Goal: Task Accomplishment & Management: Use online tool/utility

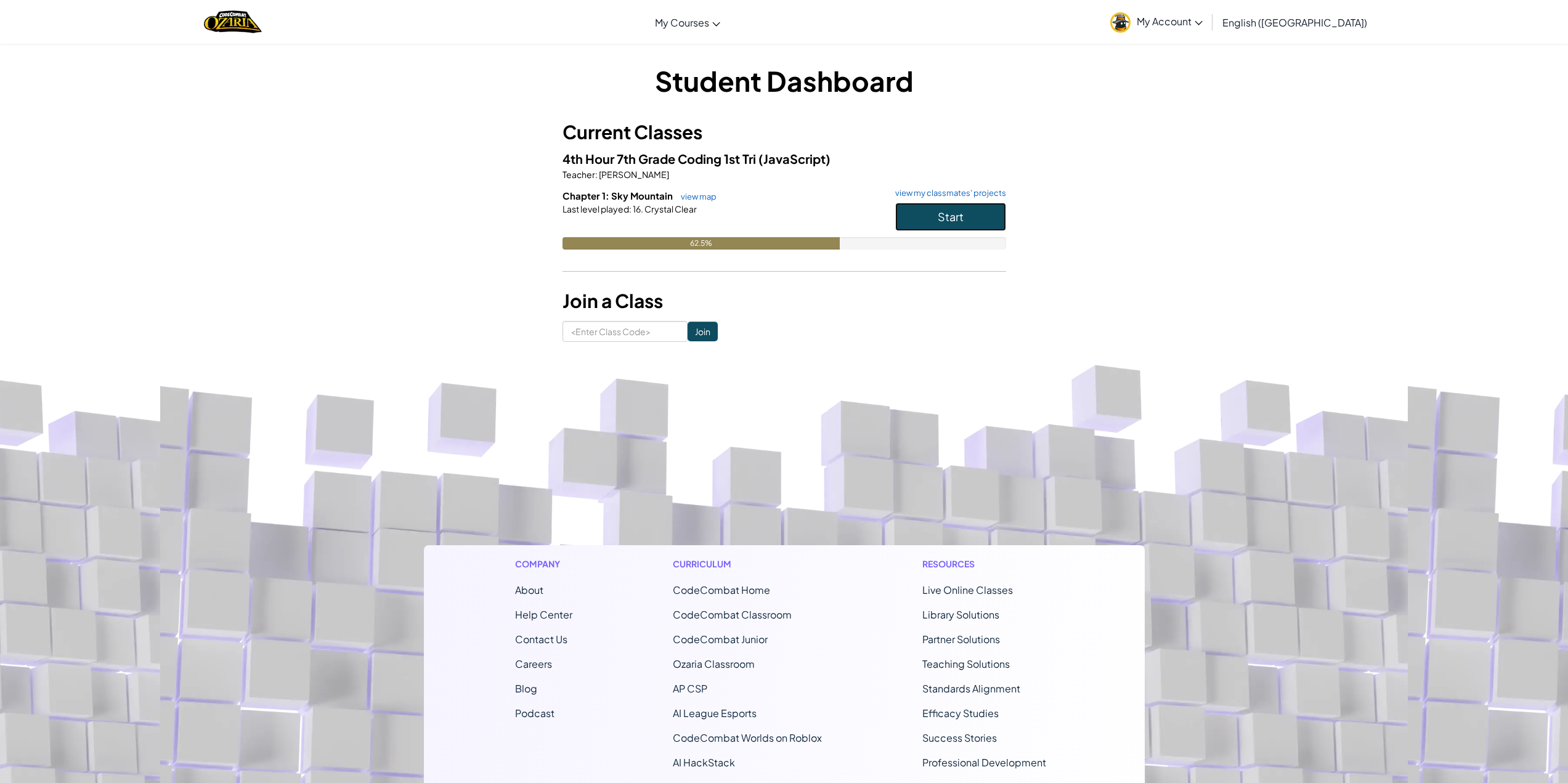
click at [939, 210] on span "Start" at bounding box center [951, 217] width 26 height 14
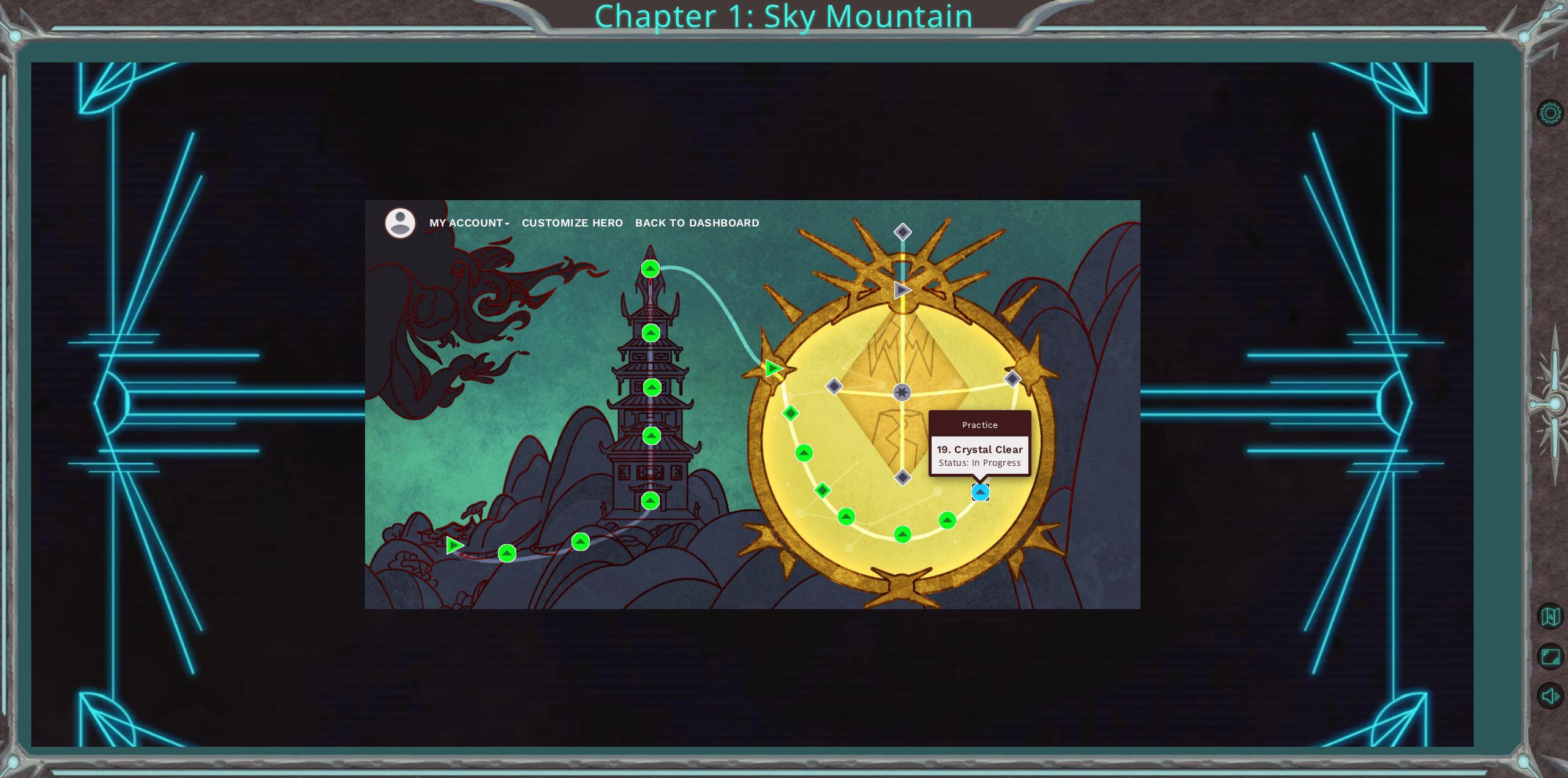
click at [977, 491] on img at bounding box center [981, 492] width 18 height 18
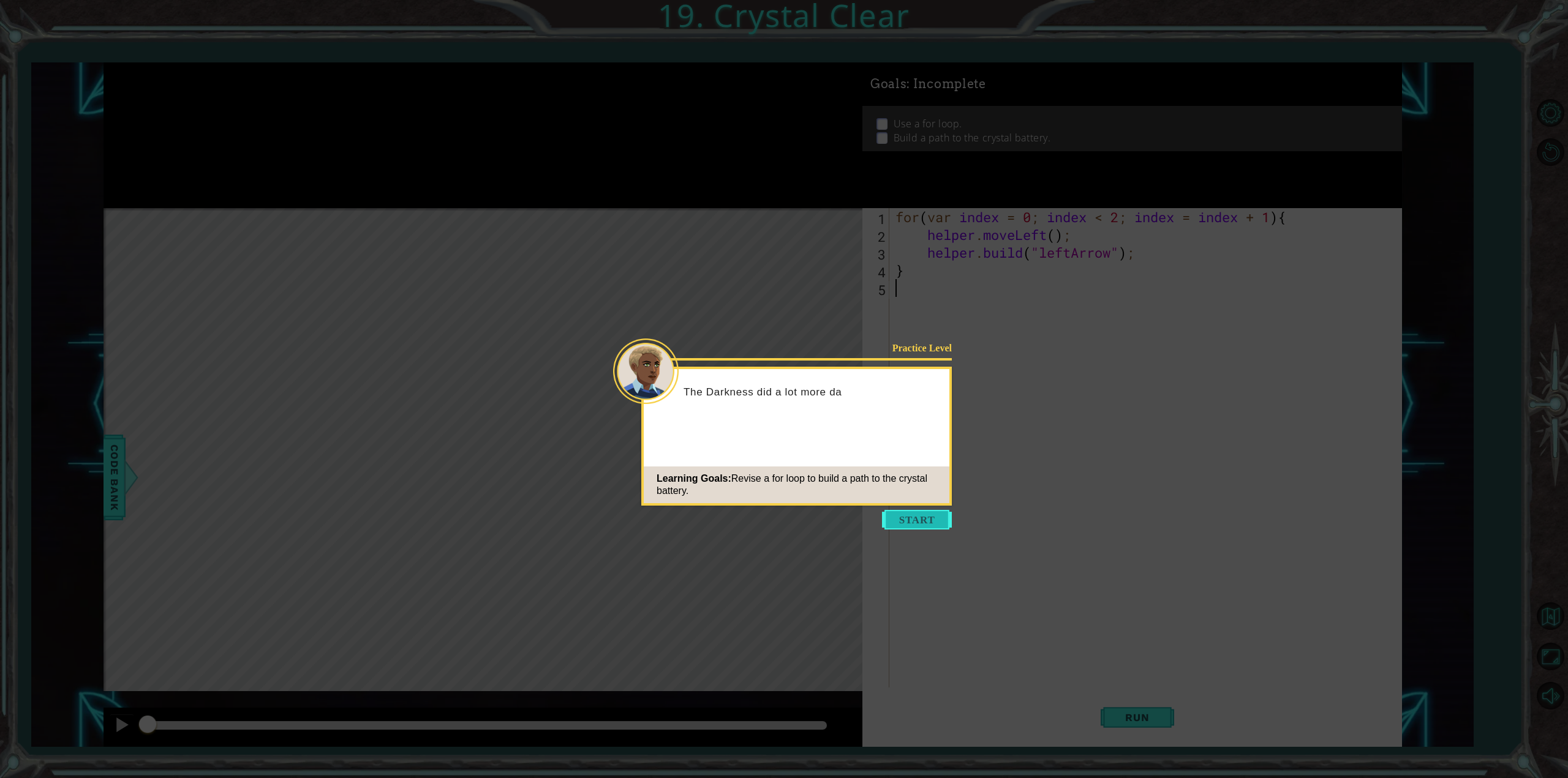
click at [920, 524] on button "Start" at bounding box center [917, 520] width 70 height 20
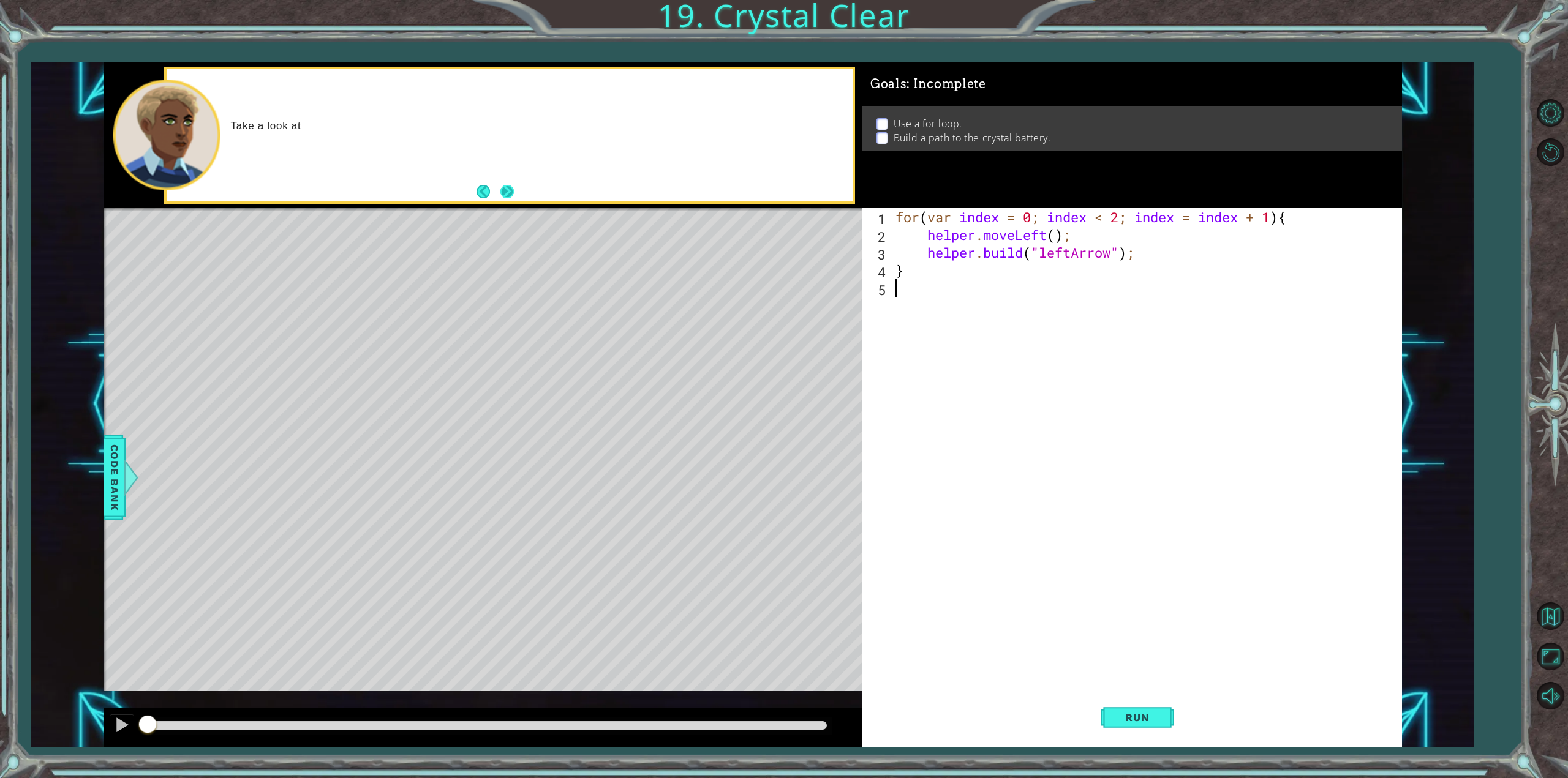
click at [508, 188] on button "Next" at bounding box center [507, 192] width 14 height 14
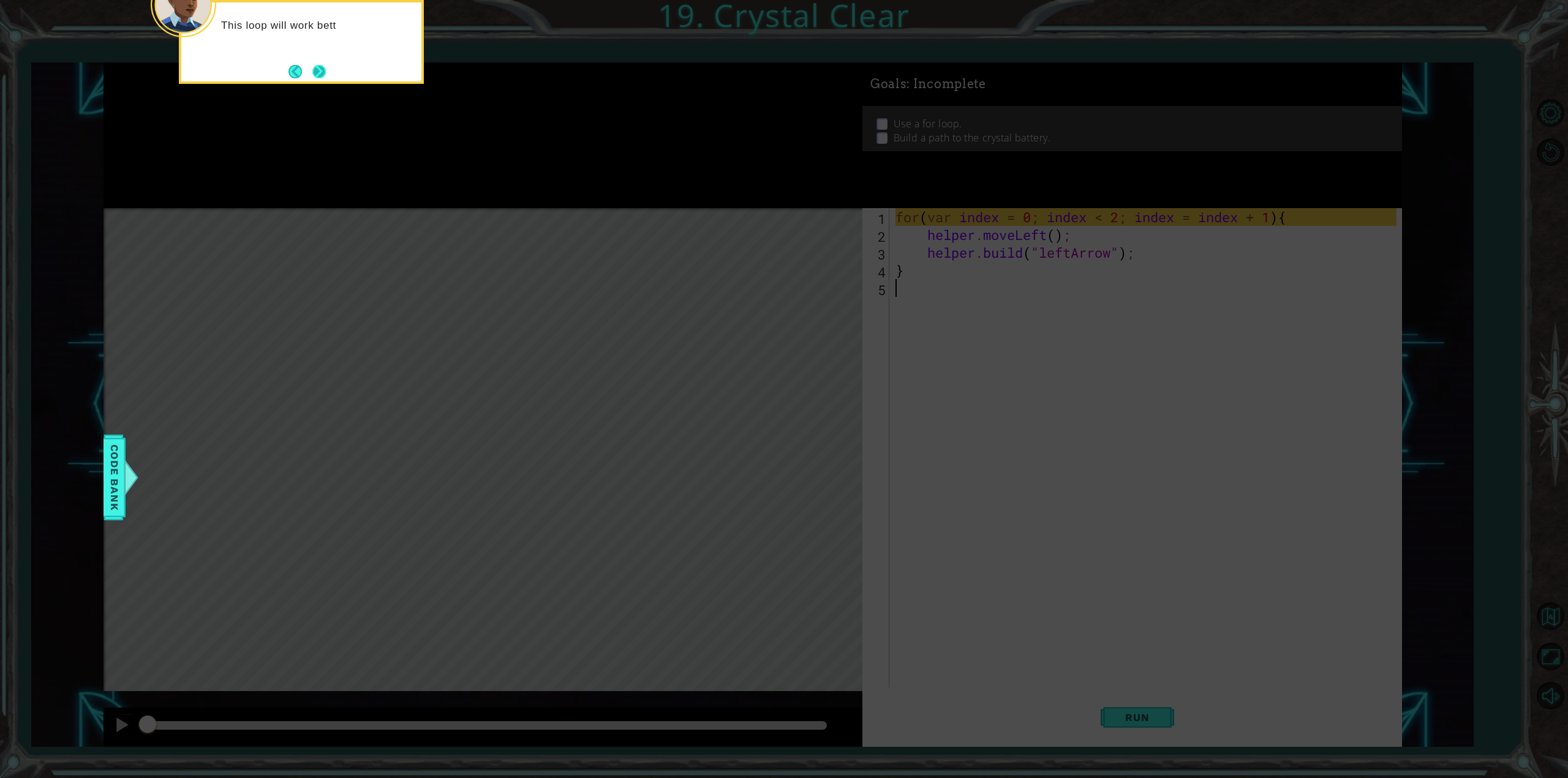
click at [319, 75] on button "Next" at bounding box center [319, 71] width 17 height 17
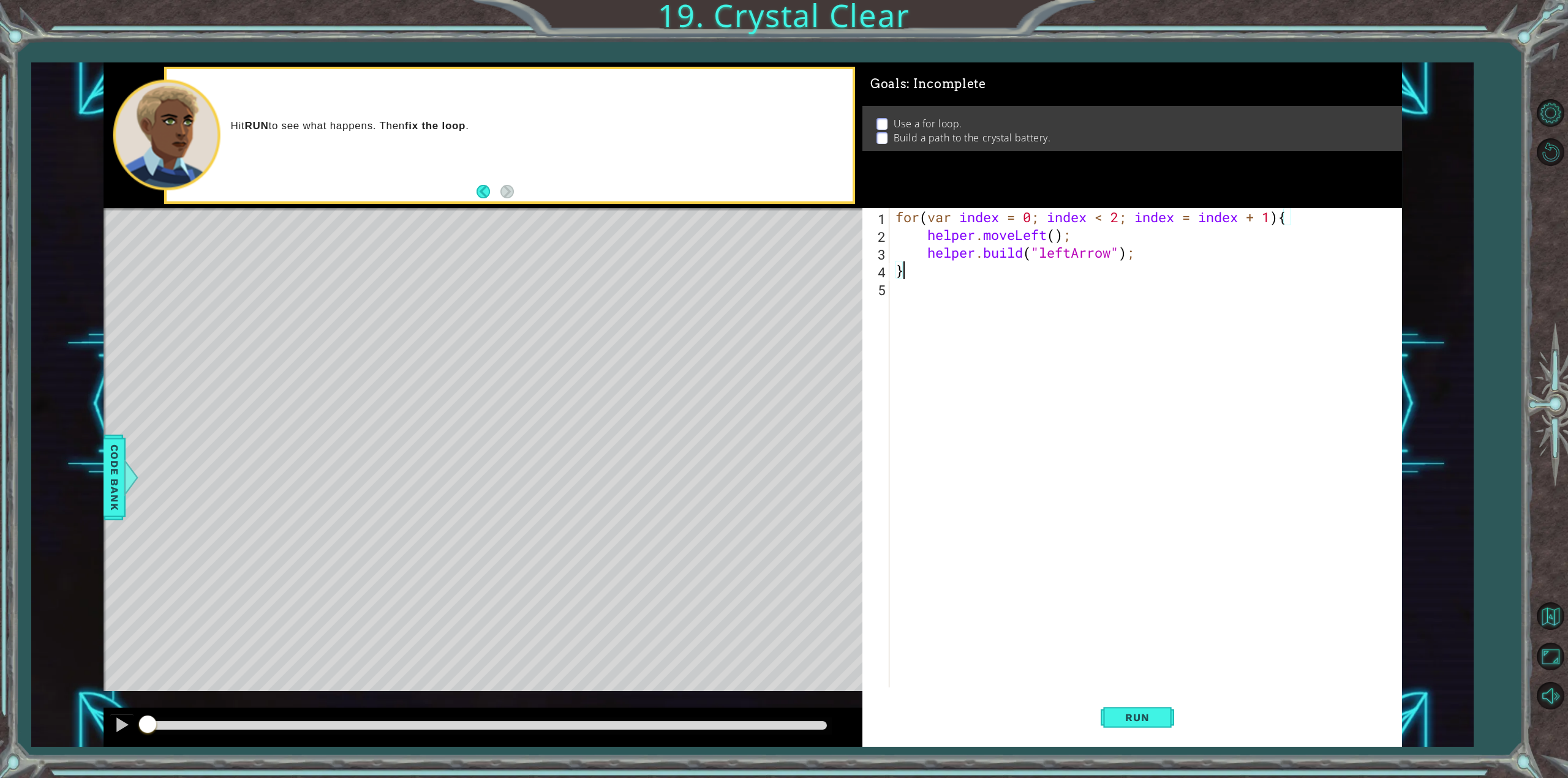
click at [1055, 275] on div "for ( var index = 0 ; index < 2 ; index = index + 1 ) { helper . moveLeft ( ) ;…" at bounding box center [1148, 466] width 510 height 515
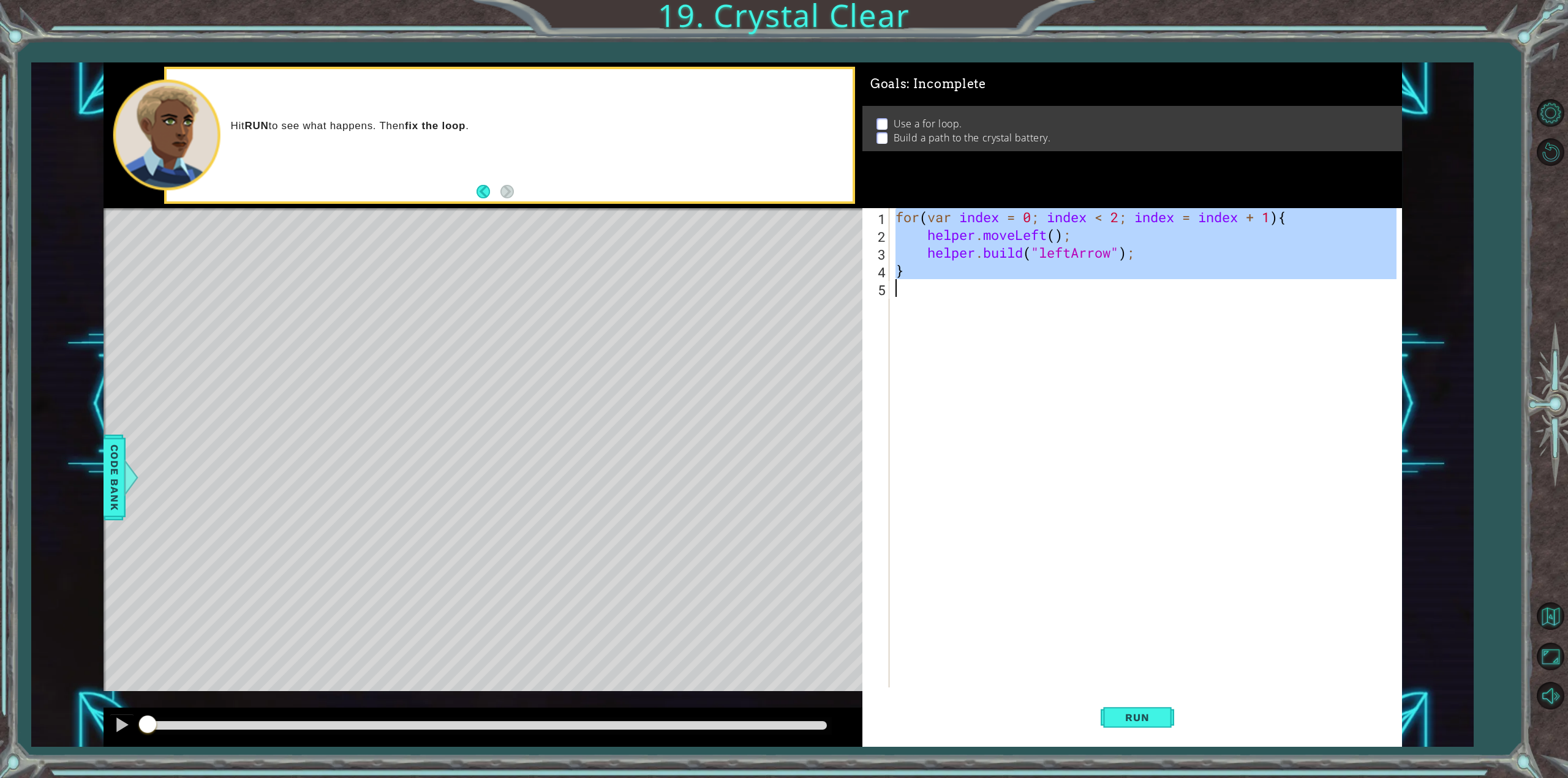
click at [1055, 275] on div "for ( var index = 0 ; index < 2 ; index = index + 1 ) { helper . moveLeft ( ) ;…" at bounding box center [1148, 466] width 510 height 515
drag, startPoint x: 1055, startPoint y: 275, endPoint x: 1064, endPoint y: 275, distance: 9.0
click at [1063, 275] on div "for ( var index = 0 ; index < 2 ; index = index + 1 ) { helper . moveLeft ( ) ;…" at bounding box center [1148, 466] width 510 height 515
type textarea "}"
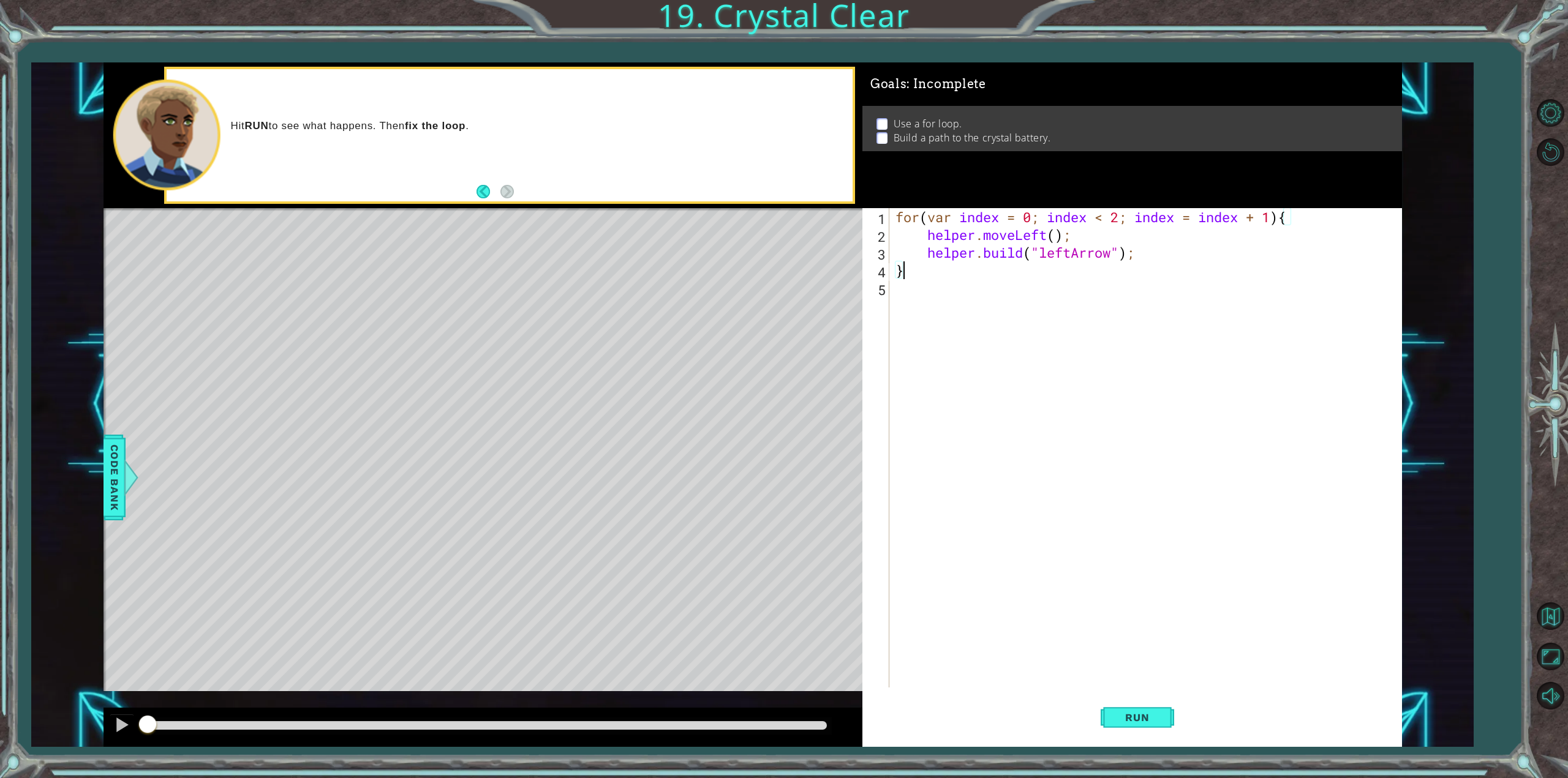
click at [1064, 275] on div "for ( var index = 0 ; index < 2 ; index = index + 1 ) { helper . moveLeft ( ) ;…" at bounding box center [1148, 466] width 510 height 515
click at [1086, 298] on div "for ( var index = 0 ; index < 2 ; index = index + 1 ) { helper . moveLeft ( ) ;…" at bounding box center [1148, 466] width 510 height 515
click at [1160, 702] on button "Run" at bounding box center [1137, 717] width 74 height 54
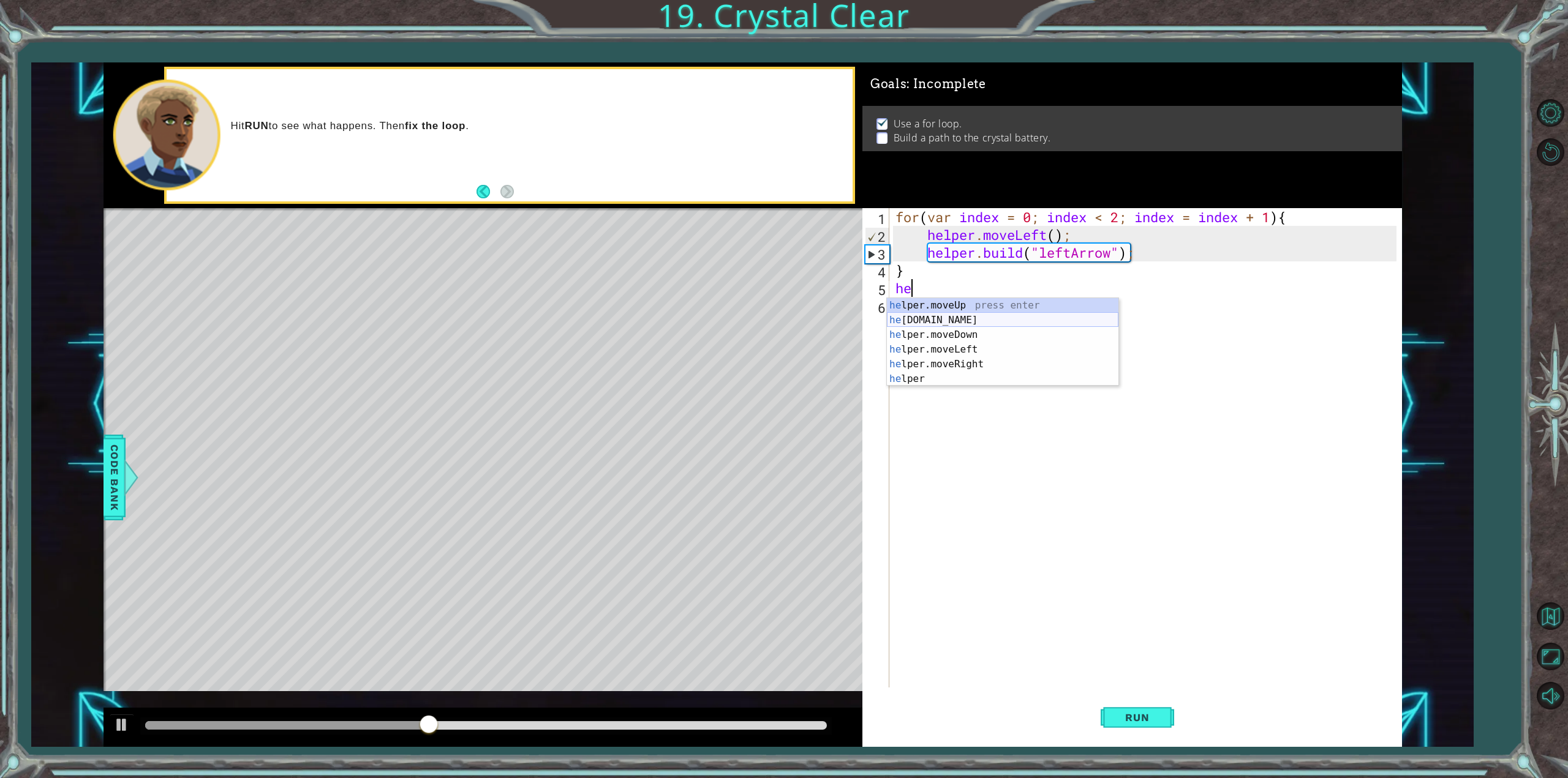
click at [944, 315] on div "he lper.moveUp press enter he [DOMAIN_NAME] press enter he lper.moveDown press …" at bounding box center [1002, 356] width 231 height 118
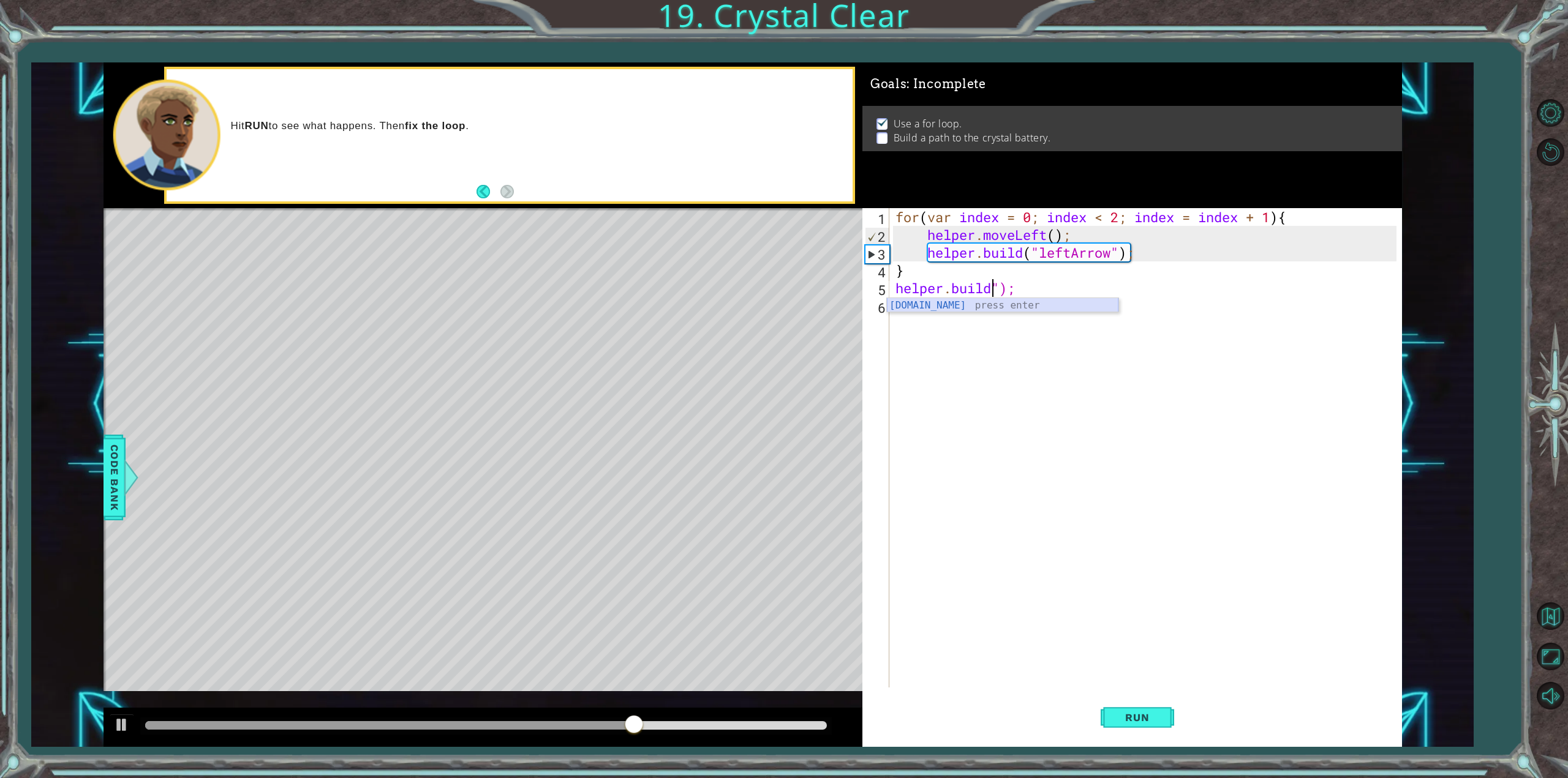
click at [995, 306] on div "[DOMAIN_NAME] press enter" at bounding box center [1002, 320] width 231 height 44
click at [1027, 302] on div "" leftArrow" press enter" at bounding box center [1108, 320] width 231 height 44
type textarea "[DOMAIN_NAME]("leftArrow"")");"
click at [941, 300] on div "for ( var index = 0 ; index < 2 ; index = index + 1 ) { helper . moveLeft ( ) ;…" at bounding box center [1148, 466] width 510 height 515
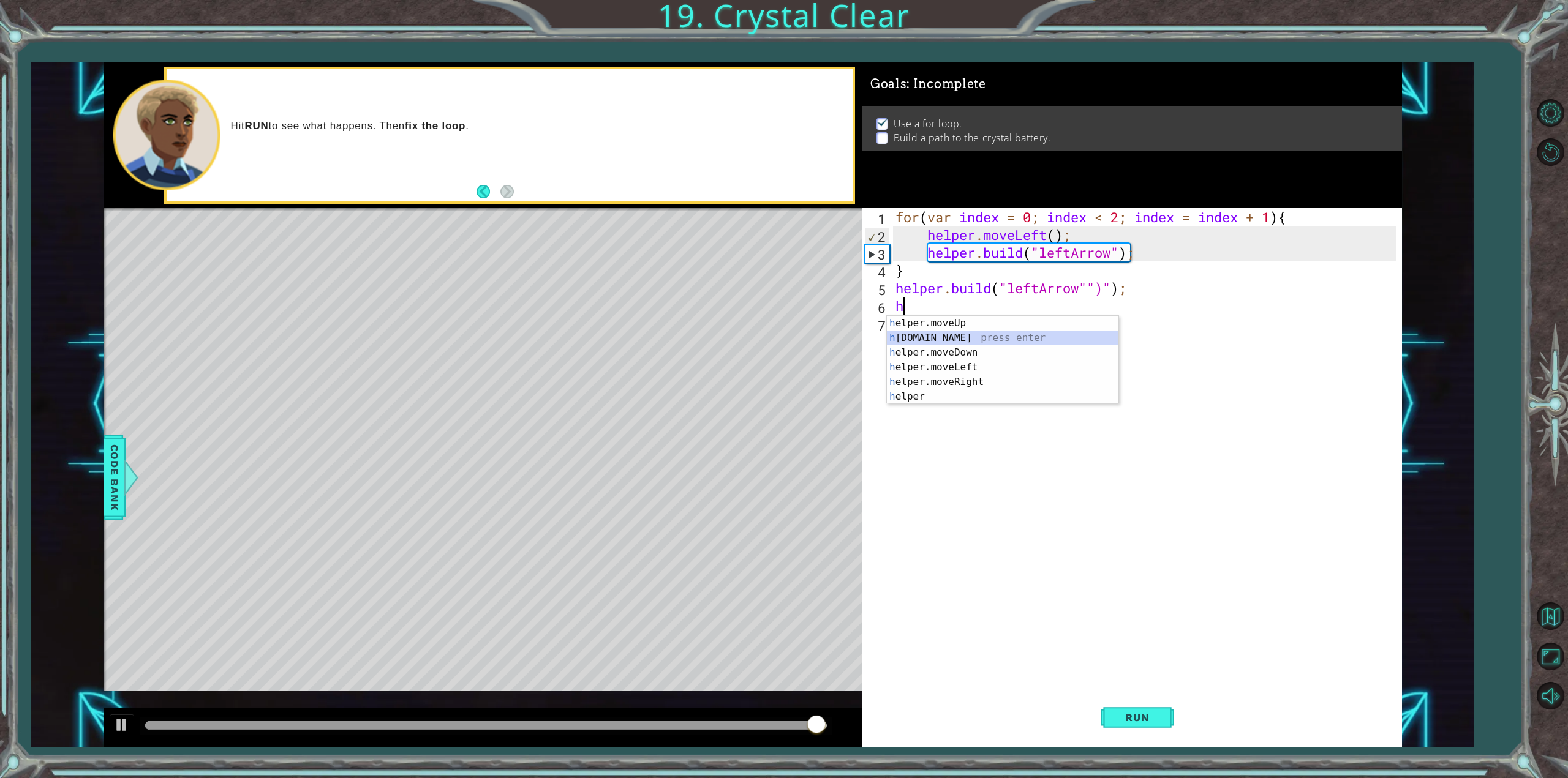
click at [990, 335] on div "h elper.moveUp press enter h [DOMAIN_NAME] press enter h elper.moveDown press e…" at bounding box center [1002, 375] width 231 height 118
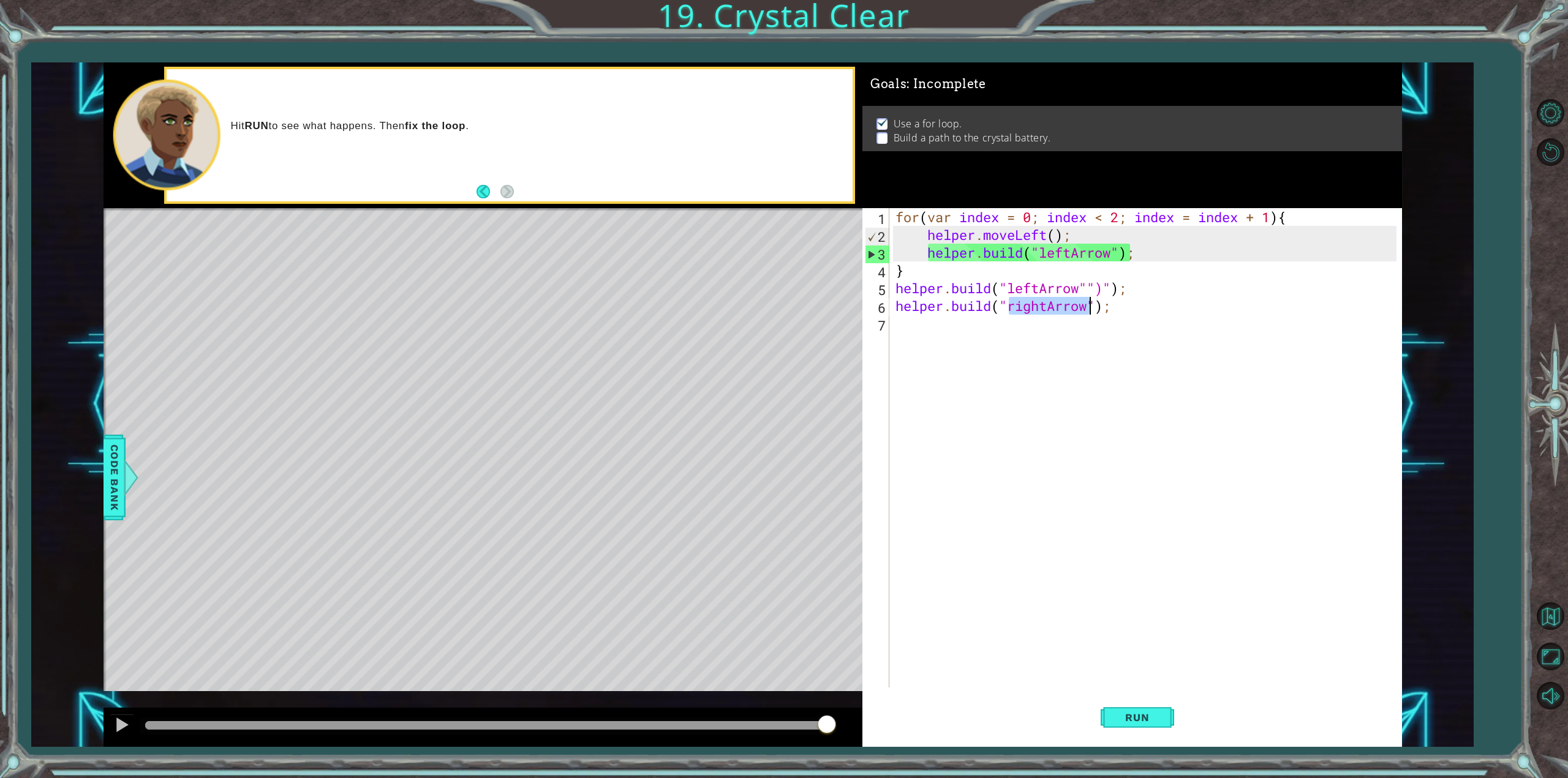
click at [1046, 303] on div "for ( var index = 0 ; index < 2 ; index = index + 1 ) { helper . moveLeft ( ) ;…" at bounding box center [1145, 448] width 504 height 479
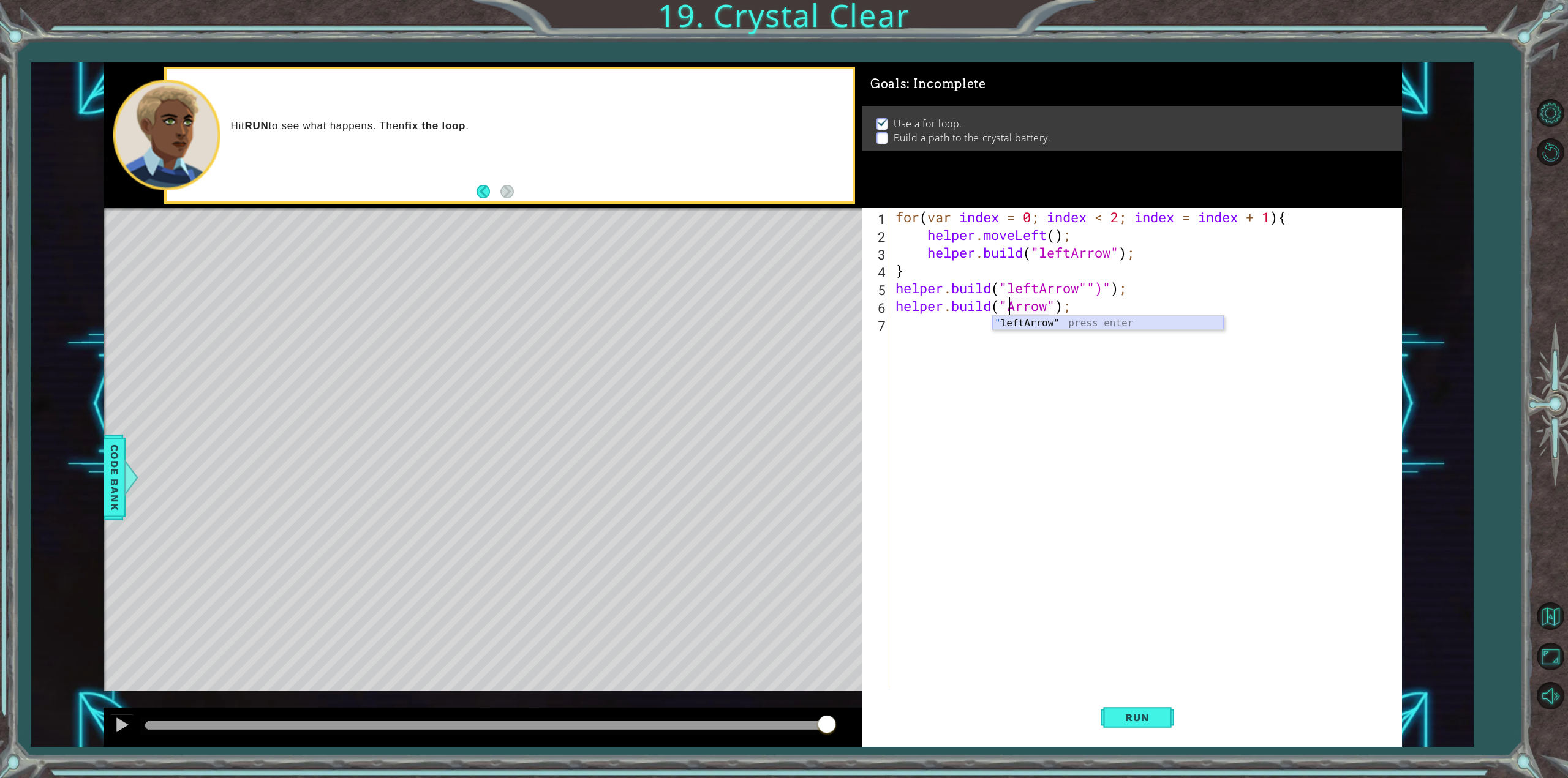
click at [1074, 320] on div "" leftArrow" press enter" at bounding box center [1108, 338] width 231 height 44
type textarea "[DOMAIN_NAME]("leftArrow");"
click at [1011, 331] on div "for ( var index = 0 ; index < 2 ; index = index + 1 ) { helper . moveLeft ( ) ;…" at bounding box center [1148, 466] width 510 height 515
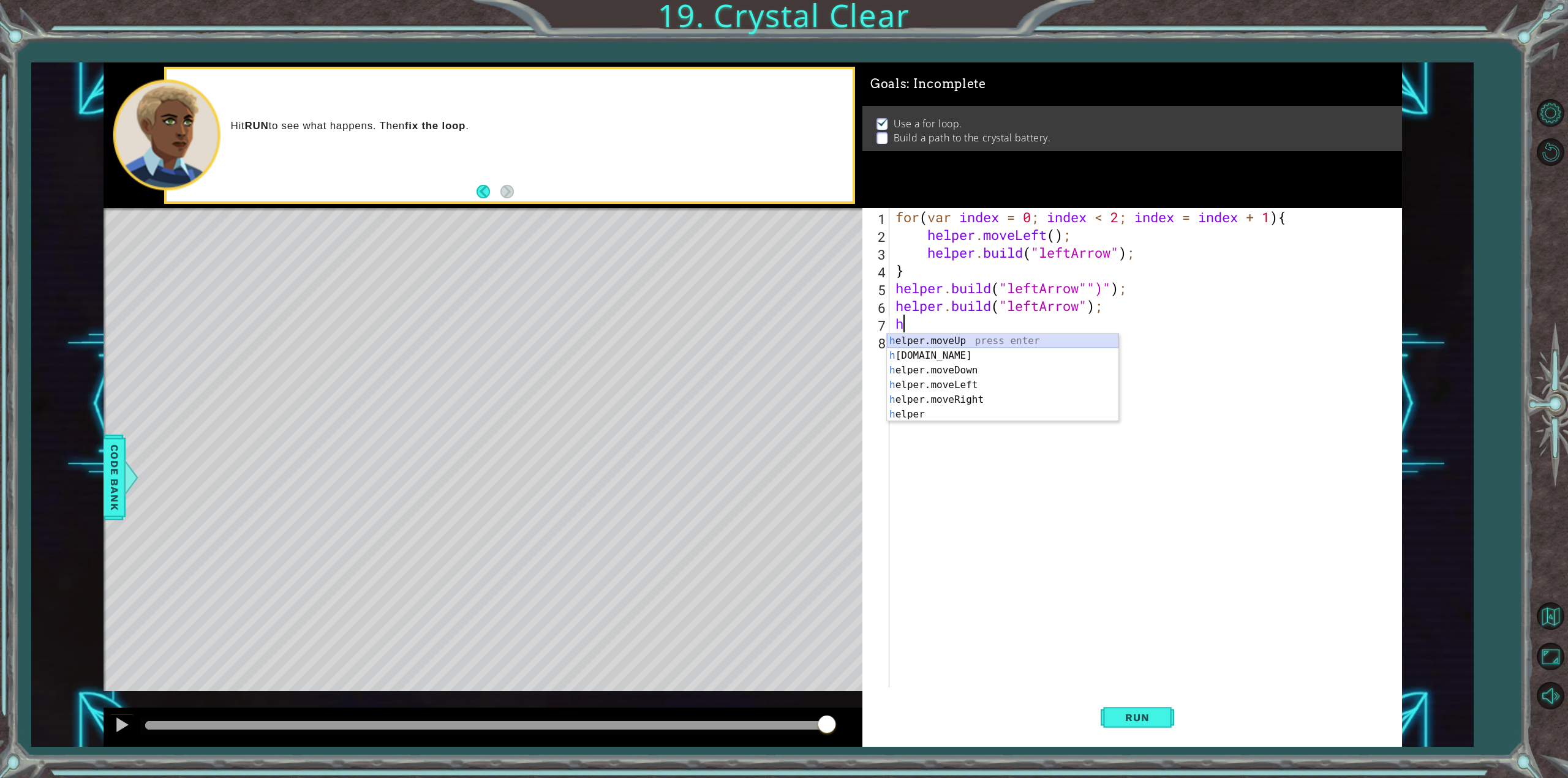
click at [995, 342] on div "h elper.moveUp press enter h [DOMAIN_NAME] press enter h elper.moveDown press e…" at bounding box center [1002, 392] width 231 height 118
click at [1152, 713] on span "Run" at bounding box center [1137, 717] width 49 height 12
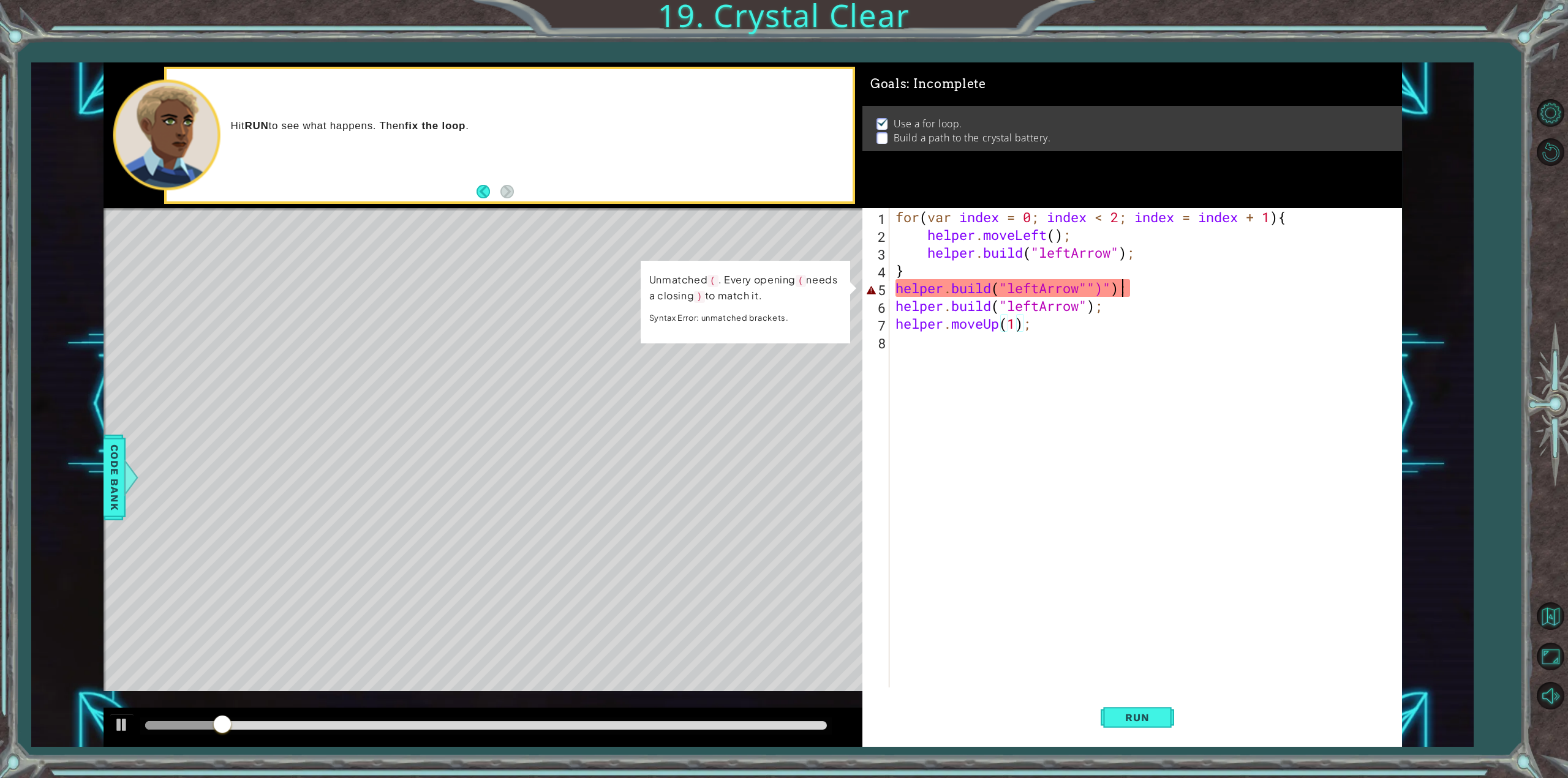
click at [1124, 293] on div "for ( var index = 0 ; index < 2 ; index = index + 1 ) { helper . moveLeft ( ) ;…" at bounding box center [1148, 466] width 510 height 515
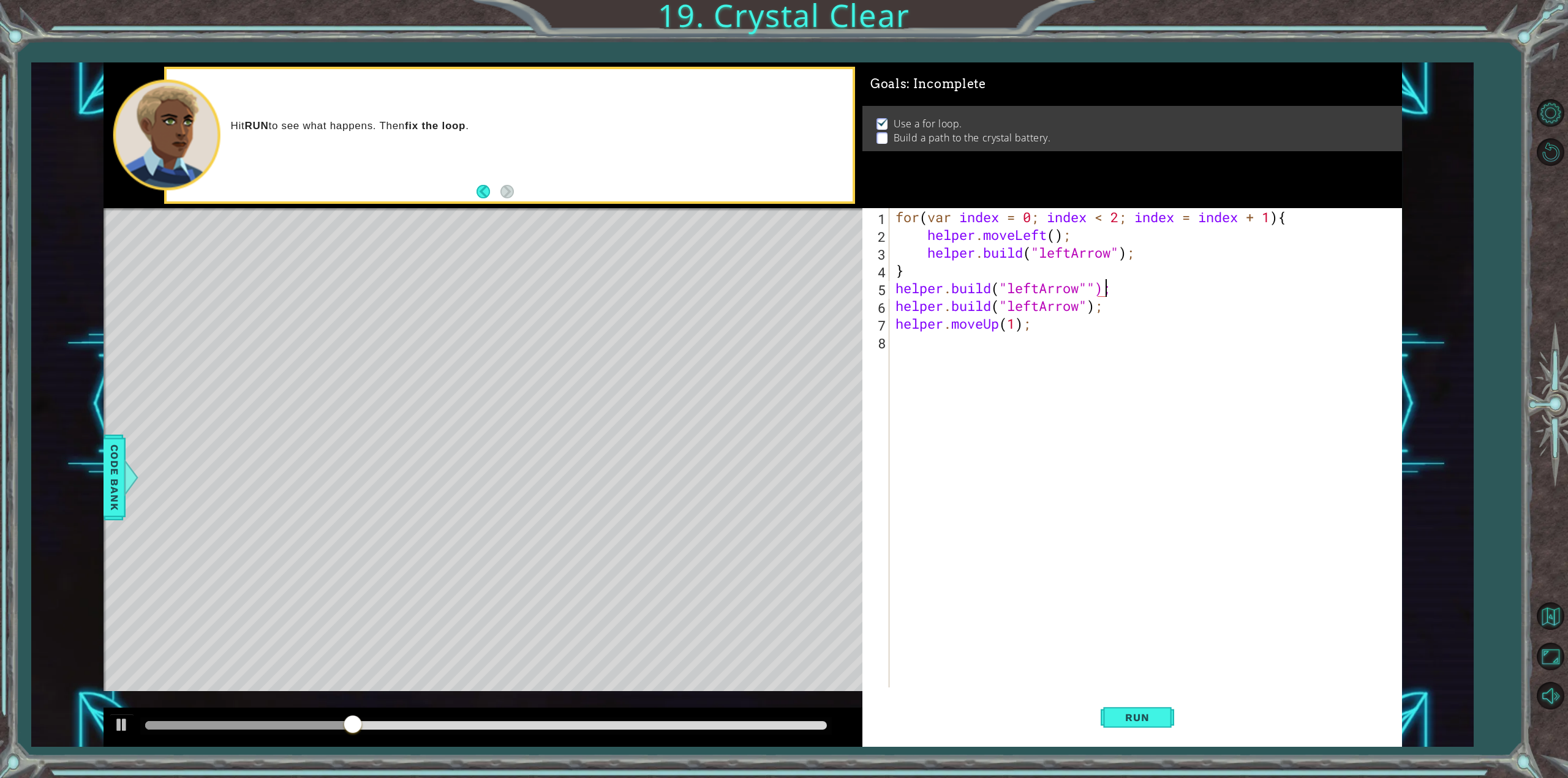
click at [1090, 284] on div "for ( var index = 0 ; index < 2 ; index = index + 1 ) { helper . moveLeft ( ) ;…" at bounding box center [1148, 466] width 510 height 515
click at [1151, 714] on span "Run" at bounding box center [1137, 717] width 49 height 12
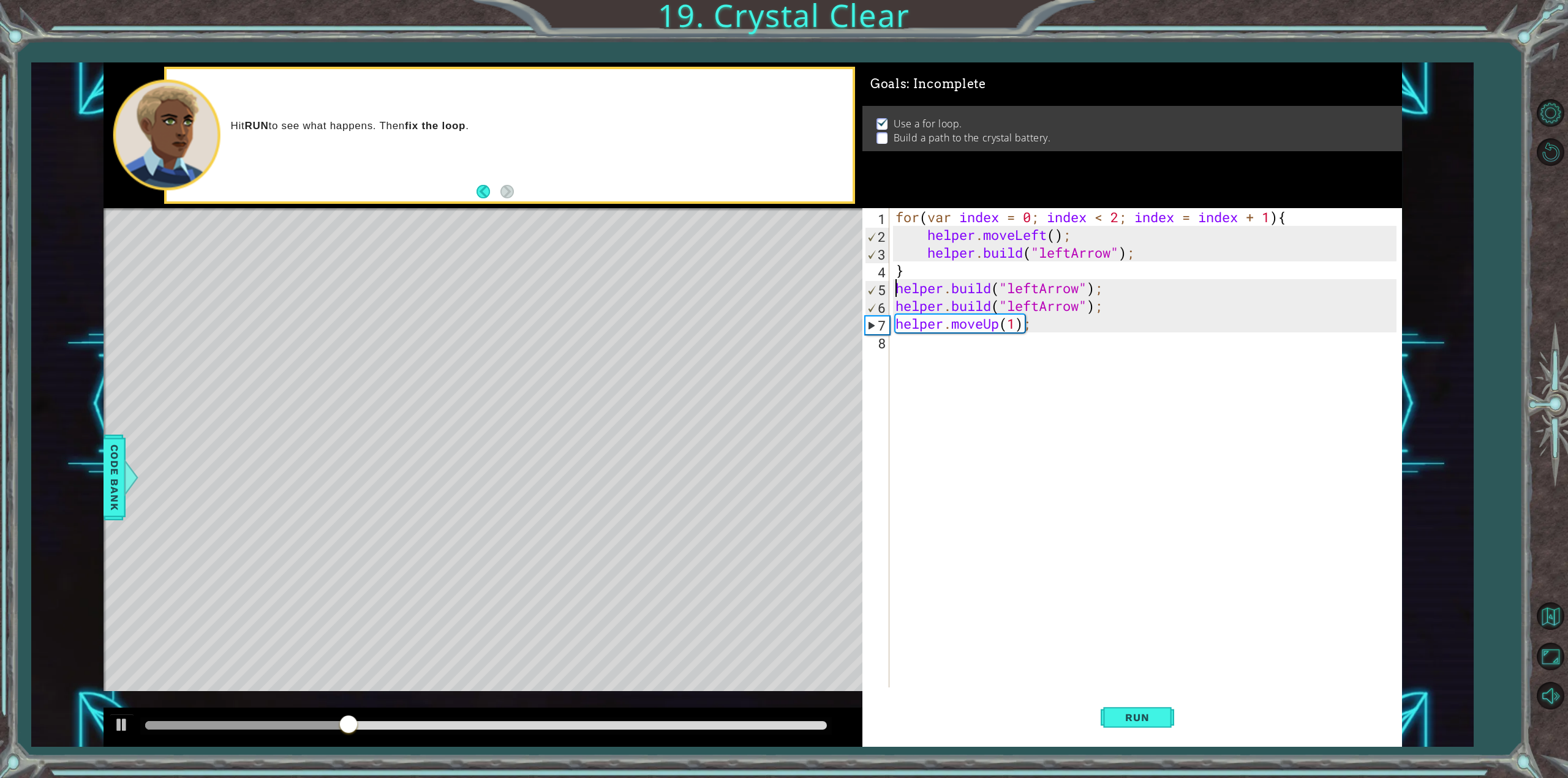
click at [898, 285] on div "for ( var index = 0 ; index < 2 ; index = index + 1 ) { helper . moveLeft ( ) ;…" at bounding box center [1148, 466] width 510 height 515
click at [894, 300] on div "for ( var index = 0 ; index < 2 ; index = index + 1 ) { helper . moveLeft ( ) ;…" at bounding box center [1148, 466] width 510 height 515
click at [891, 319] on div "[DOMAIN_NAME]("leftArrow"); 1 2 3 4 5 6 7 8 for ( var index = 0 ; index < 2 ; i…" at bounding box center [1130, 448] width 534 height 479
click at [895, 322] on div "for ( var index = 0 ; index < 2 ; index = index + 1 ) { helper . moveLeft ( ) ;…" at bounding box center [1148, 466] width 510 height 515
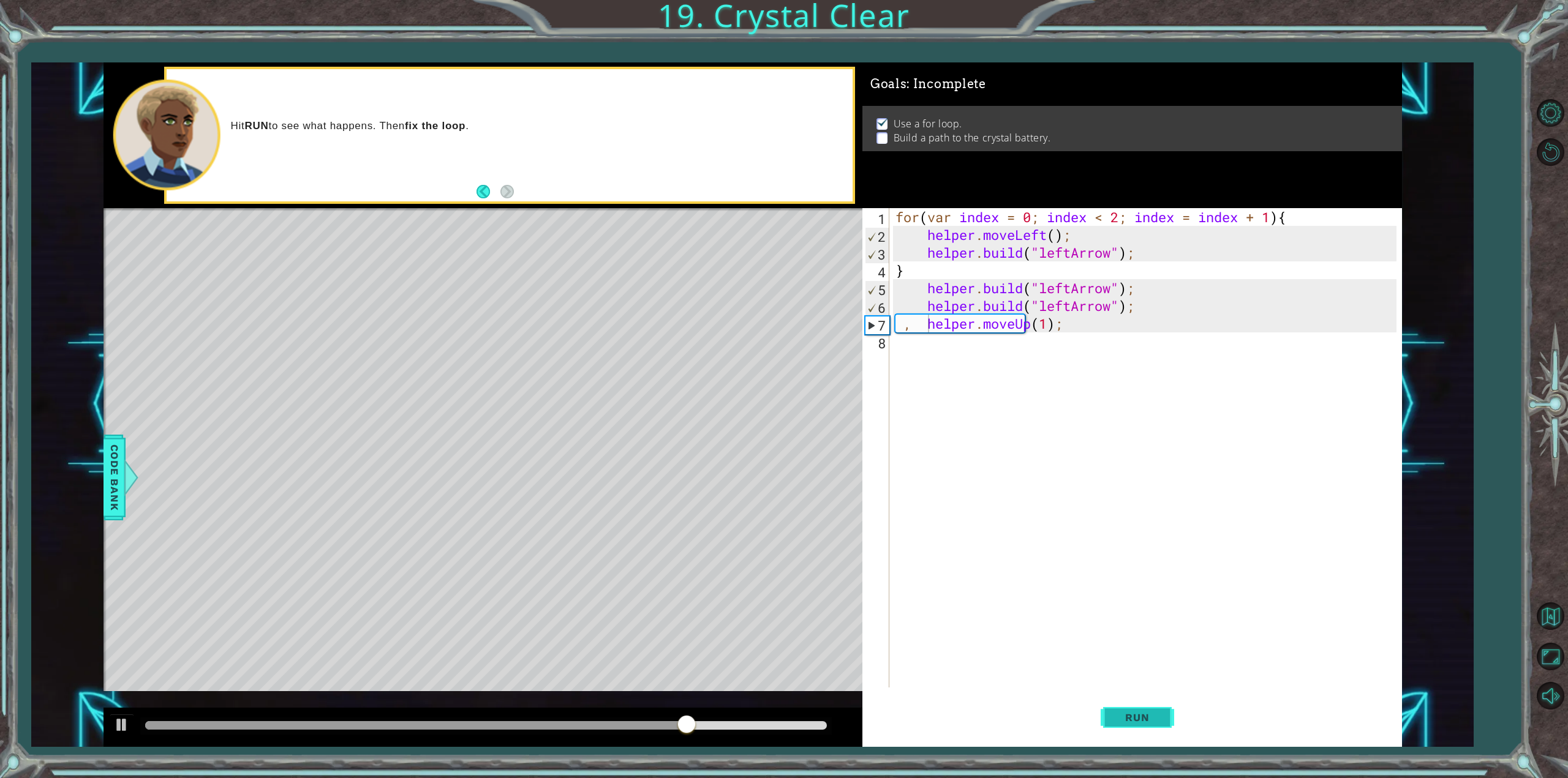
click at [1158, 709] on button "Run" at bounding box center [1137, 717] width 74 height 54
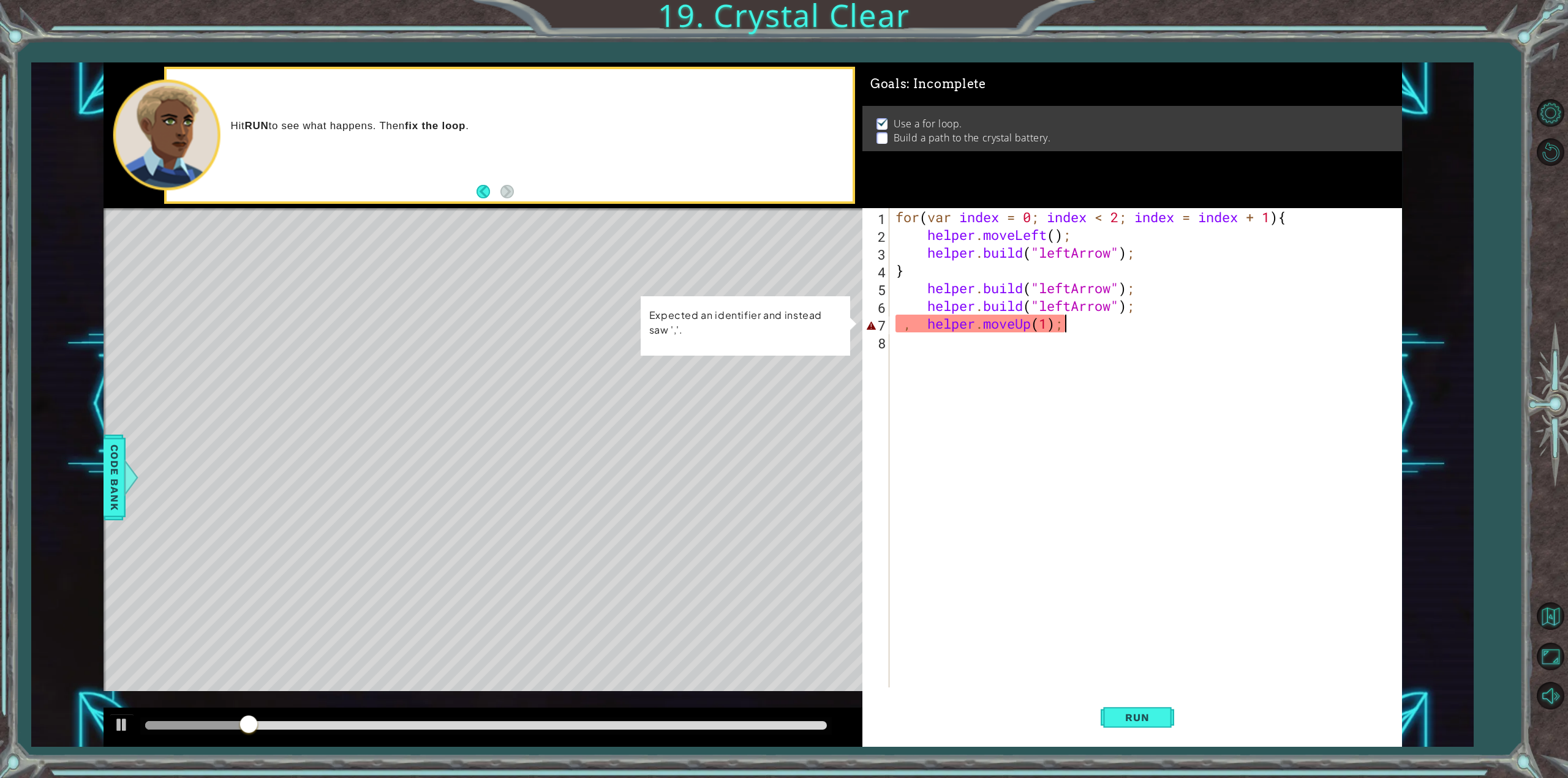
click at [1088, 328] on div "for ( var index = 0 ; index < 2 ; index = index + 1 ) { helper . moveLeft ( ) ;…" at bounding box center [1148, 466] width 510 height 515
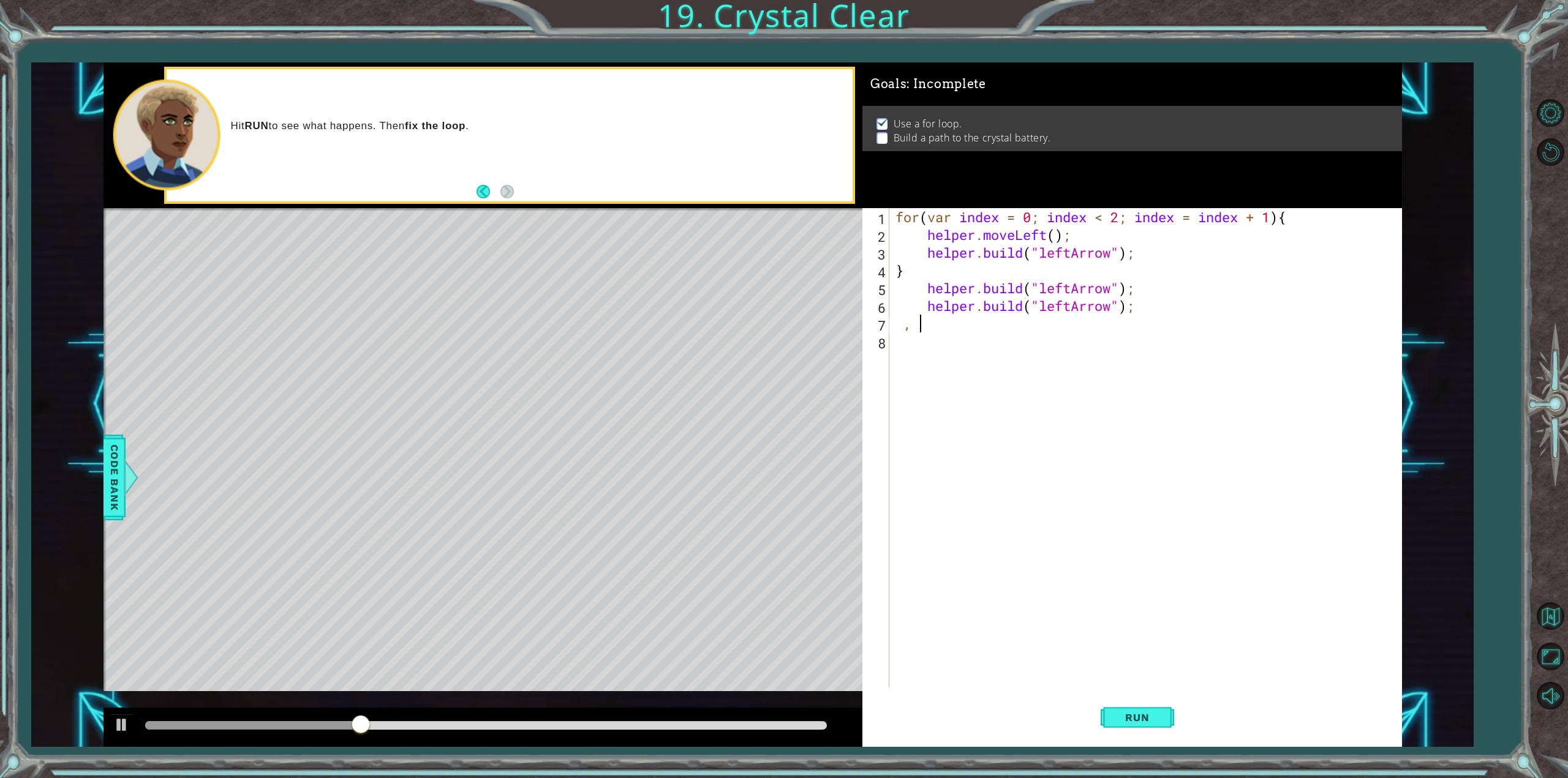
type textarea ","
type textarea "[DOMAIN_NAME]("leftArrow");"
click at [1152, 707] on button "Run" at bounding box center [1137, 717] width 74 height 54
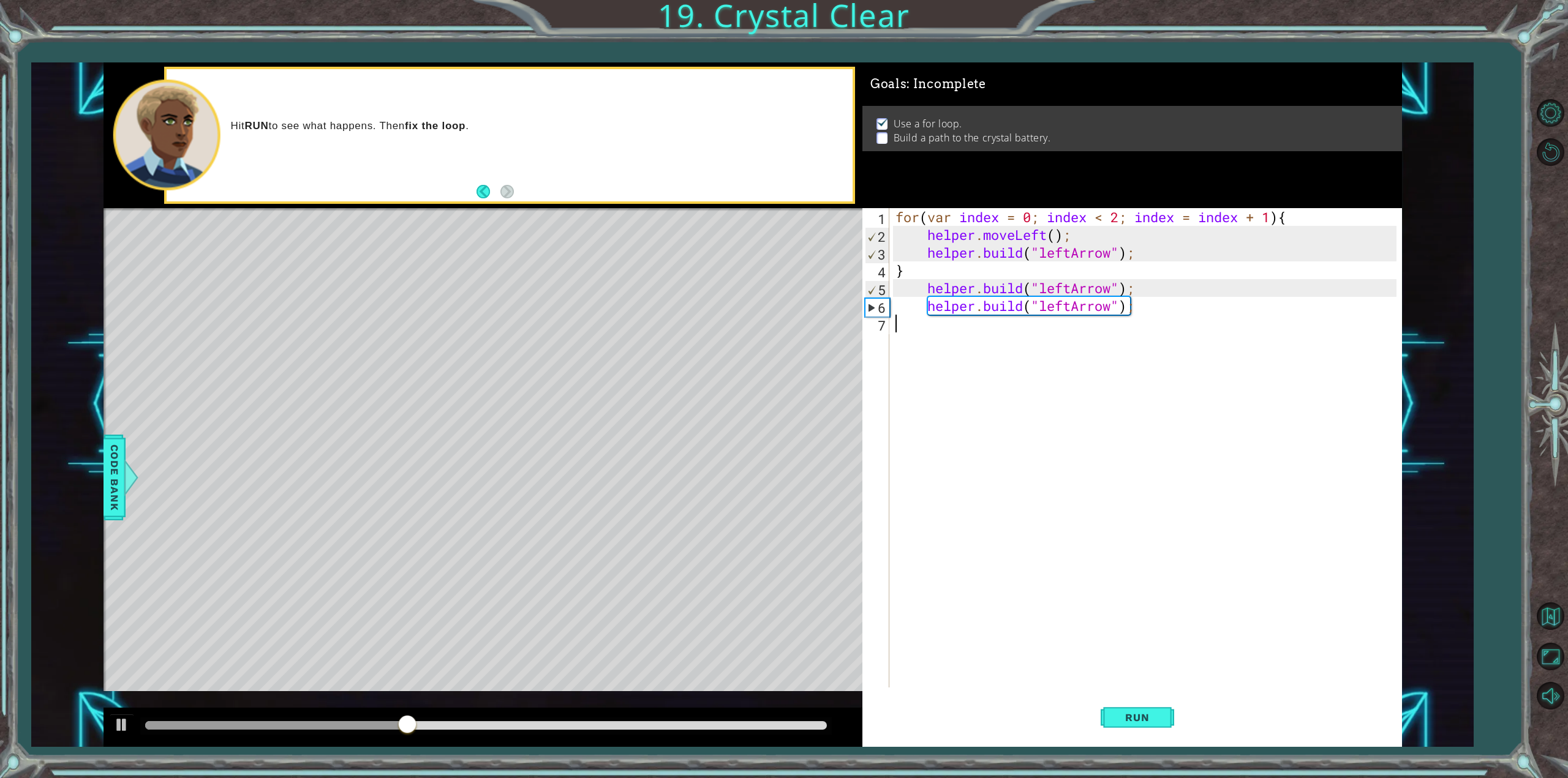
click at [1032, 367] on div "for ( var index = 0 ; index < 2 ; index = index + 1 ) { helper . moveLeft ( ) ;…" at bounding box center [1148, 466] width 510 height 515
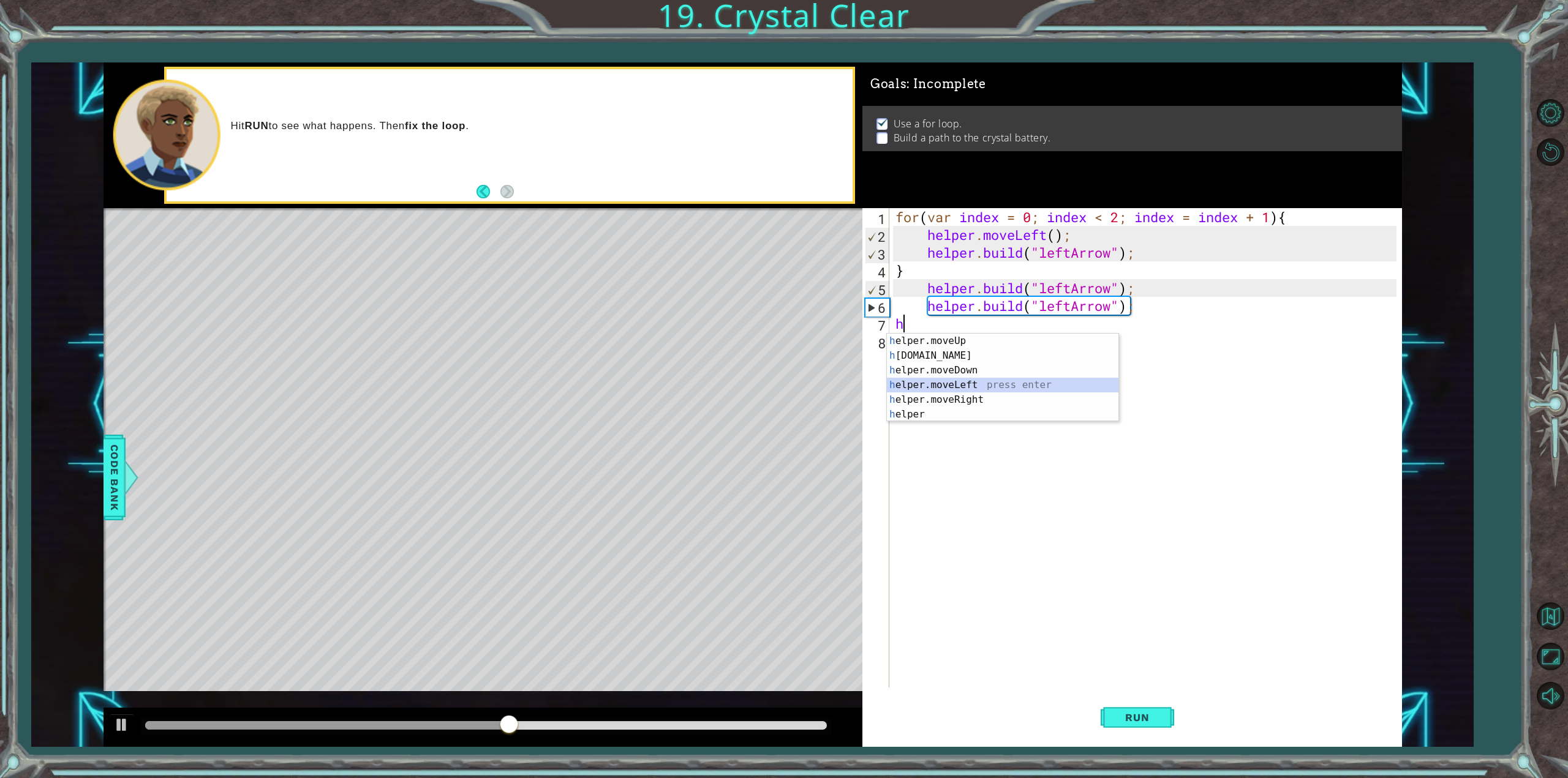
click at [1048, 391] on div "h elper.moveUp press enter h [DOMAIN_NAME] press enter h elper.moveDown press e…" at bounding box center [1002, 392] width 231 height 118
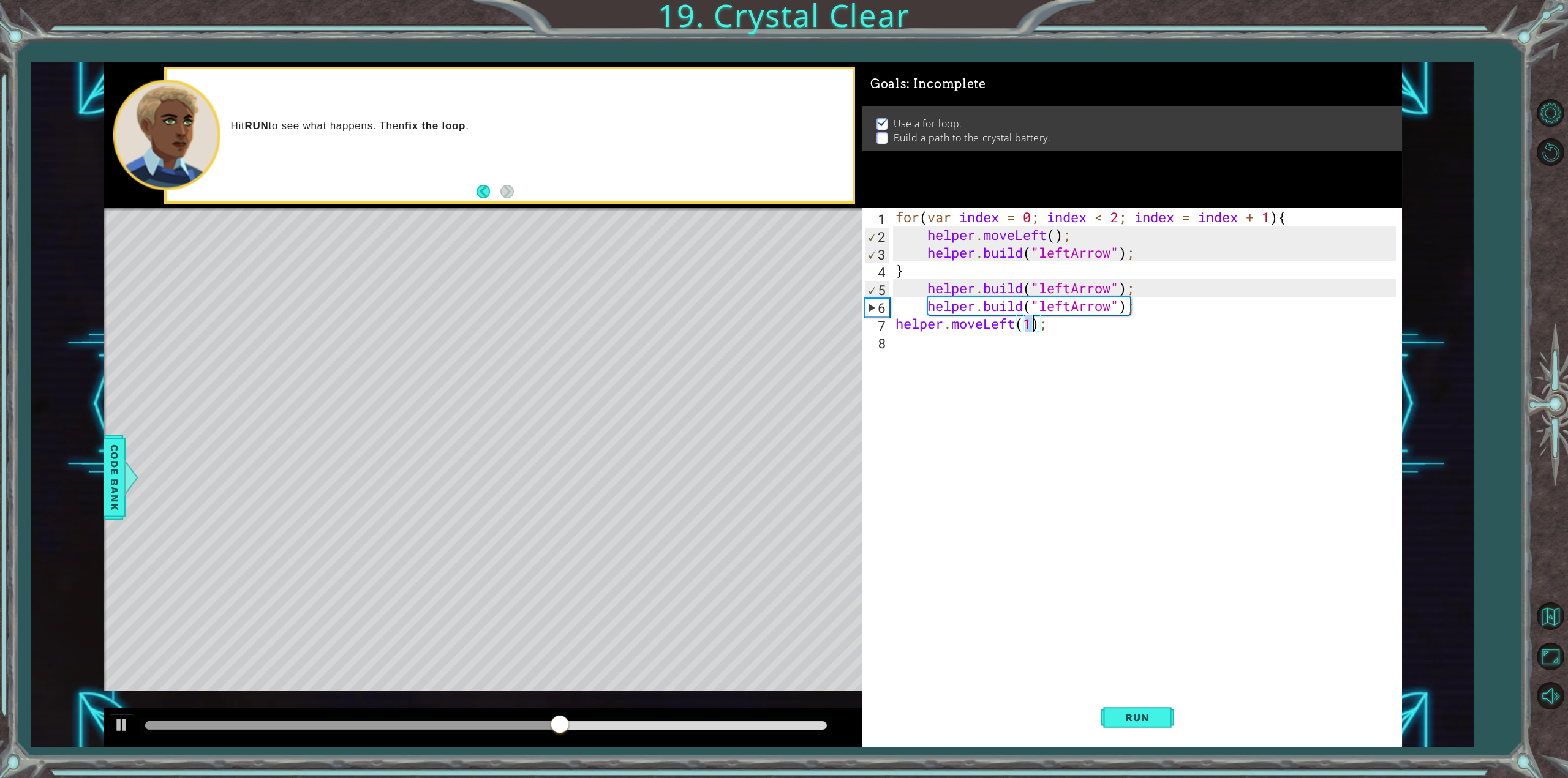
click at [896, 325] on div "for ( var index = 0 ; index < 2 ; index = index + 1 ) { helper . moveLeft ( ) ;…" at bounding box center [1148, 466] width 510 height 515
type textarea "helper.moveLeft(1);"
click at [986, 356] on div "for ( var index = 0 ; index < 2 ; index = index + 1 ) { helper . moveLeft ( ) ;…" at bounding box center [1148, 466] width 510 height 515
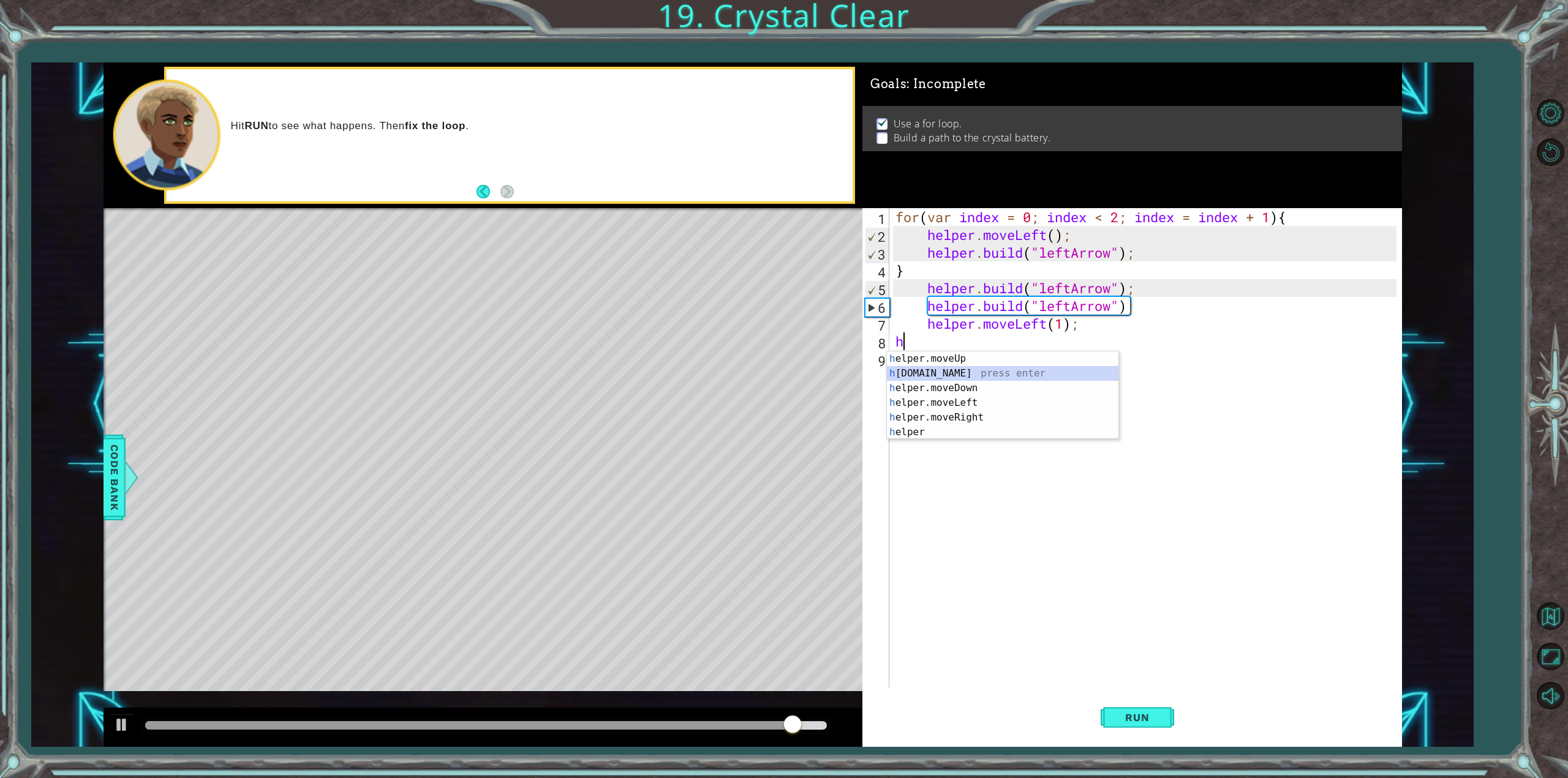
click at [1031, 371] on div "h elper.moveUp press enter h [DOMAIN_NAME] press enter h elper.moveDown press e…" at bounding box center [1002, 410] width 231 height 118
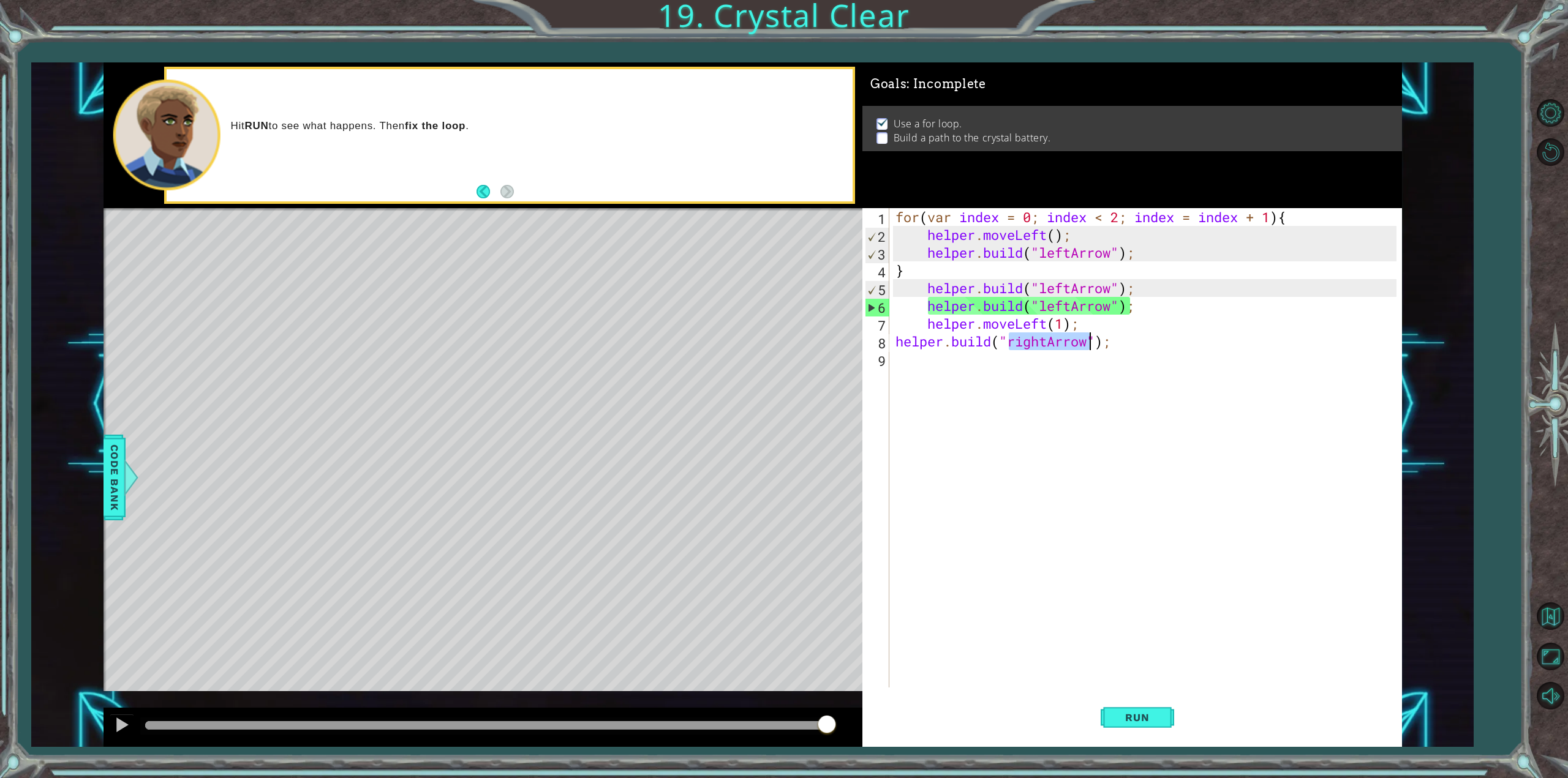
click at [1046, 344] on div "for ( var index = 0 ; index < 2 ; index = index + 1 ) { helper . moveLeft ( ) ;…" at bounding box center [1145, 448] width 504 height 479
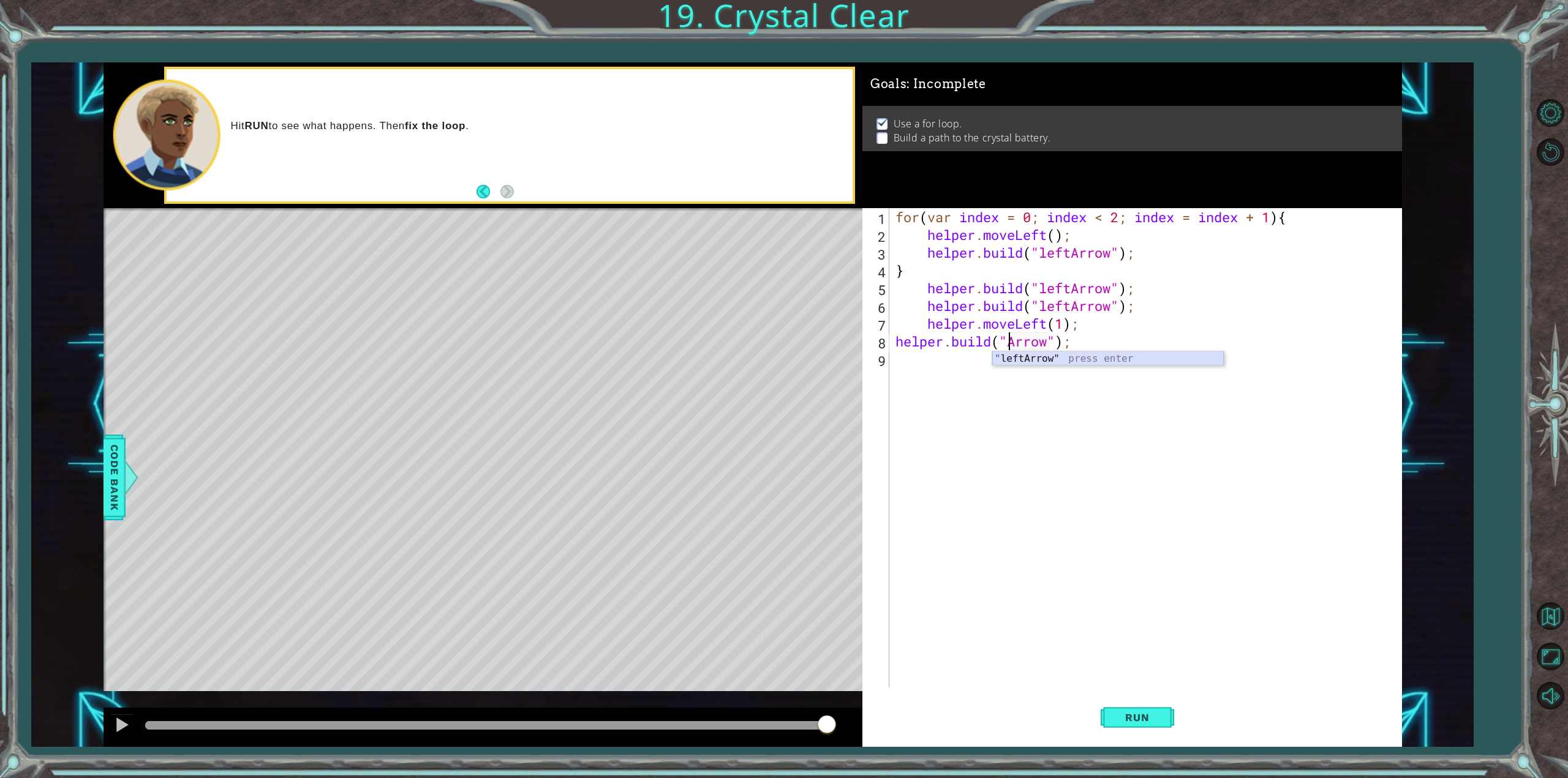
click at [1086, 356] on div "" leftArrow" press enter" at bounding box center [1108, 374] width 231 height 44
click at [895, 340] on div "for ( var index = 0 ; index < 2 ; index = index + 1 ) { helper . moveLeft ( ) ;…" at bounding box center [1148, 466] width 510 height 515
type textarea "[DOMAIN_NAME]("leftArrow");"
click at [1173, 713] on button "Run" at bounding box center [1137, 717] width 74 height 54
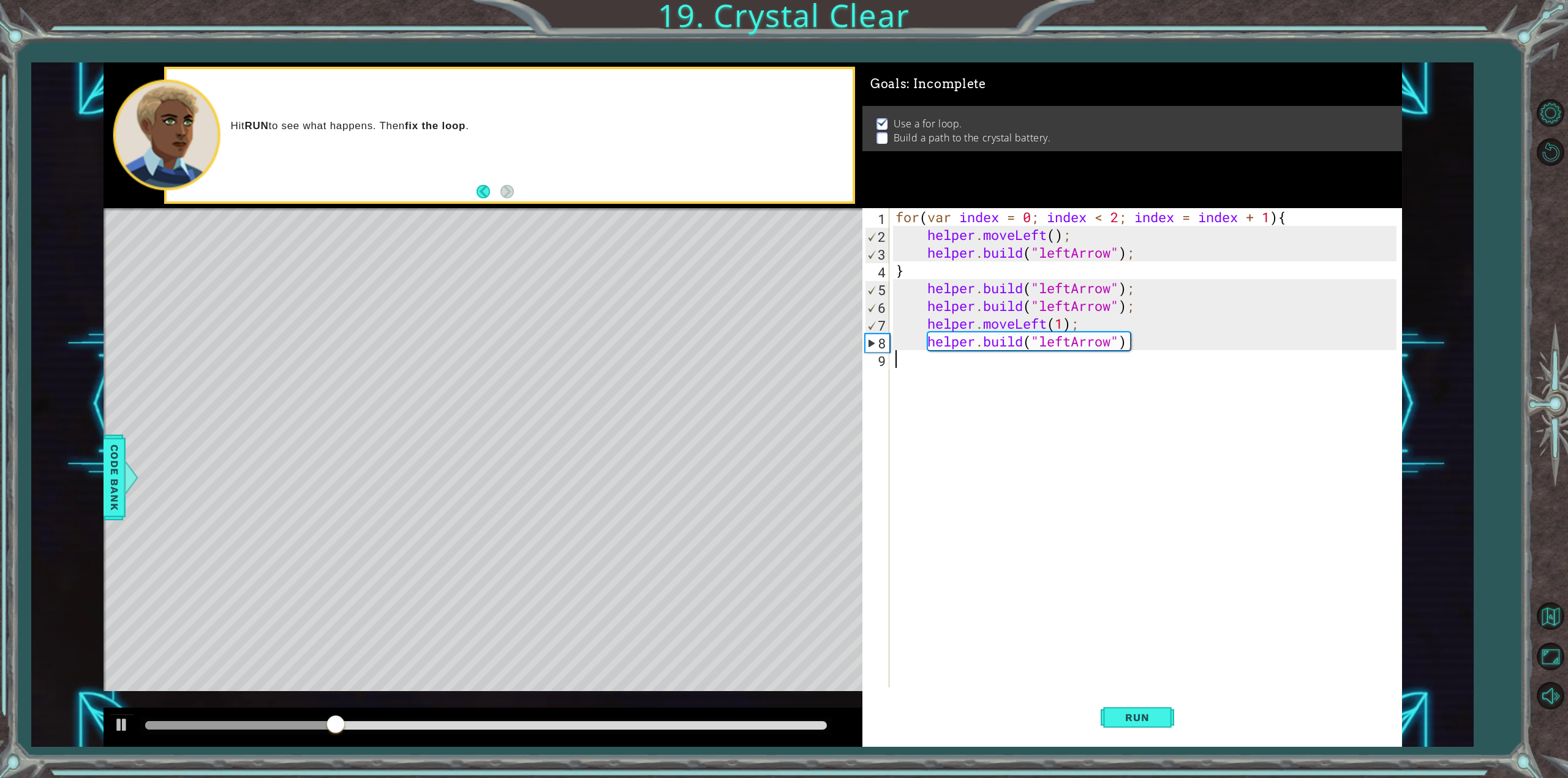
drag, startPoint x: 1058, startPoint y: 362, endPoint x: 1054, endPoint y: 369, distance: 8.1
click at [1054, 369] on div "for ( var index = 0 ; index < 2 ; index = index + 1 ) { helper . moveLeft ( ) ;…" at bounding box center [1148, 466] width 510 height 515
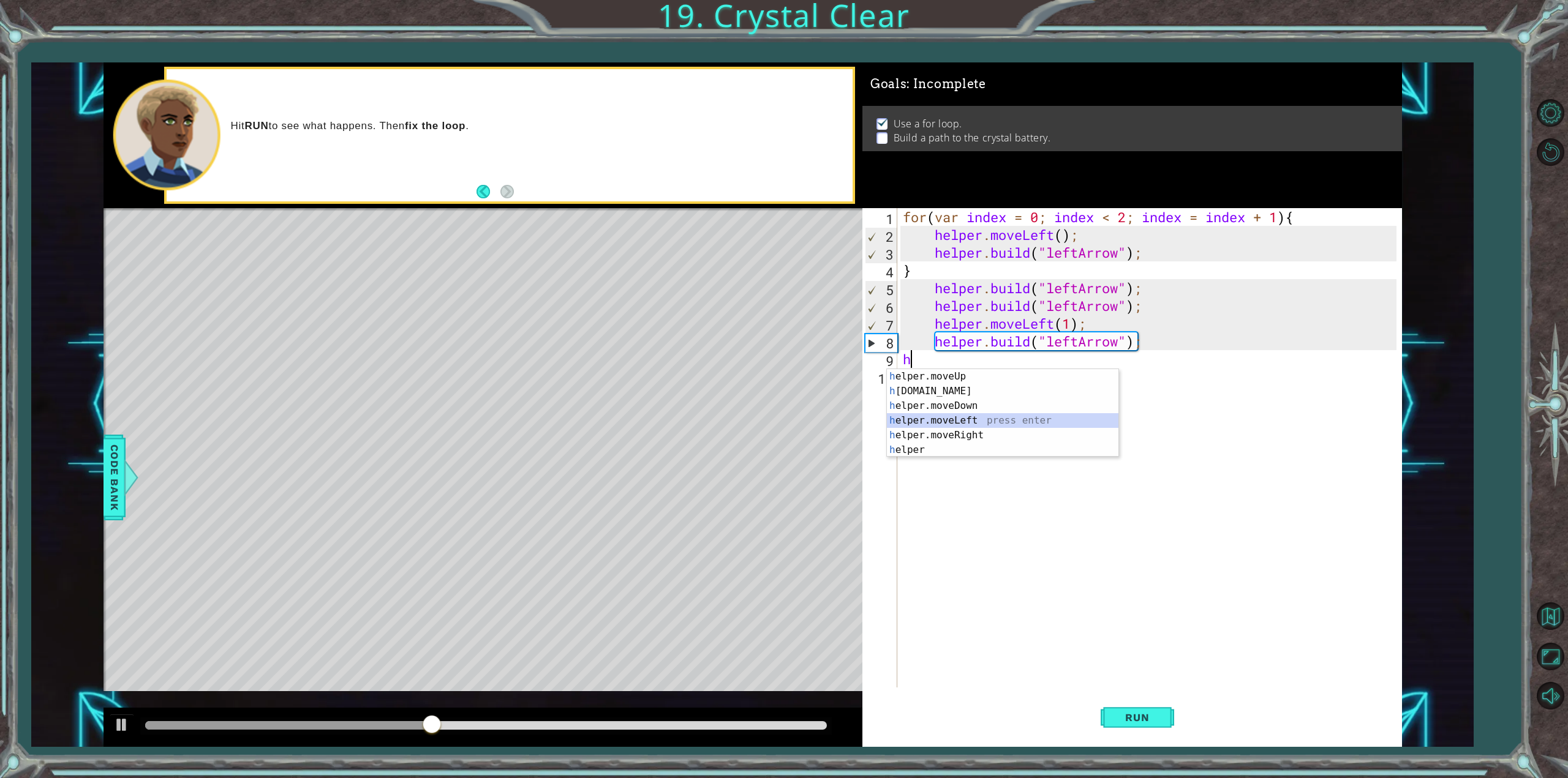
click at [1045, 419] on div "h elper.moveUp press enter h [DOMAIN_NAME] press enter h elper.moveDown press e…" at bounding box center [1002, 428] width 231 height 118
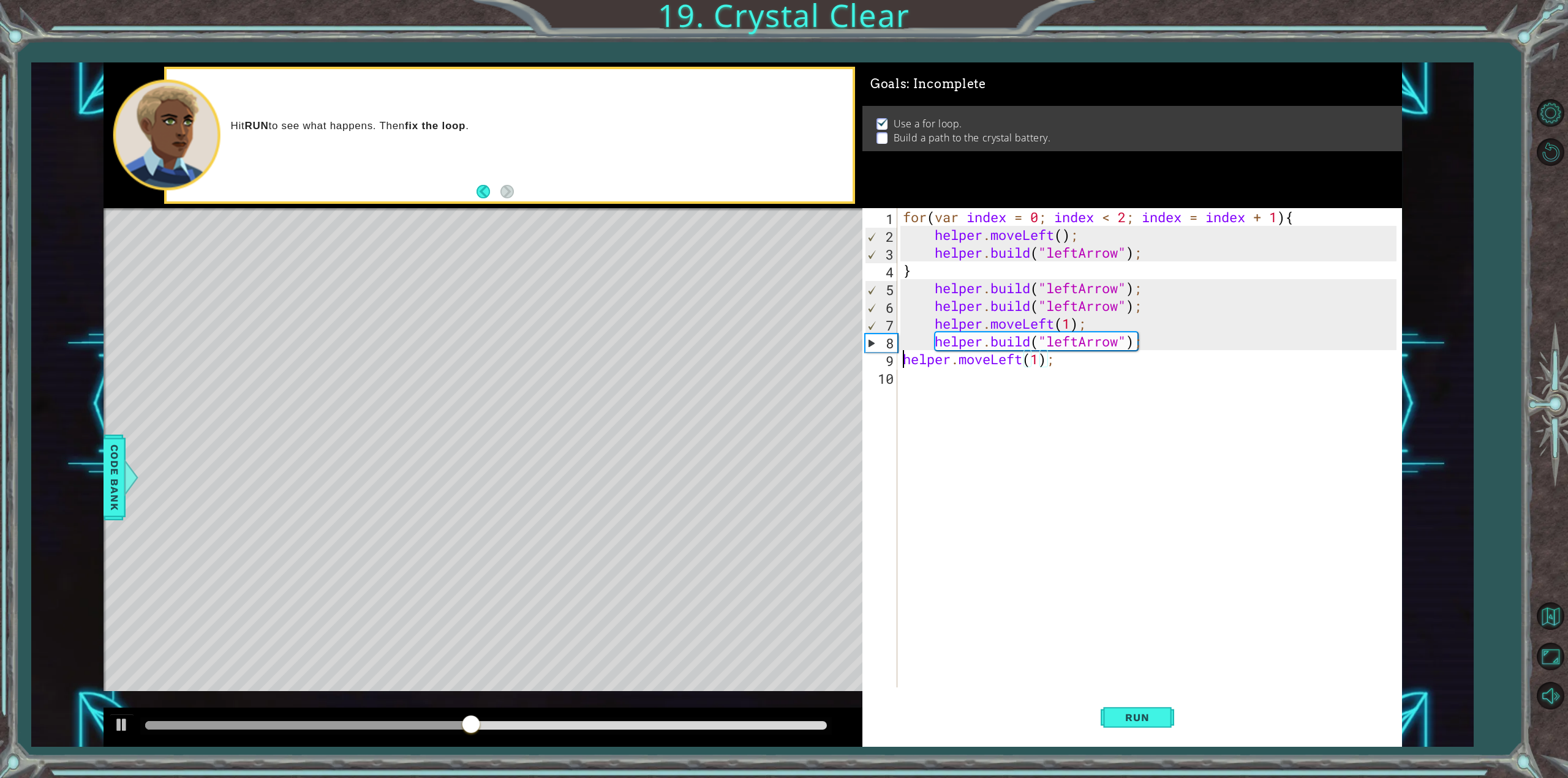
click at [906, 355] on div "for ( var index = 0 ; index < 2 ; index = index + 1 ) { helper . moveLeft ( ) ;…" at bounding box center [1152, 466] width 502 height 515
type textarea "helper.moveLeft(1);"
click at [919, 381] on div "for ( var index = 0 ; index < 2 ; index = index + 1 ) { helper . moveLeft ( ) ;…" at bounding box center [1152, 466] width 502 height 515
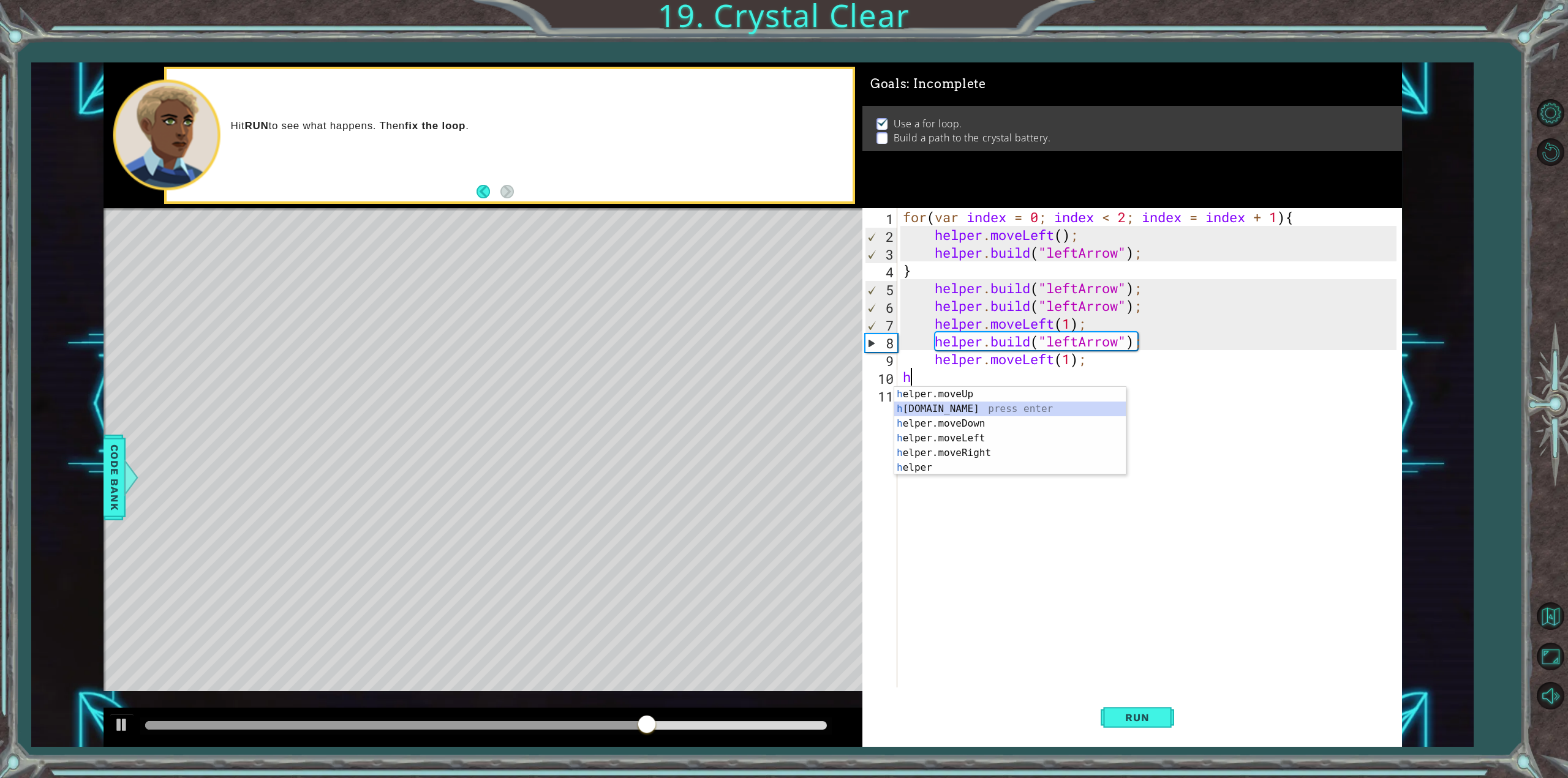
click at [973, 412] on div "h elper.moveUp press enter h [DOMAIN_NAME] press enter h elper.moveDown press e…" at bounding box center [1010, 445] width 231 height 118
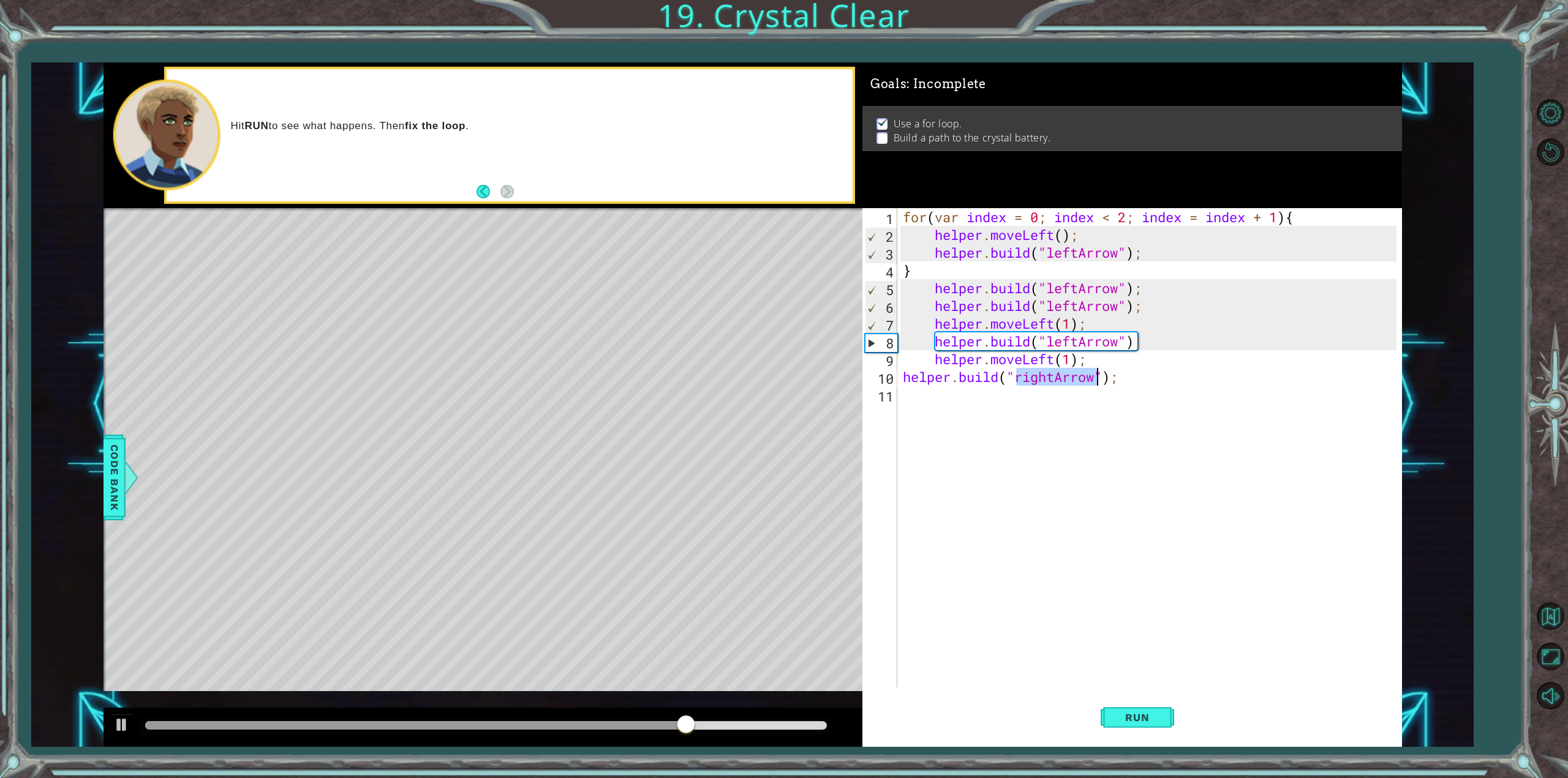
click at [1052, 374] on div "for ( var index = 0 ; index < 2 ; index = index + 1 ) { helper . moveLeft ( ) ;…" at bounding box center [1149, 448] width 496 height 479
click at [1056, 371] on div "for ( var index = 0 ; index < 2 ; index = index + 1 ) { helper . moveLeft ( ) ;…" at bounding box center [1152, 466] width 502 height 515
click at [1099, 399] on div "" leftArrow" press enter" at bounding box center [1115, 409] width 231 height 44
click at [900, 371] on div "[DOMAIN_NAME]("leftArrow"); 1 2 3 4 5 6 7 8 9 10 11 for ( var index = 0 ; index…" at bounding box center [1130, 448] width 534 height 479
click at [905, 383] on div "for ( var index = 0 ; index < 2 ; index = index + 1 ) { helper . moveLeft ( ) ;…" at bounding box center [1152, 466] width 502 height 515
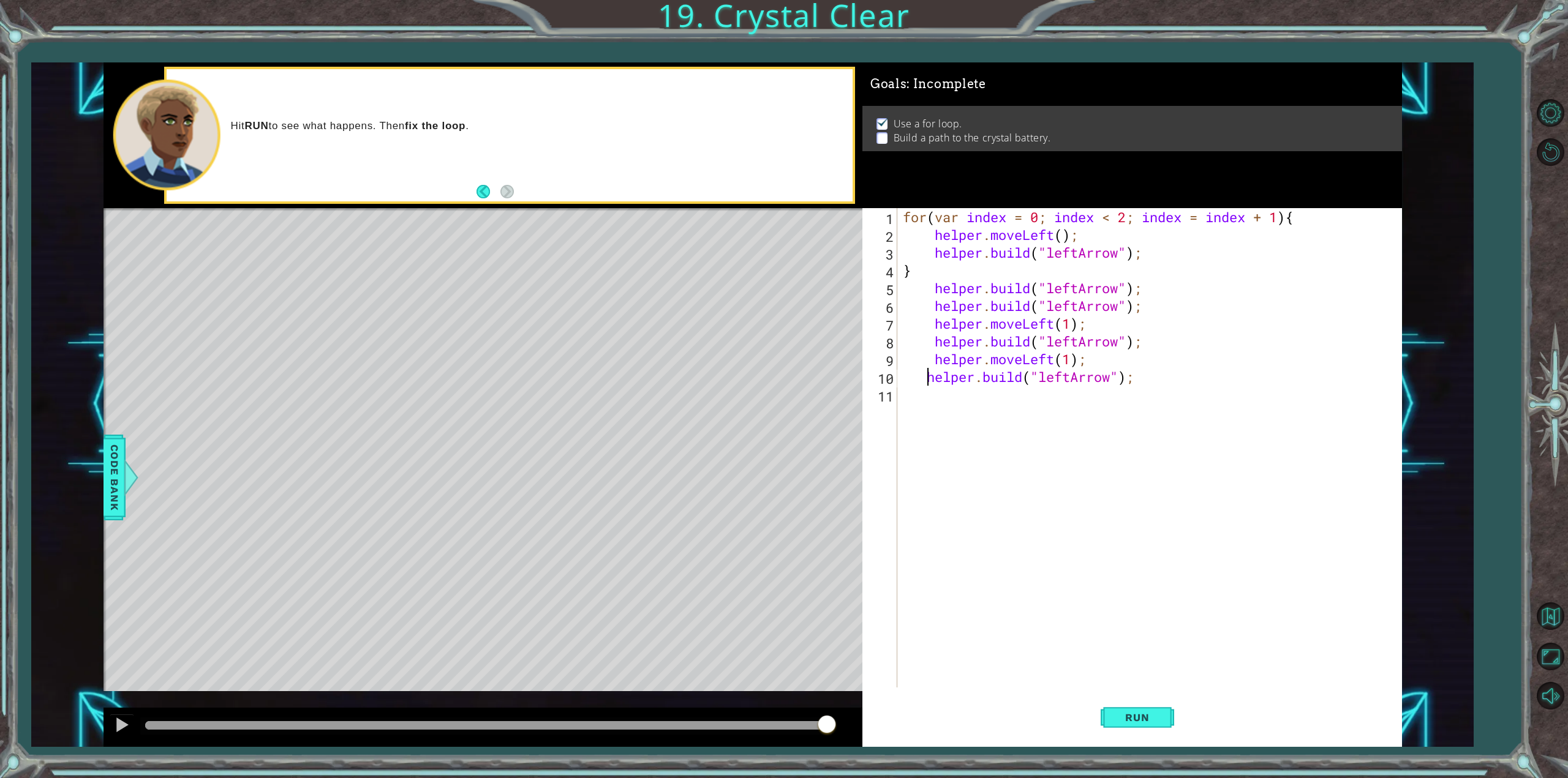
type textarea "[DOMAIN_NAME]("leftArrow");"
click at [1132, 714] on span "Run" at bounding box center [1137, 717] width 49 height 12
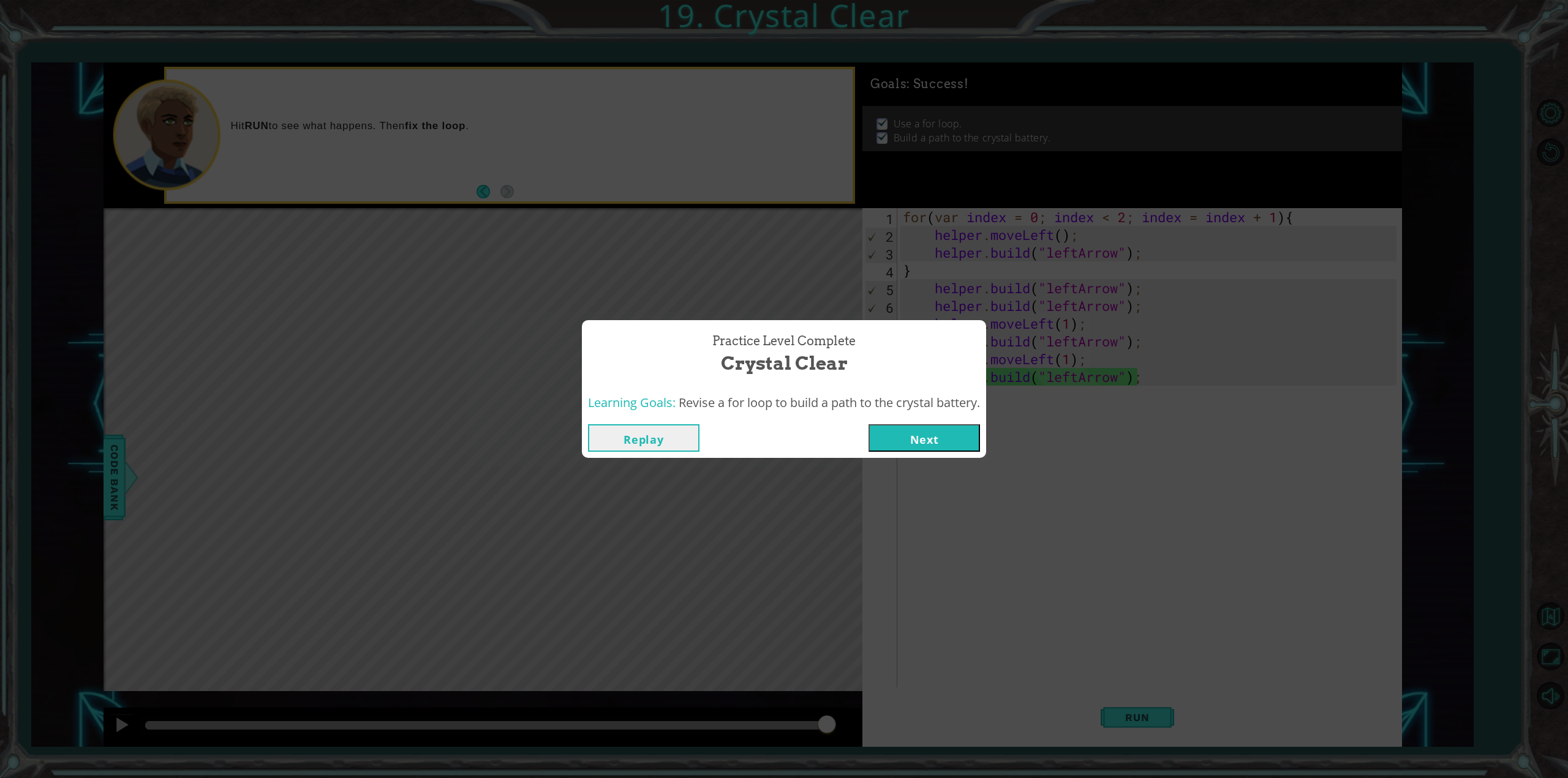
drag, startPoint x: 919, startPoint y: 447, endPoint x: 909, endPoint y: 447, distance: 10.0
click at [910, 447] on button "Next" at bounding box center [924, 438] width 112 height 27
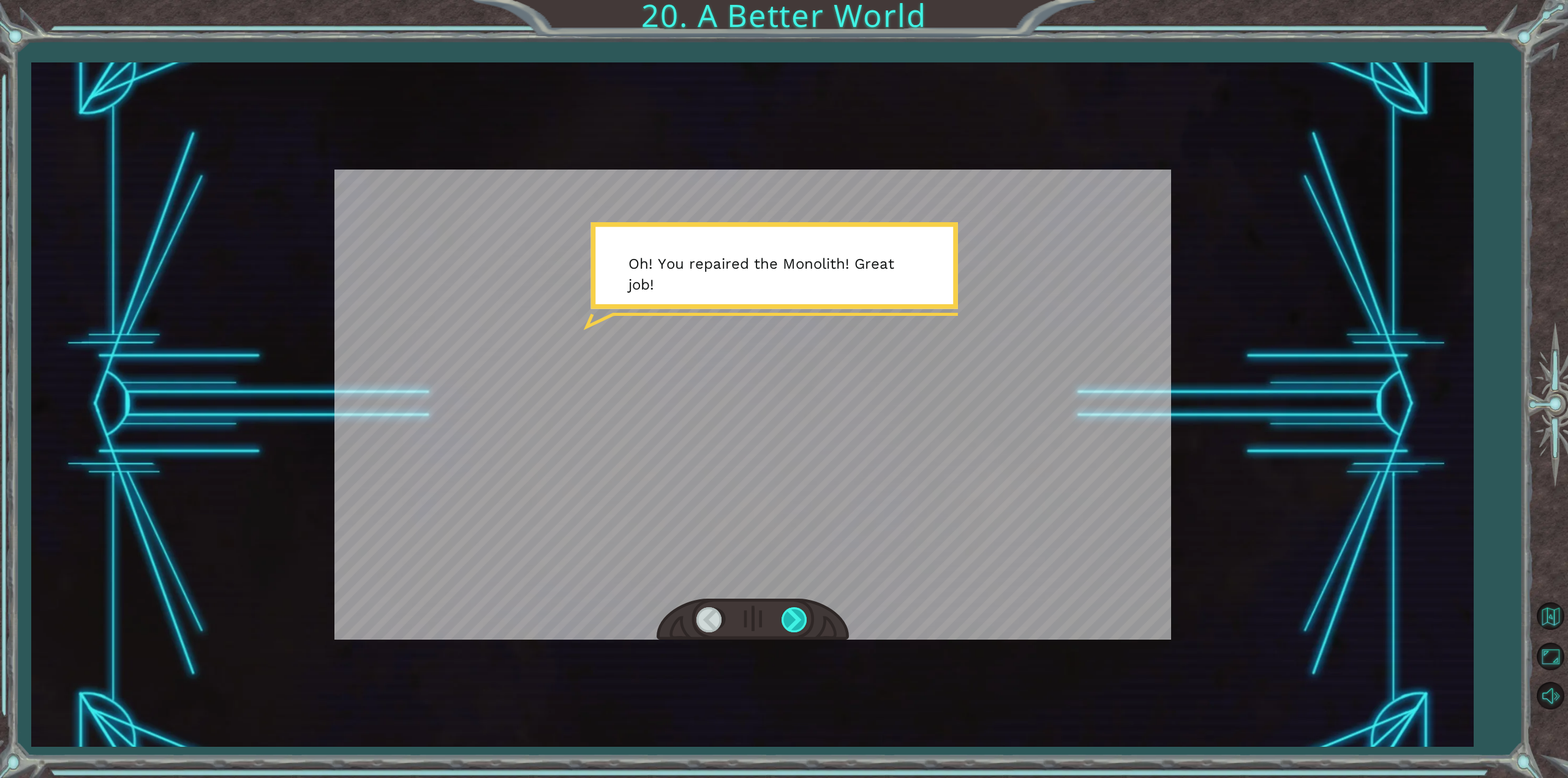
drag, startPoint x: 797, startPoint y: 613, endPoint x: 797, endPoint y: 619, distance: 6.0
click at [797, 619] on div at bounding box center [795, 620] width 27 height 25
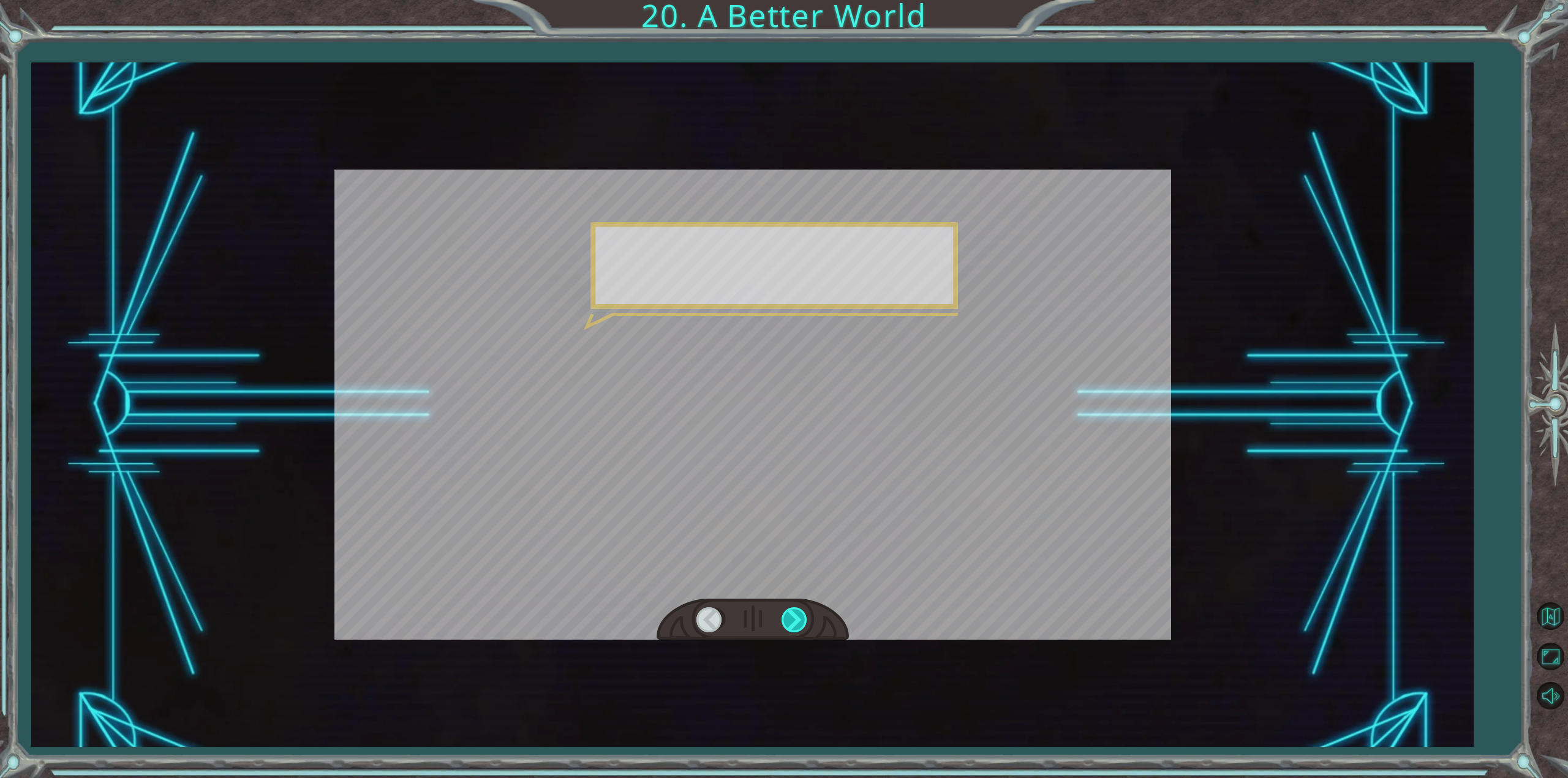
click at [797, 619] on div at bounding box center [795, 620] width 27 height 25
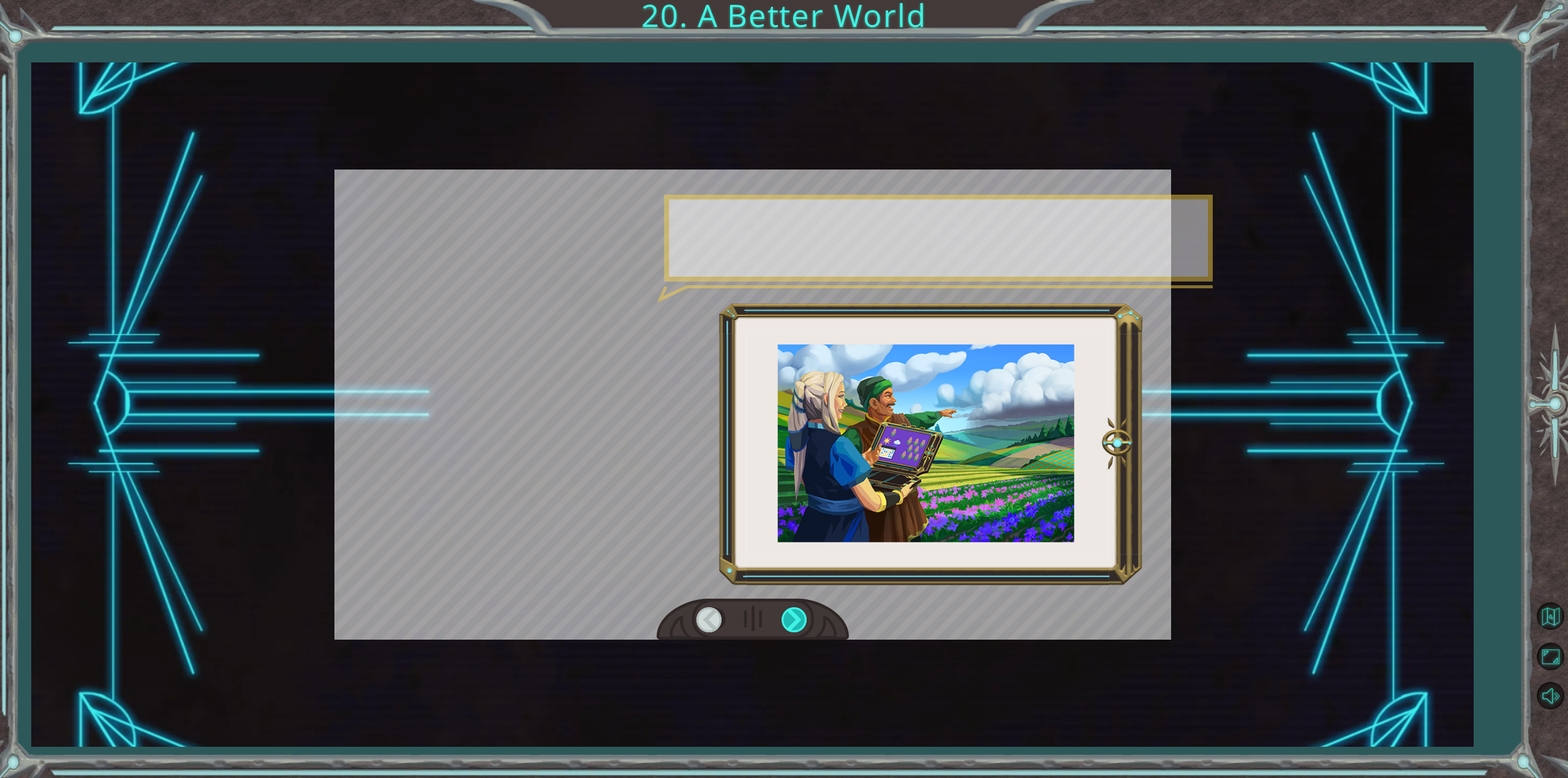
click at [797, 619] on div at bounding box center [795, 620] width 27 height 25
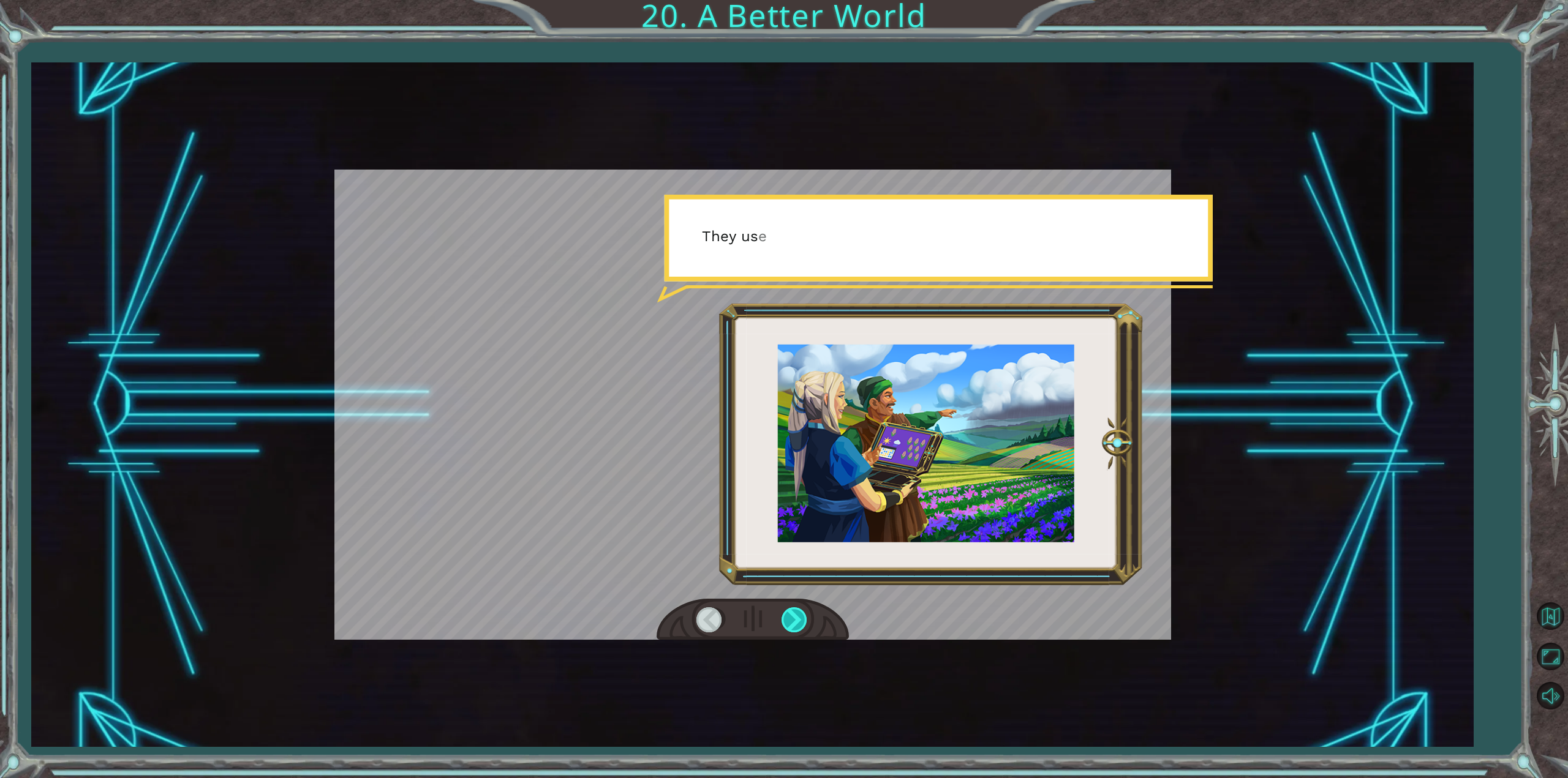
click at [797, 619] on div at bounding box center [795, 620] width 27 height 25
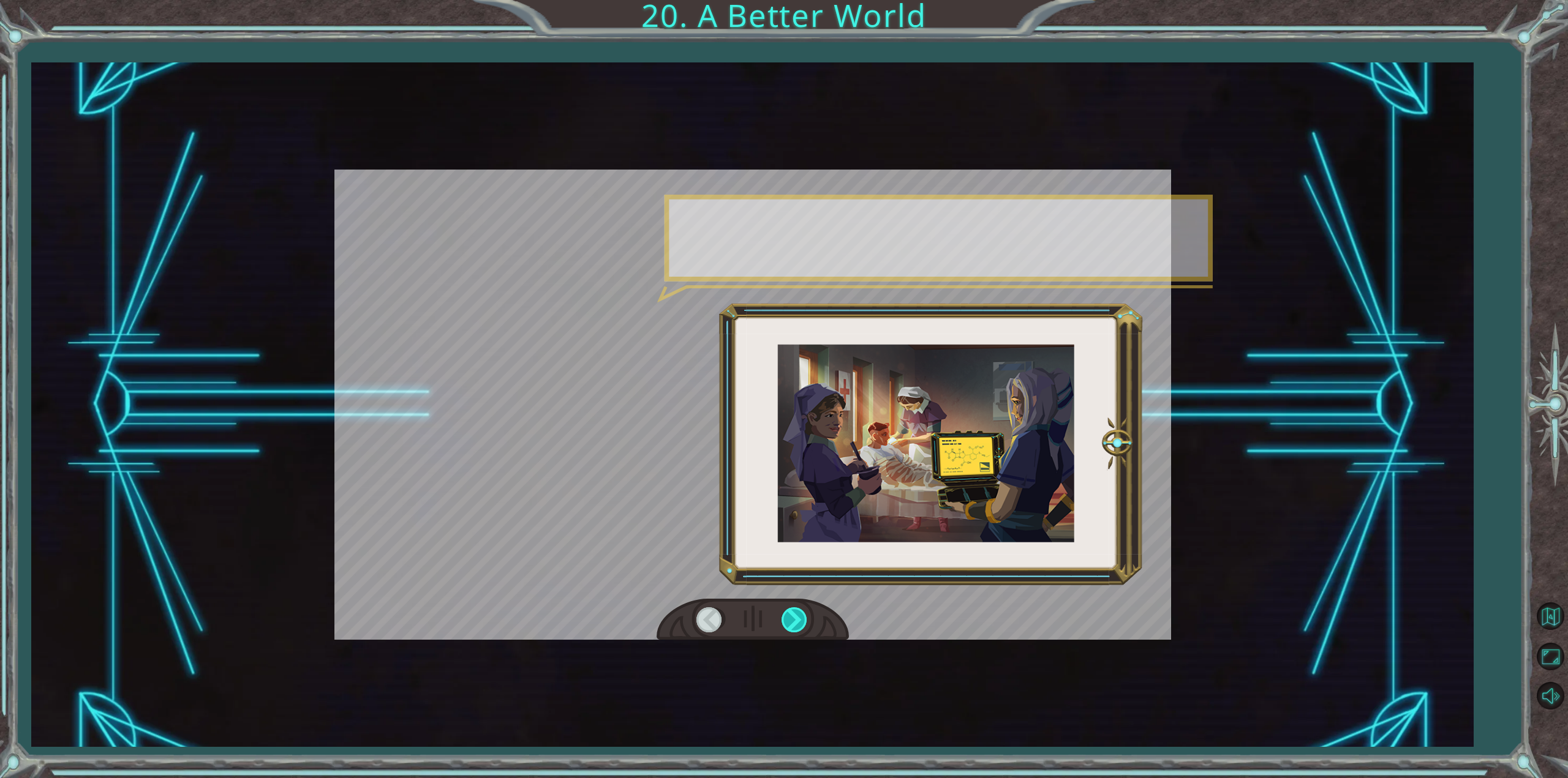
click at [797, 619] on div at bounding box center [795, 620] width 27 height 25
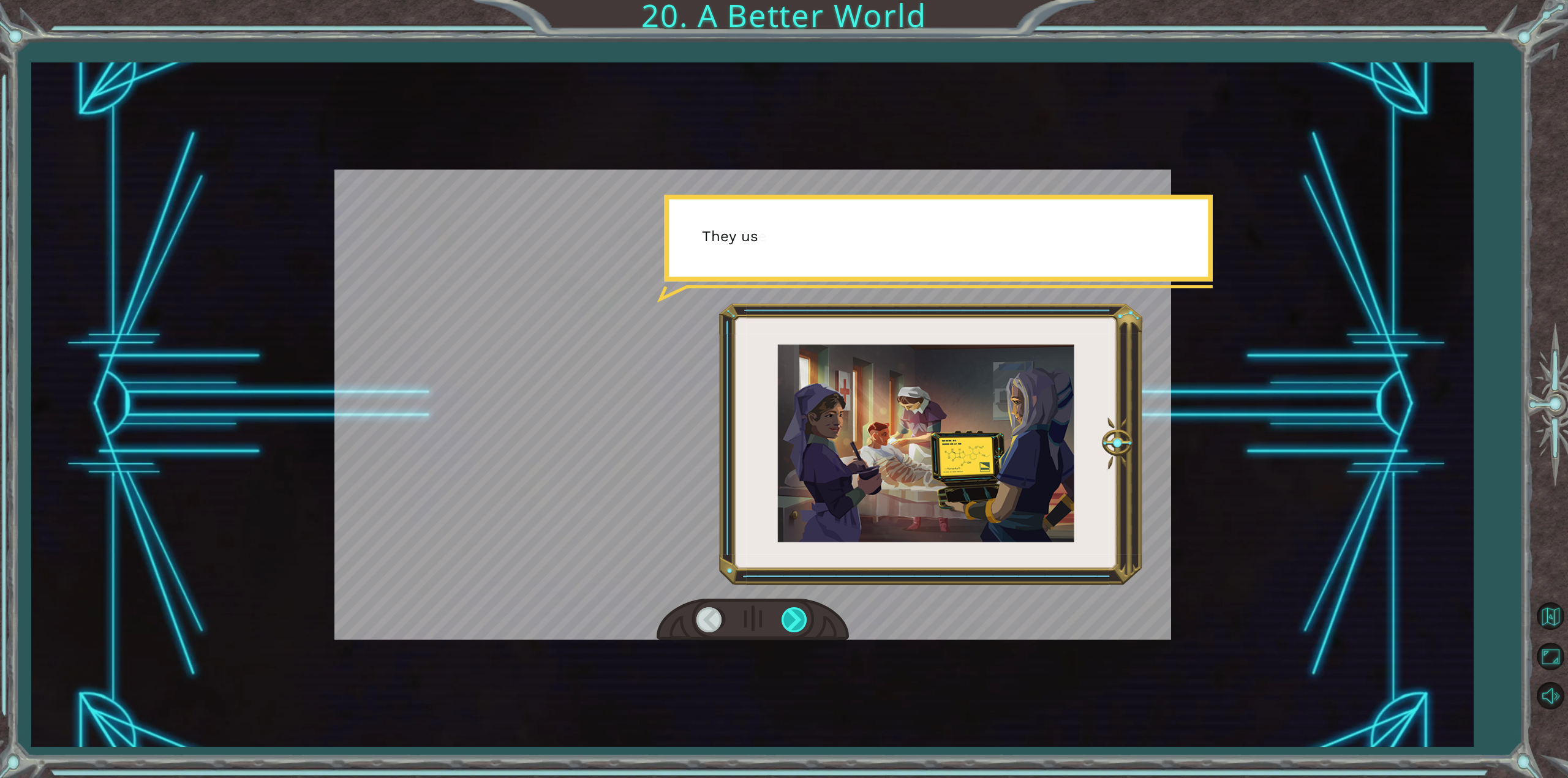
click at [797, 619] on div at bounding box center [795, 620] width 27 height 25
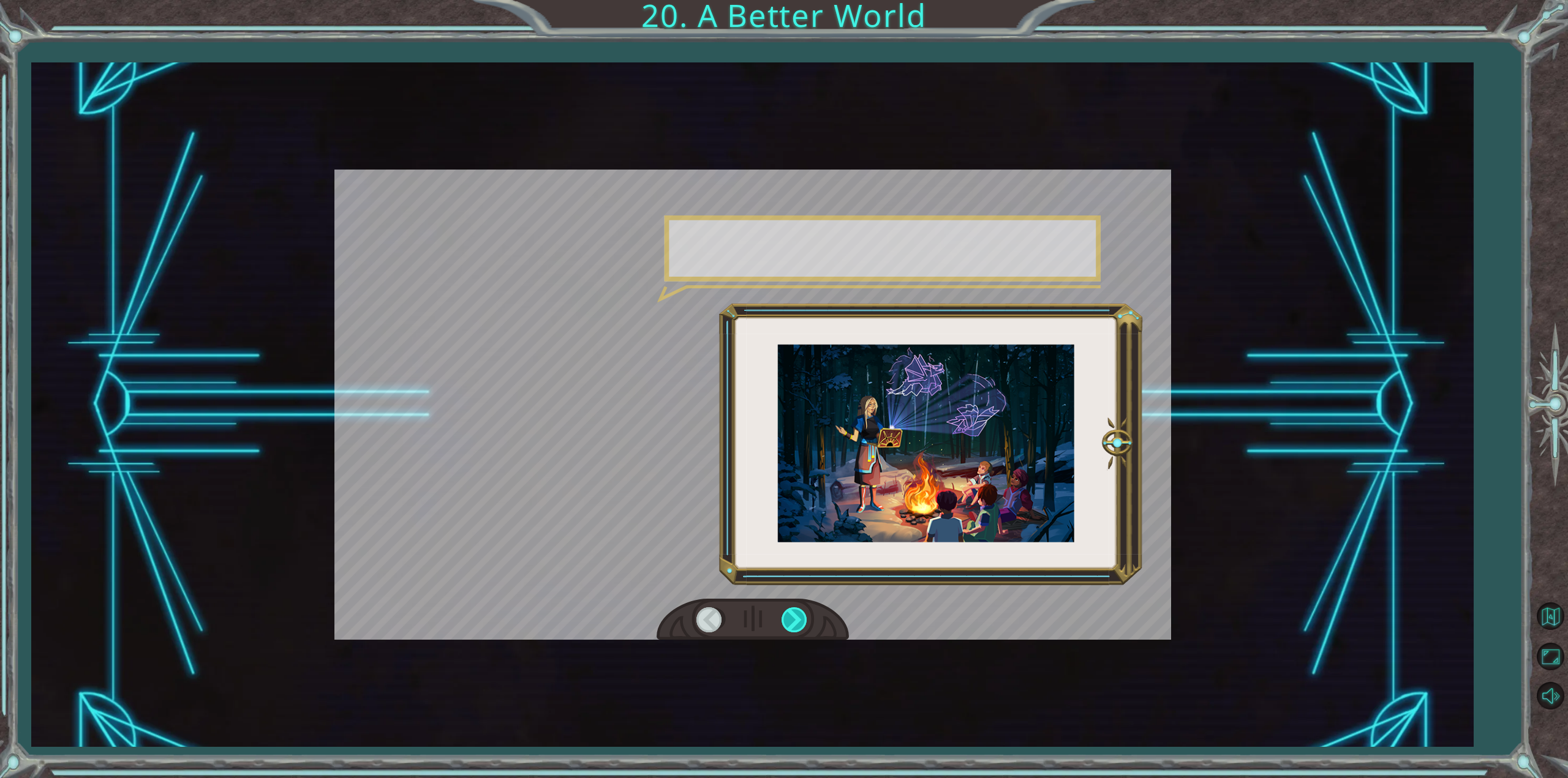
click at [797, 619] on div at bounding box center [795, 620] width 27 height 25
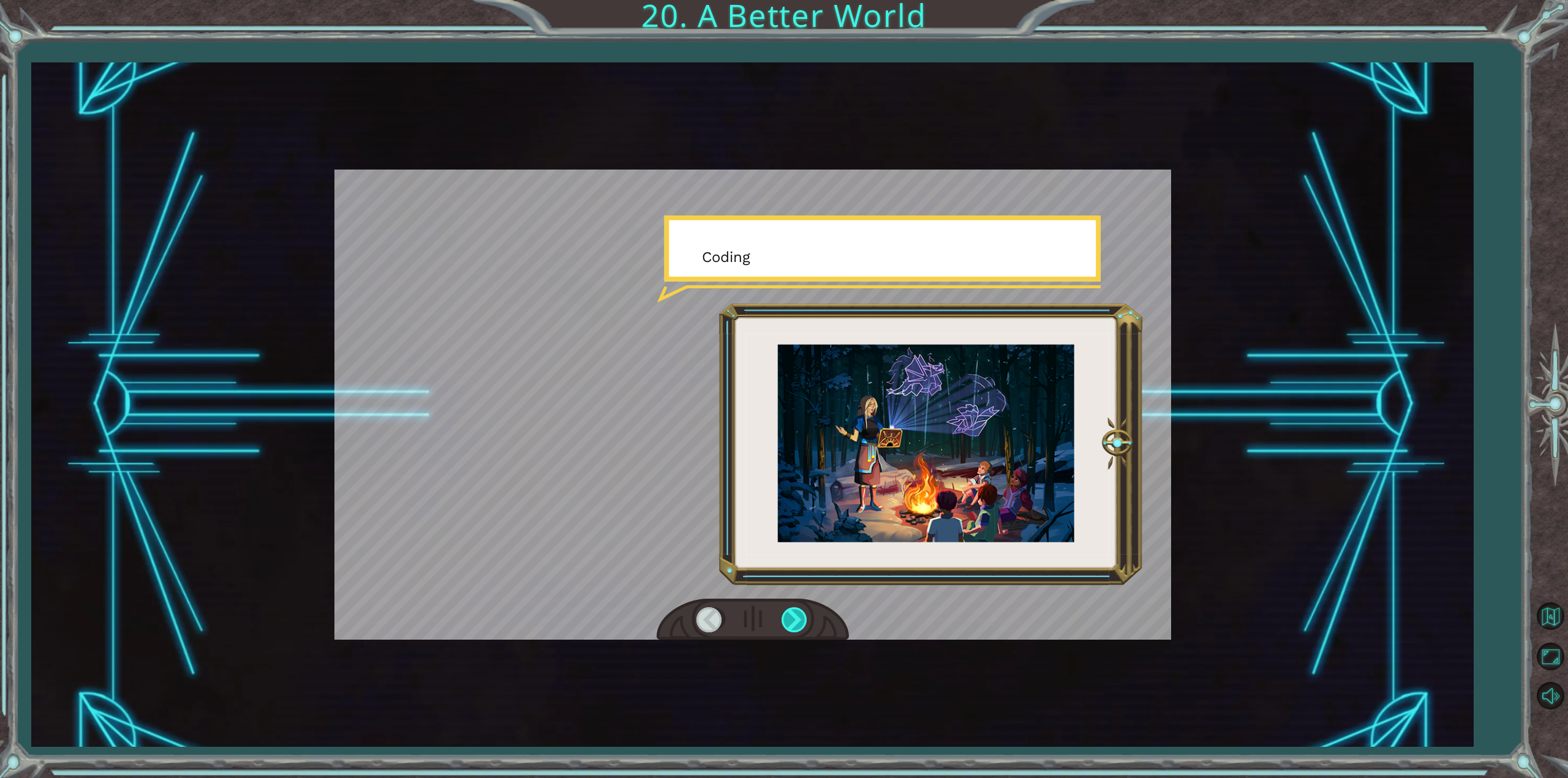
click at [797, 619] on div at bounding box center [795, 620] width 27 height 25
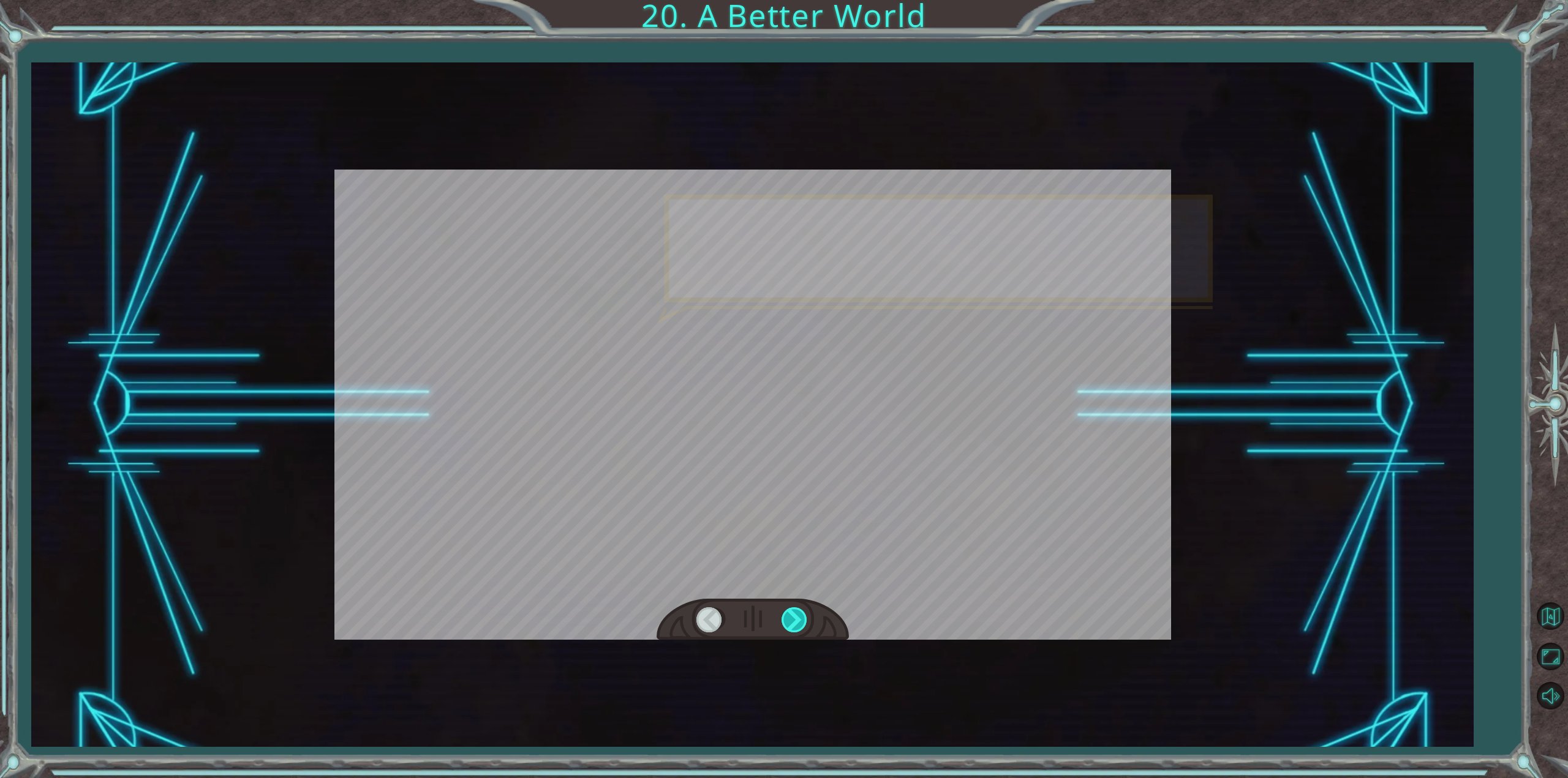
click at [797, 619] on div at bounding box center [795, 620] width 27 height 25
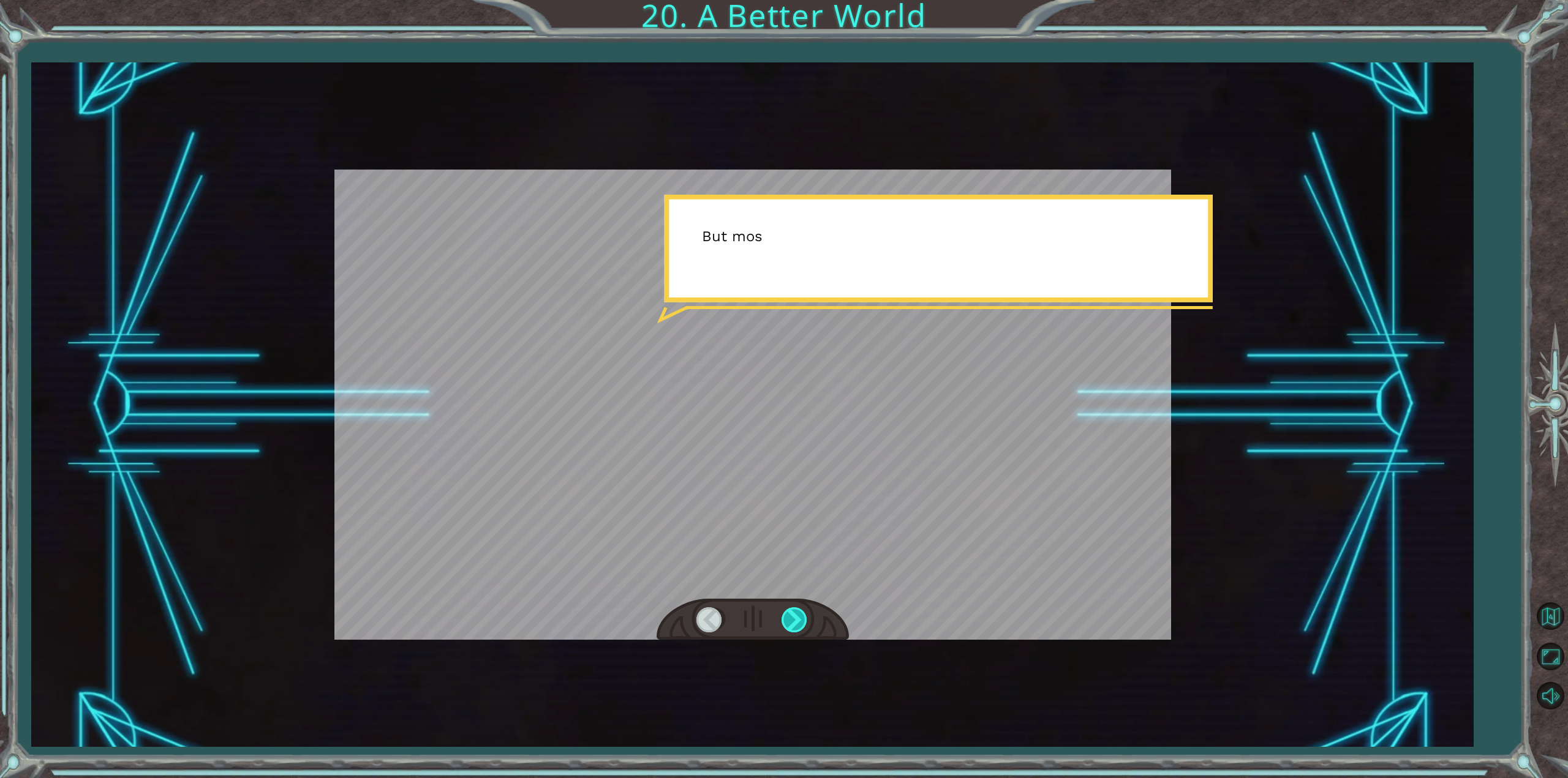
click at [800, 619] on div at bounding box center [795, 620] width 27 height 25
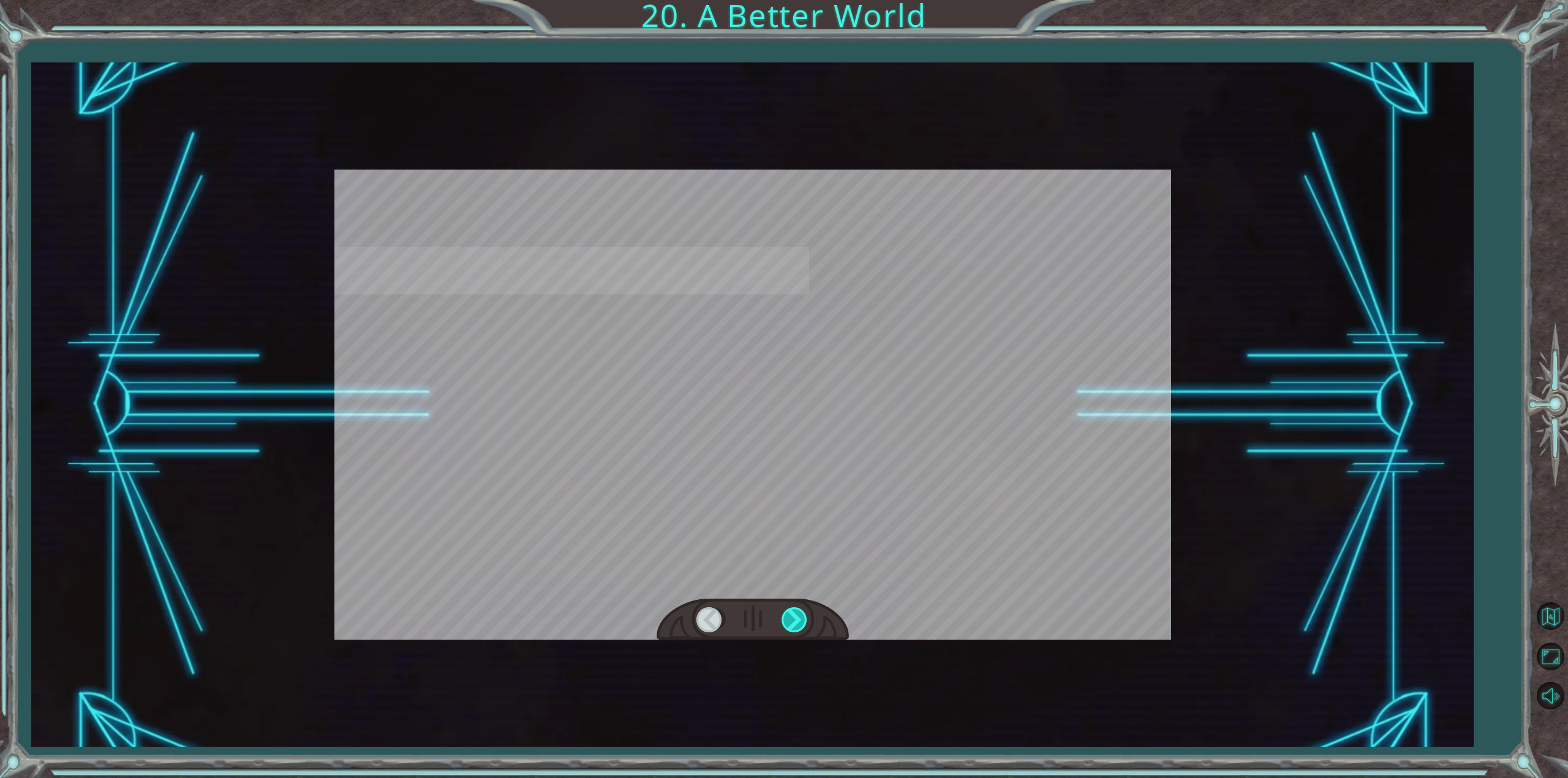
click at [800, 619] on div at bounding box center [795, 620] width 27 height 25
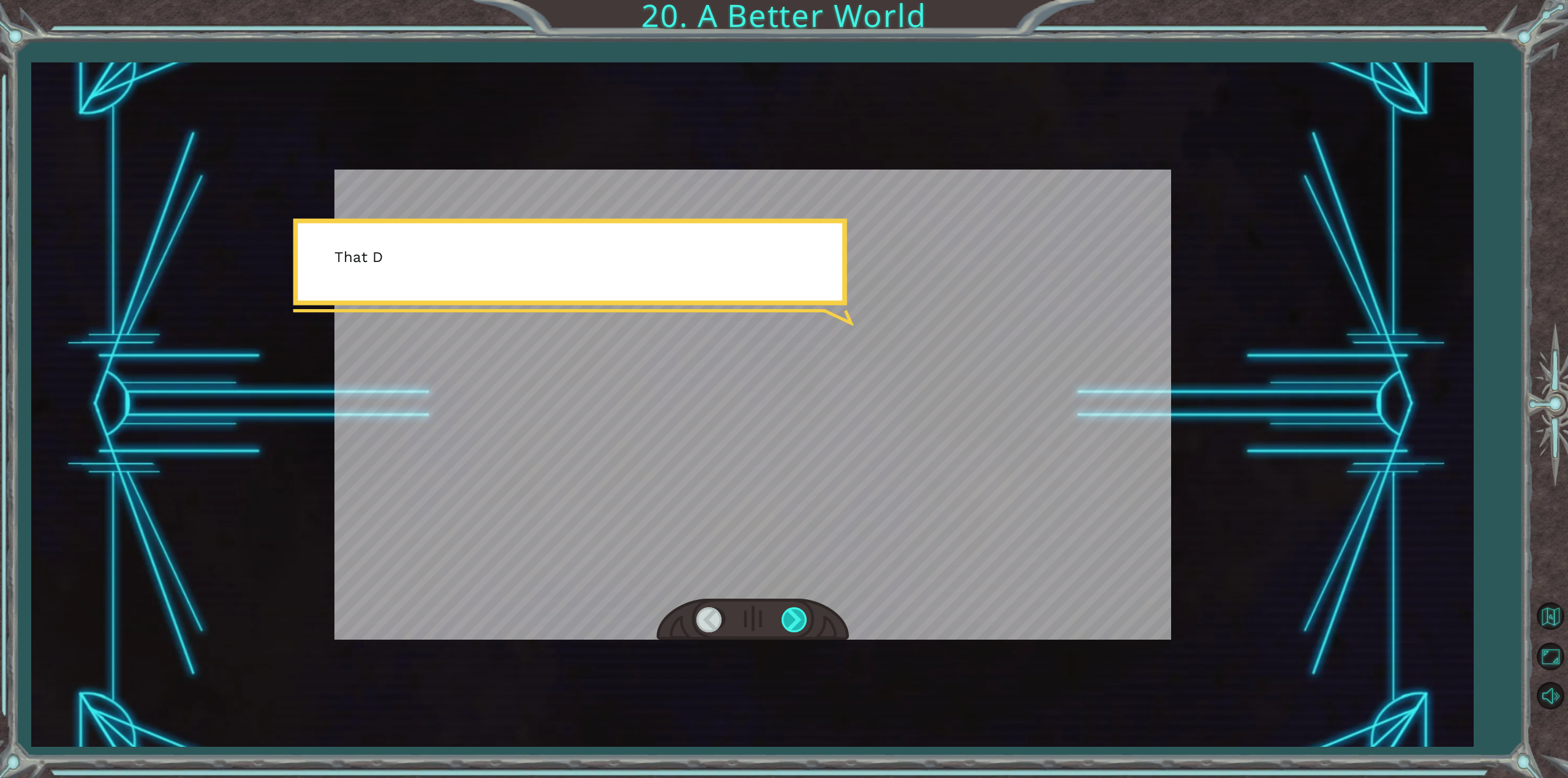
click at [800, 619] on div at bounding box center [795, 620] width 27 height 25
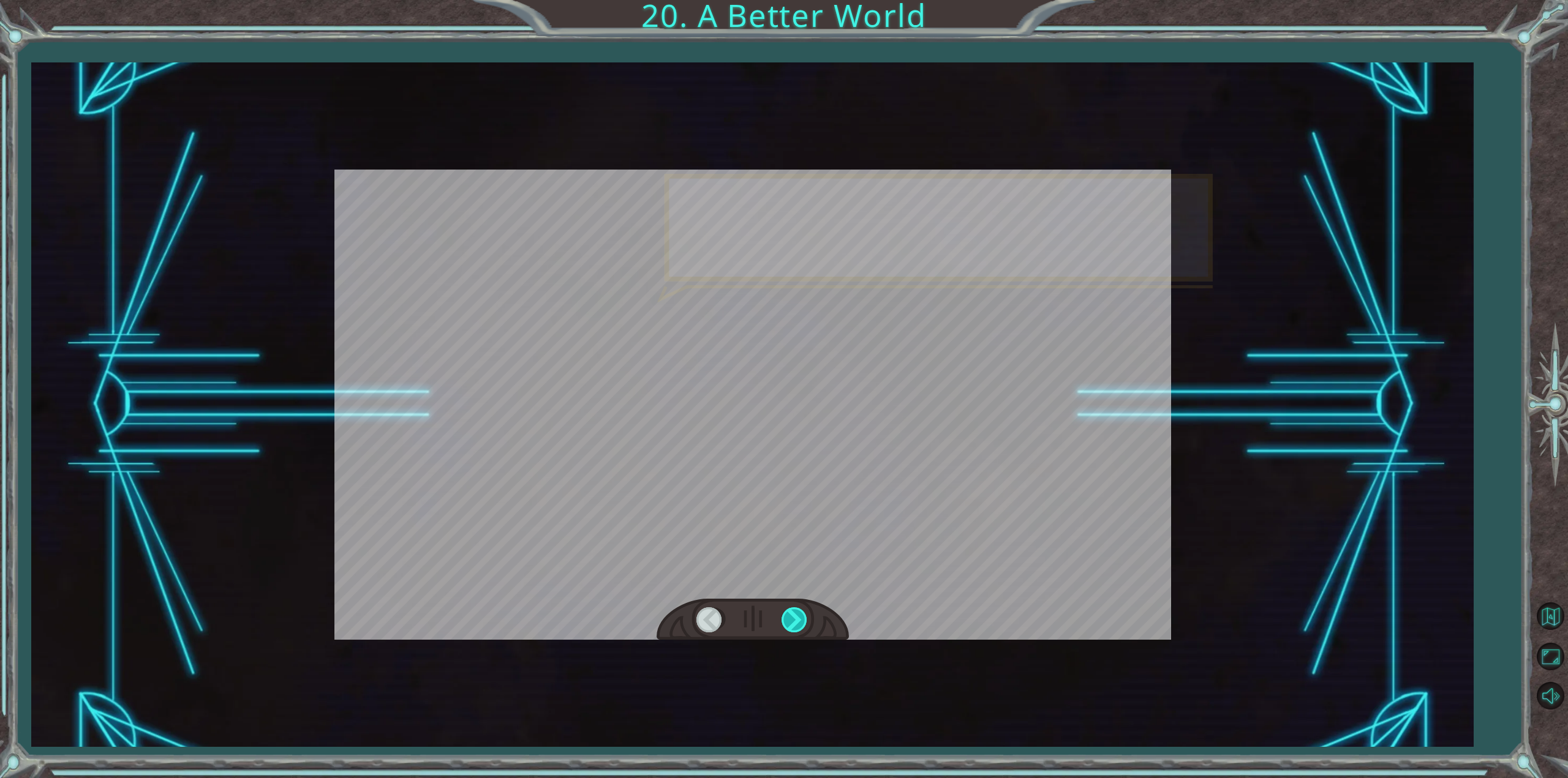
click at [800, 619] on div at bounding box center [795, 620] width 27 height 25
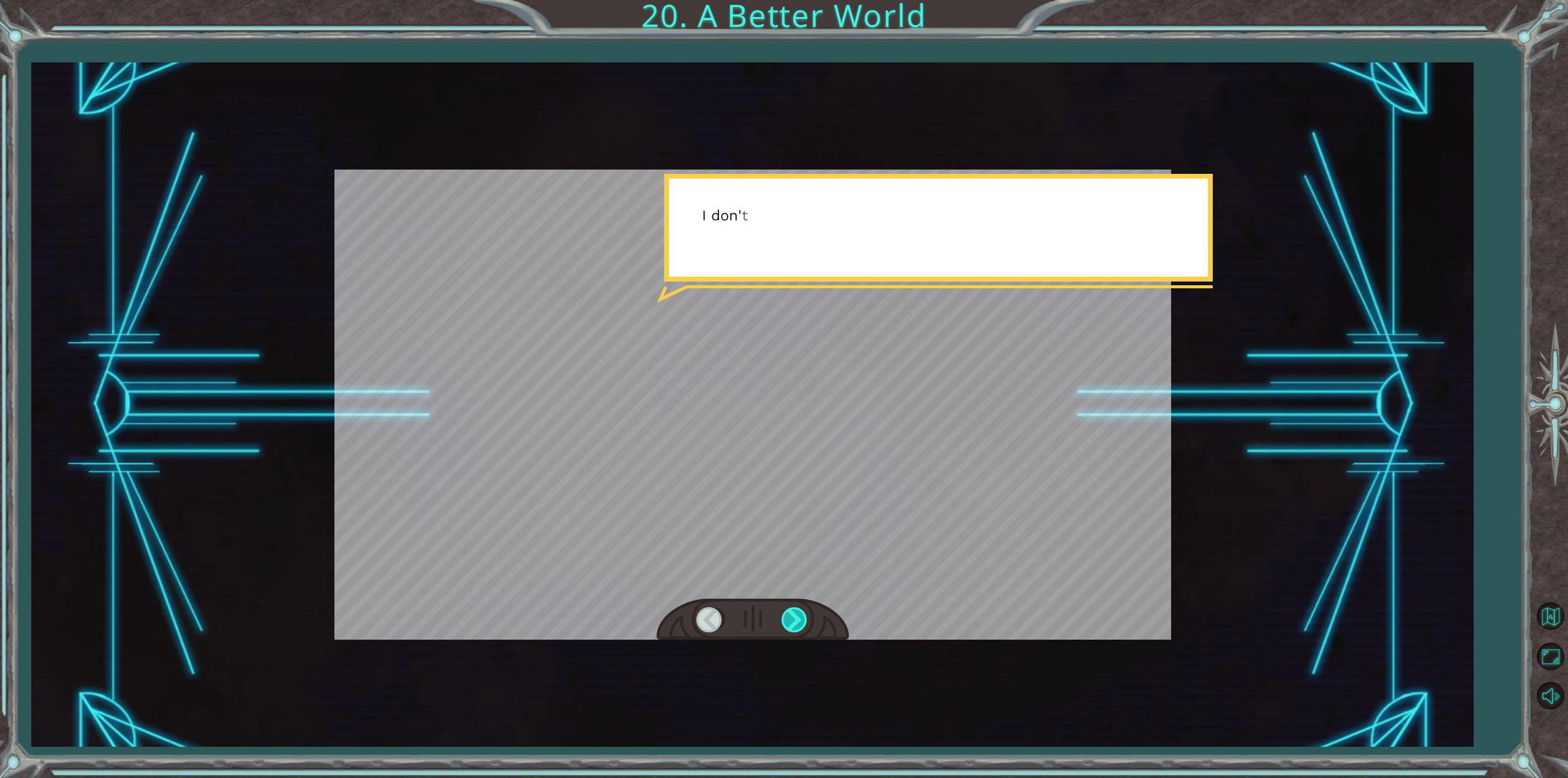
click at [800, 619] on div at bounding box center [795, 620] width 27 height 25
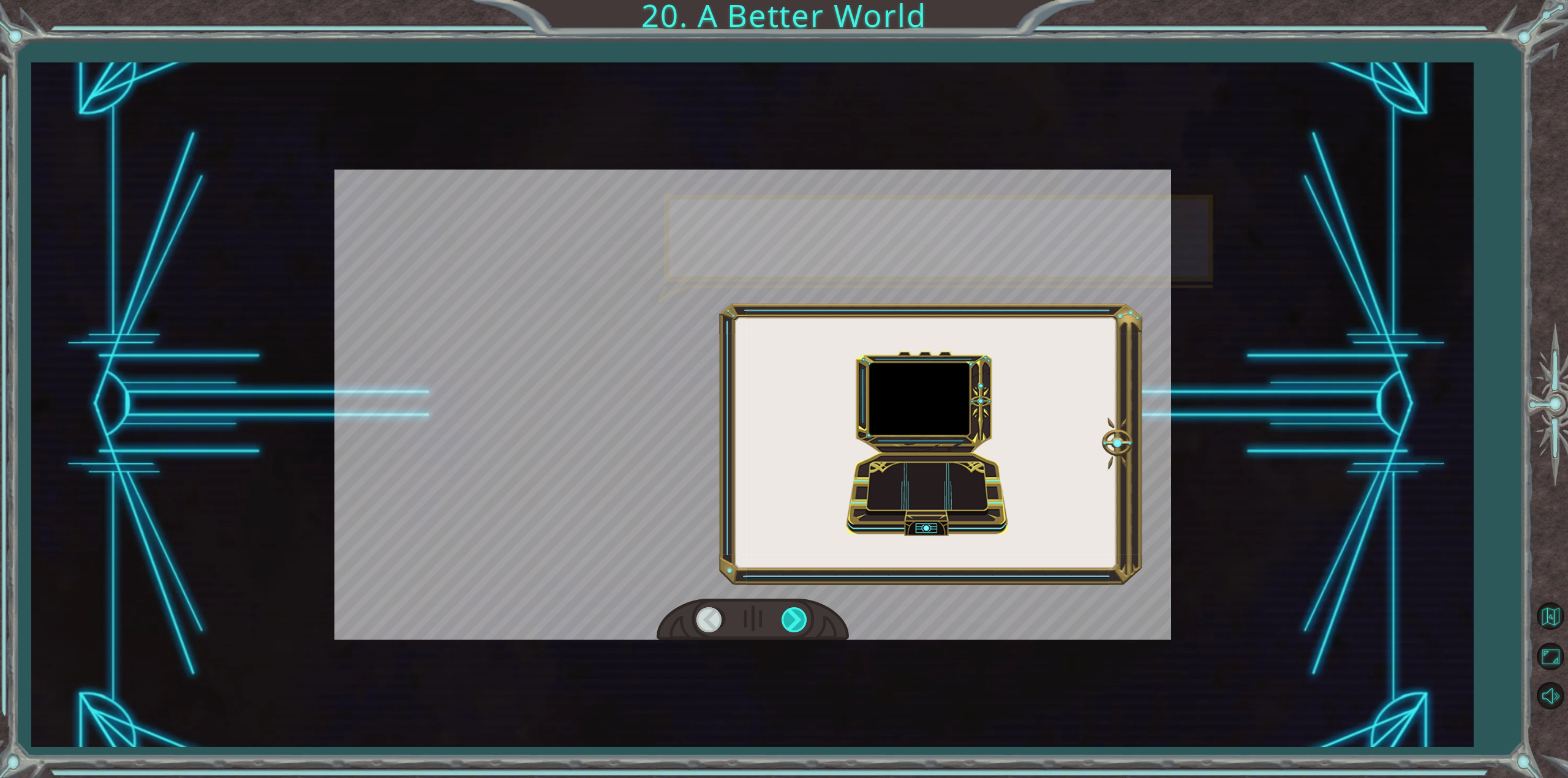
click at [800, 619] on div at bounding box center [795, 620] width 27 height 25
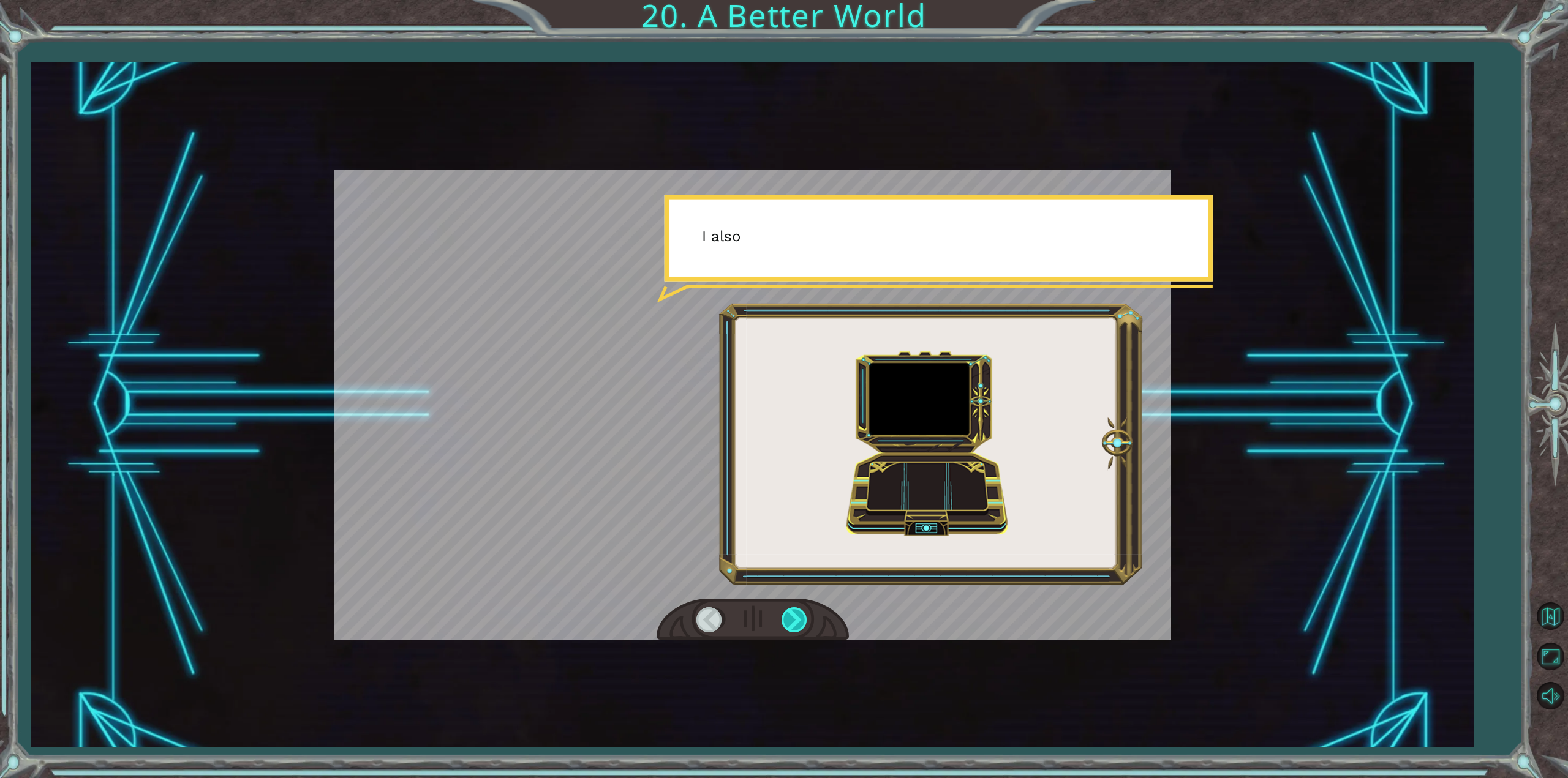
click at [800, 619] on div at bounding box center [795, 620] width 27 height 25
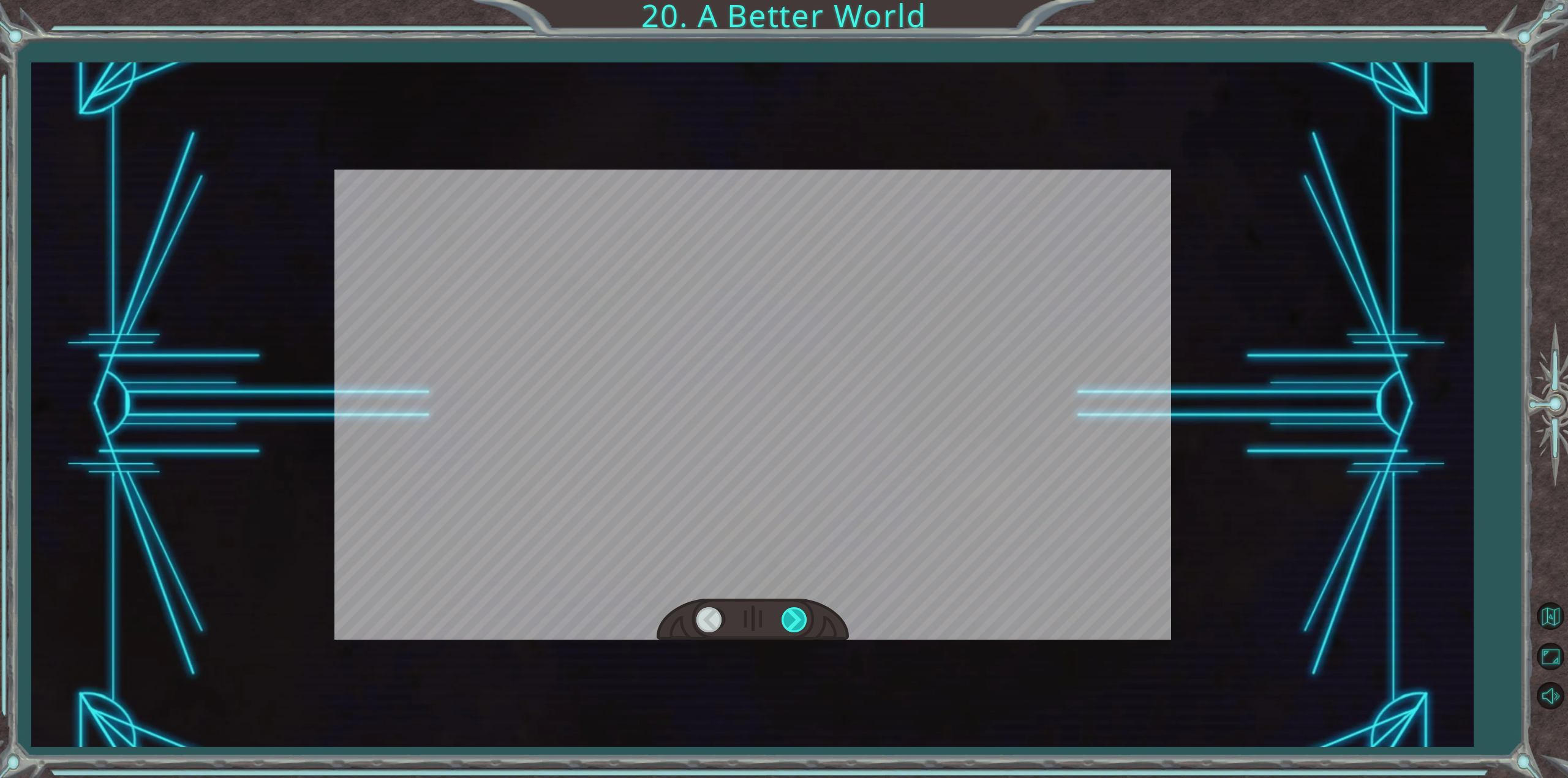
click at [800, 619] on div at bounding box center [795, 620] width 27 height 25
click at [800, 0] on div "O h ! Y o u r e p a i r e d t h e M o n o l i t h ! G r e a t j o b ! A n d i t…" at bounding box center [784, 0] width 1568 height 0
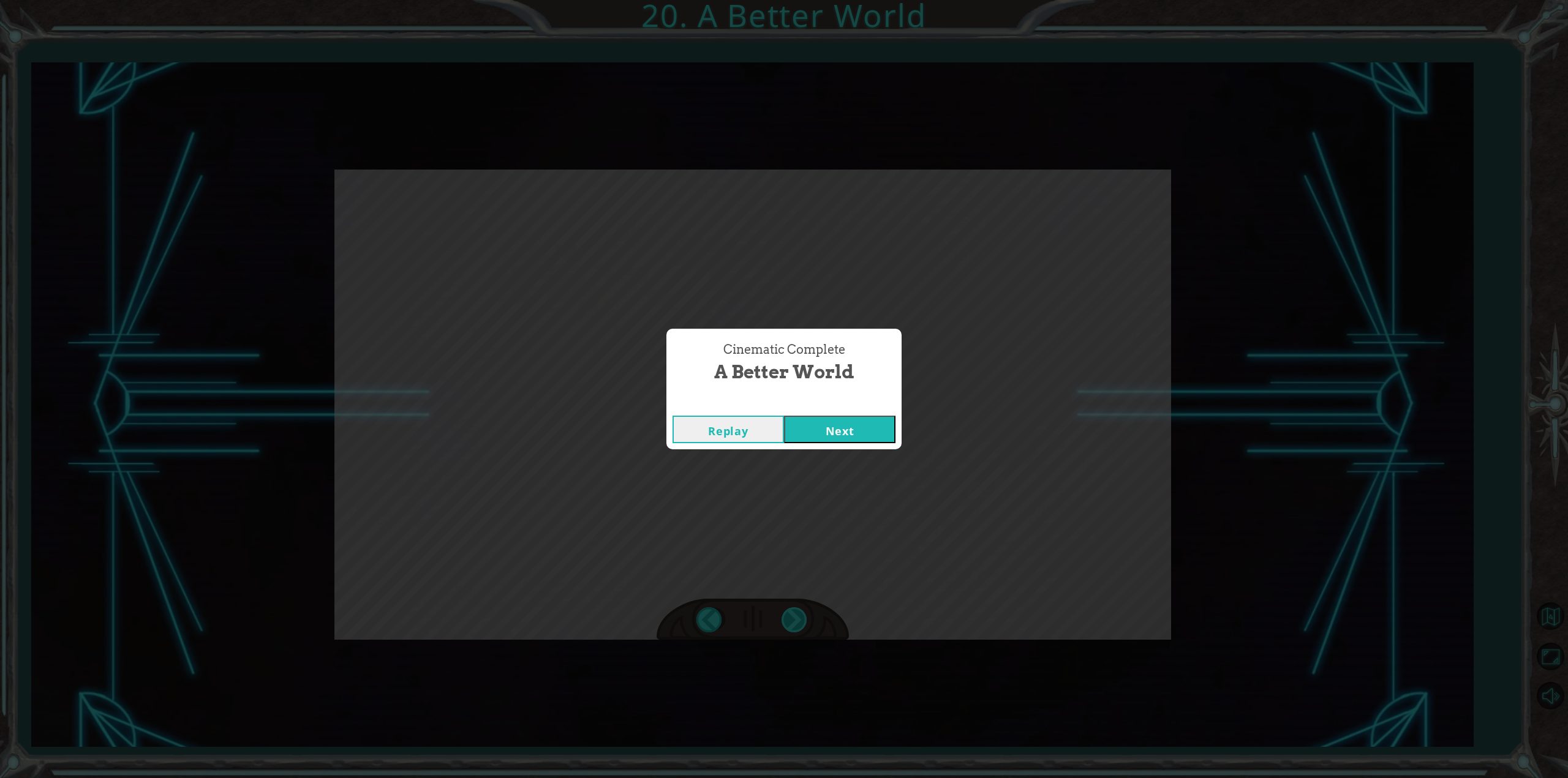
click at [800, 619] on div "Cinematic Complete A Better World Replay Next" at bounding box center [784, 389] width 1568 height 778
click at [872, 437] on button "Next" at bounding box center [840, 429] width 112 height 27
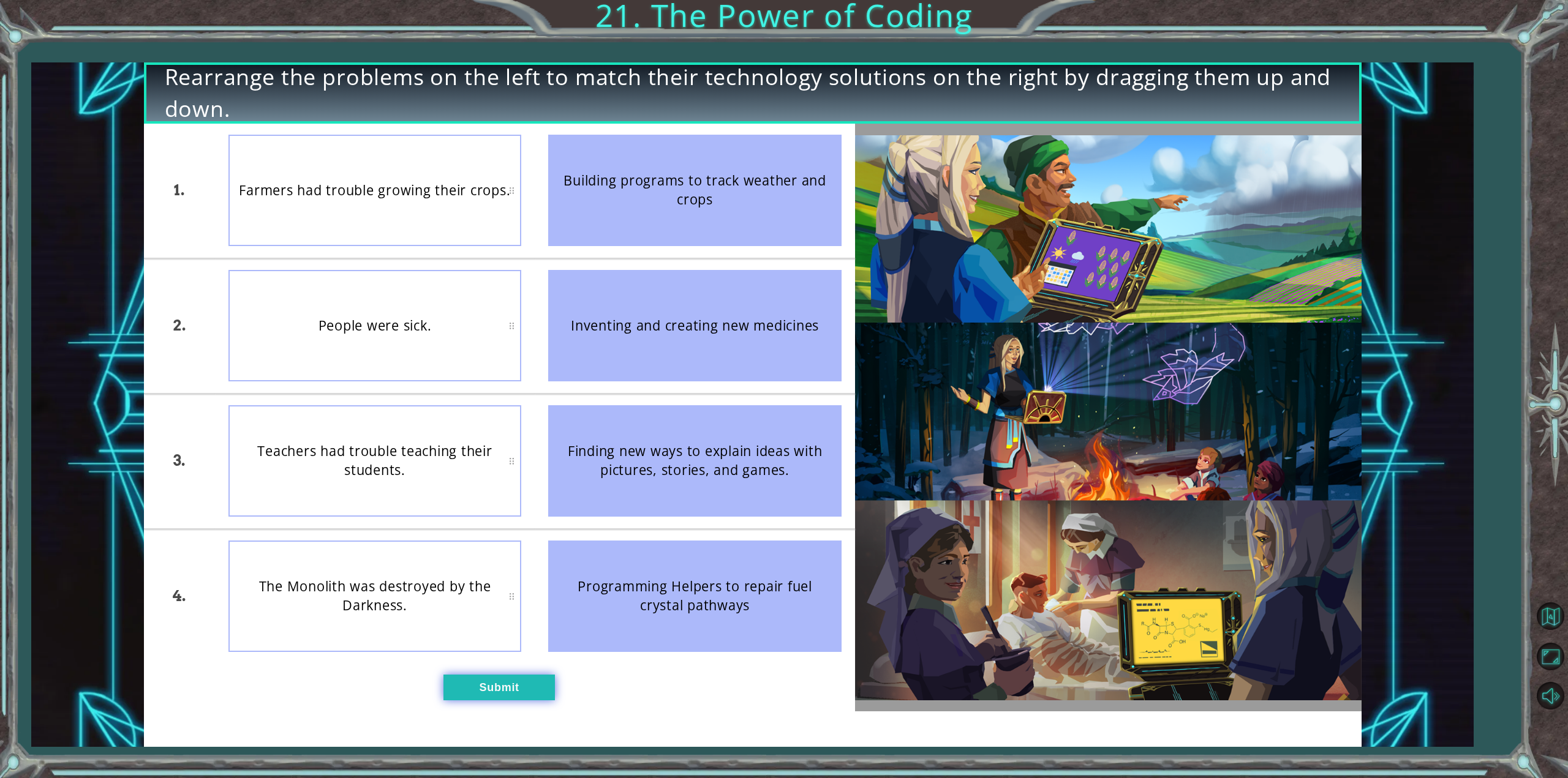
click at [533, 679] on button "Submit" at bounding box center [499, 687] width 112 height 25
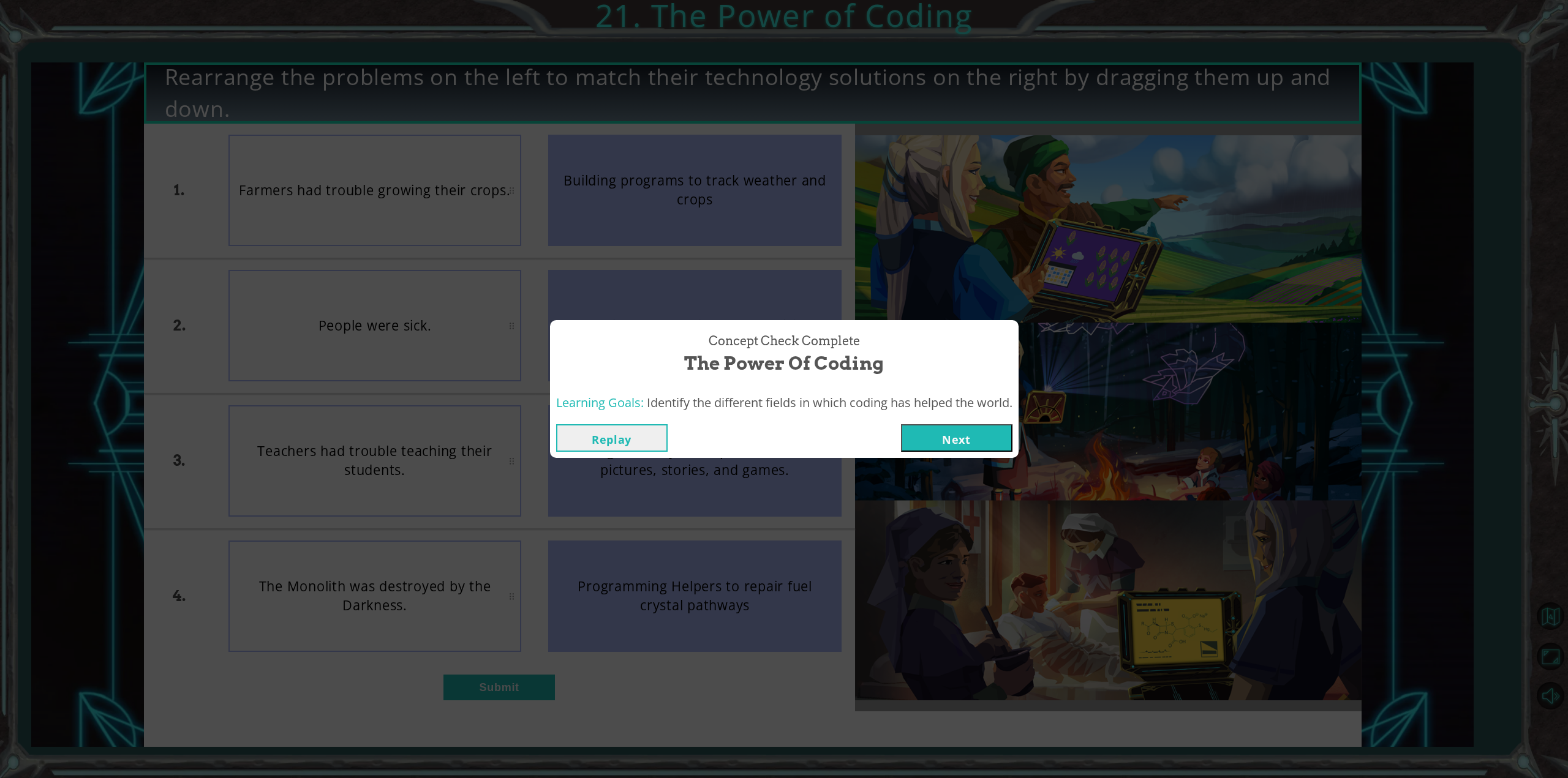
click at [922, 429] on button "Next" at bounding box center [957, 438] width 112 height 27
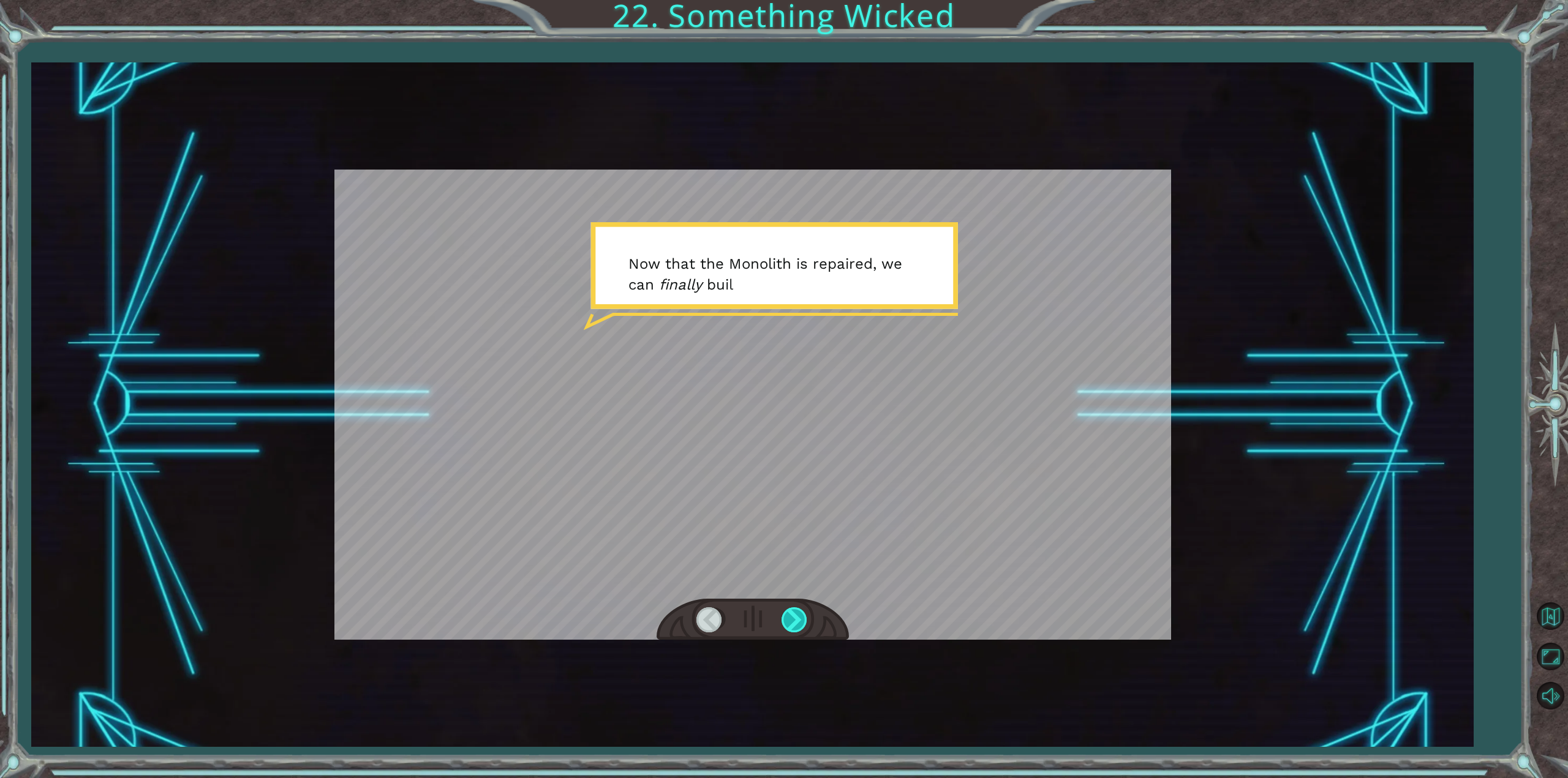
click at [808, 619] on div at bounding box center [795, 620] width 27 height 25
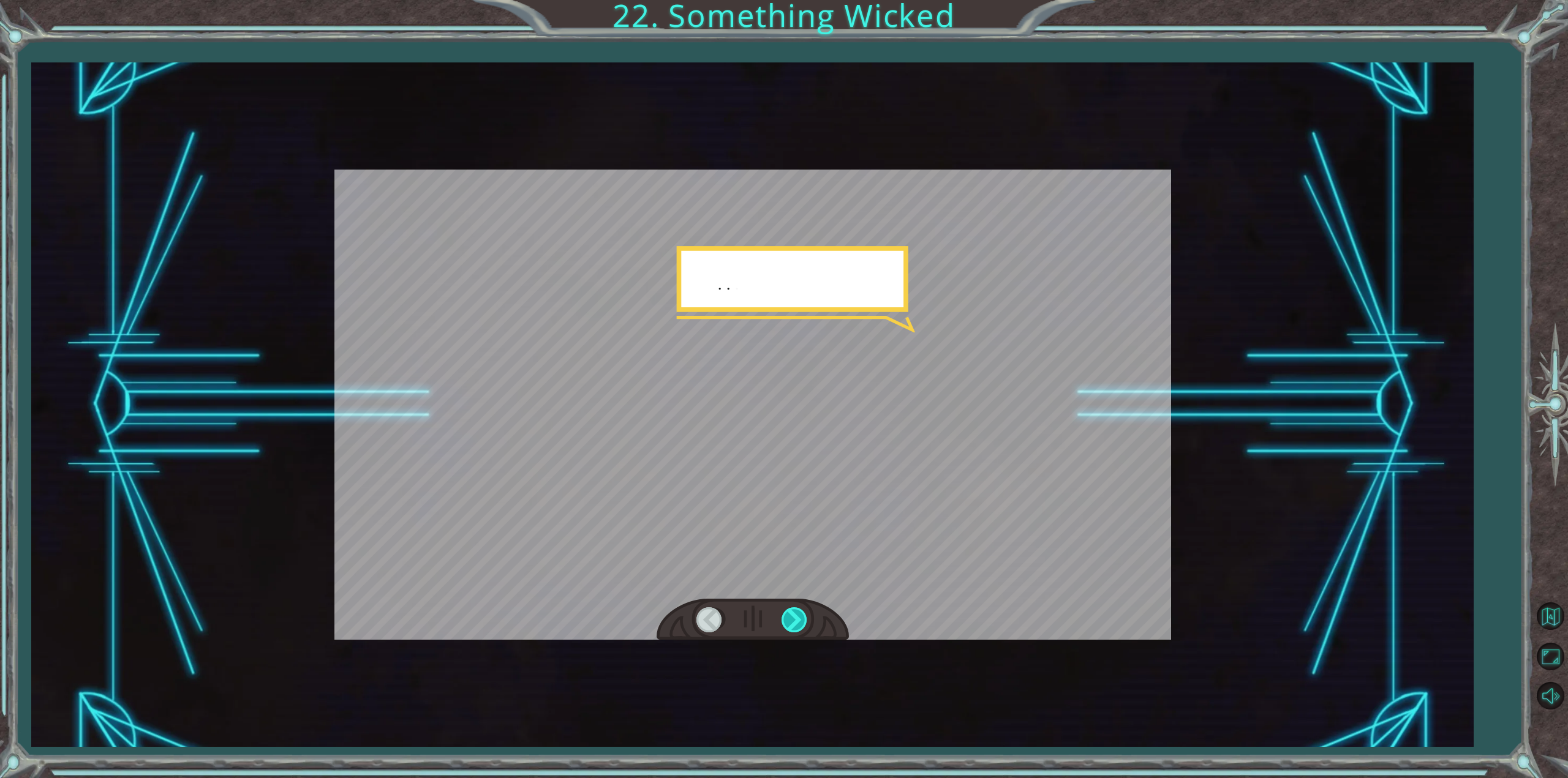
click at [808, 619] on div at bounding box center [795, 620] width 27 height 25
click at [808, 617] on div at bounding box center [795, 620] width 27 height 25
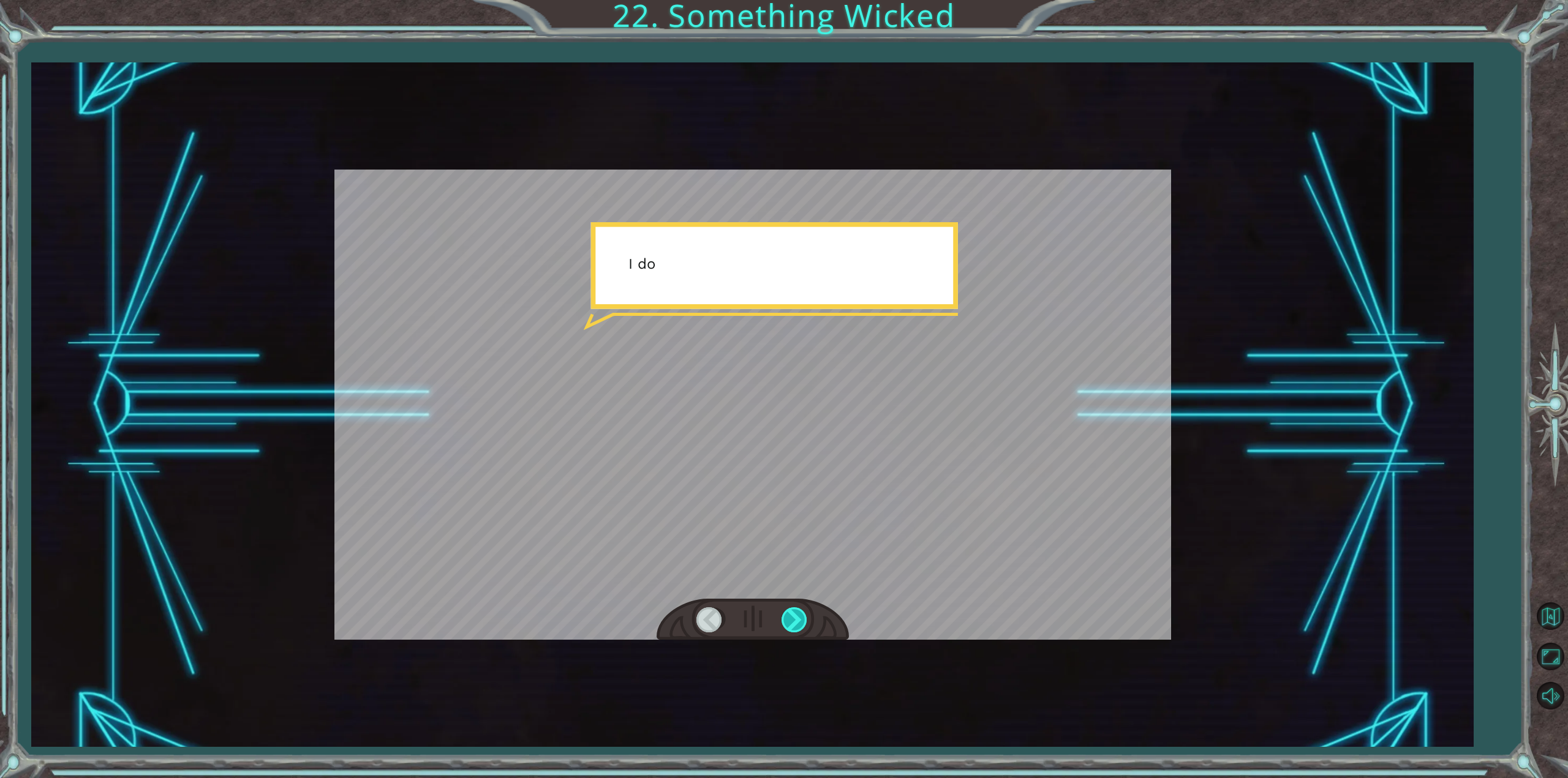
click at [808, 613] on div at bounding box center [795, 620] width 27 height 25
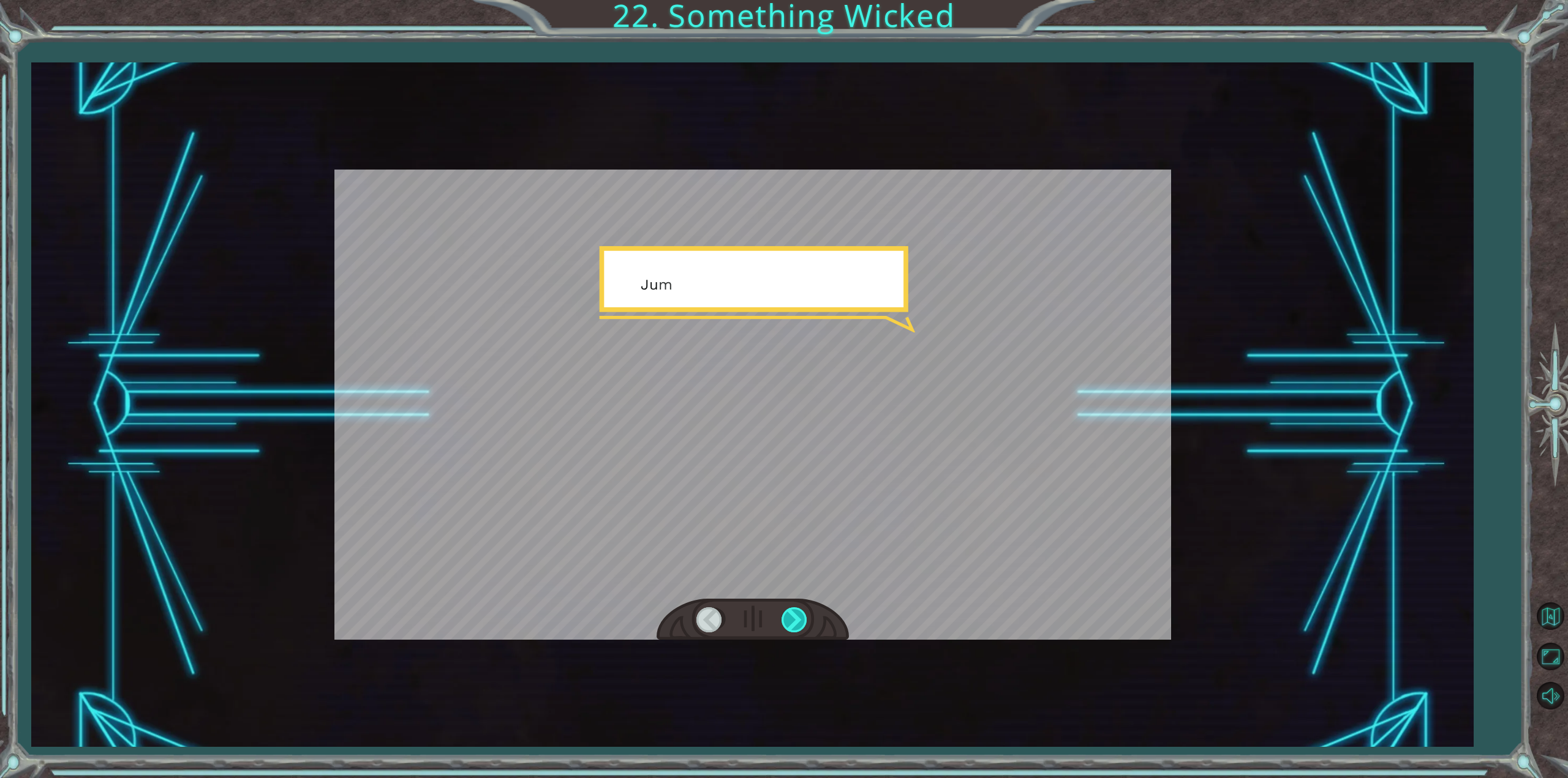
click at [808, 613] on div at bounding box center [795, 620] width 27 height 25
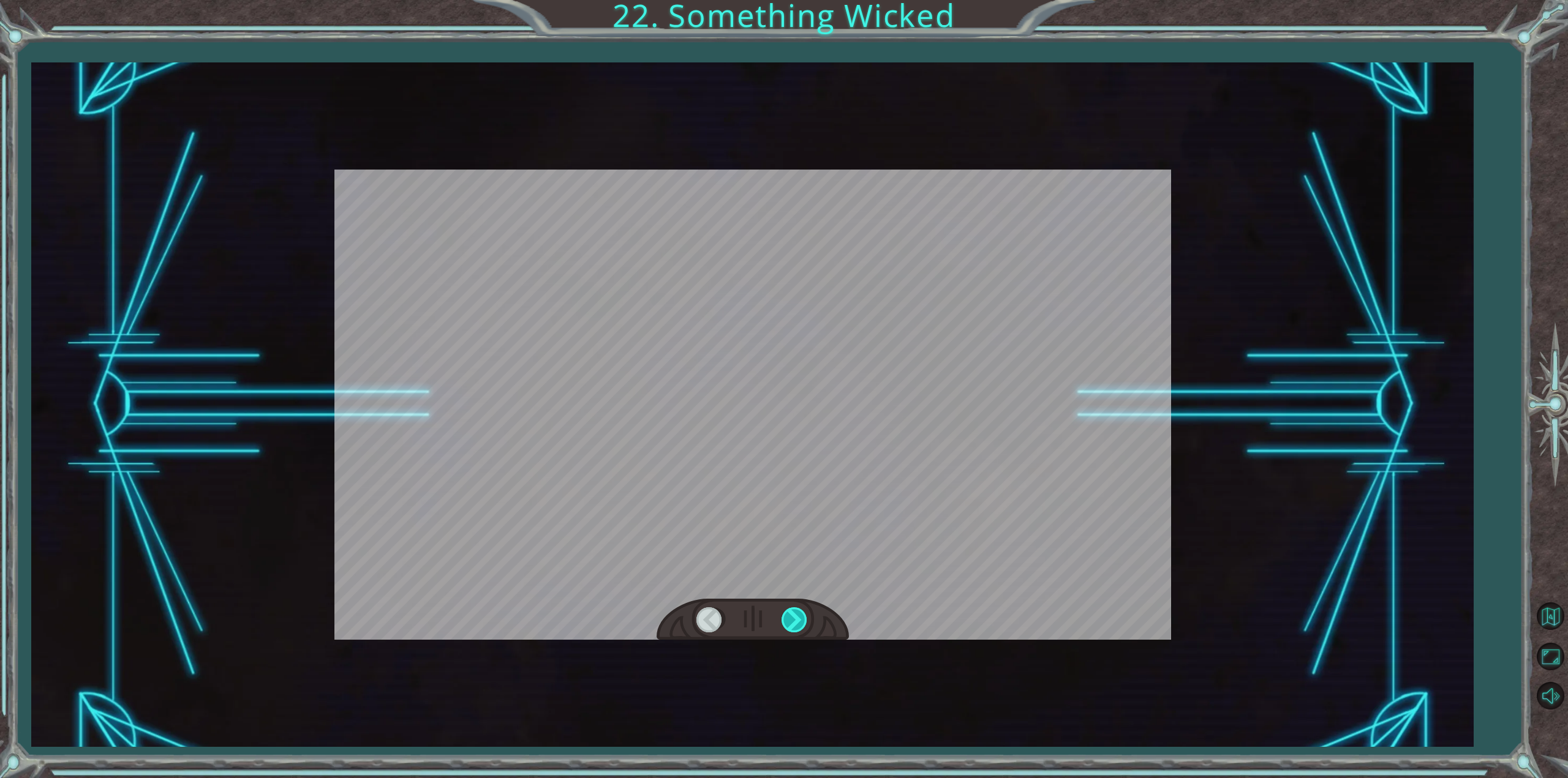
click at [808, 613] on div at bounding box center [795, 620] width 27 height 25
click at [809, 0] on div "Temporary Text N o w t h a t t h e M o n o l i t h i s r e p a i r e d , w e c …" at bounding box center [784, 0] width 1568 height 0
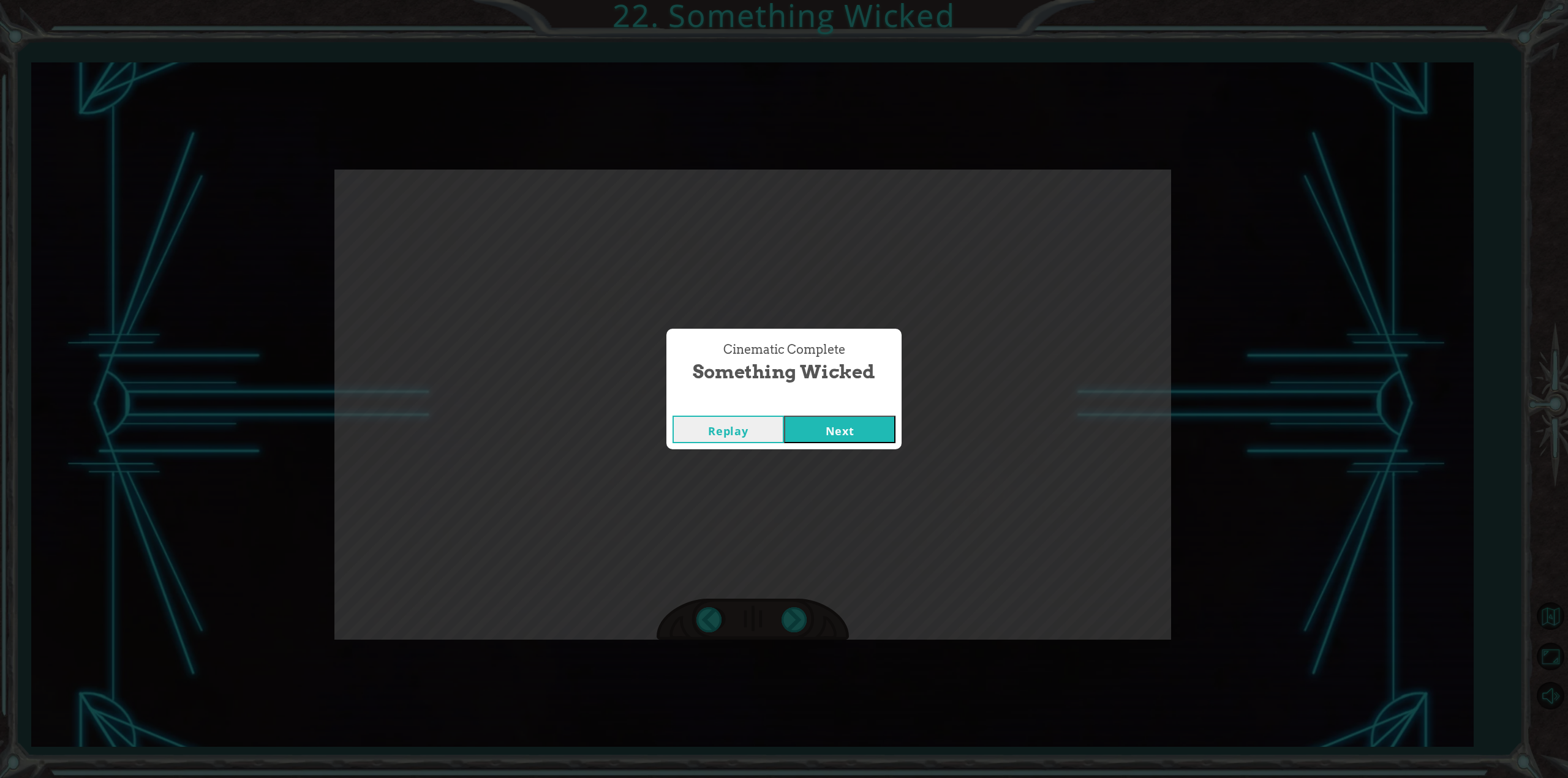
click at [792, 432] on button "Next" at bounding box center [840, 429] width 112 height 27
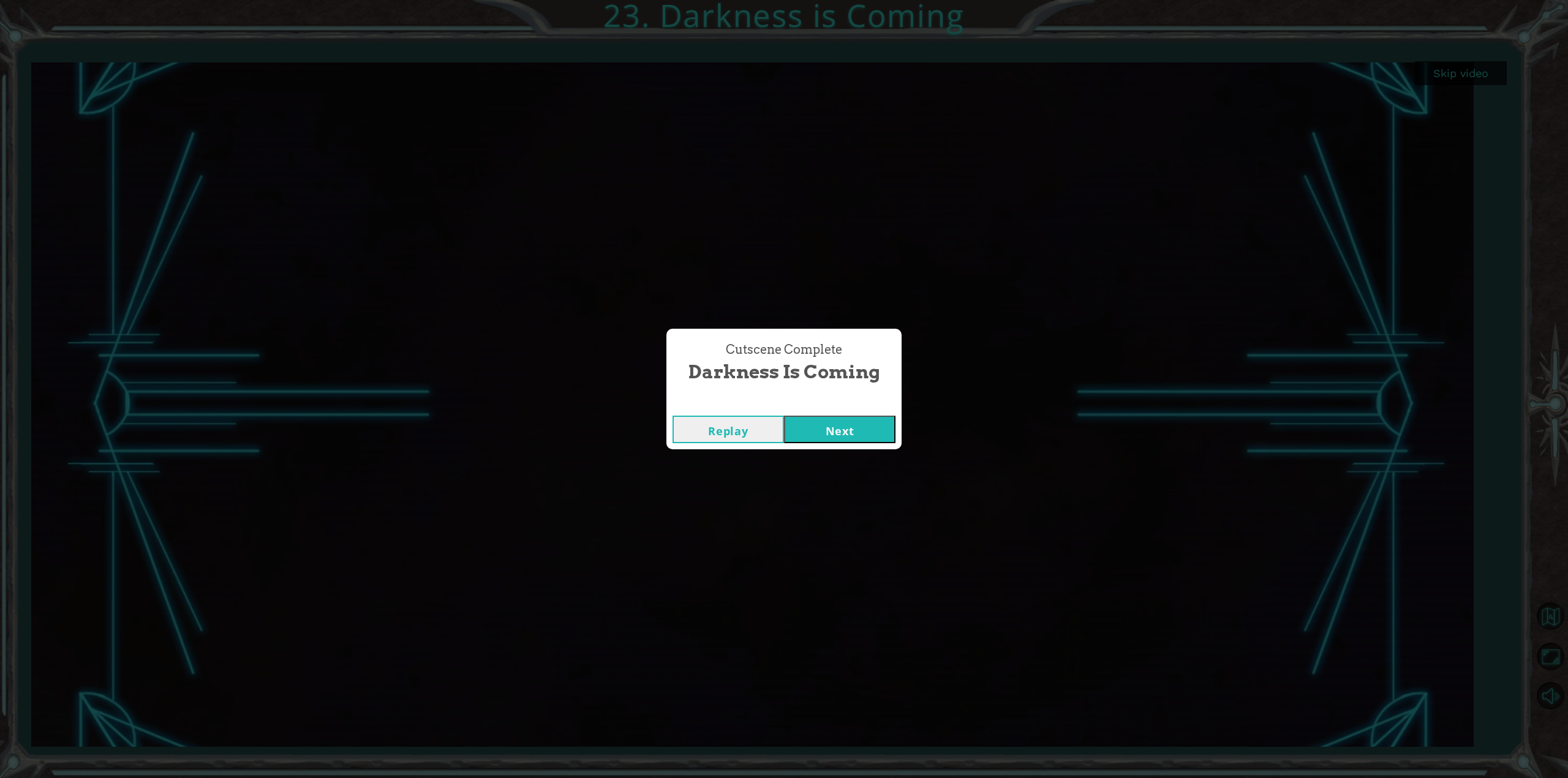
click at [891, 435] on button "Next" at bounding box center [840, 429] width 112 height 27
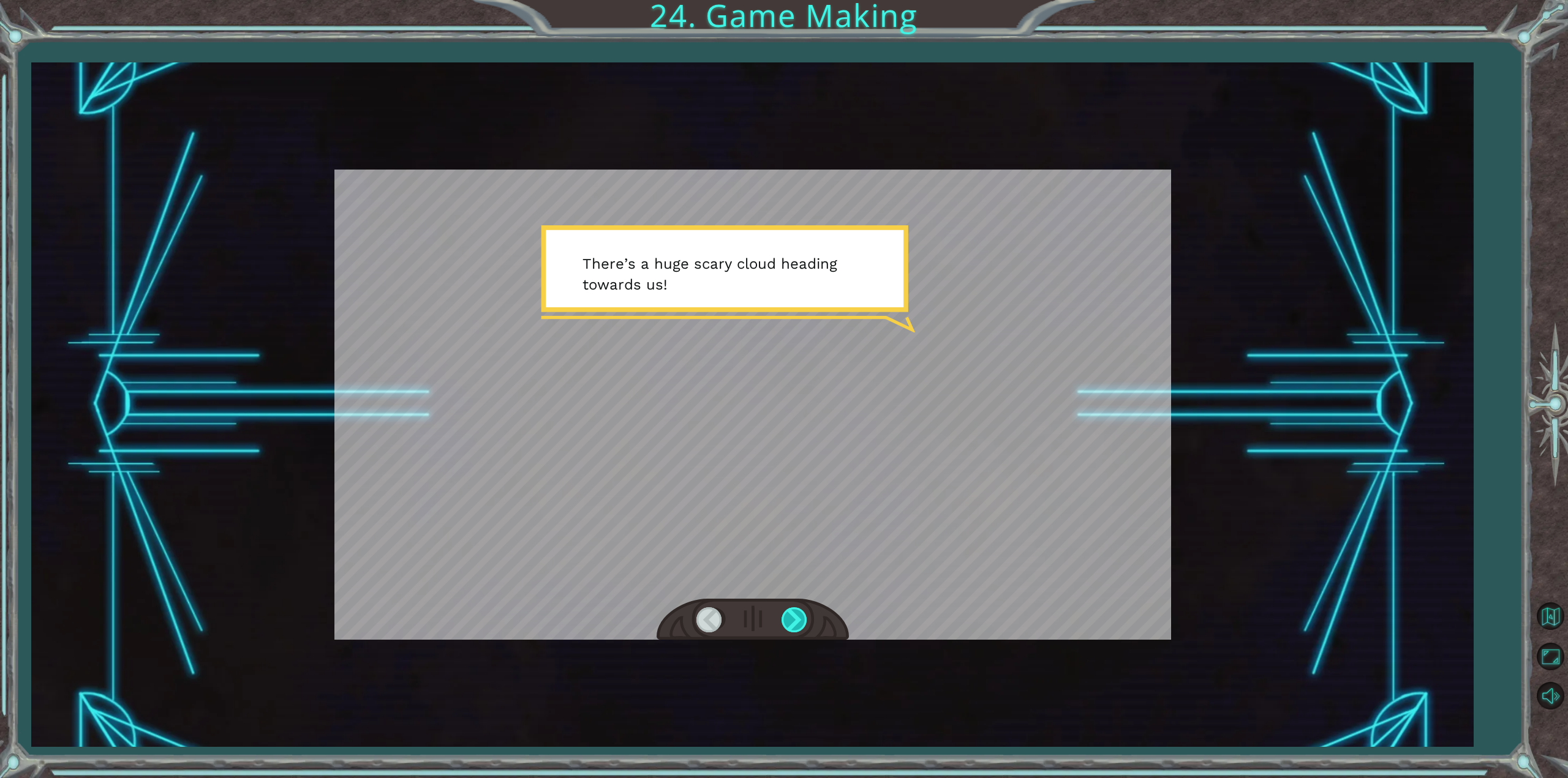
click at [806, 625] on div at bounding box center [795, 620] width 27 height 25
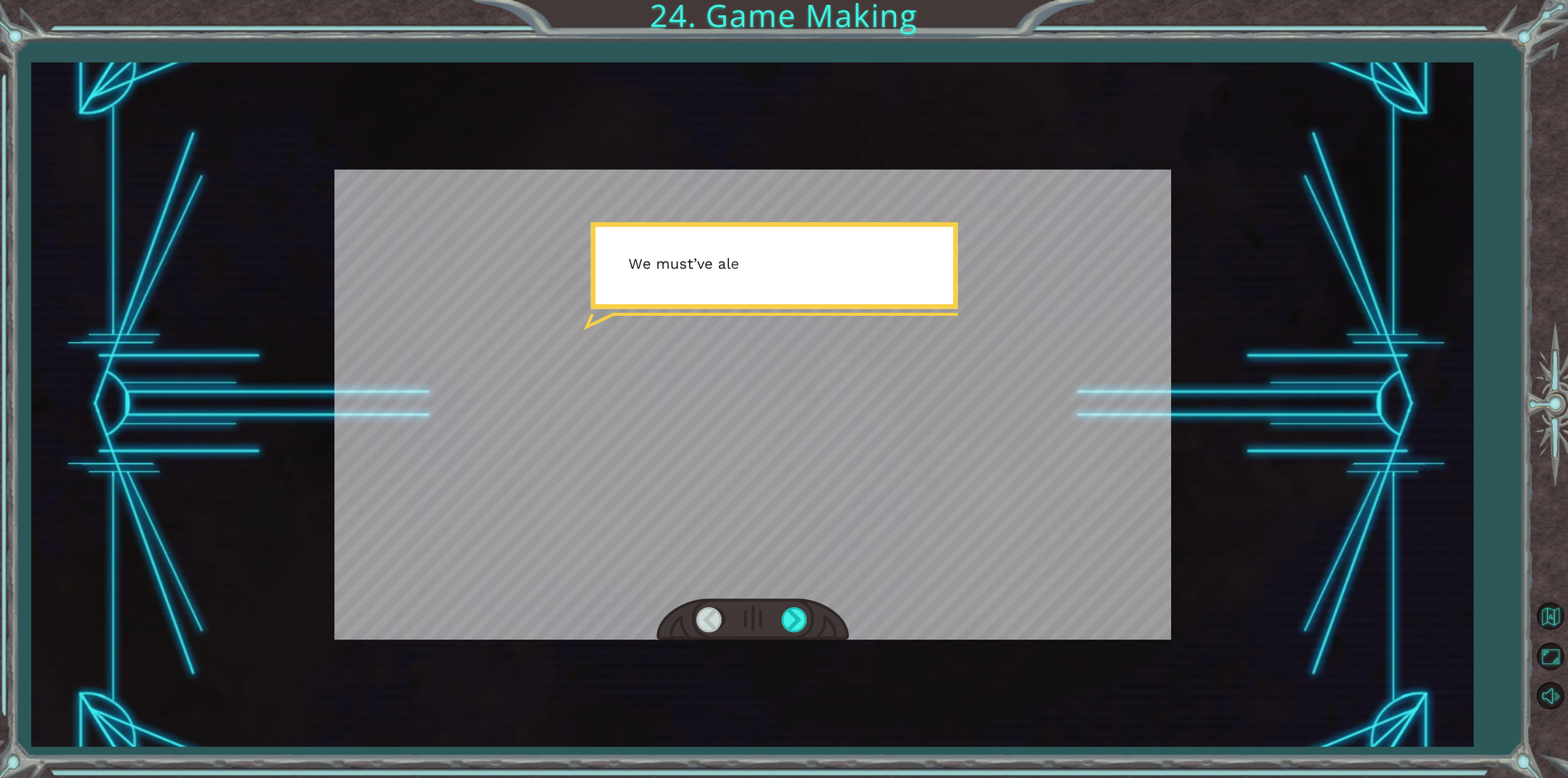
click at [798, 606] on div at bounding box center [753, 620] width 193 height 42
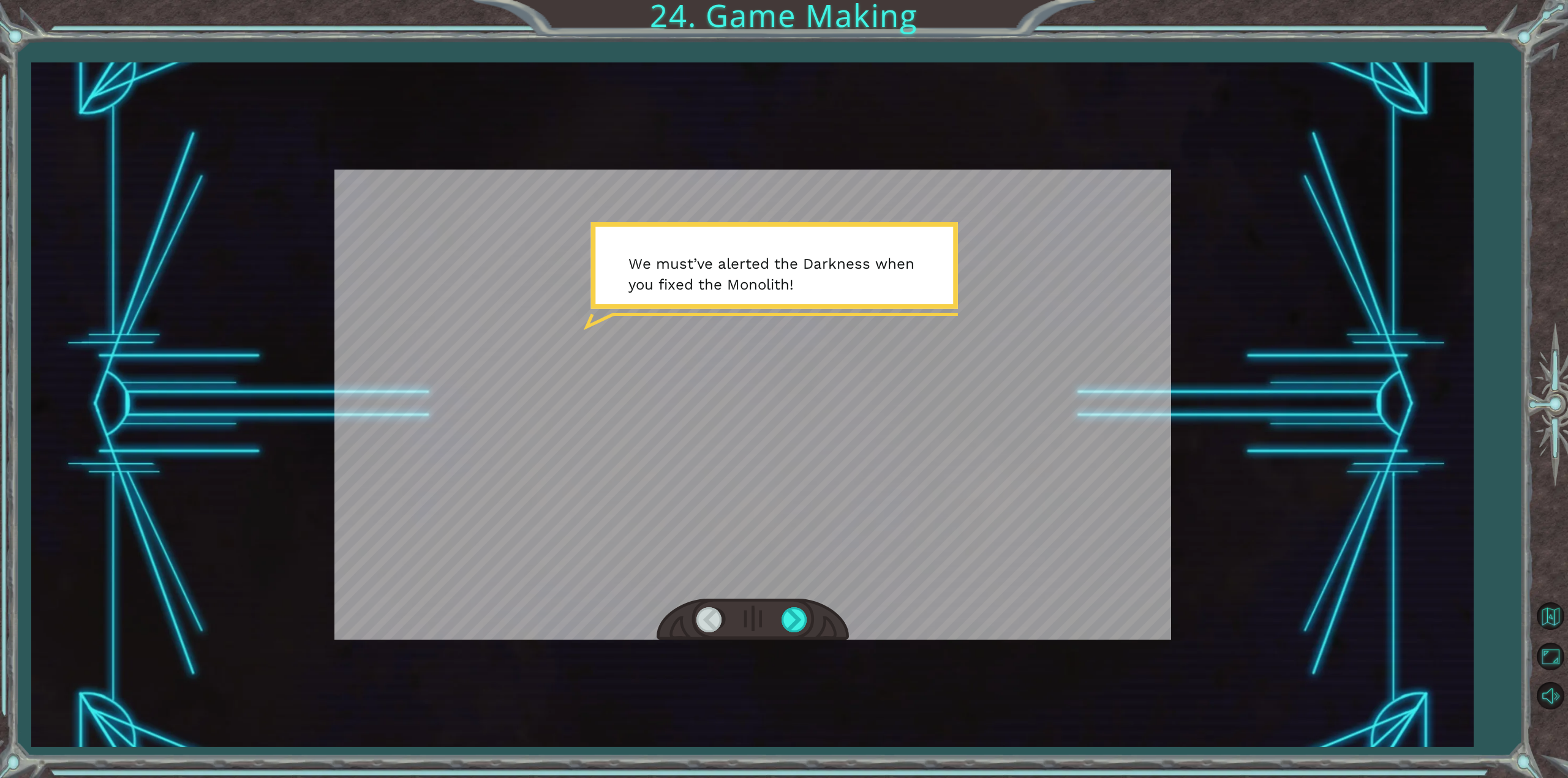
click at [798, 606] on div at bounding box center [753, 620] width 193 height 42
click at [792, 615] on div at bounding box center [795, 620] width 27 height 25
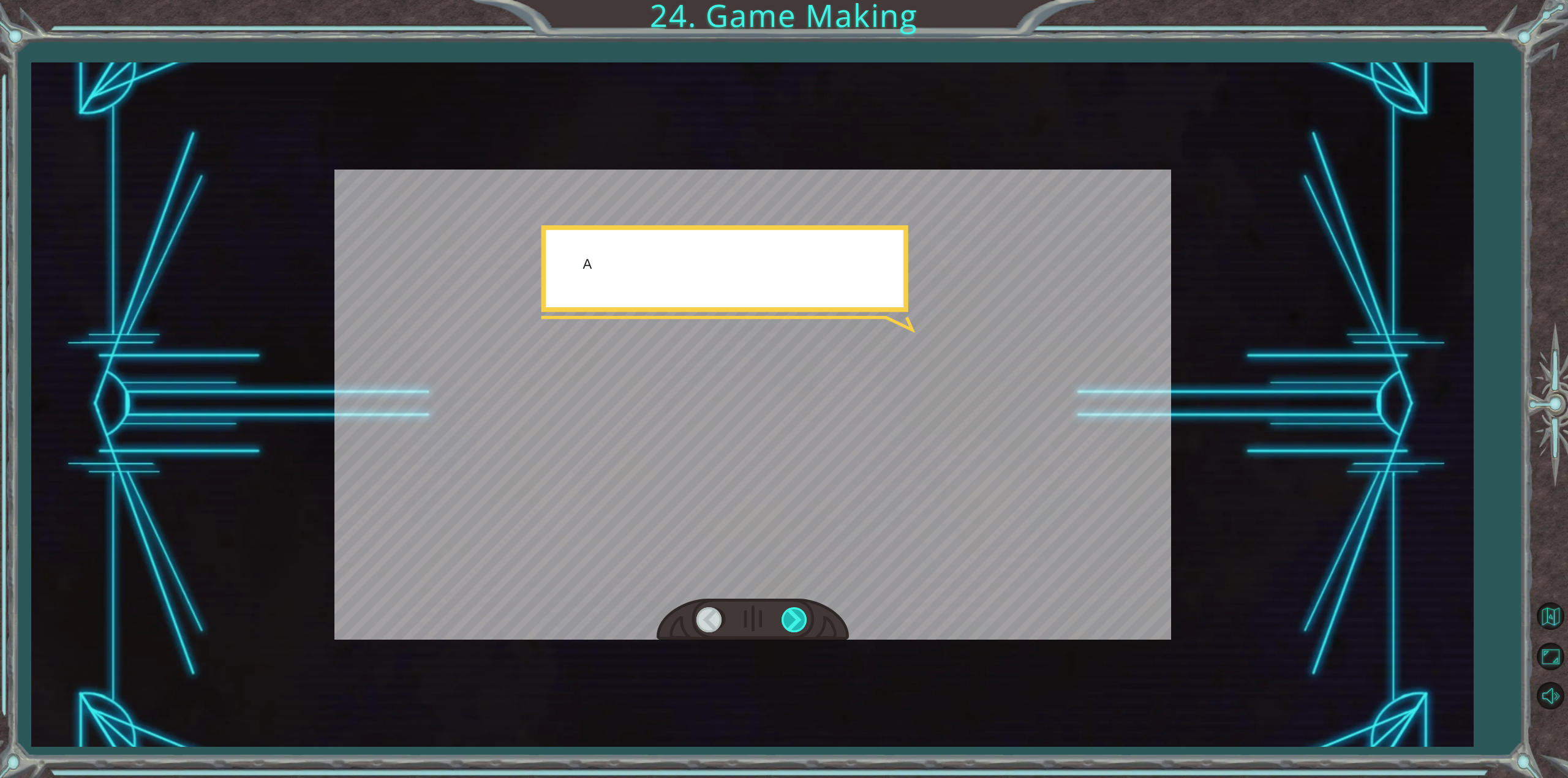
click at [792, 615] on div at bounding box center [795, 620] width 27 height 25
click at [803, 601] on div at bounding box center [753, 620] width 193 height 42
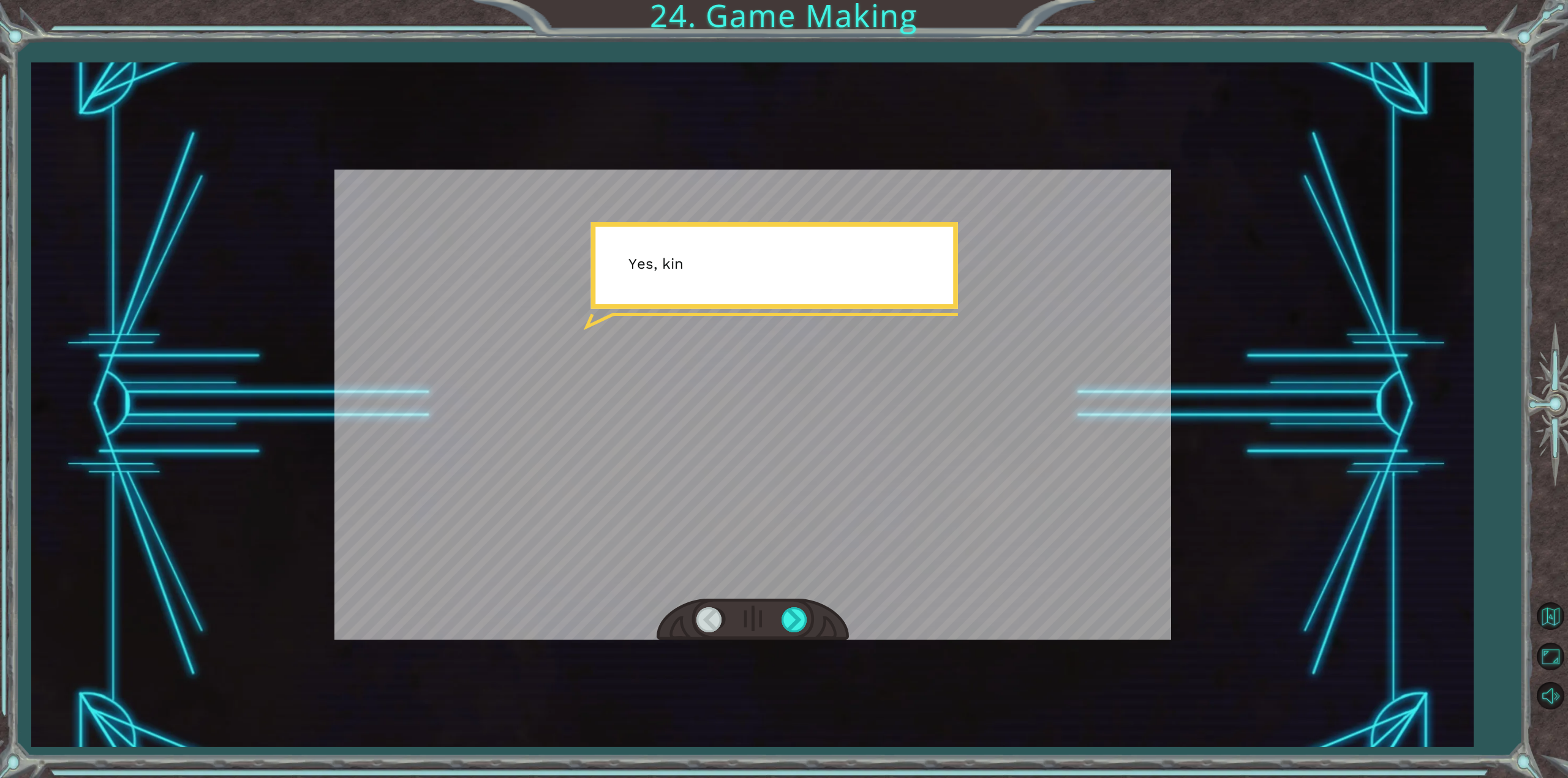
drag, startPoint x: 803, startPoint y: 601, endPoint x: 836, endPoint y: 542, distance: 67.6
click at [830, 564] on div at bounding box center [753, 405] width 837 height 470
click at [784, 613] on div at bounding box center [795, 620] width 27 height 25
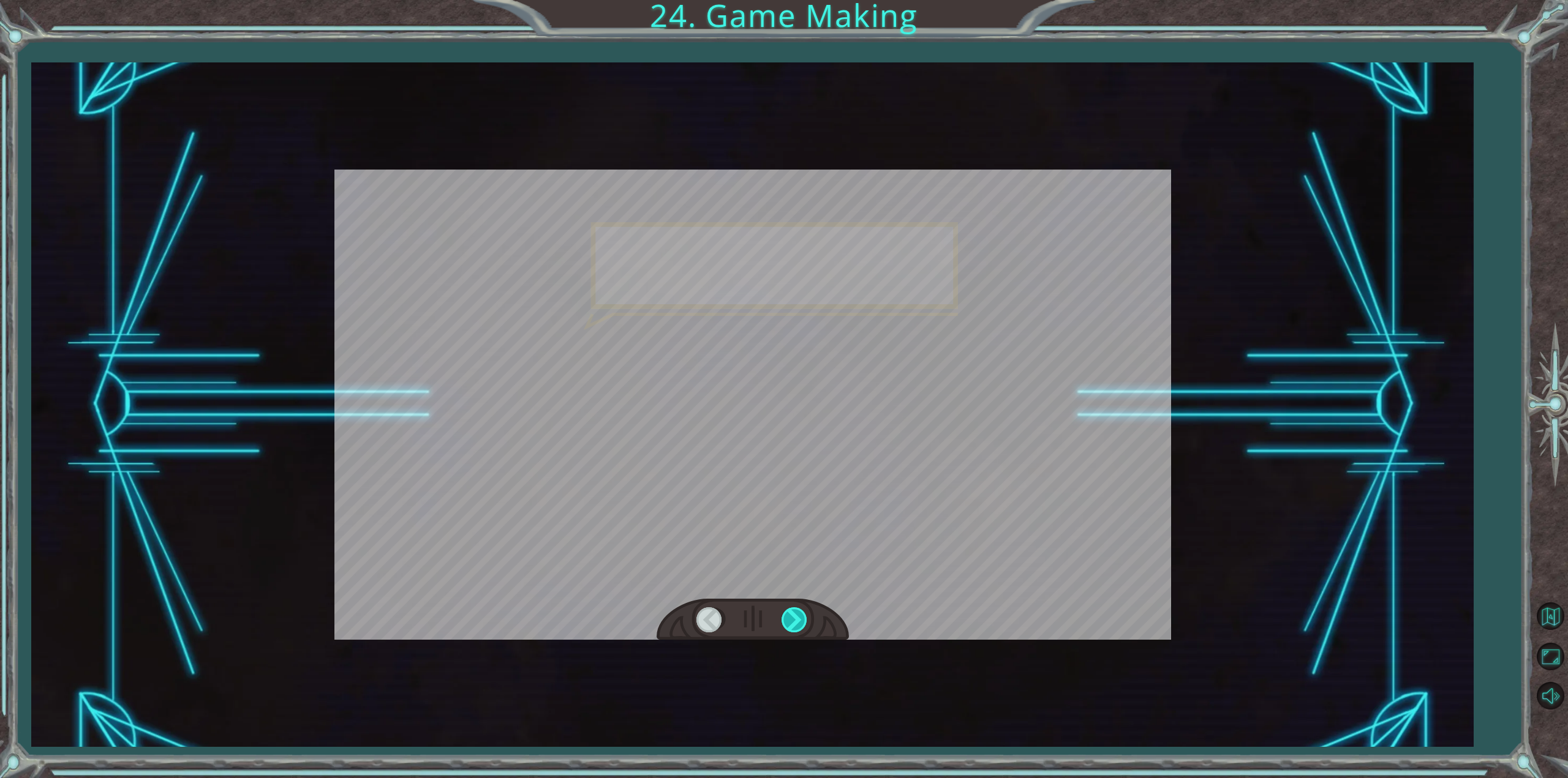
click at [787, 613] on div at bounding box center [795, 620] width 27 height 25
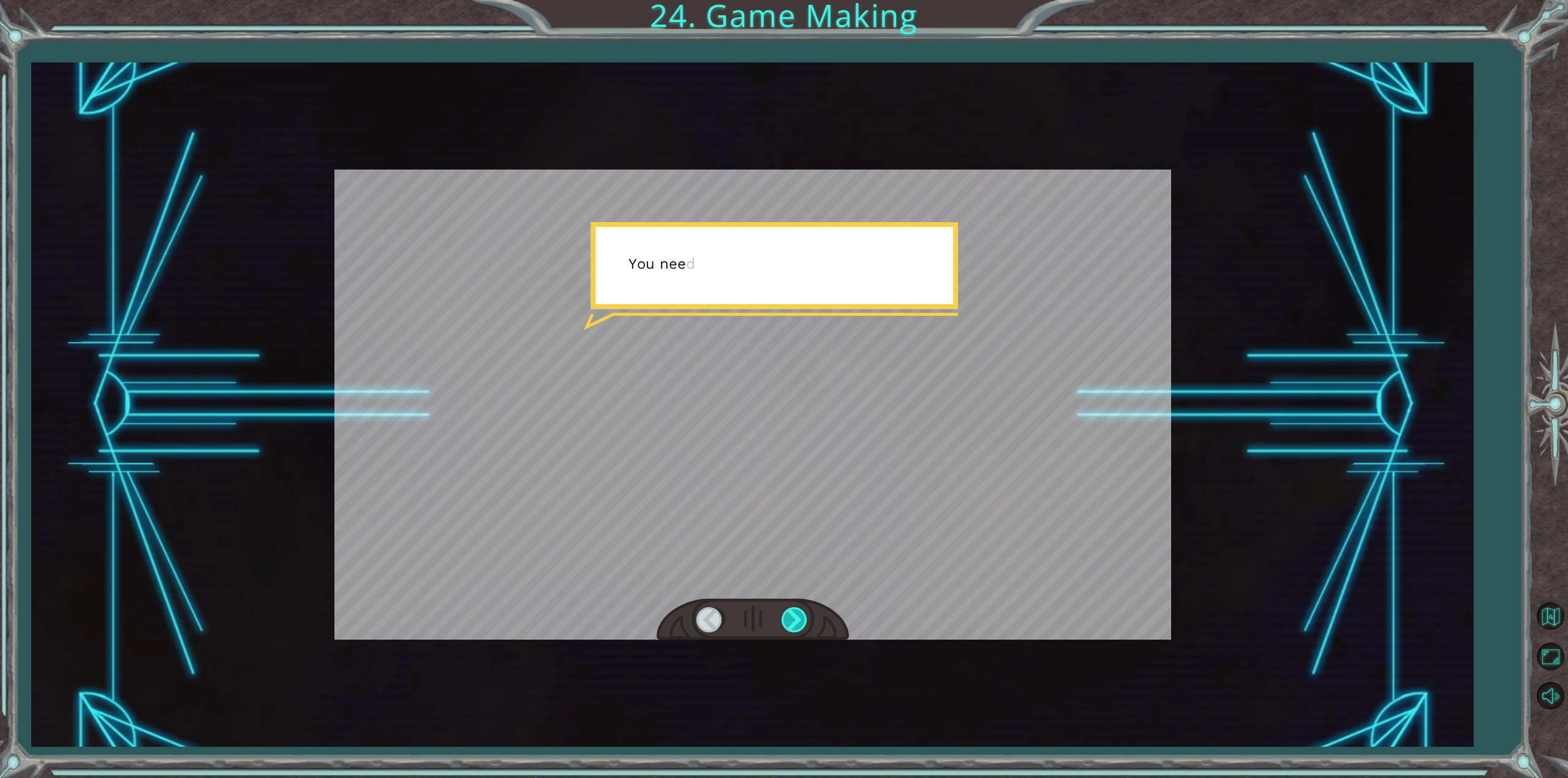
click at [787, 613] on div at bounding box center [795, 620] width 27 height 25
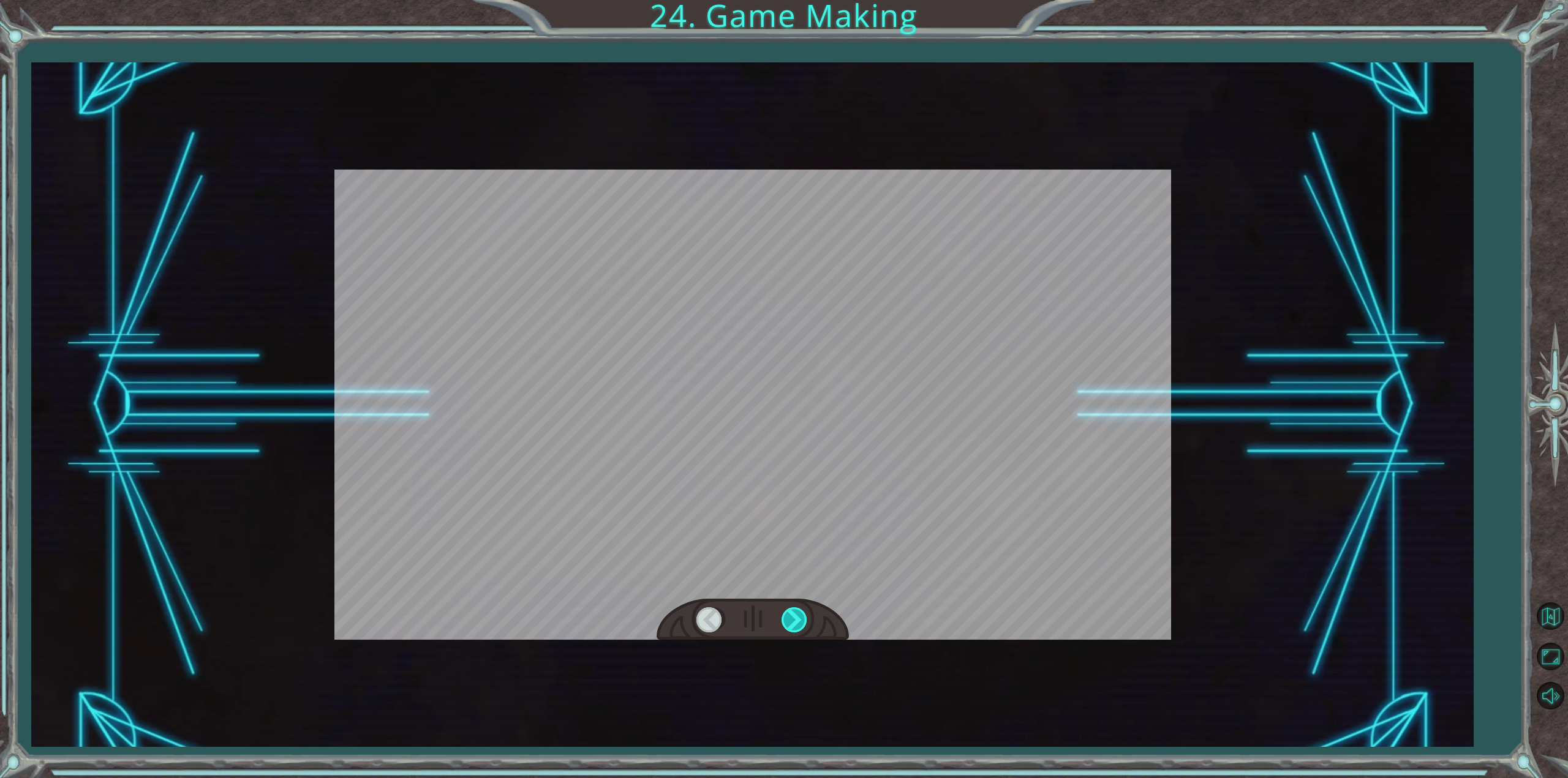
drag, startPoint x: 787, startPoint y: 613, endPoint x: 790, endPoint y: 606, distance: 7.6
click at [787, 613] on div at bounding box center [795, 620] width 27 height 25
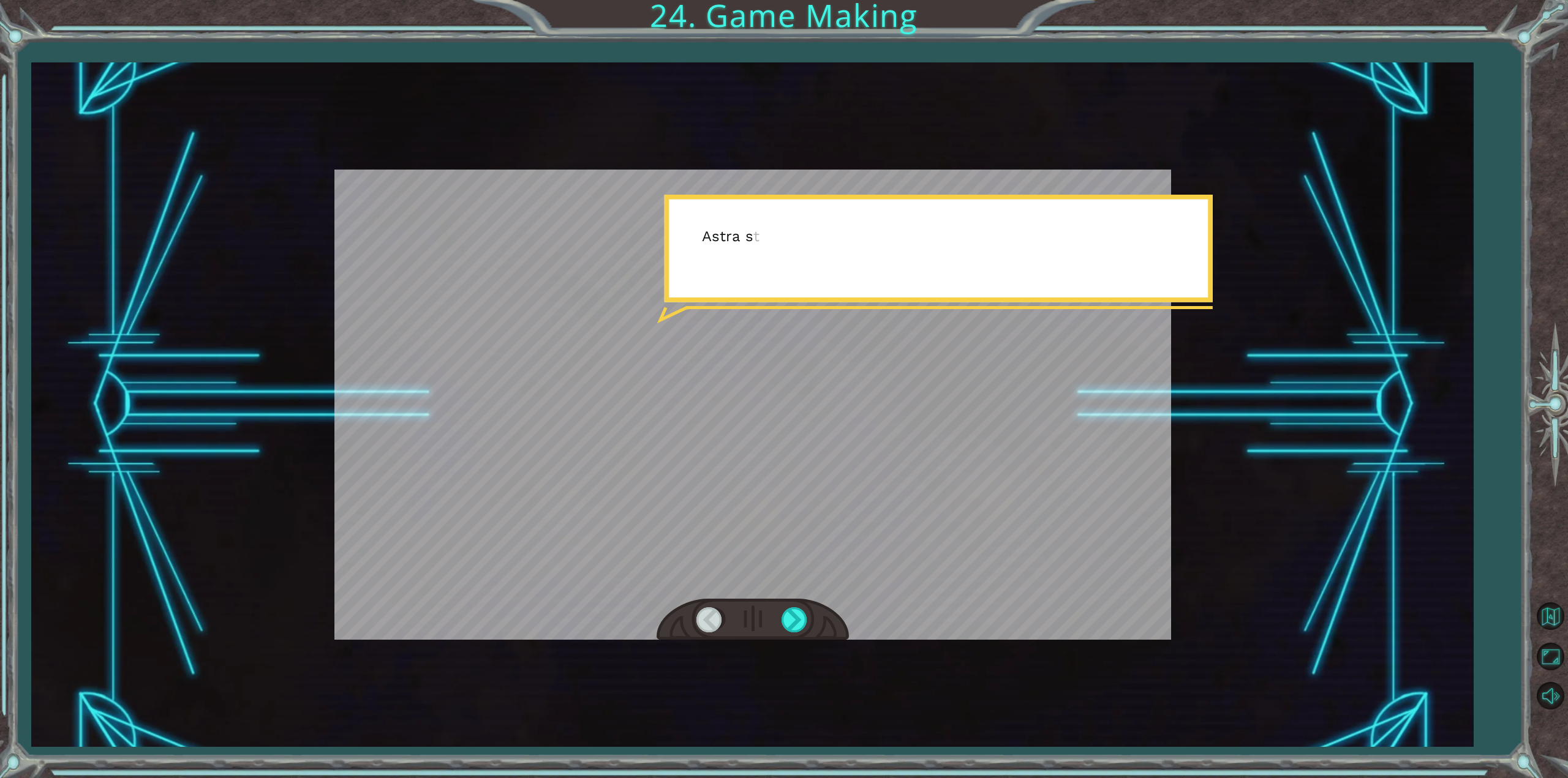
click at [790, 606] on div at bounding box center [753, 620] width 193 height 42
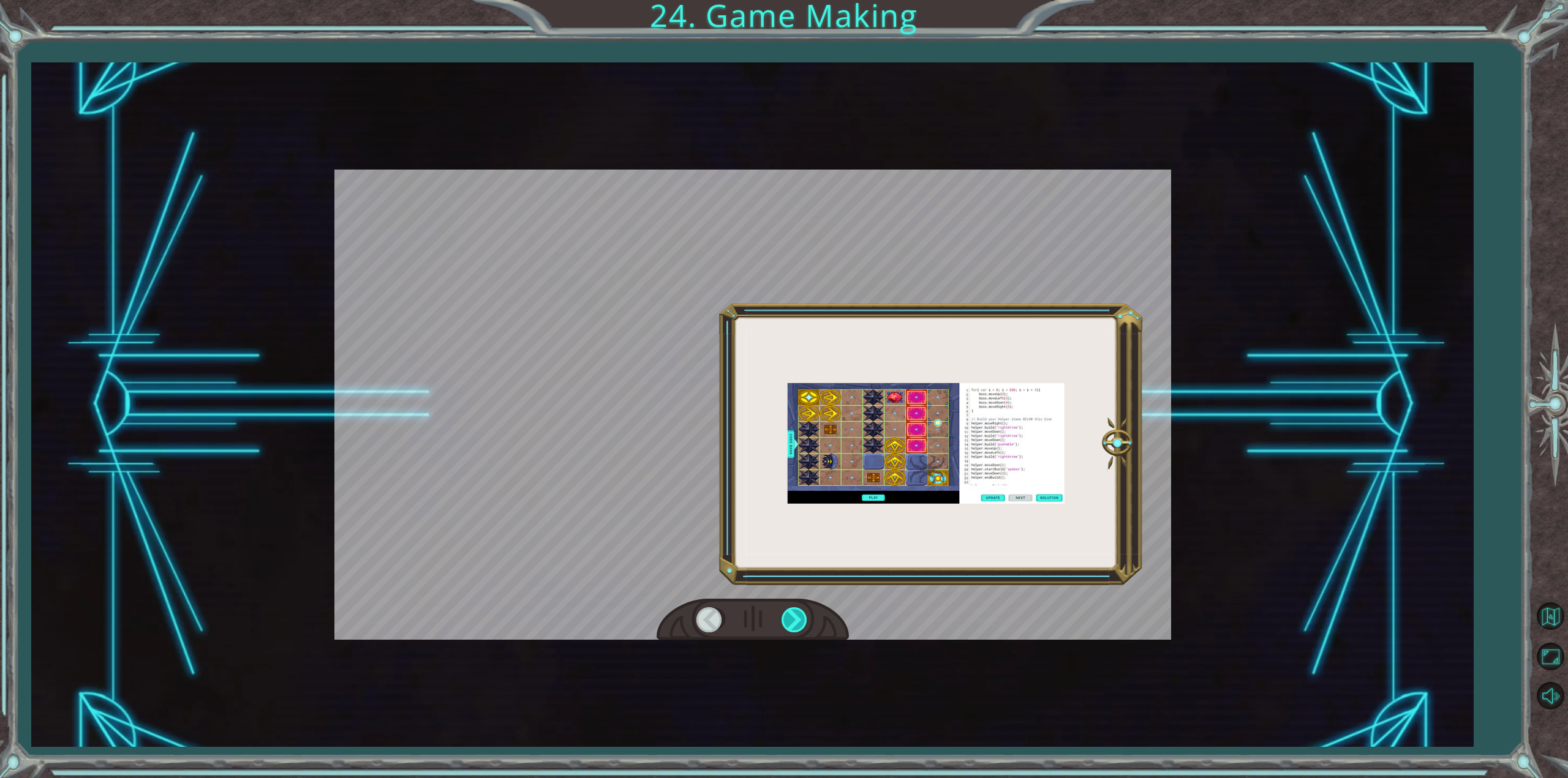
click at [784, 619] on div at bounding box center [795, 620] width 27 height 25
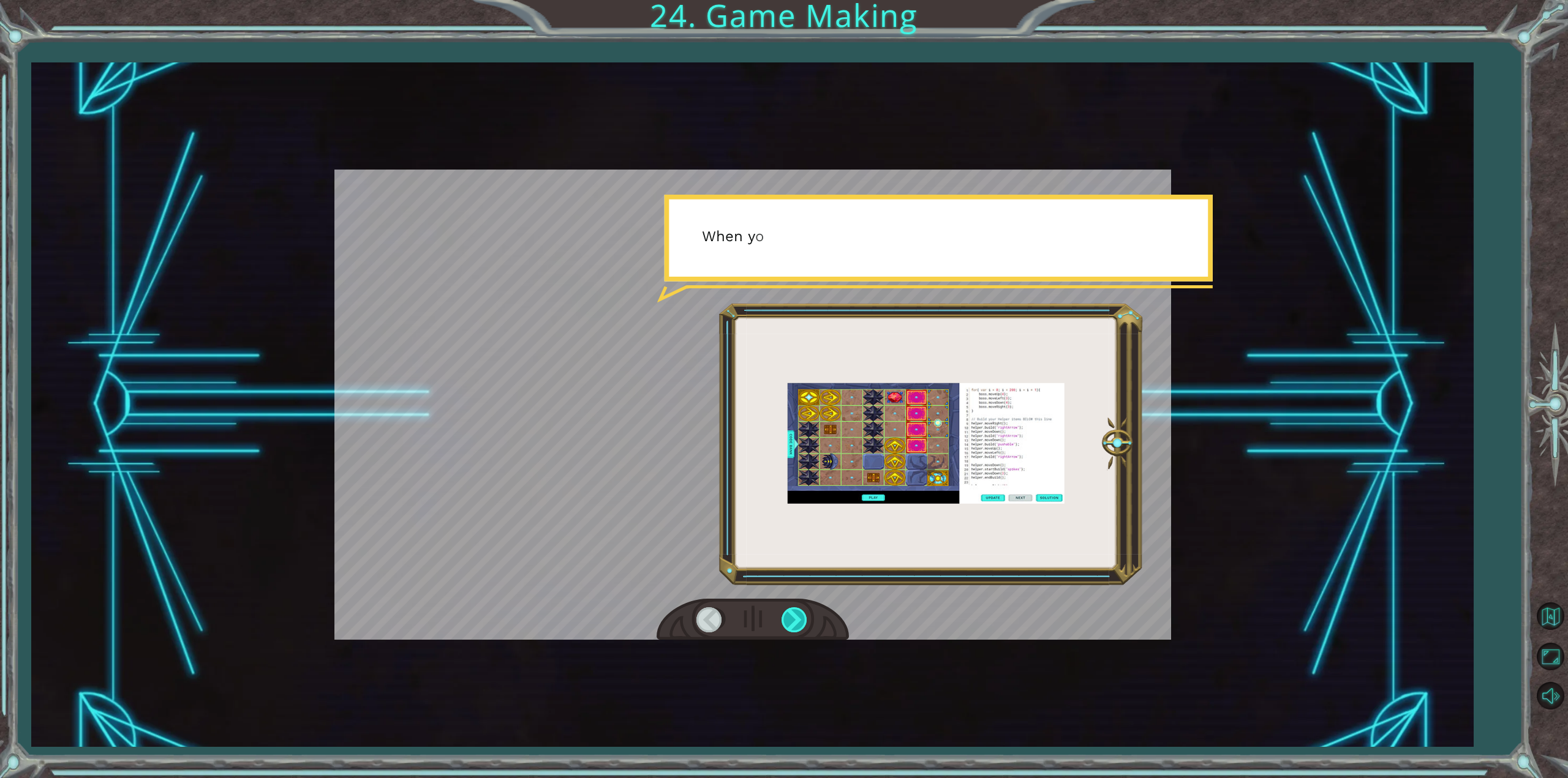
click at [784, 619] on div at bounding box center [795, 620] width 27 height 25
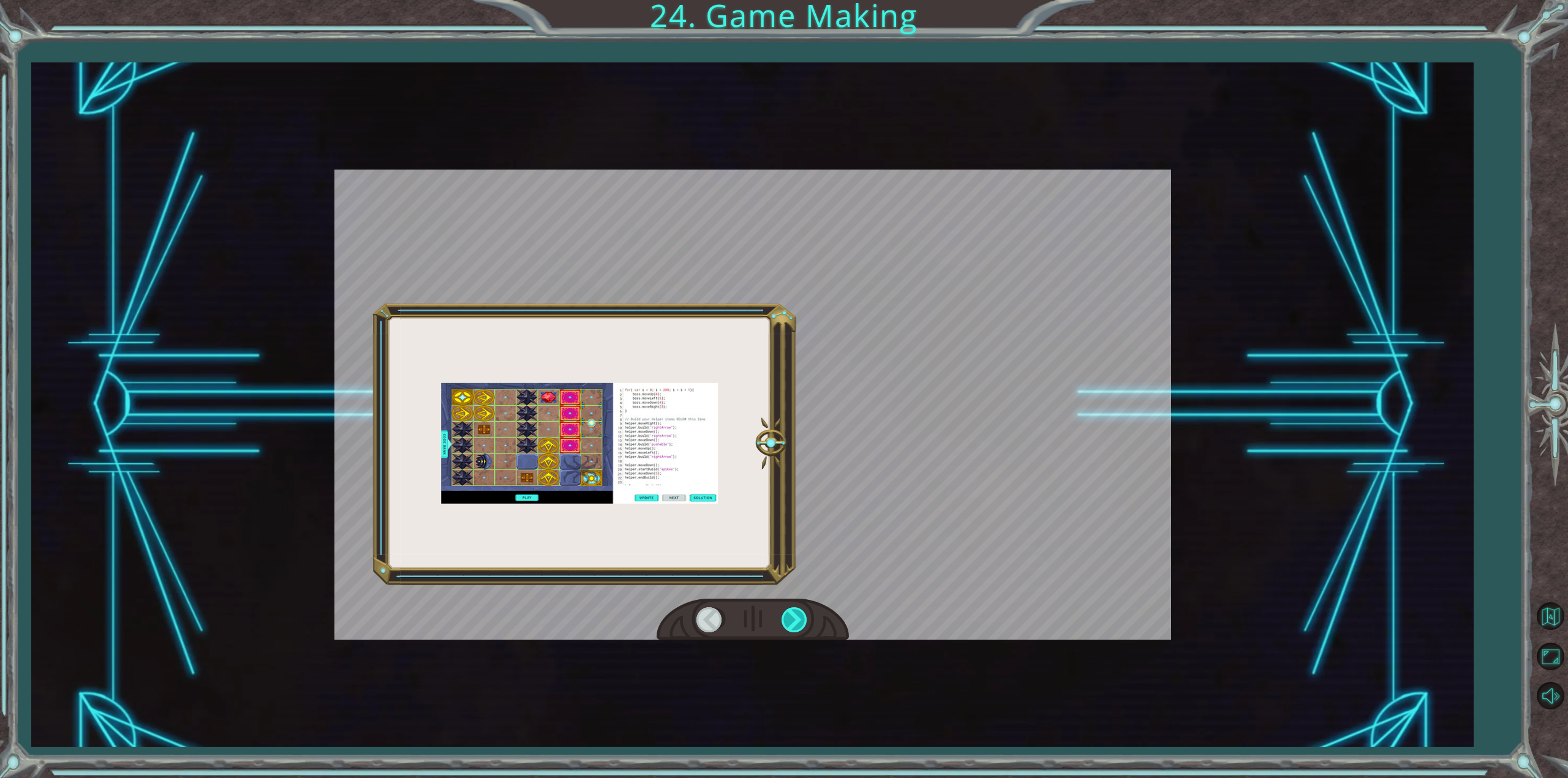
click at [784, 619] on div at bounding box center [795, 620] width 27 height 25
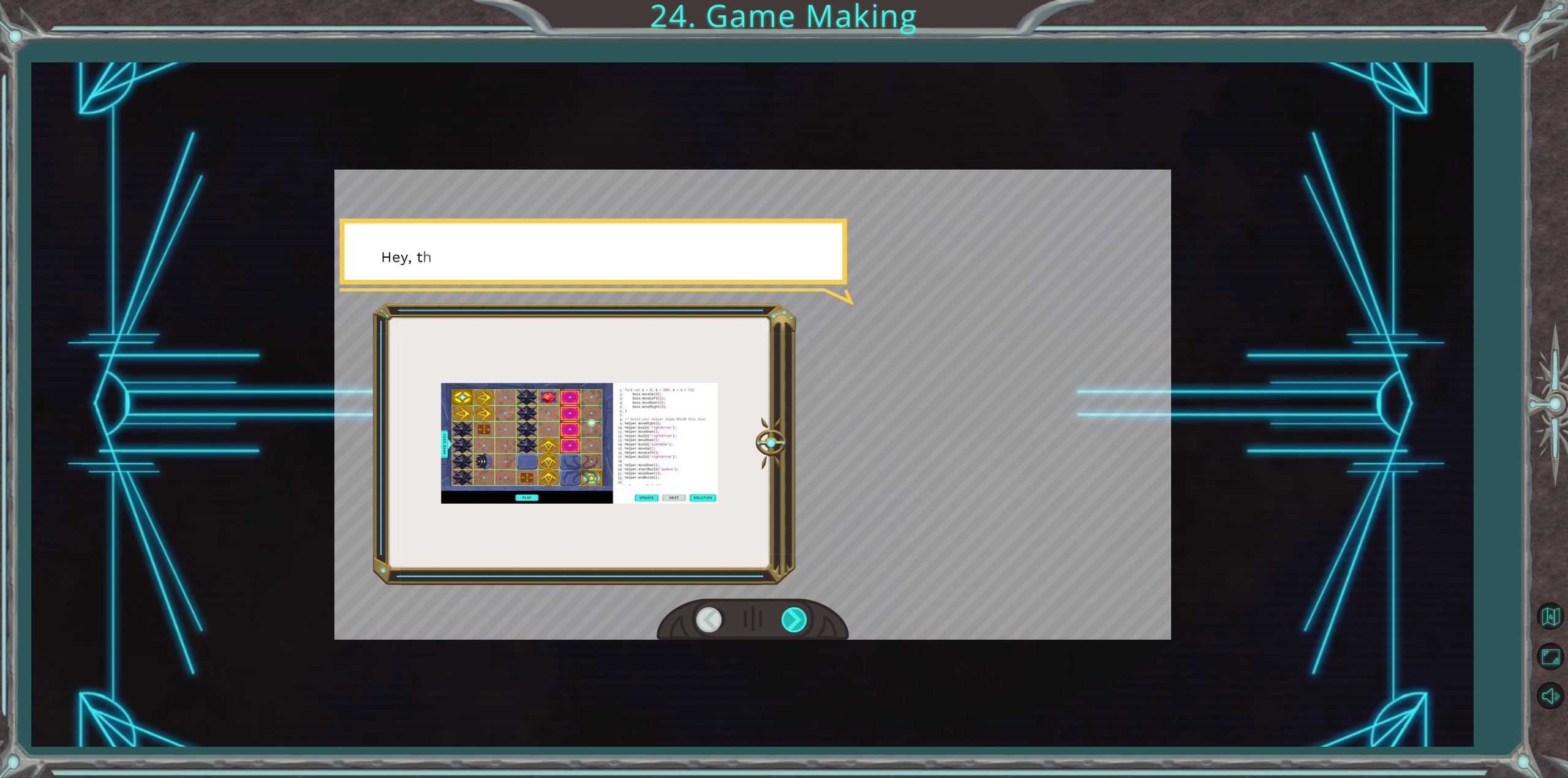
click at [784, 619] on div at bounding box center [795, 620] width 27 height 25
click at [787, 619] on div at bounding box center [795, 620] width 27 height 25
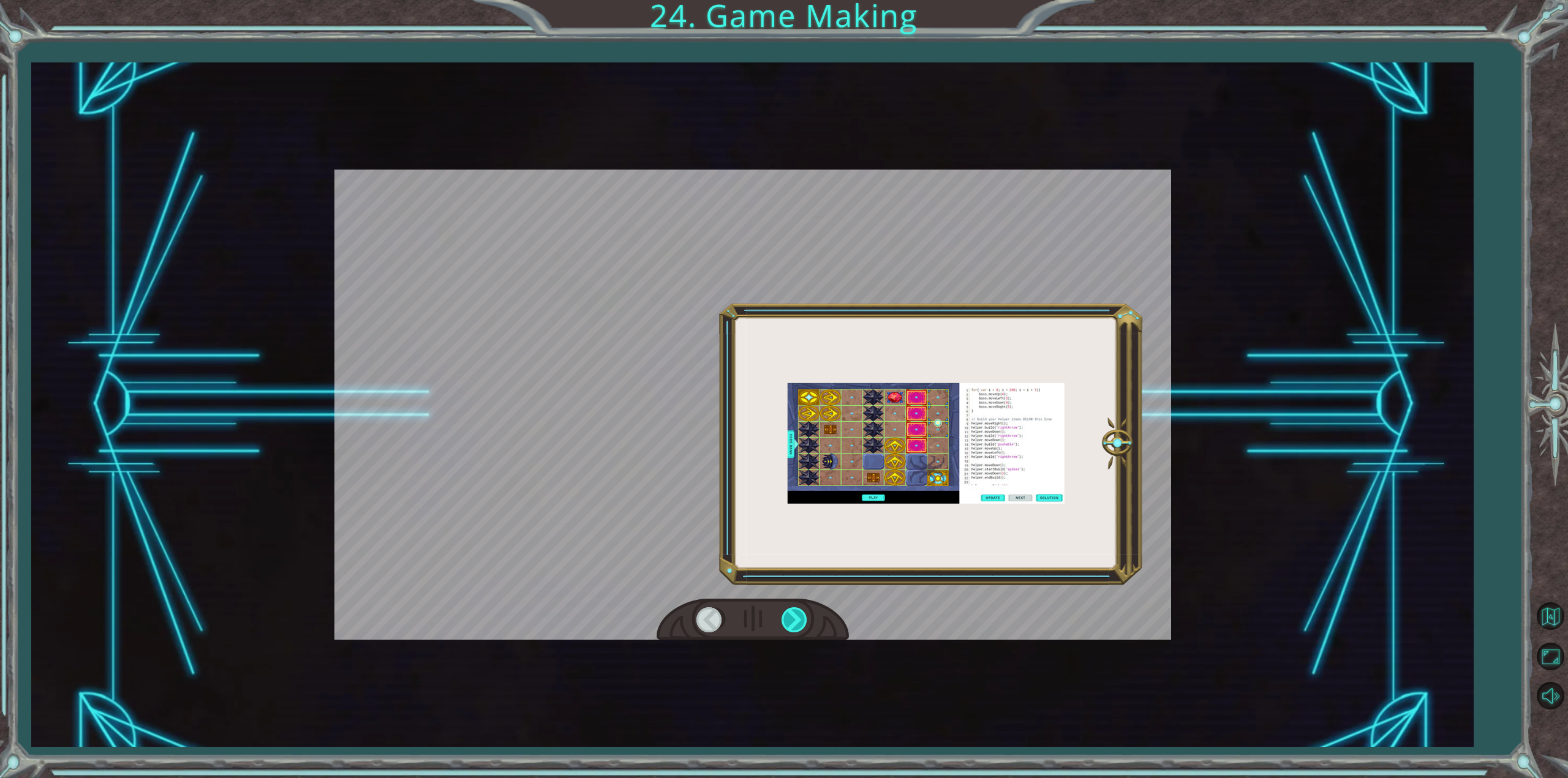
click at [787, 619] on div at bounding box center [795, 620] width 27 height 25
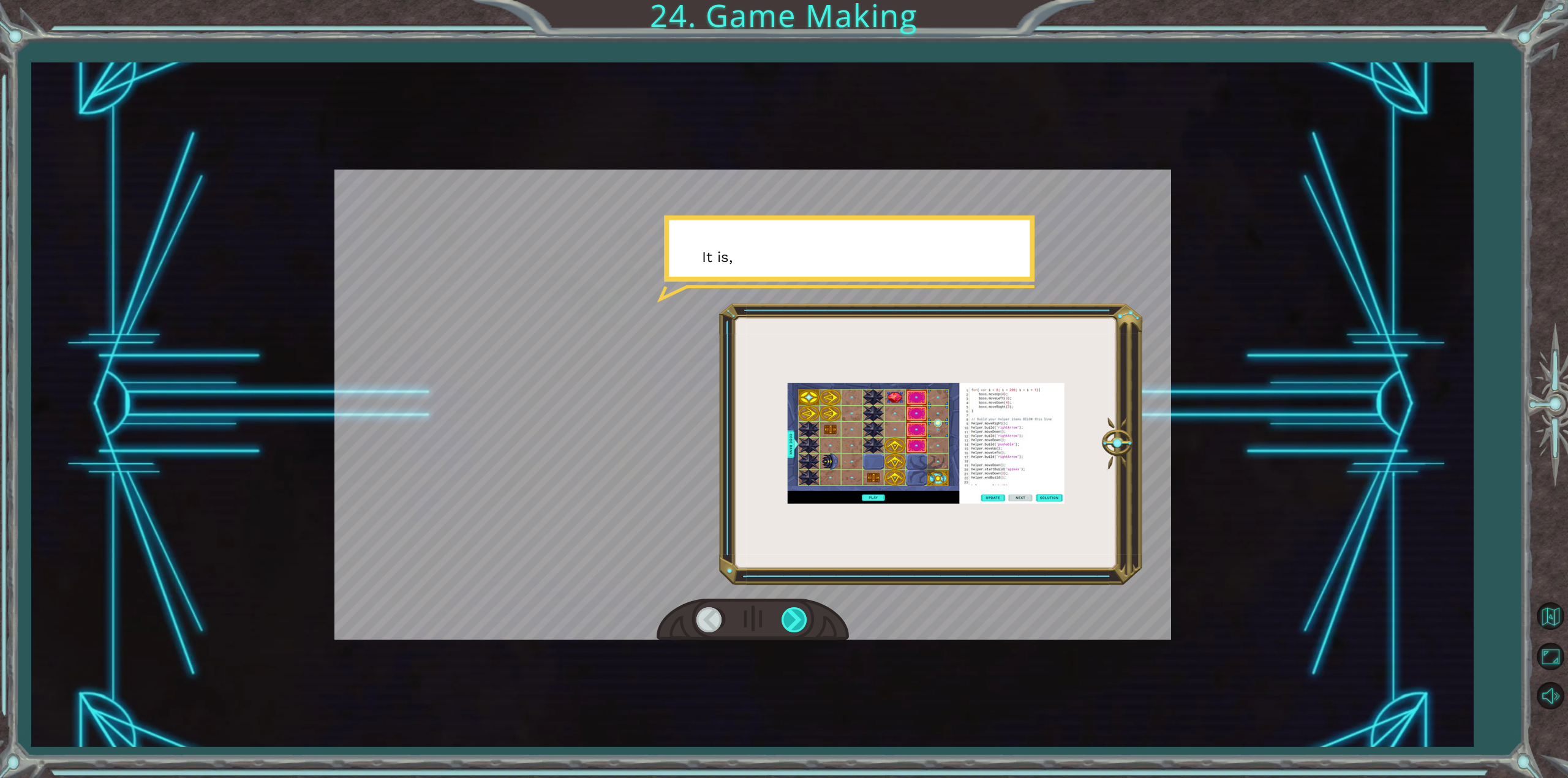
click at [787, 619] on div at bounding box center [795, 620] width 27 height 25
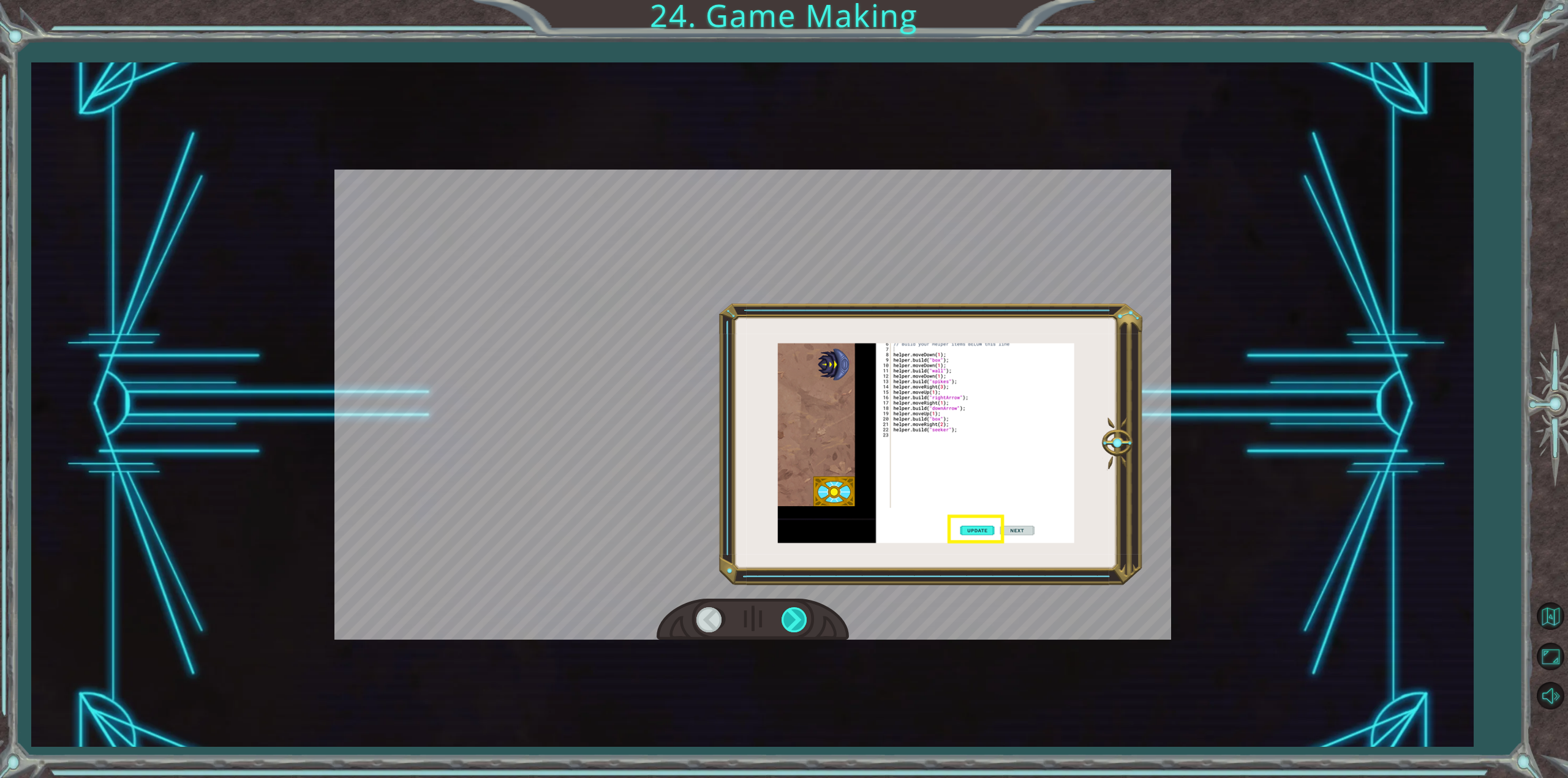
click at [787, 619] on div at bounding box center [795, 620] width 27 height 25
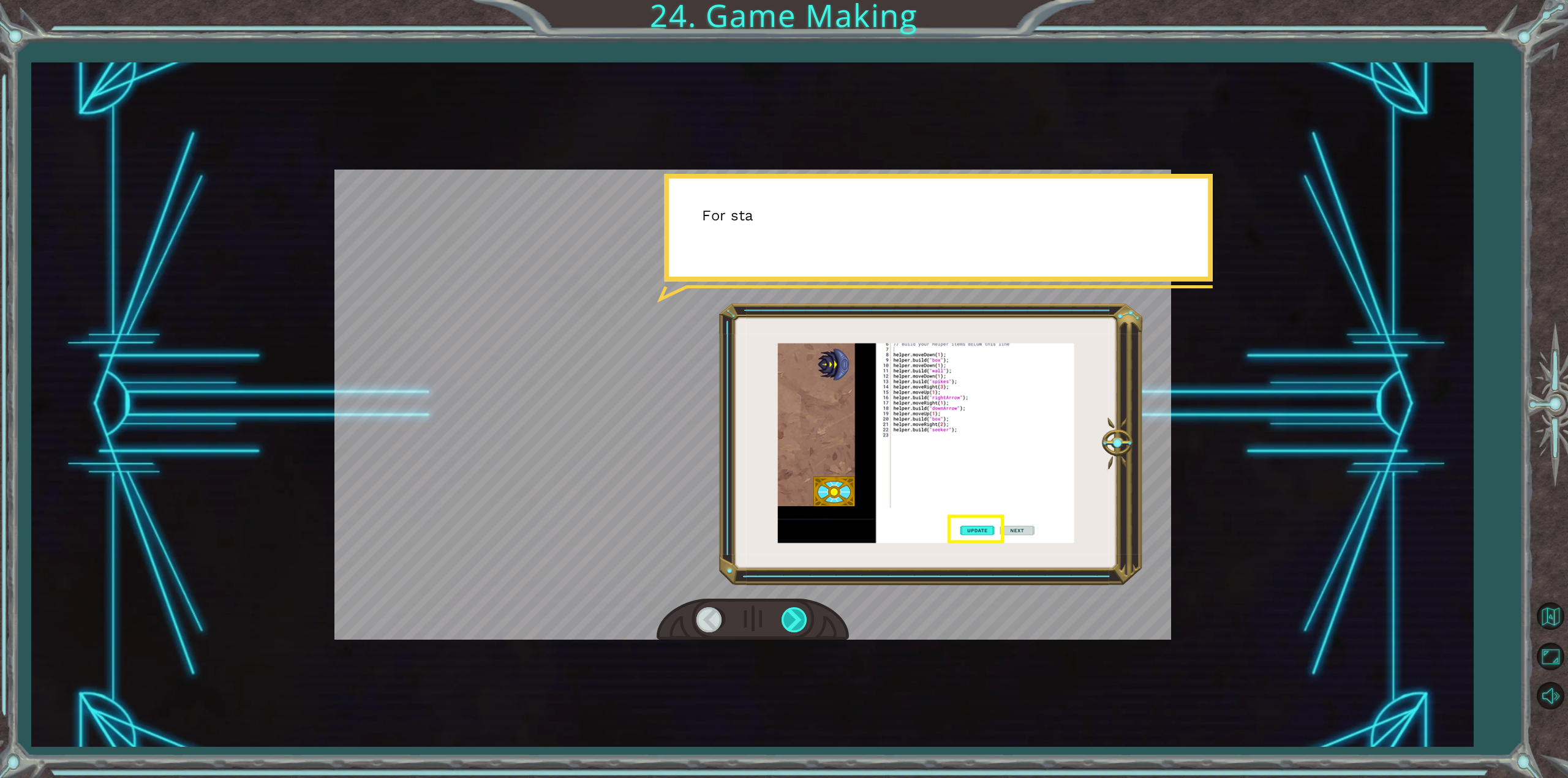
click at [787, 619] on div at bounding box center [795, 620] width 27 height 25
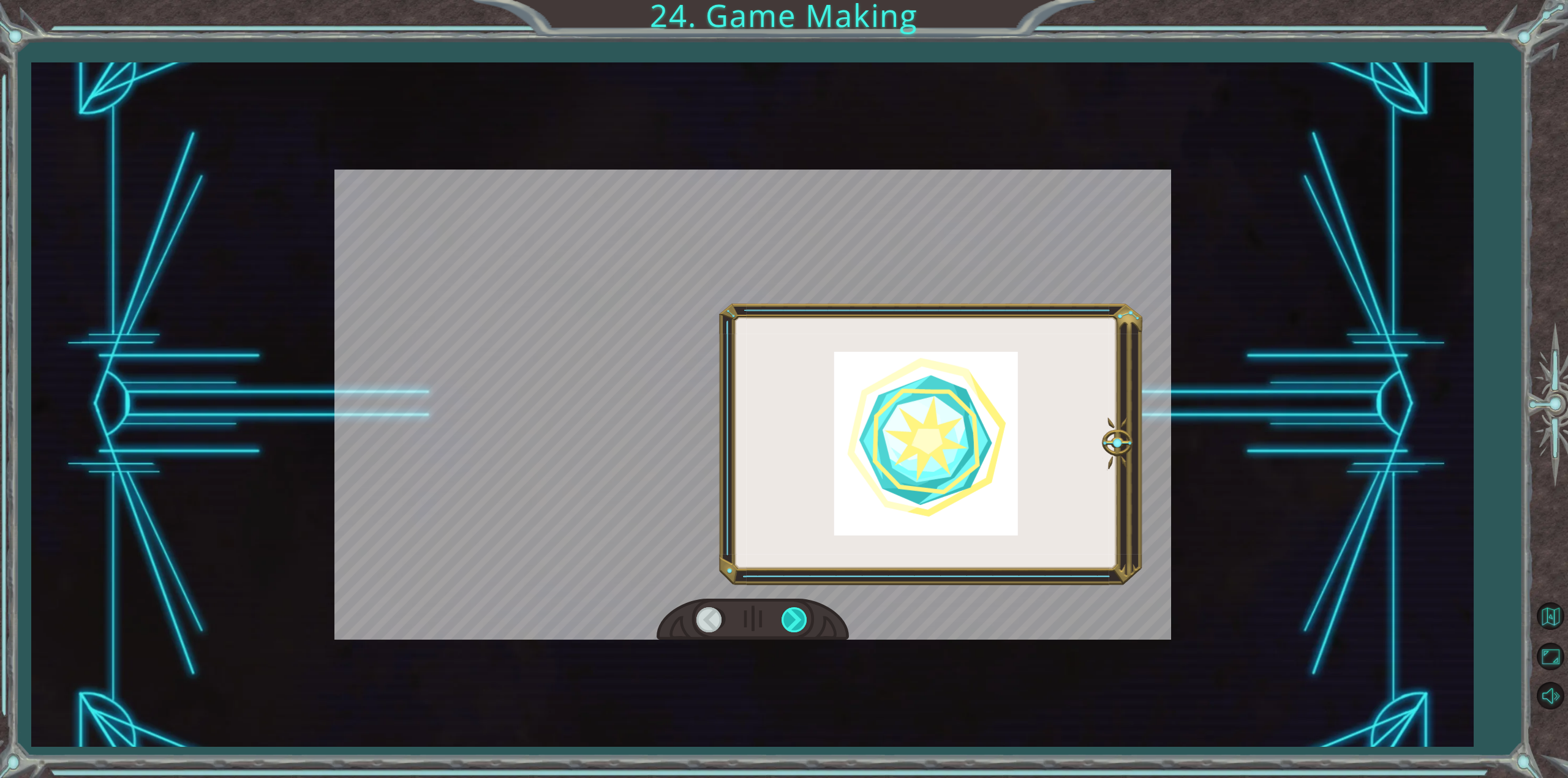
click at [787, 619] on div at bounding box center [795, 620] width 27 height 25
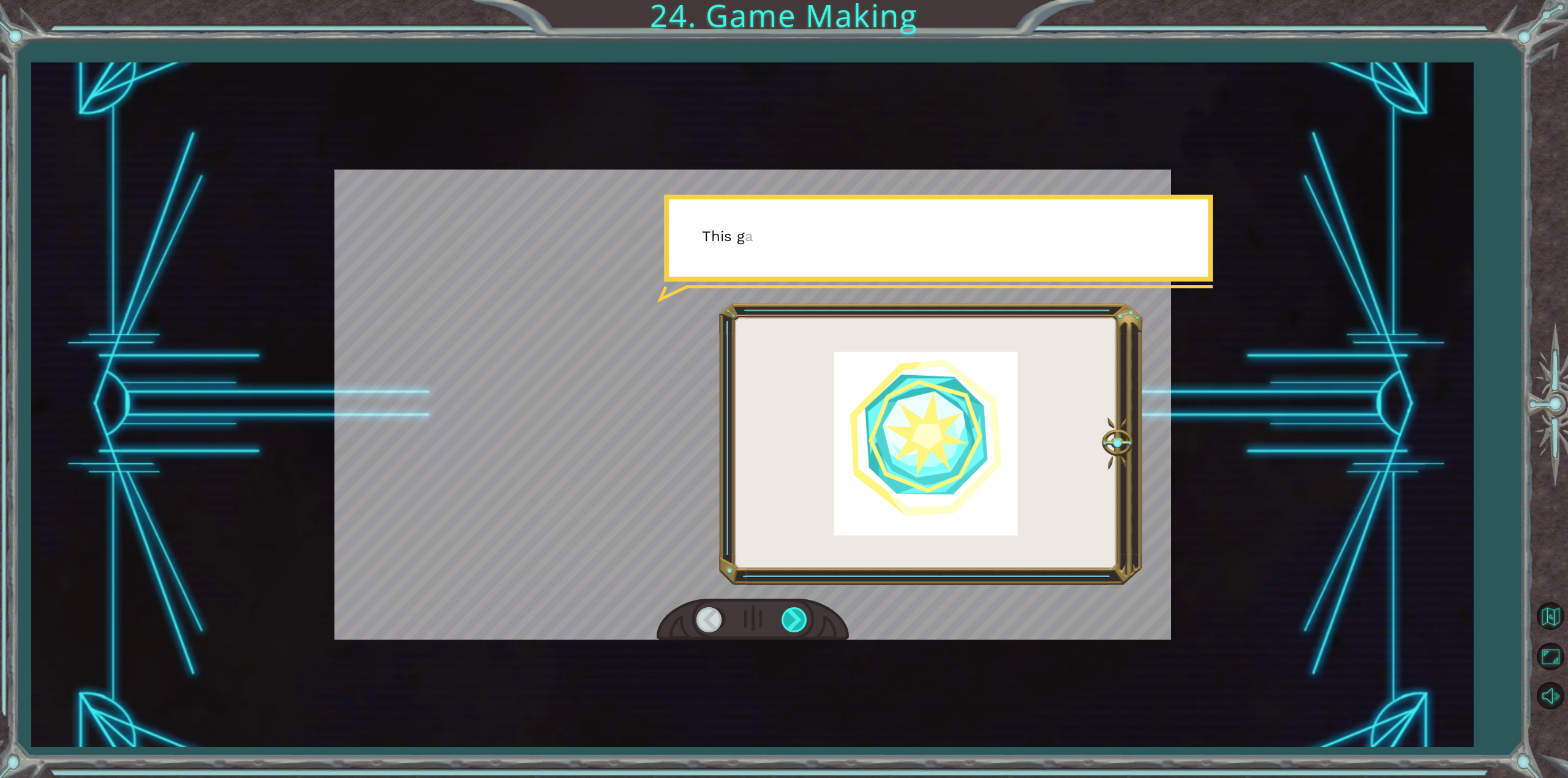
click at [787, 619] on div at bounding box center [795, 620] width 27 height 25
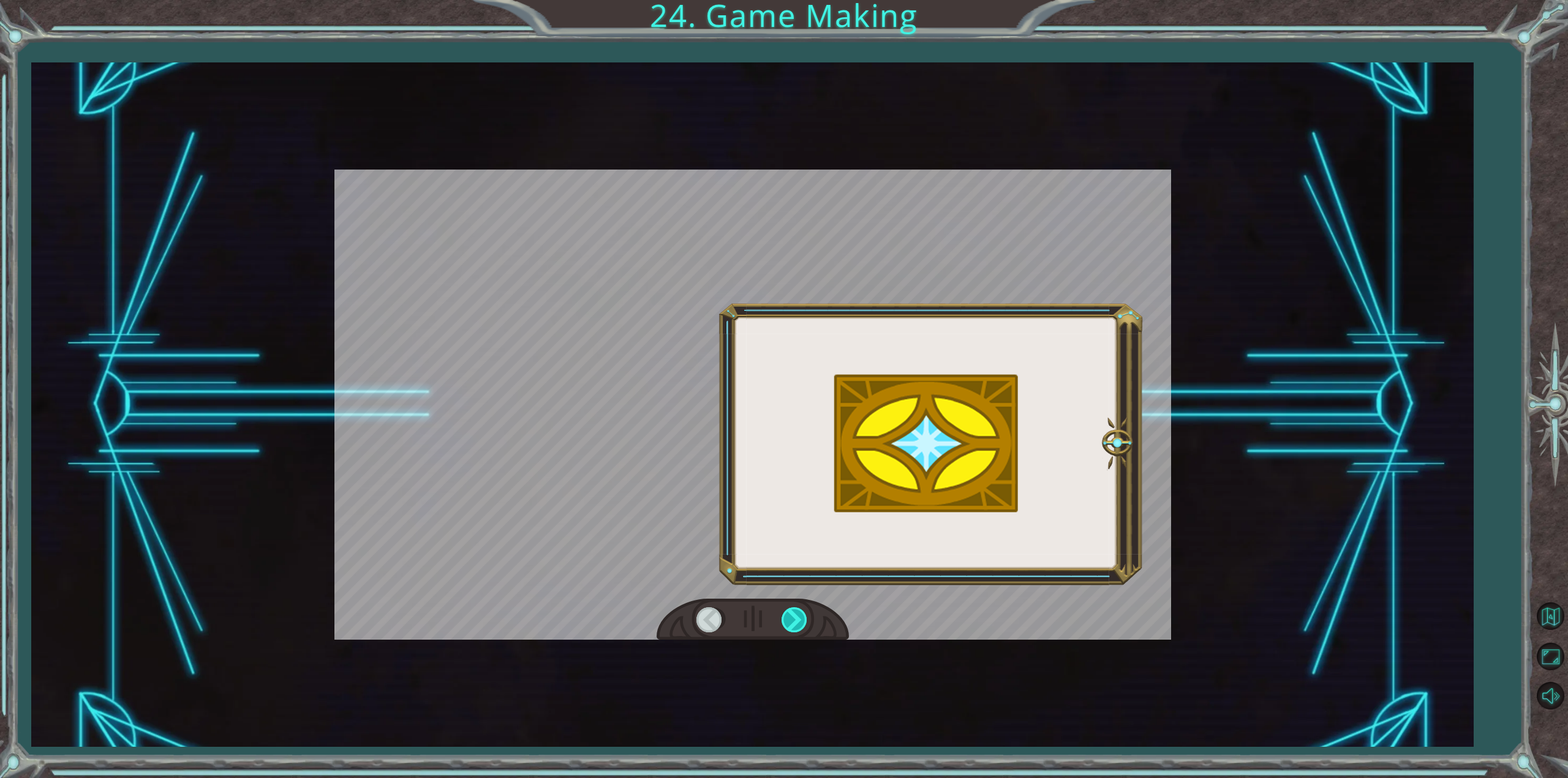
click at [787, 616] on div at bounding box center [795, 620] width 27 height 25
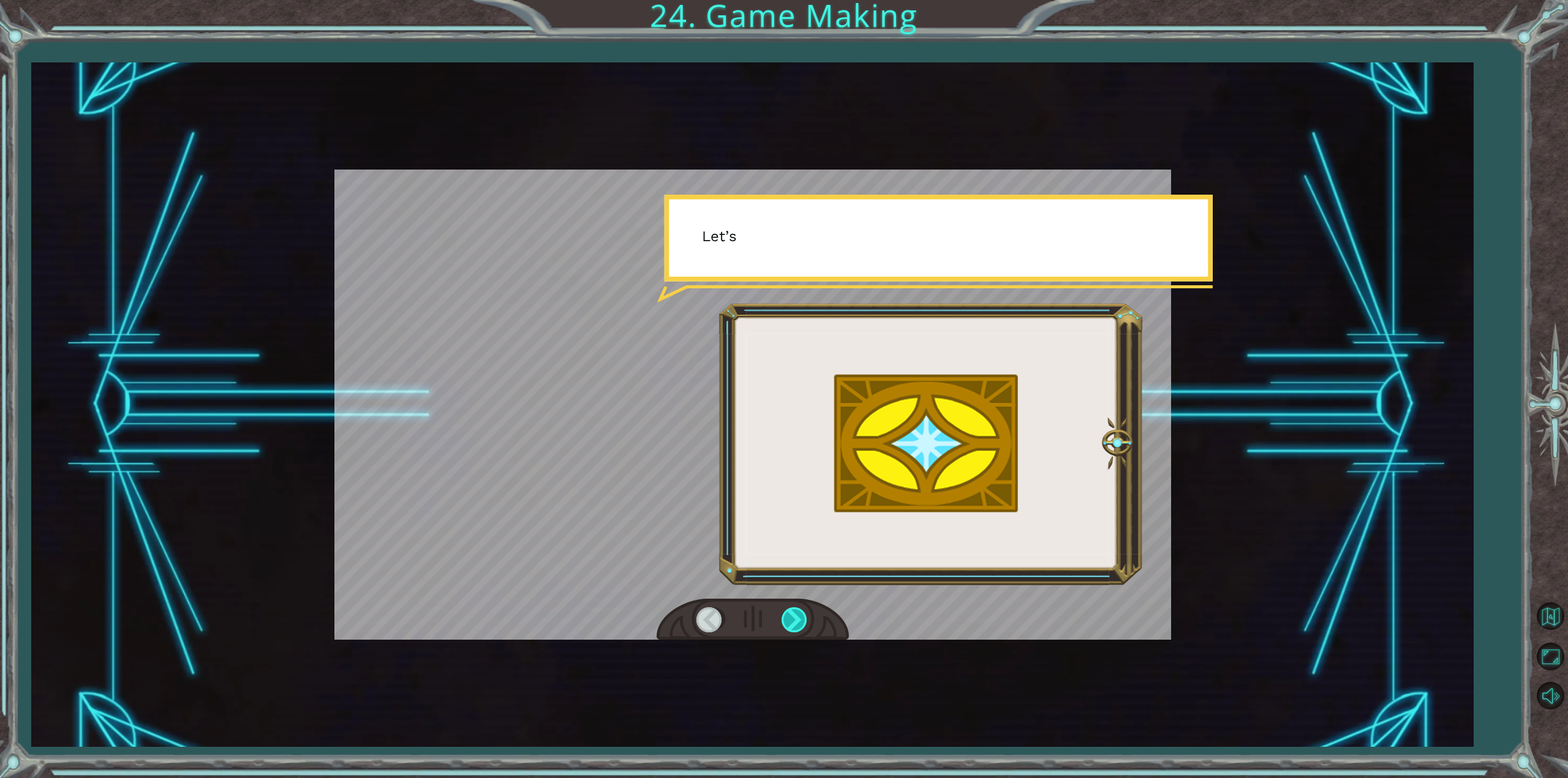
click at [787, 616] on div at bounding box center [795, 620] width 27 height 25
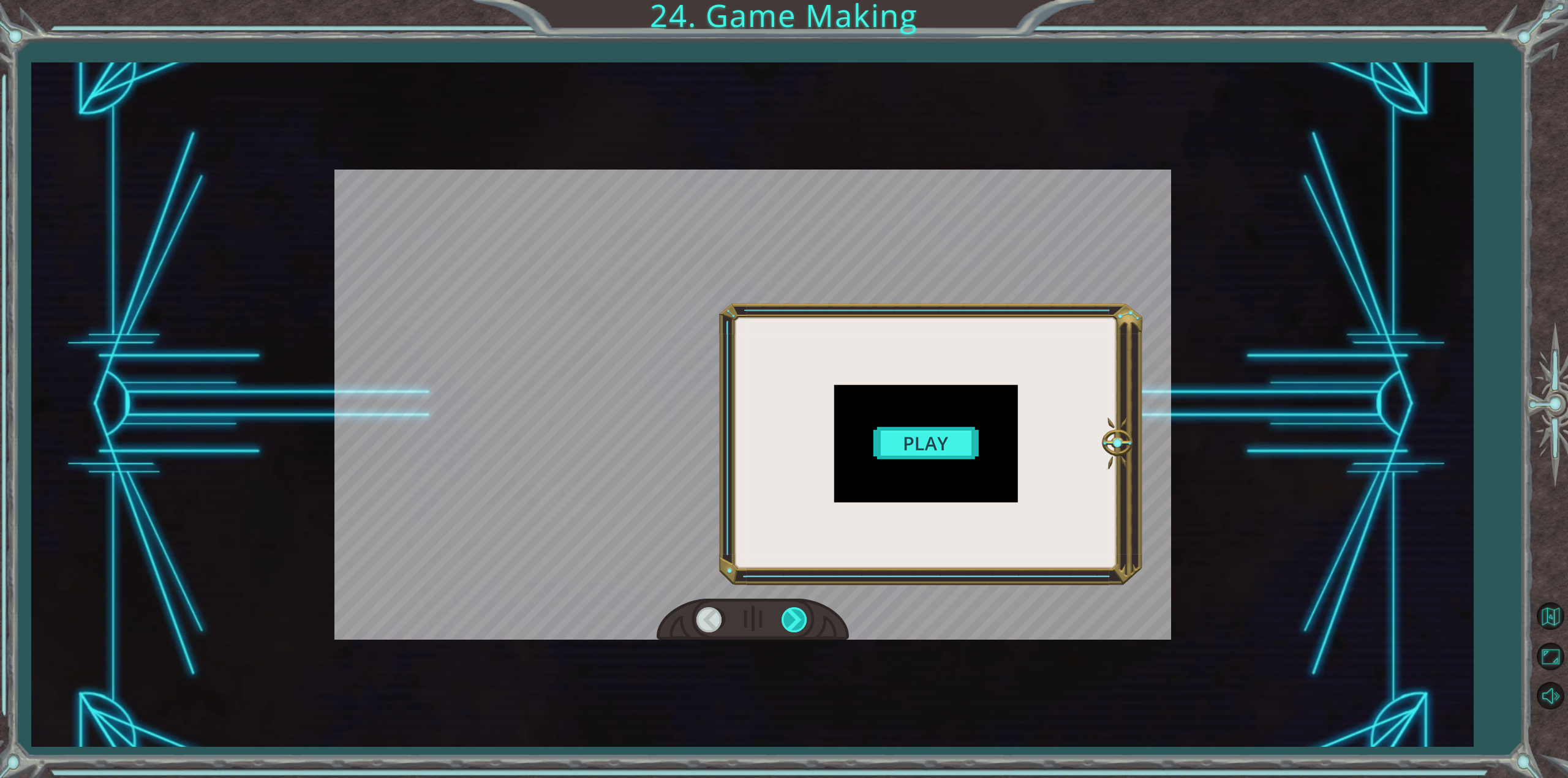
click at [787, 616] on div at bounding box center [795, 620] width 27 height 25
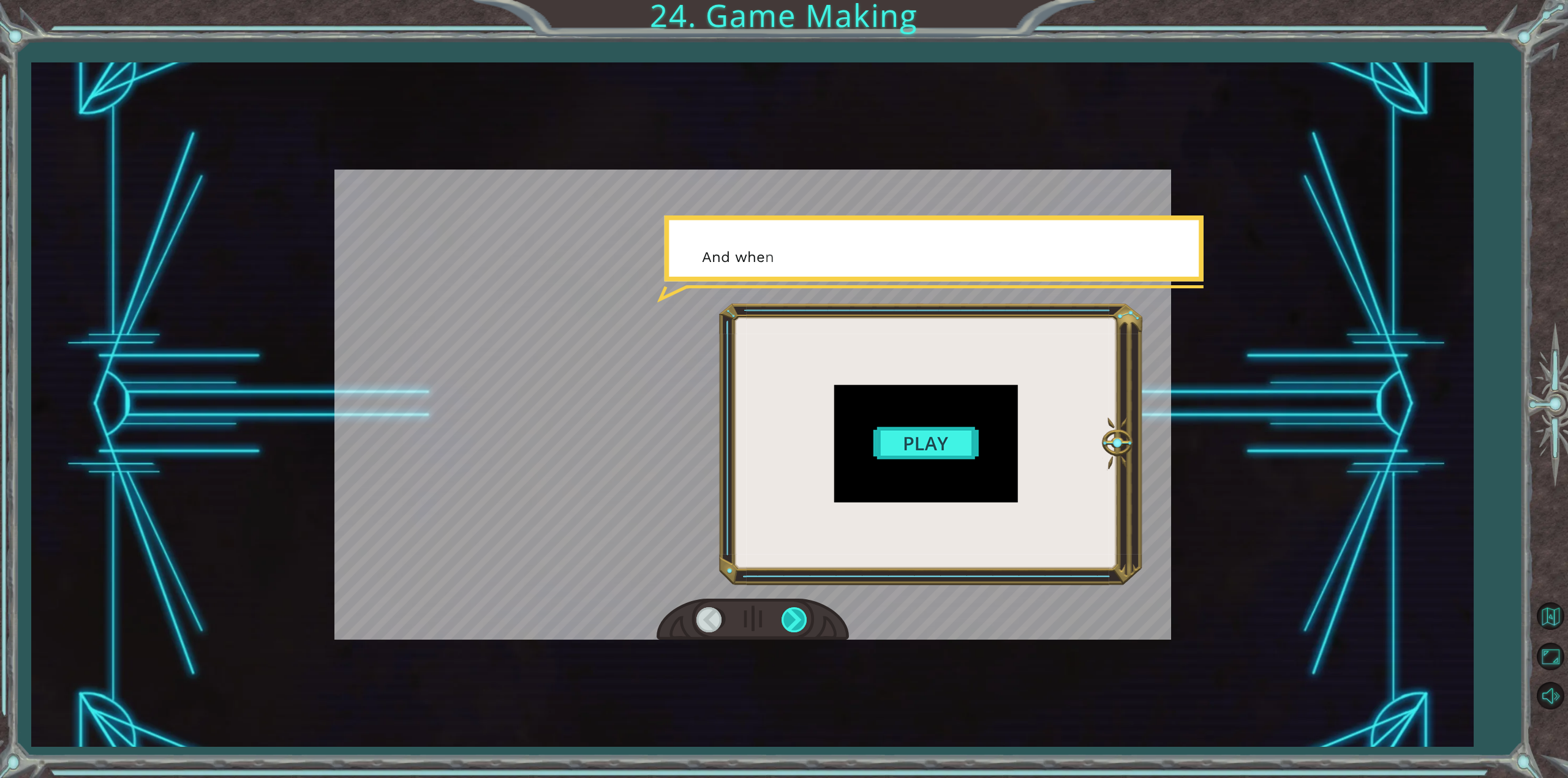
click at [787, 616] on div at bounding box center [795, 620] width 27 height 25
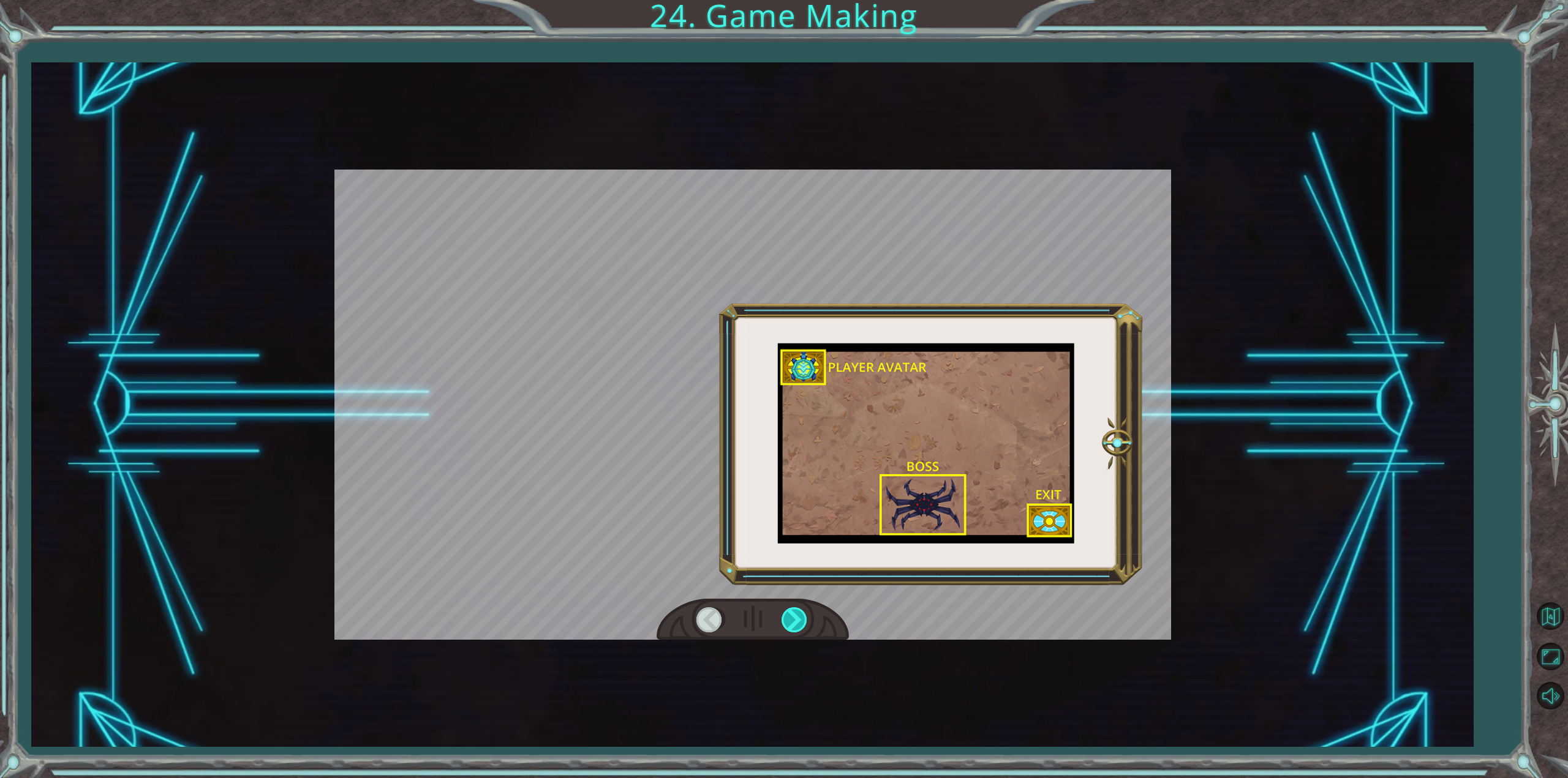
click at [787, 616] on div at bounding box center [795, 620] width 27 height 25
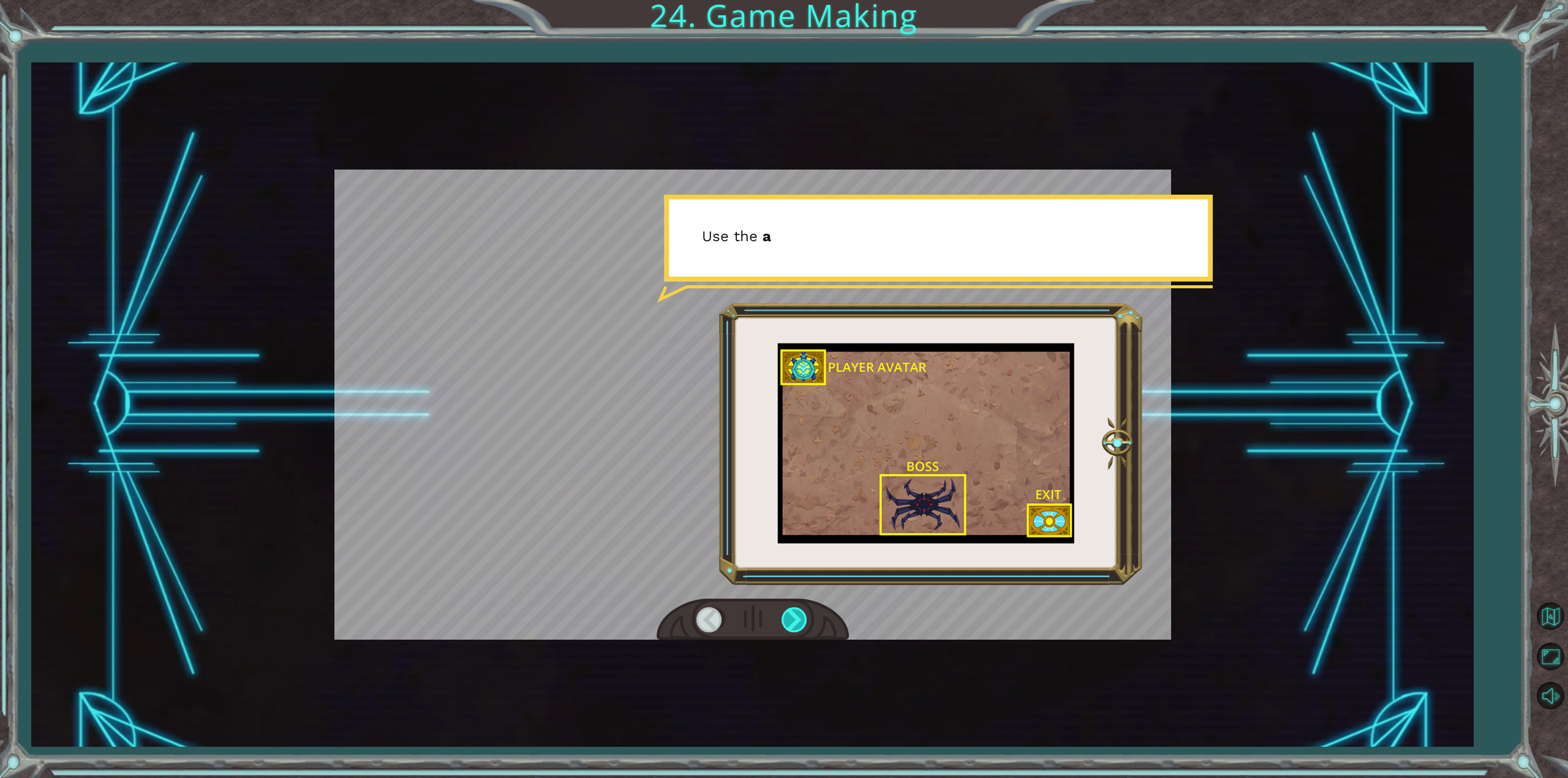
click at [790, 616] on div at bounding box center [795, 620] width 27 height 25
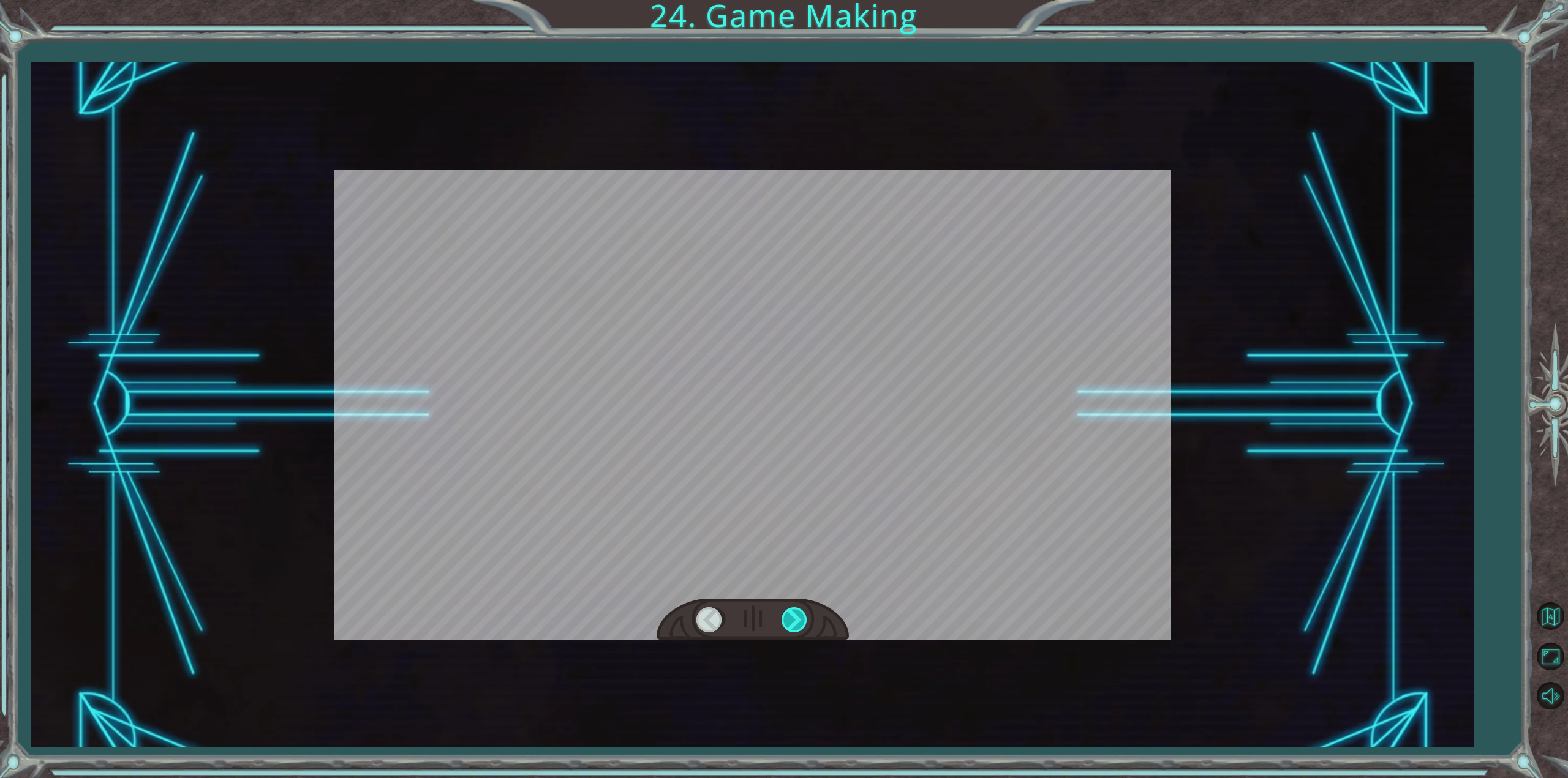
click at [790, 616] on div at bounding box center [795, 620] width 27 height 25
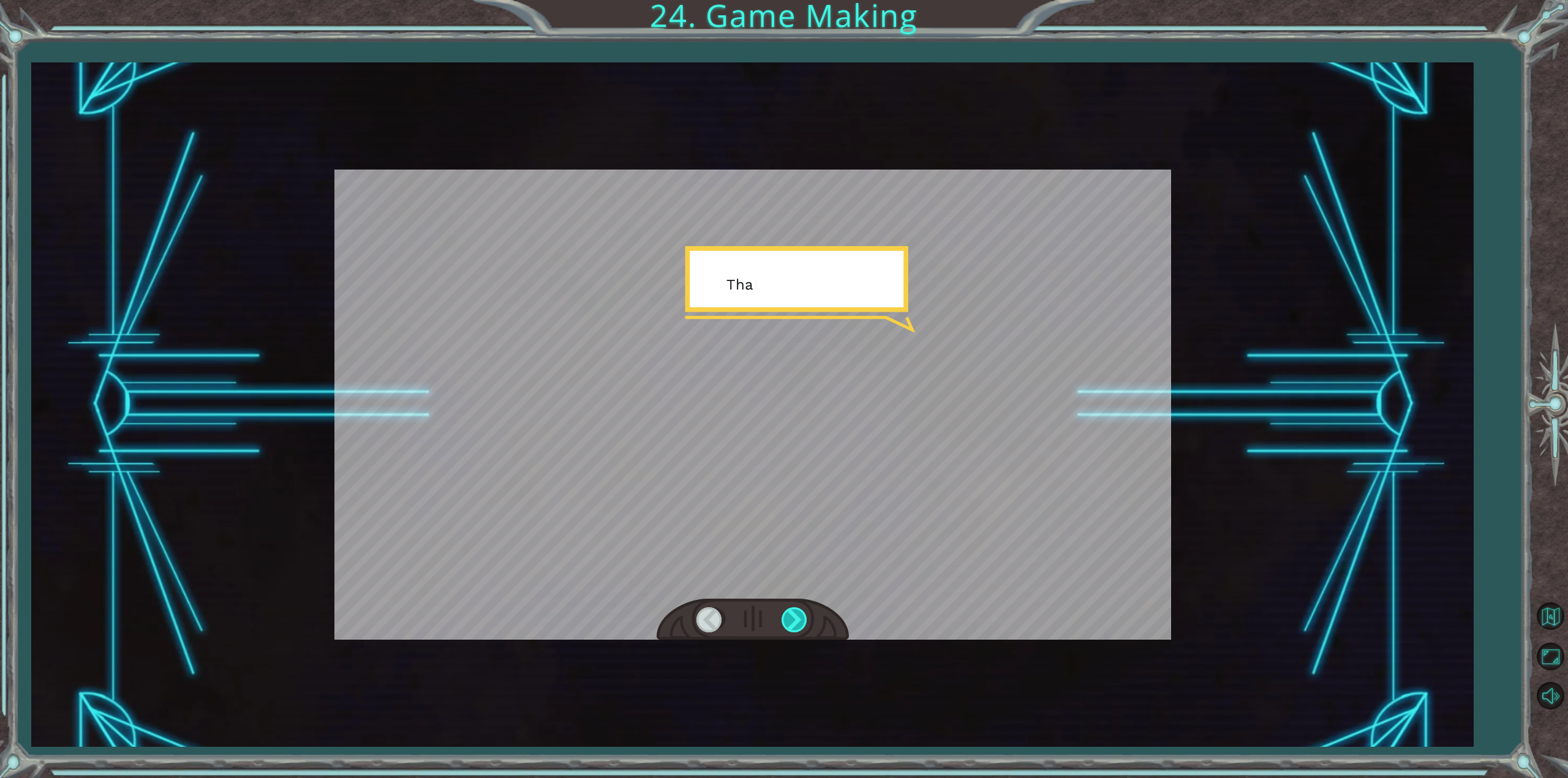
click at [790, 616] on div at bounding box center [795, 620] width 27 height 25
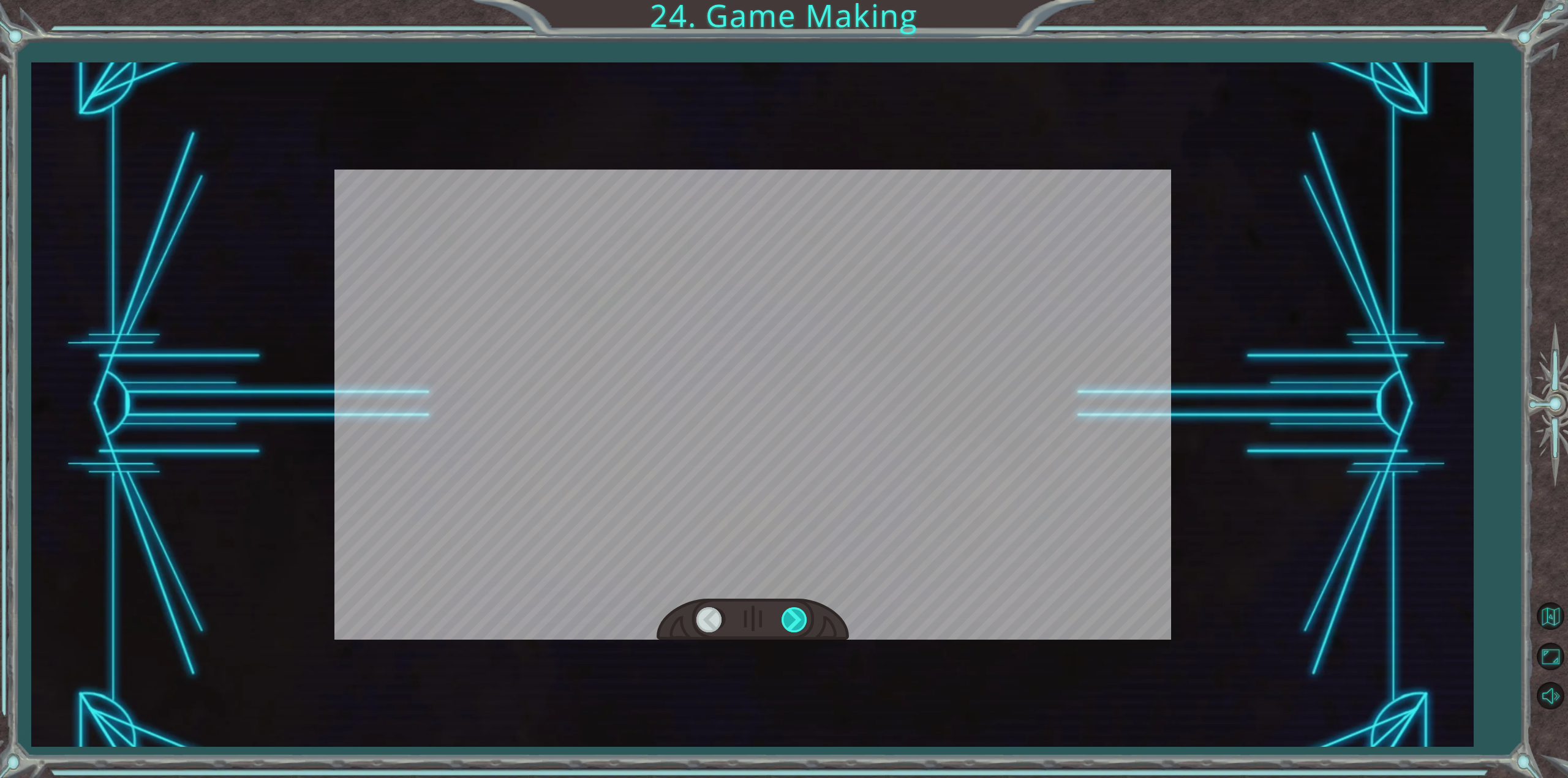
click at [790, 616] on div at bounding box center [795, 620] width 27 height 25
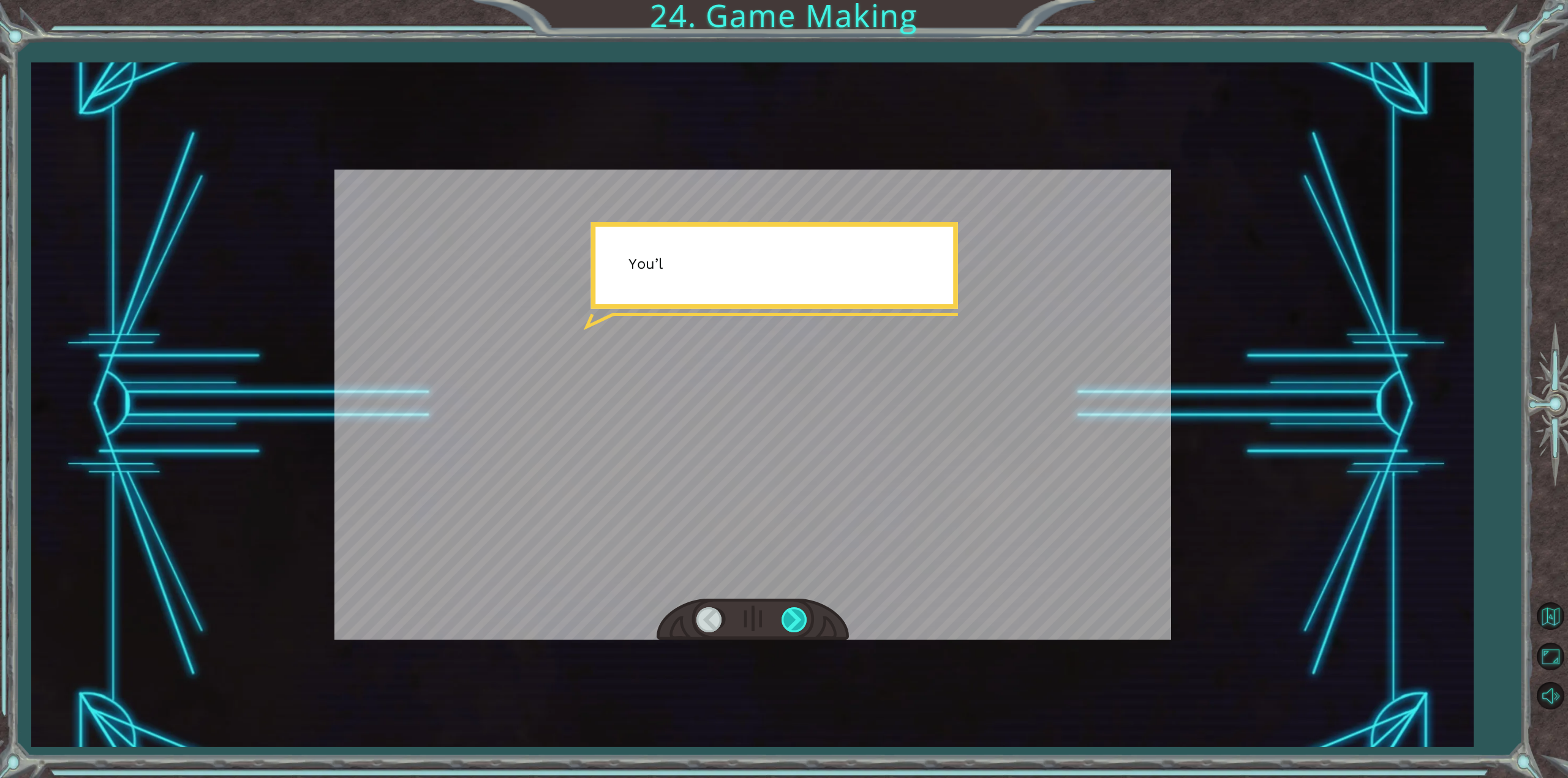
click at [790, 616] on div at bounding box center [795, 620] width 27 height 25
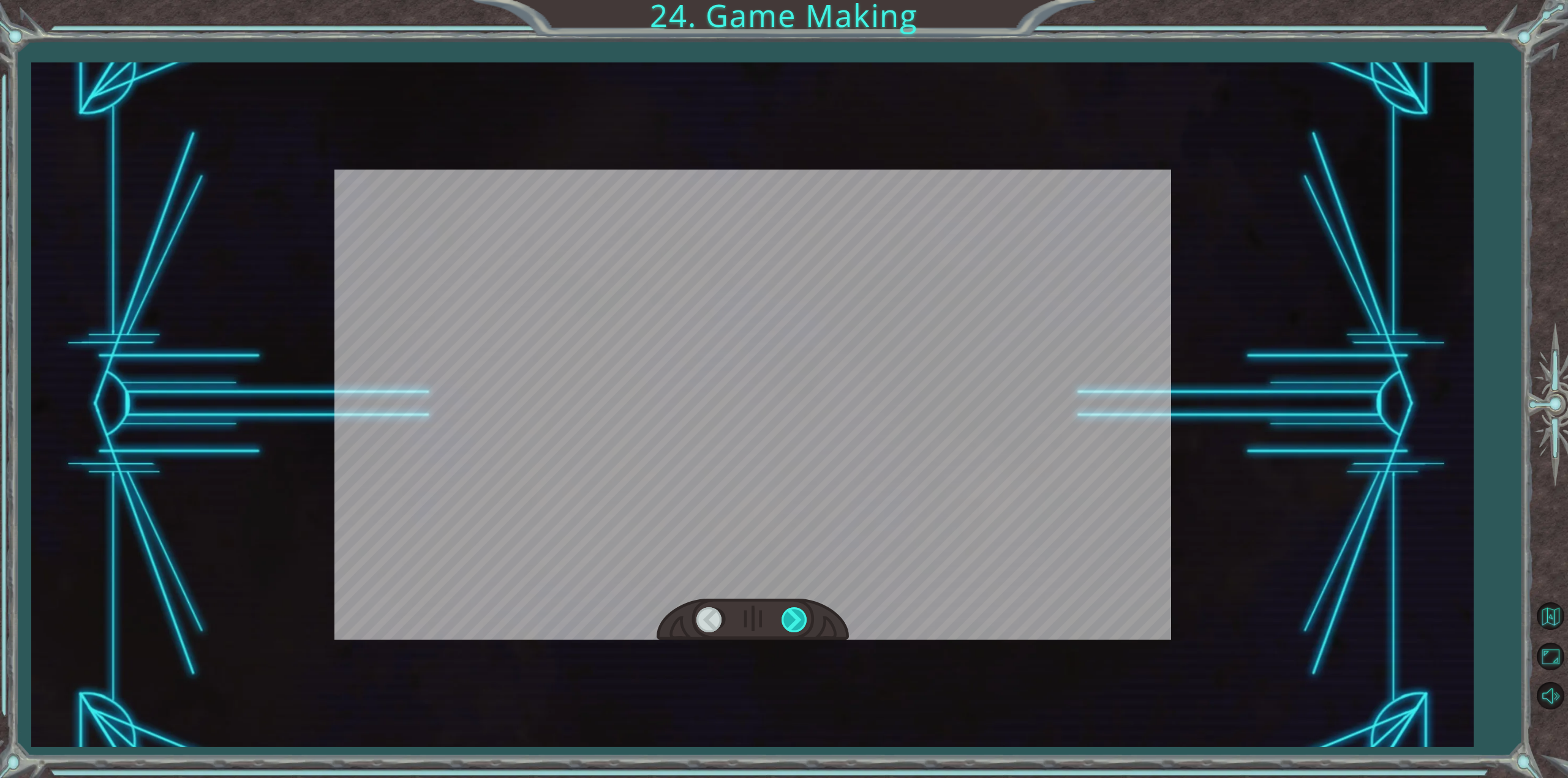
click at [791, 616] on div at bounding box center [795, 620] width 27 height 25
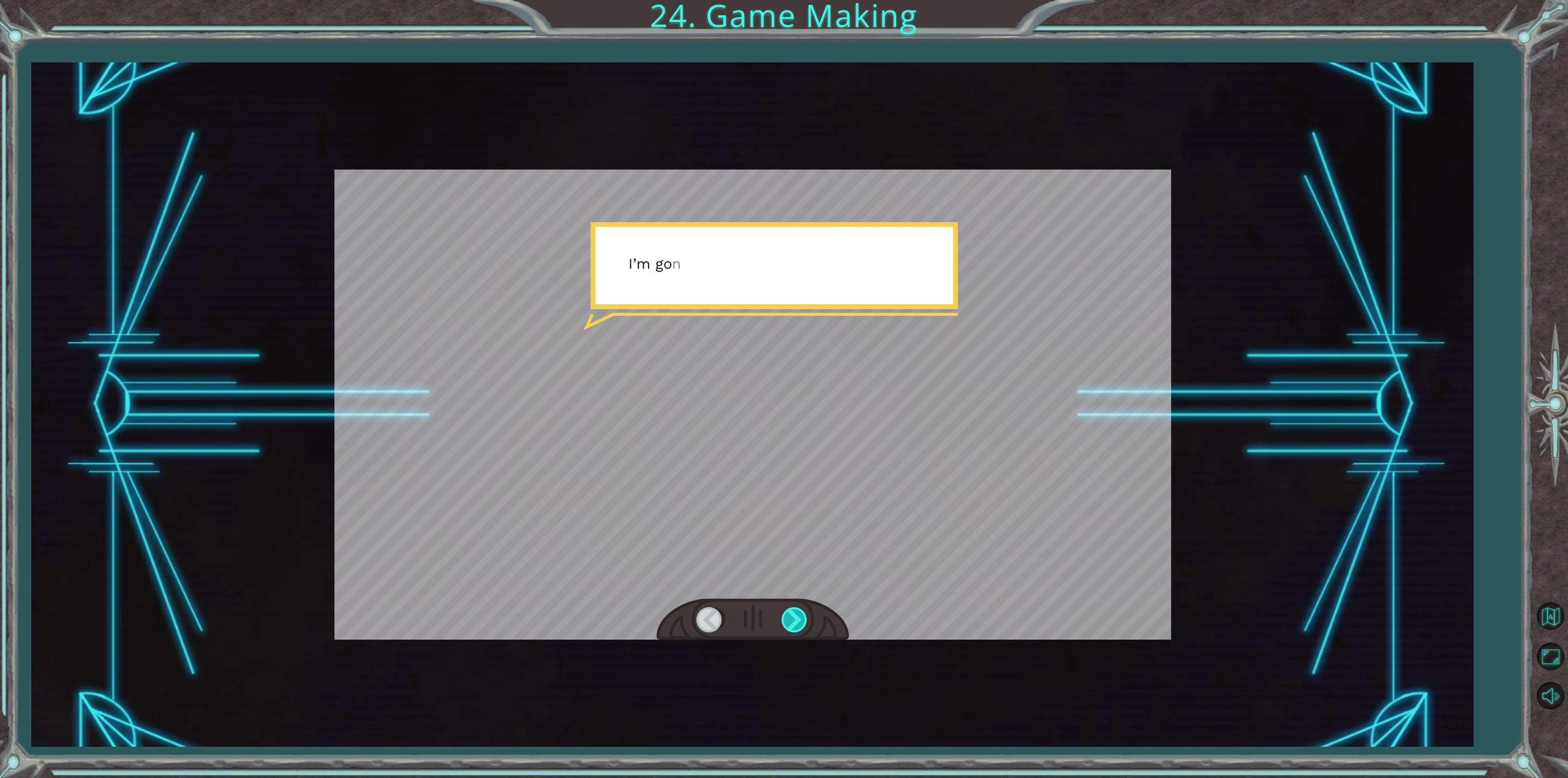
click at [791, 615] on div at bounding box center [795, 620] width 27 height 25
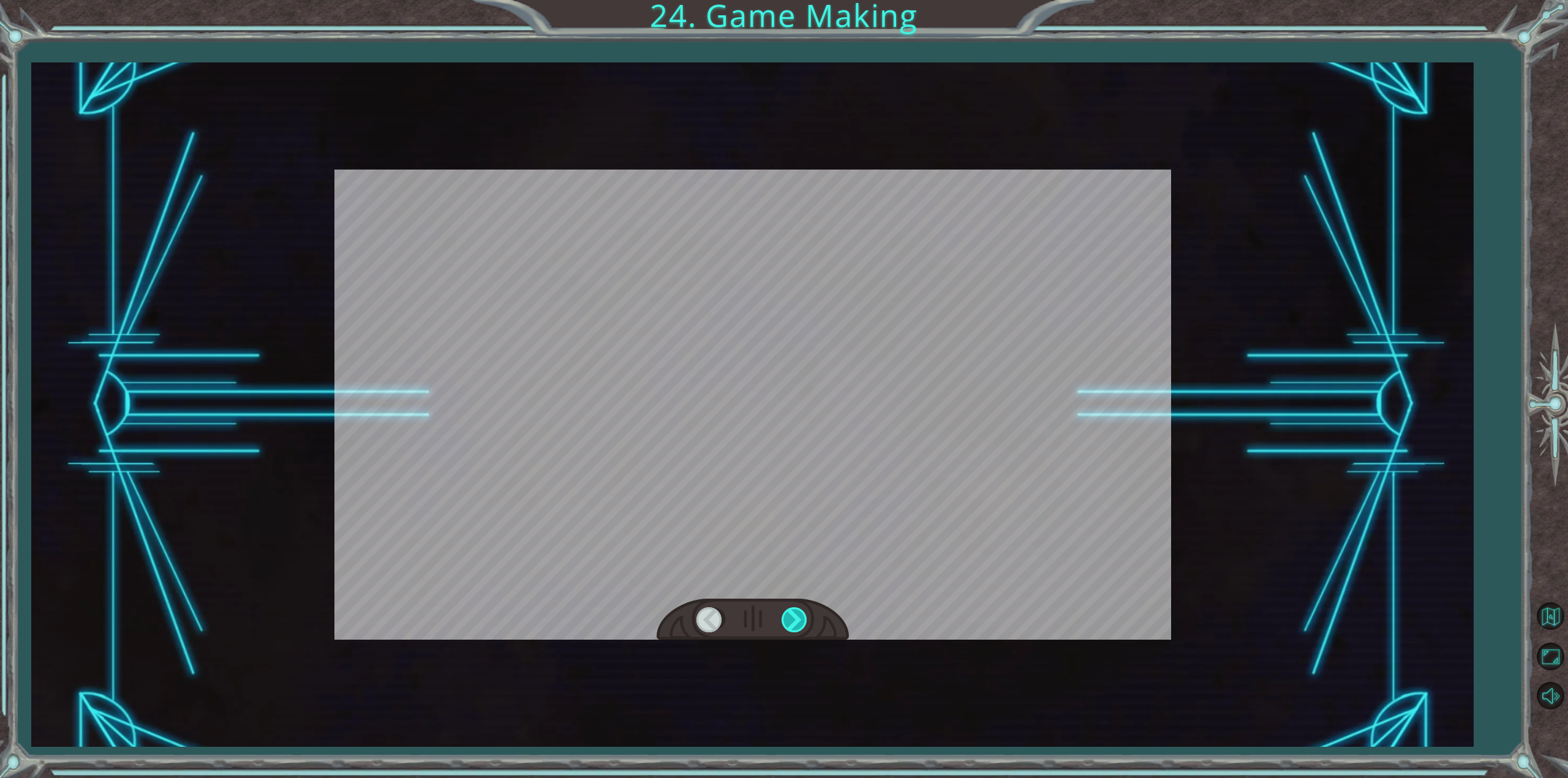
click at [791, 614] on div at bounding box center [795, 620] width 27 height 25
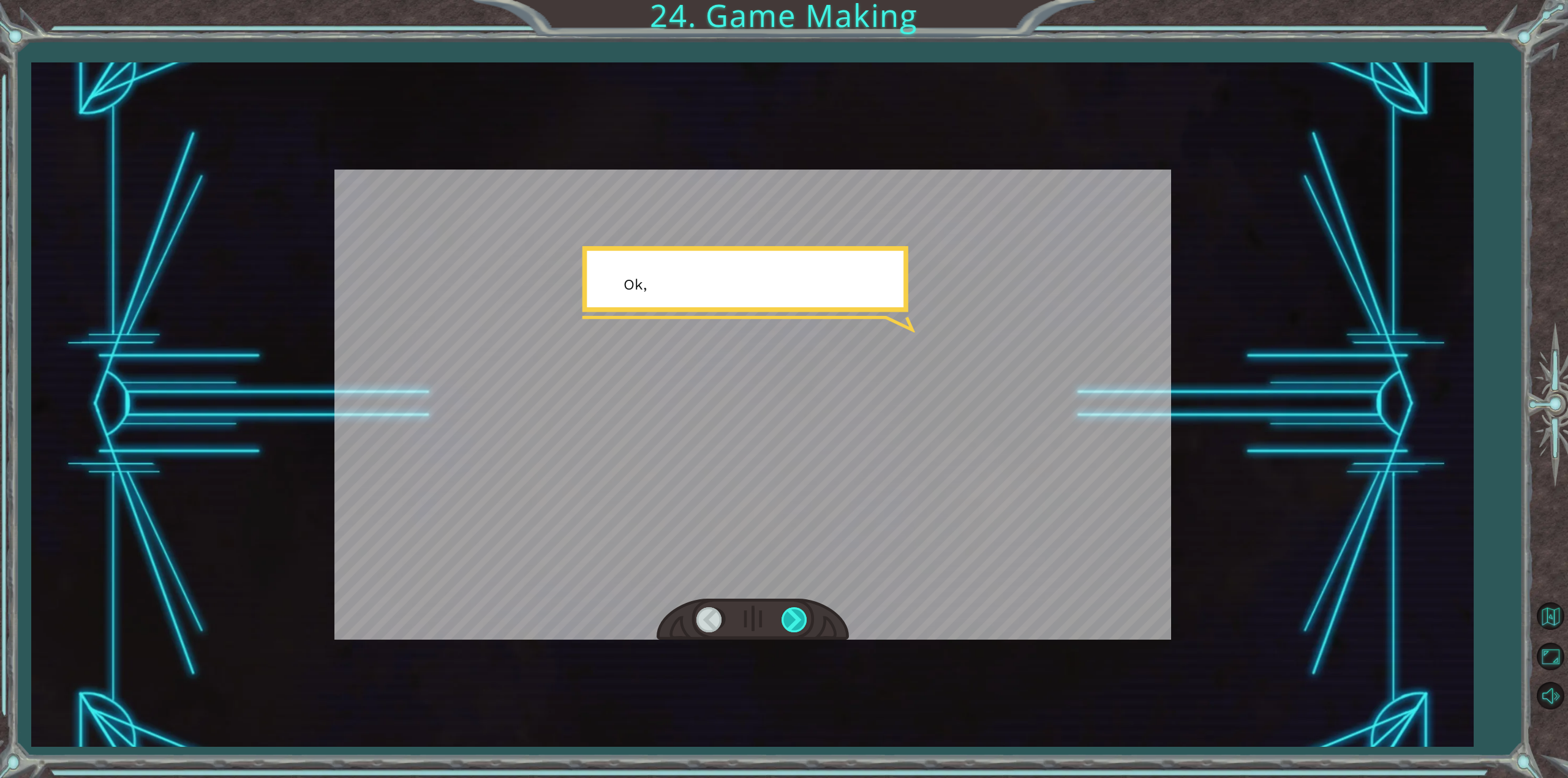
click at [791, 614] on div at bounding box center [795, 620] width 27 height 25
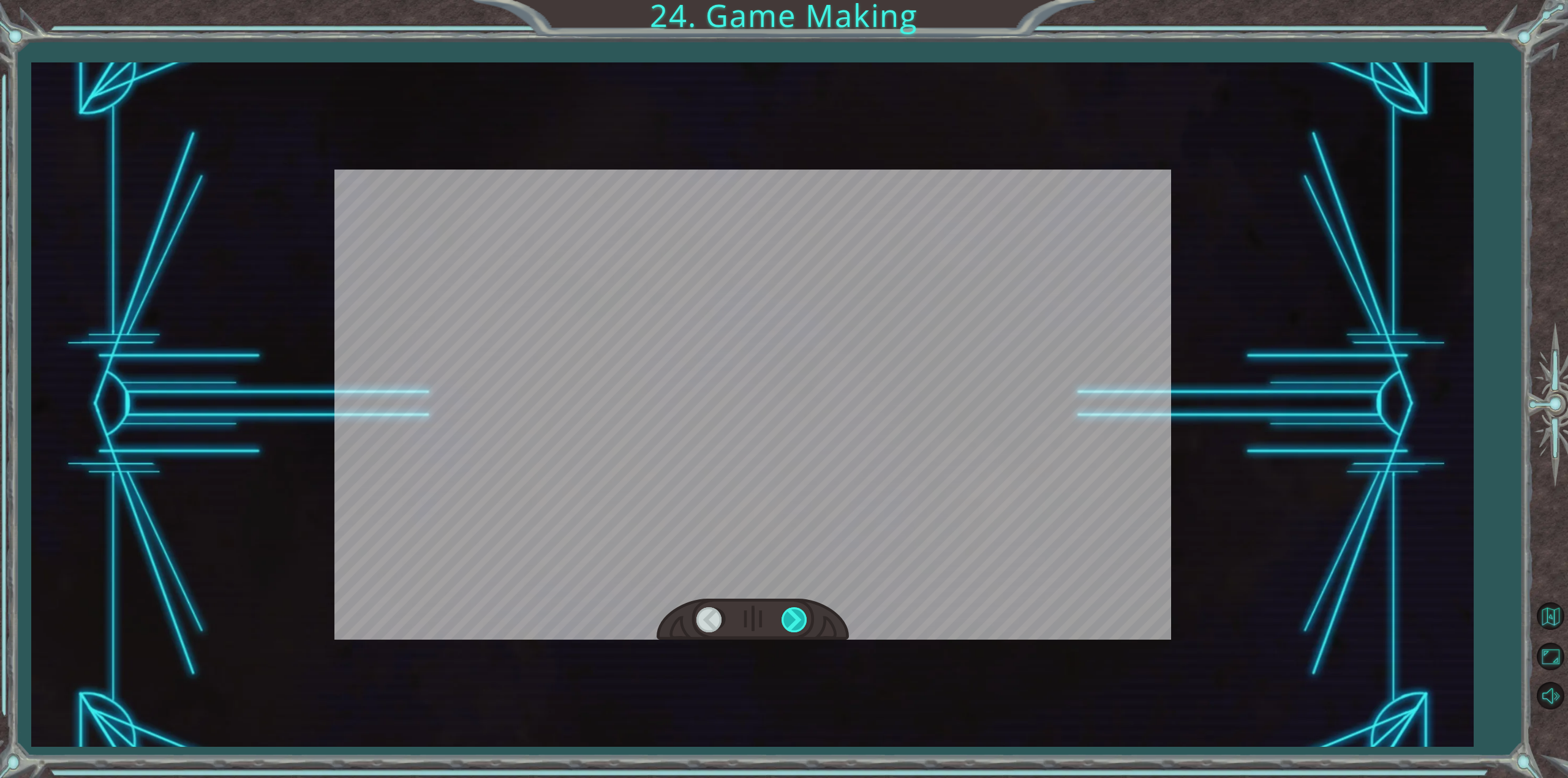
click at [791, 614] on div at bounding box center [795, 620] width 27 height 25
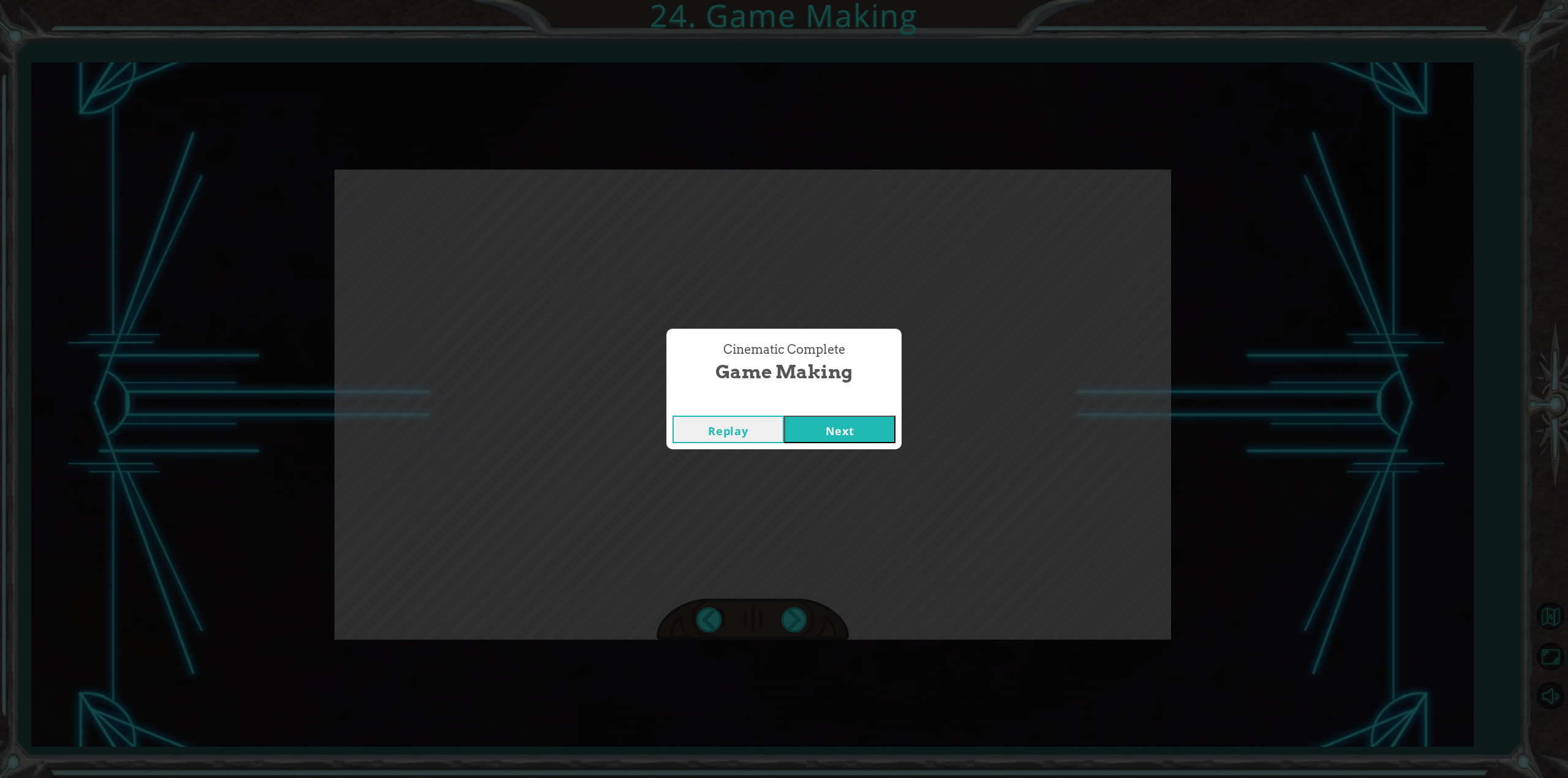
drag, startPoint x: 839, startPoint y: 492, endPoint x: 844, endPoint y: 478, distance: 14.9
click at [843, 478] on div "Cinematic Complete Game Making Replay Next" at bounding box center [784, 389] width 1568 height 778
click at [847, 434] on button "Next" at bounding box center [840, 429] width 112 height 27
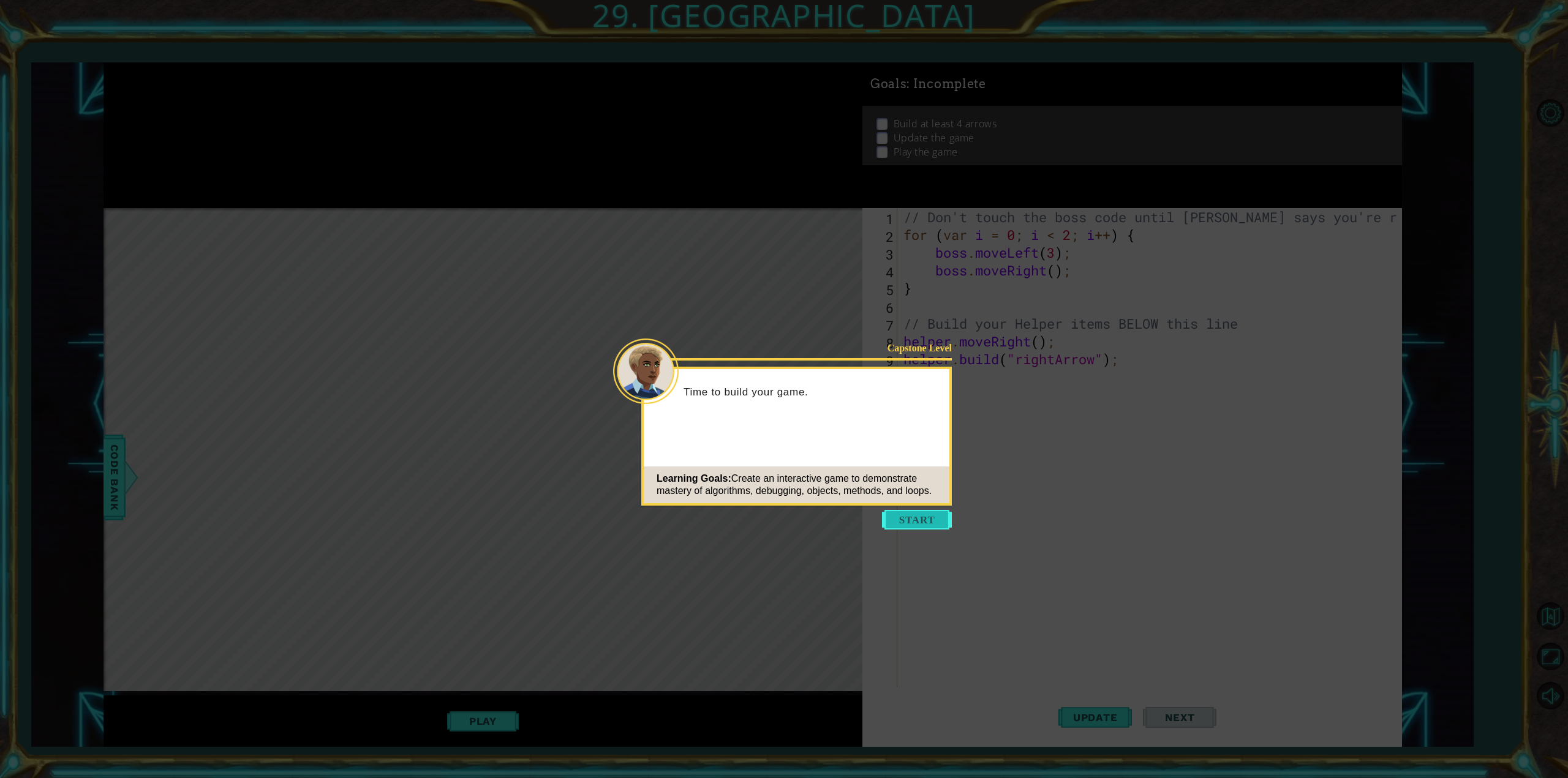
click at [913, 510] on button "Start" at bounding box center [917, 520] width 70 height 20
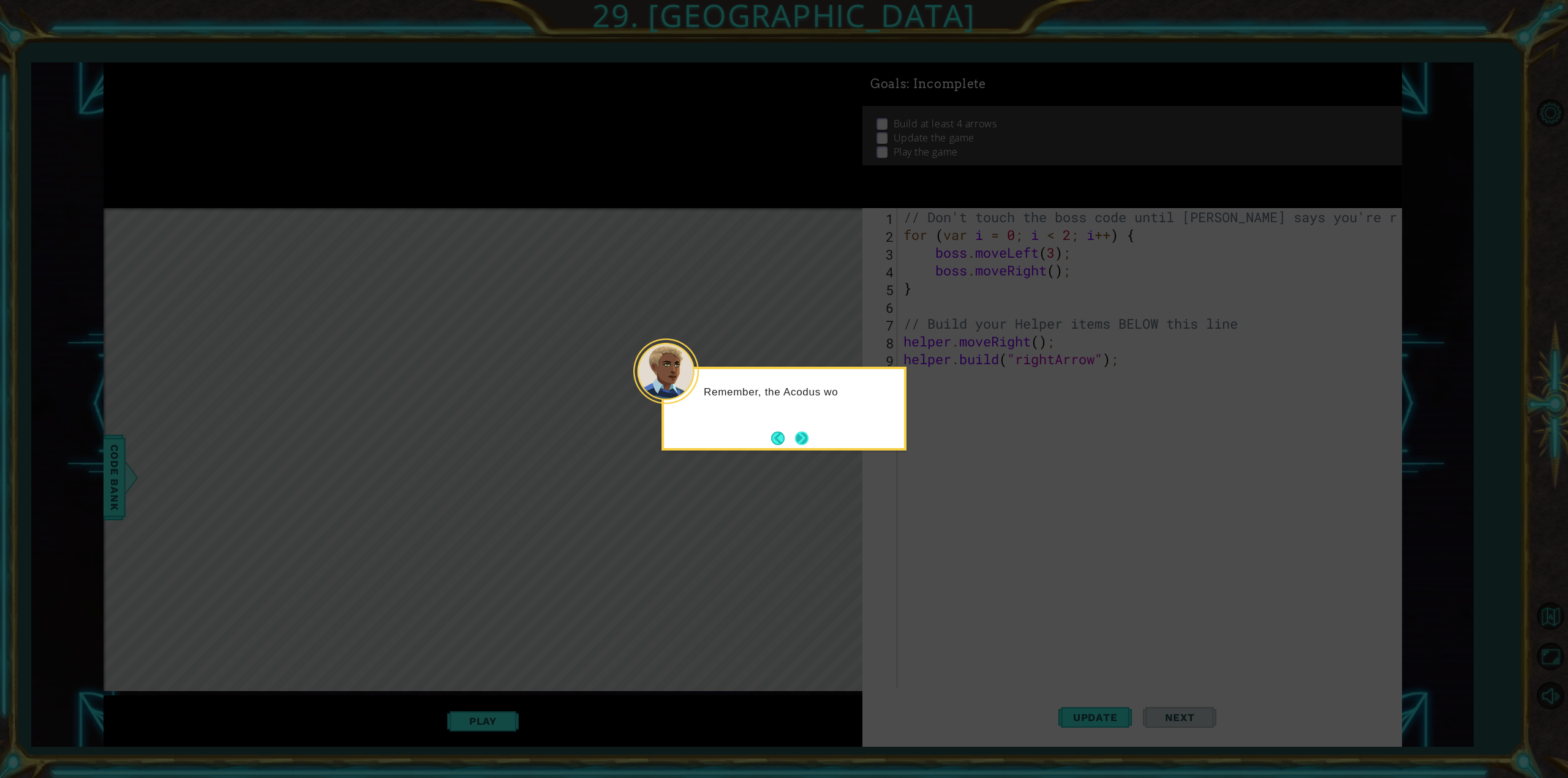
click at [808, 434] on button "Next" at bounding box center [802, 438] width 16 height 16
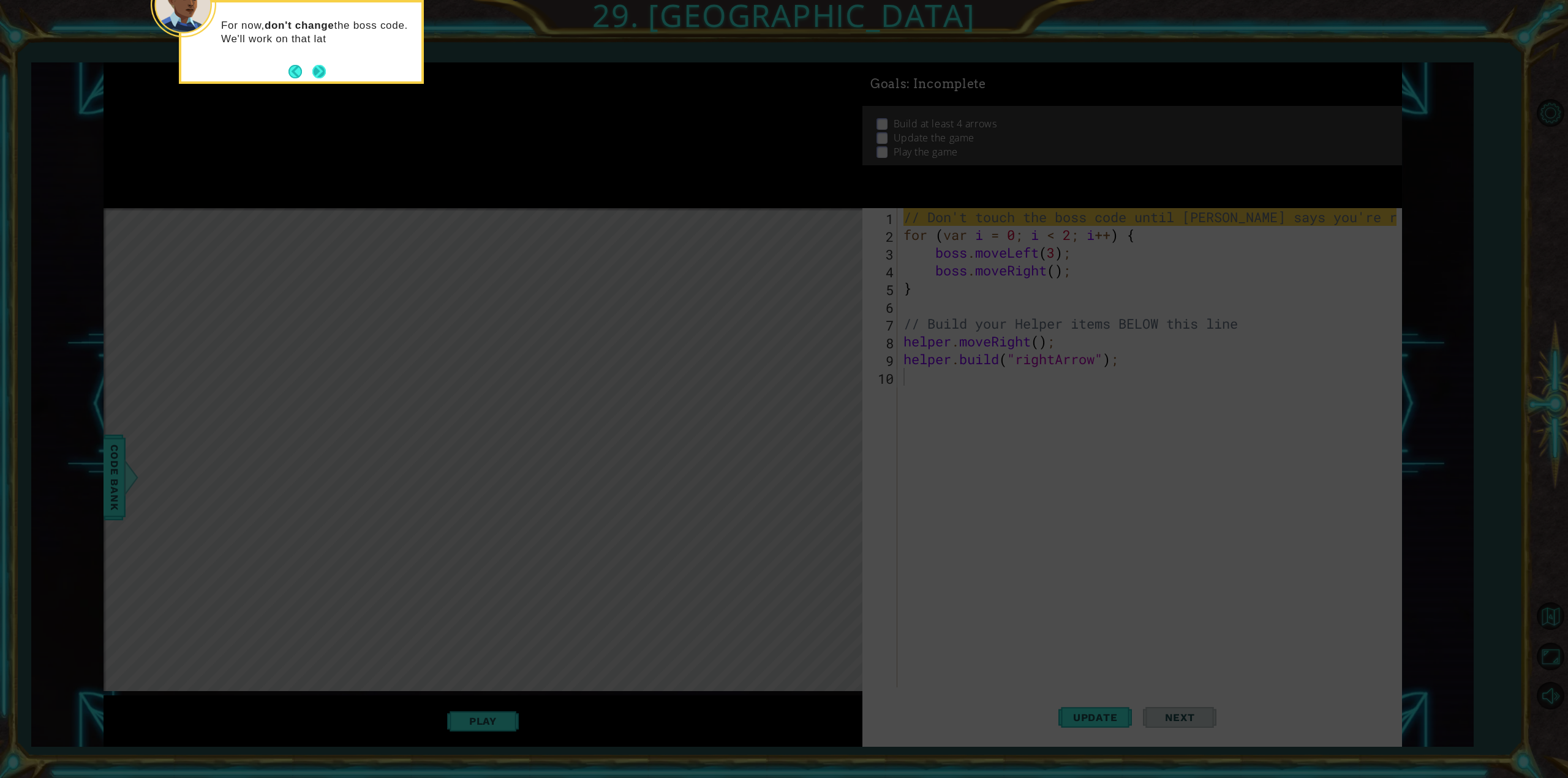
click at [318, 64] on button "Next" at bounding box center [319, 71] width 17 height 17
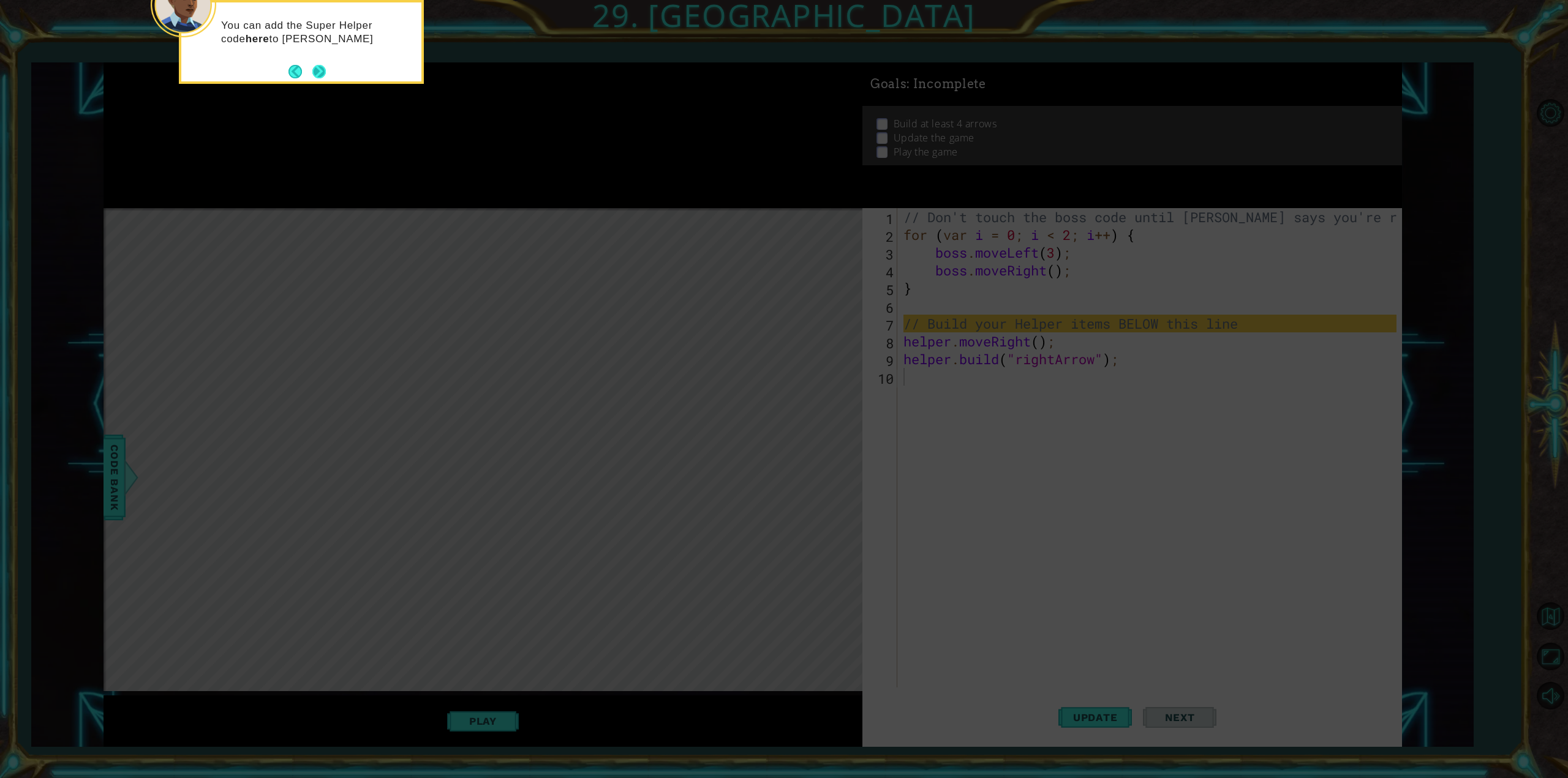
click at [315, 70] on button "Next" at bounding box center [319, 71] width 14 height 14
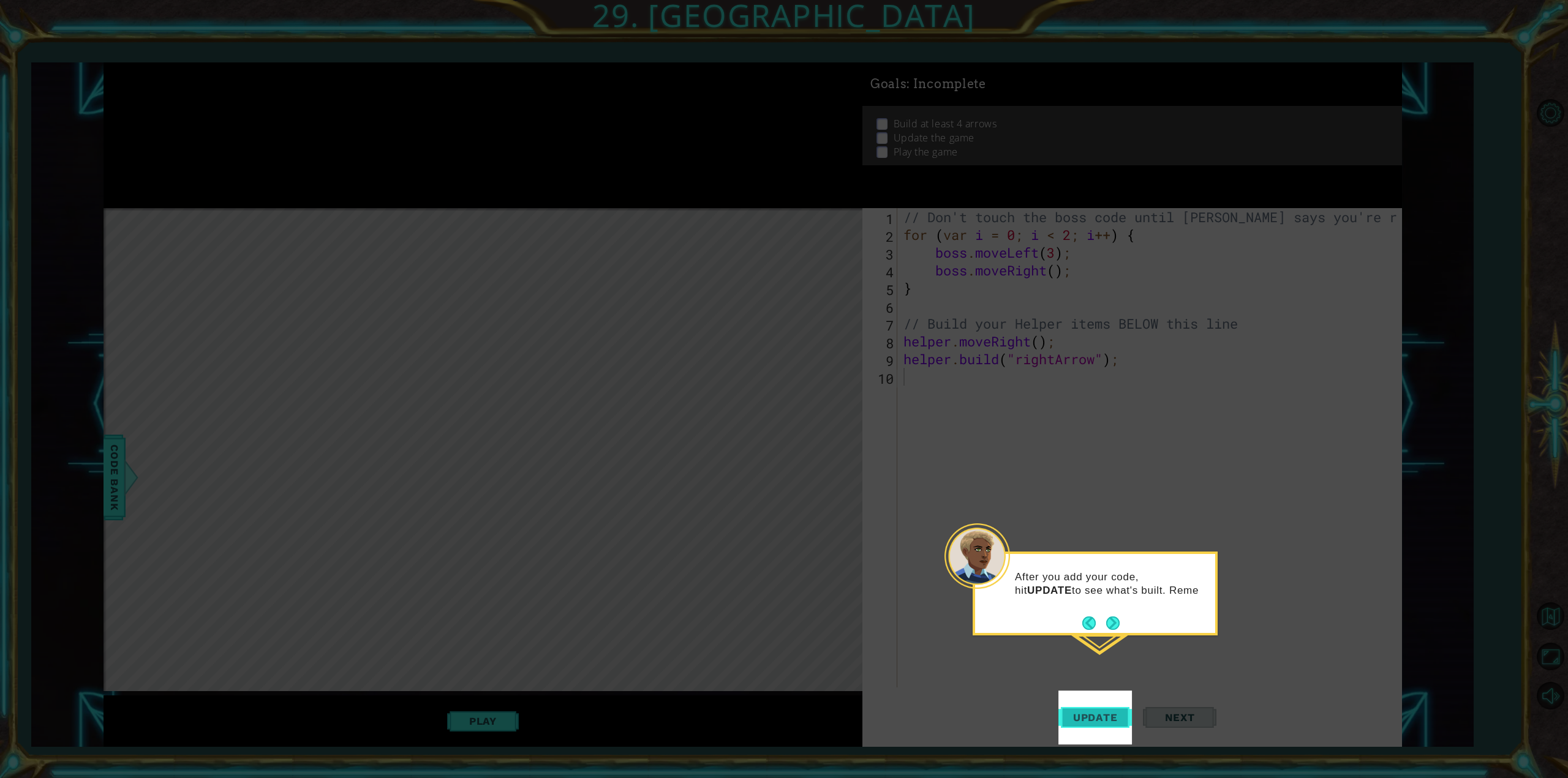
click at [1099, 711] on button "Update" at bounding box center [1095, 717] width 74 height 54
click at [1101, 711] on button "Update" at bounding box center [1095, 717] width 74 height 54
click at [1110, 631] on button "Next" at bounding box center [1113, 638] width 14 height 14
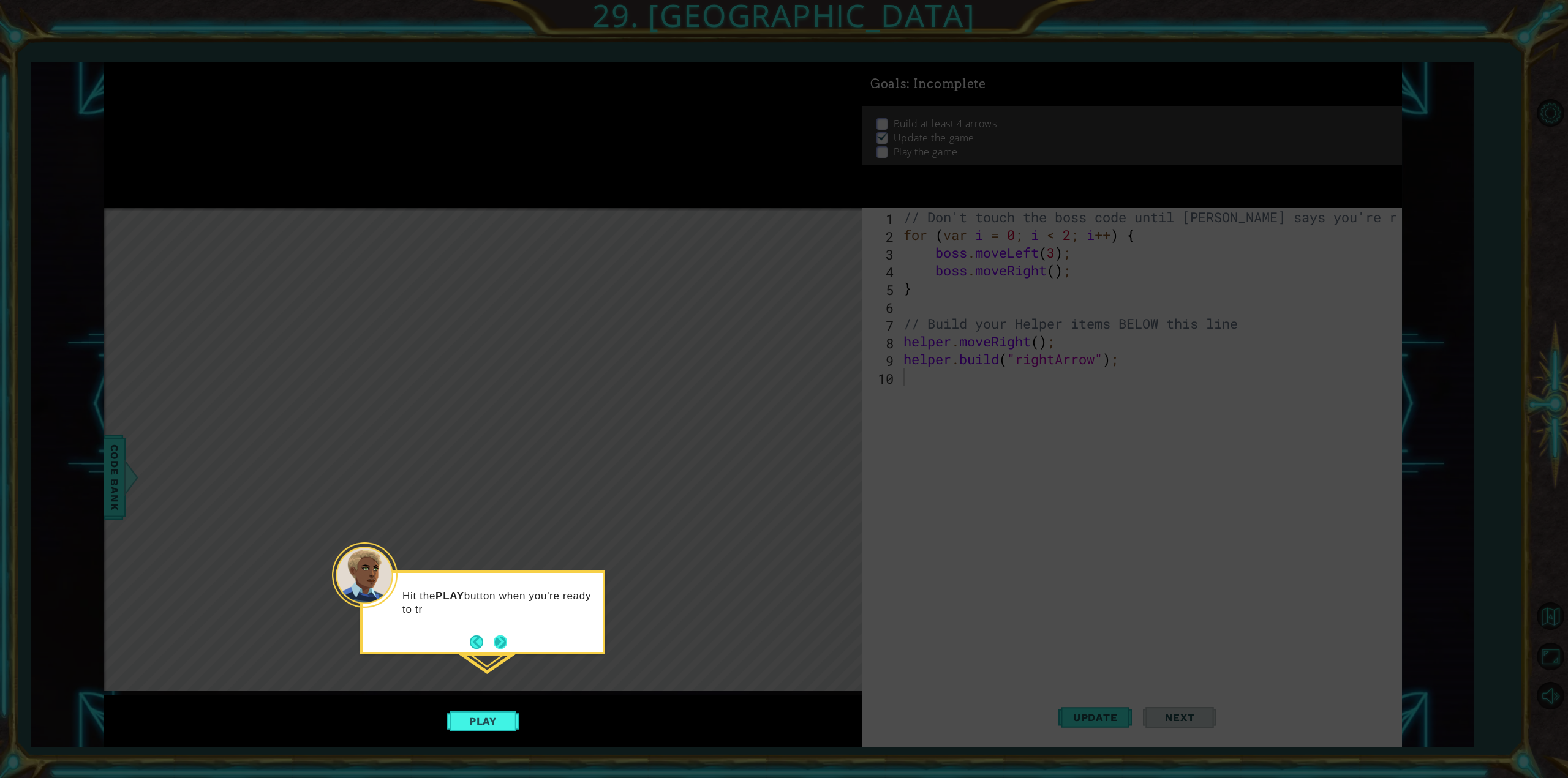
click at [506, 640] on button "Next" at bounding box center [501, 642] width 14 height 14
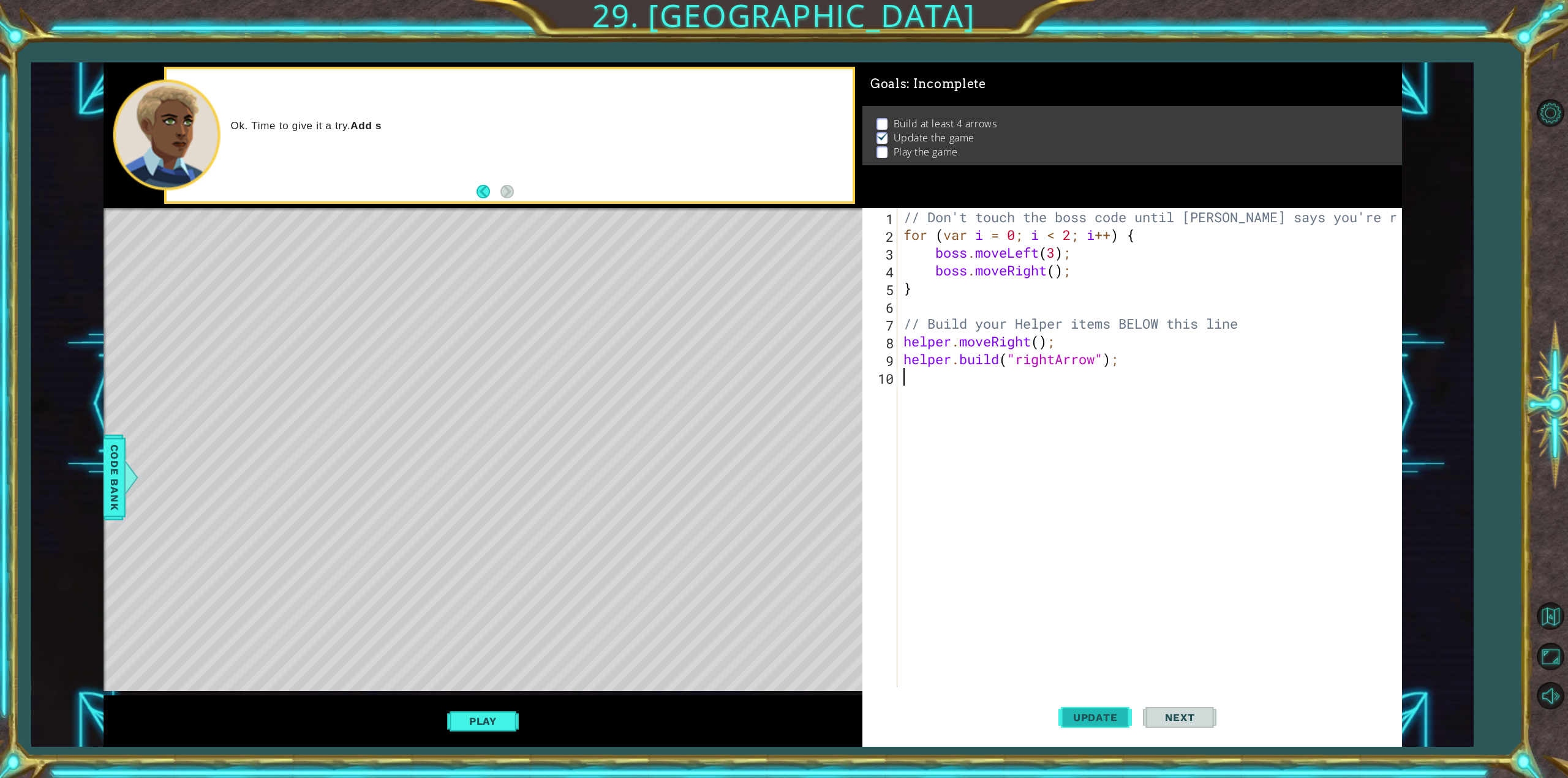
click at [1091, 724] on button "Update" at bounding box center [1095, 717] width 74 height 54
drag, startPoint x: 507, startPoint y: 692, endPoint x: 497, endPoint y: 715, distance: 25.1
click at [497, 715] on button "Play" at bounding box center [482, 721] width 71 height 24
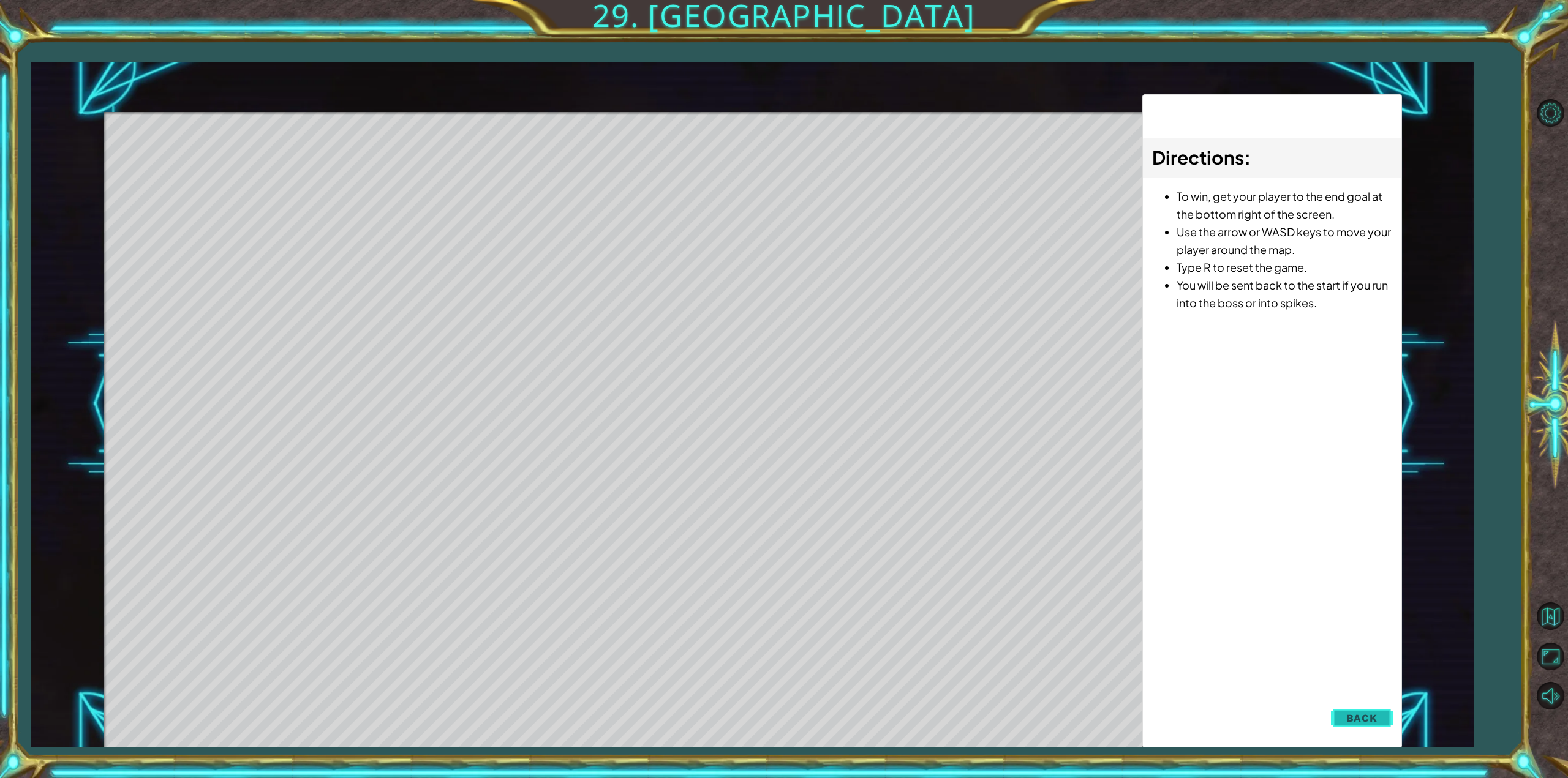
click at [1370, 714] on span "Back" at bounding box center [1362, 718] width 31 height 12
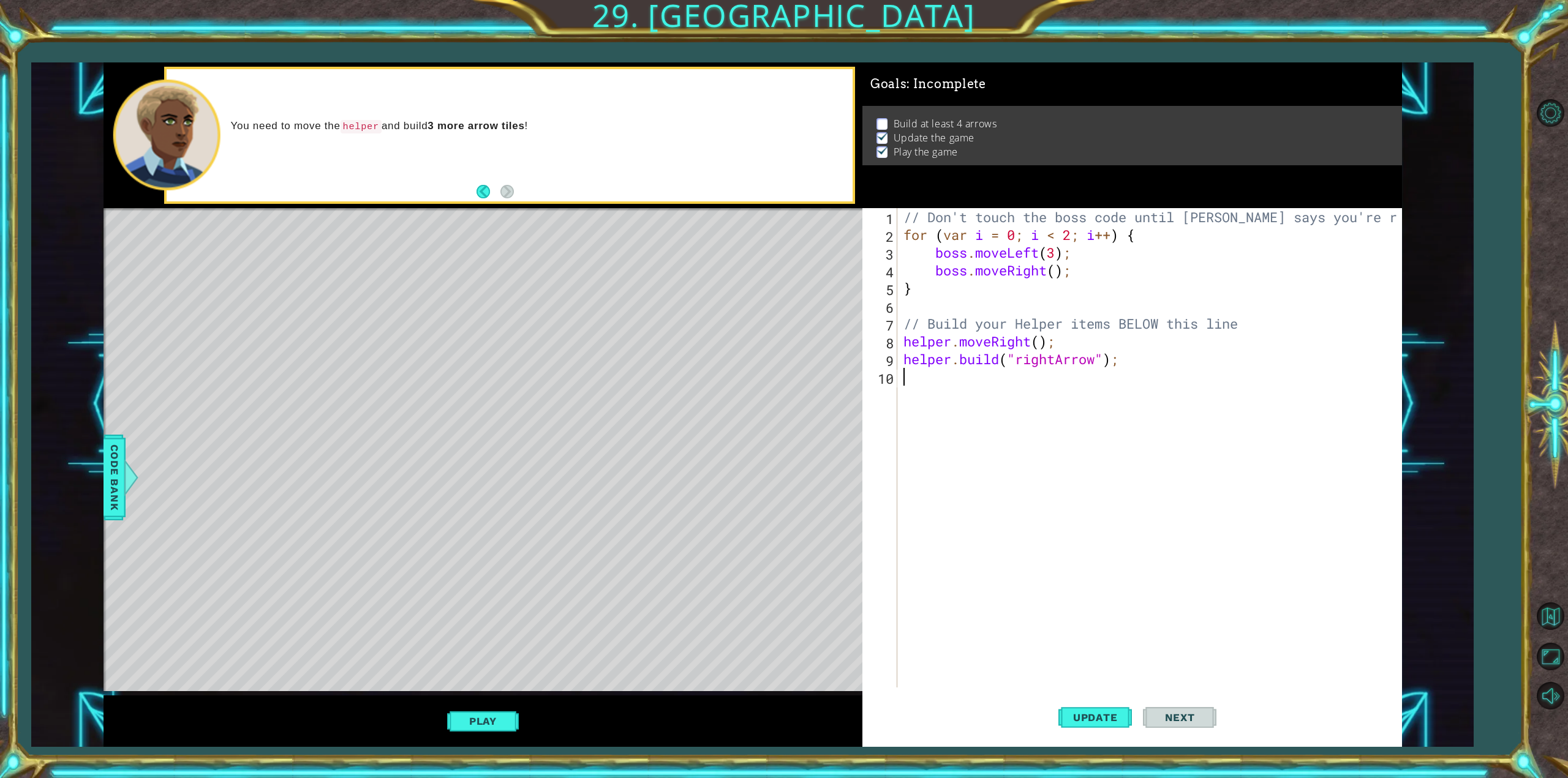
type textarea "h"
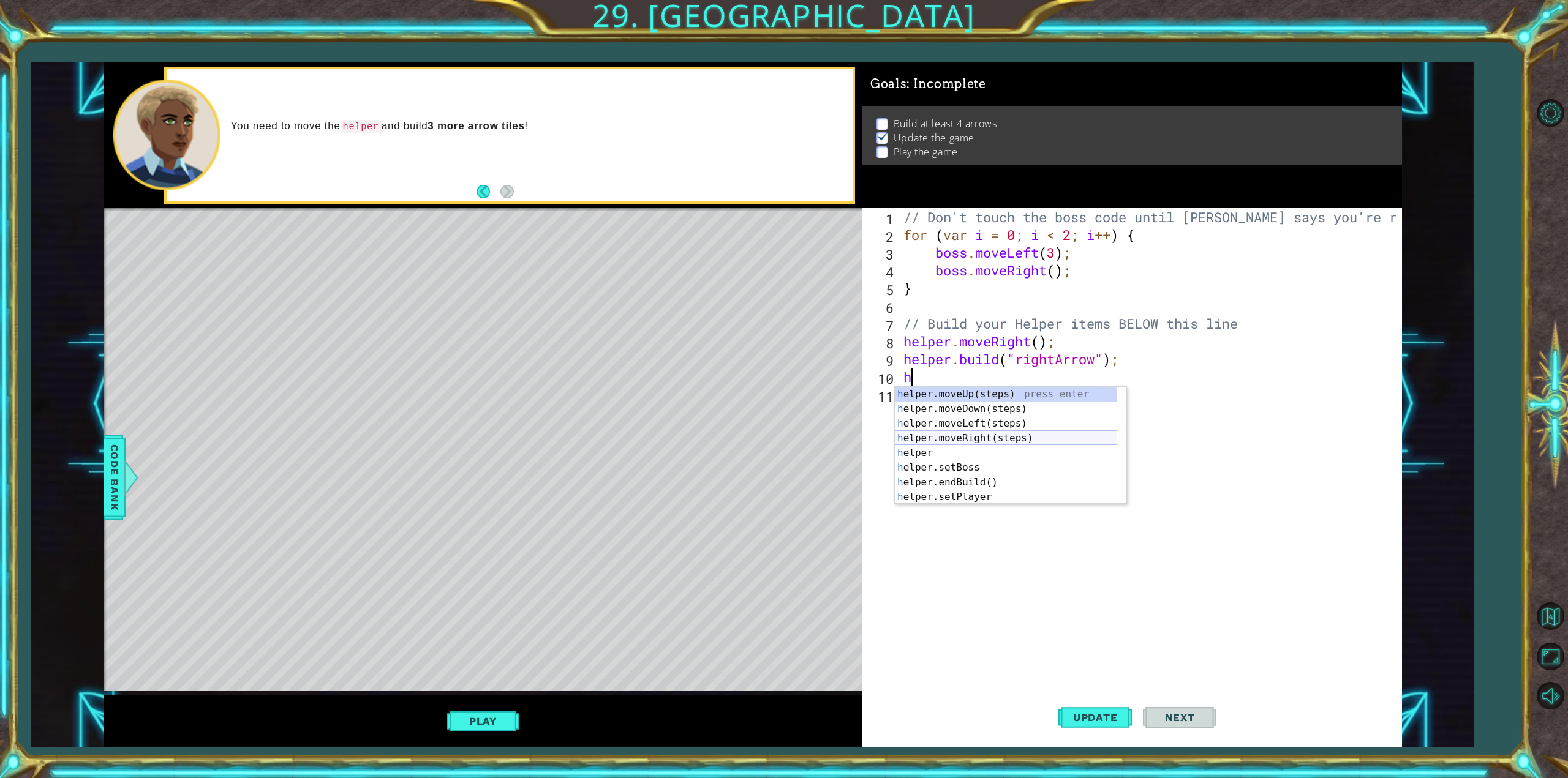
click at [1061, 432] on div "h elper.moveUp(steps) press enter h elper.moveDown(steps) press enter h elper.m…" at bounding box center [1006, 460] width 222 height 147
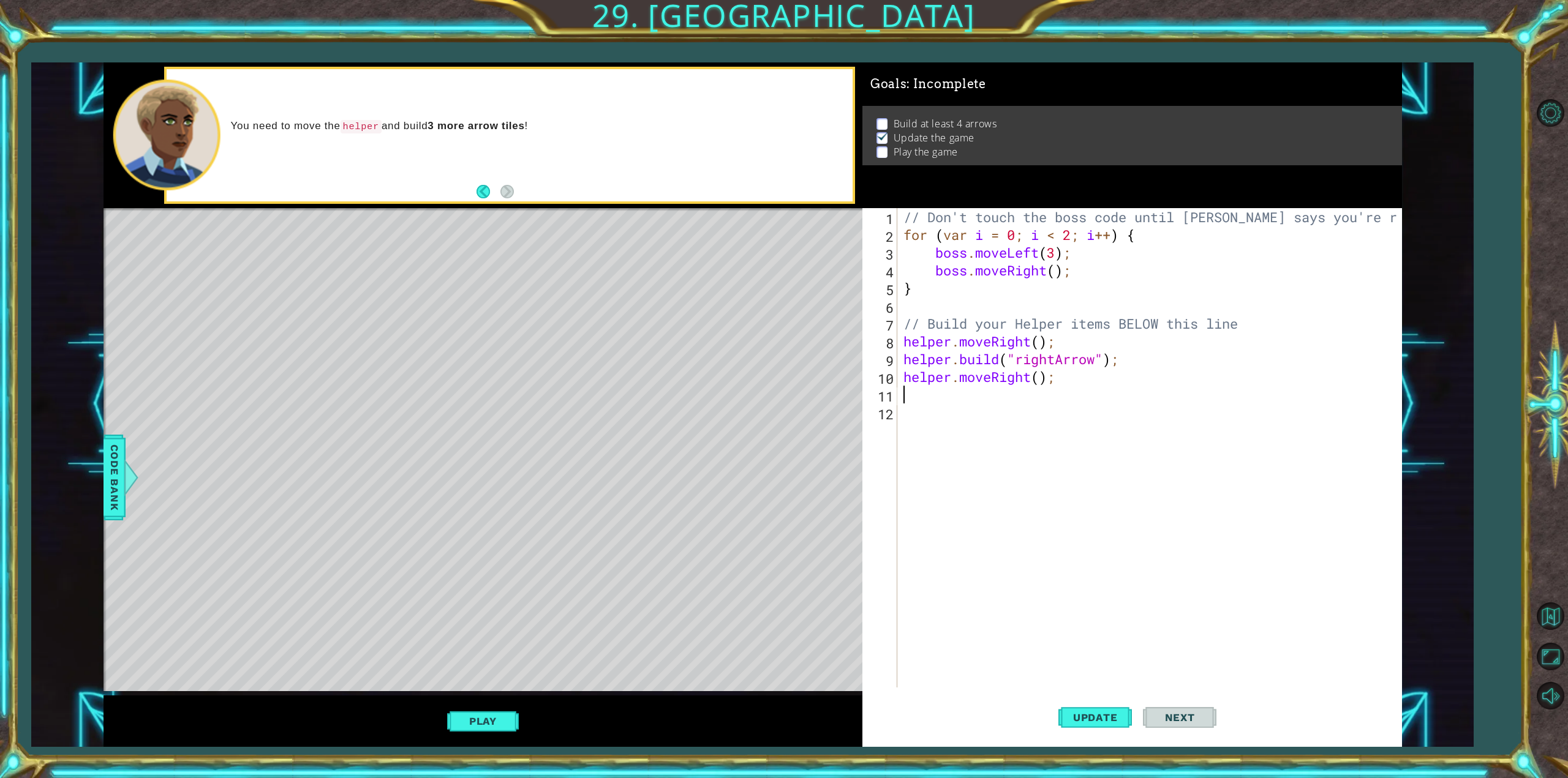
type textarea "h"
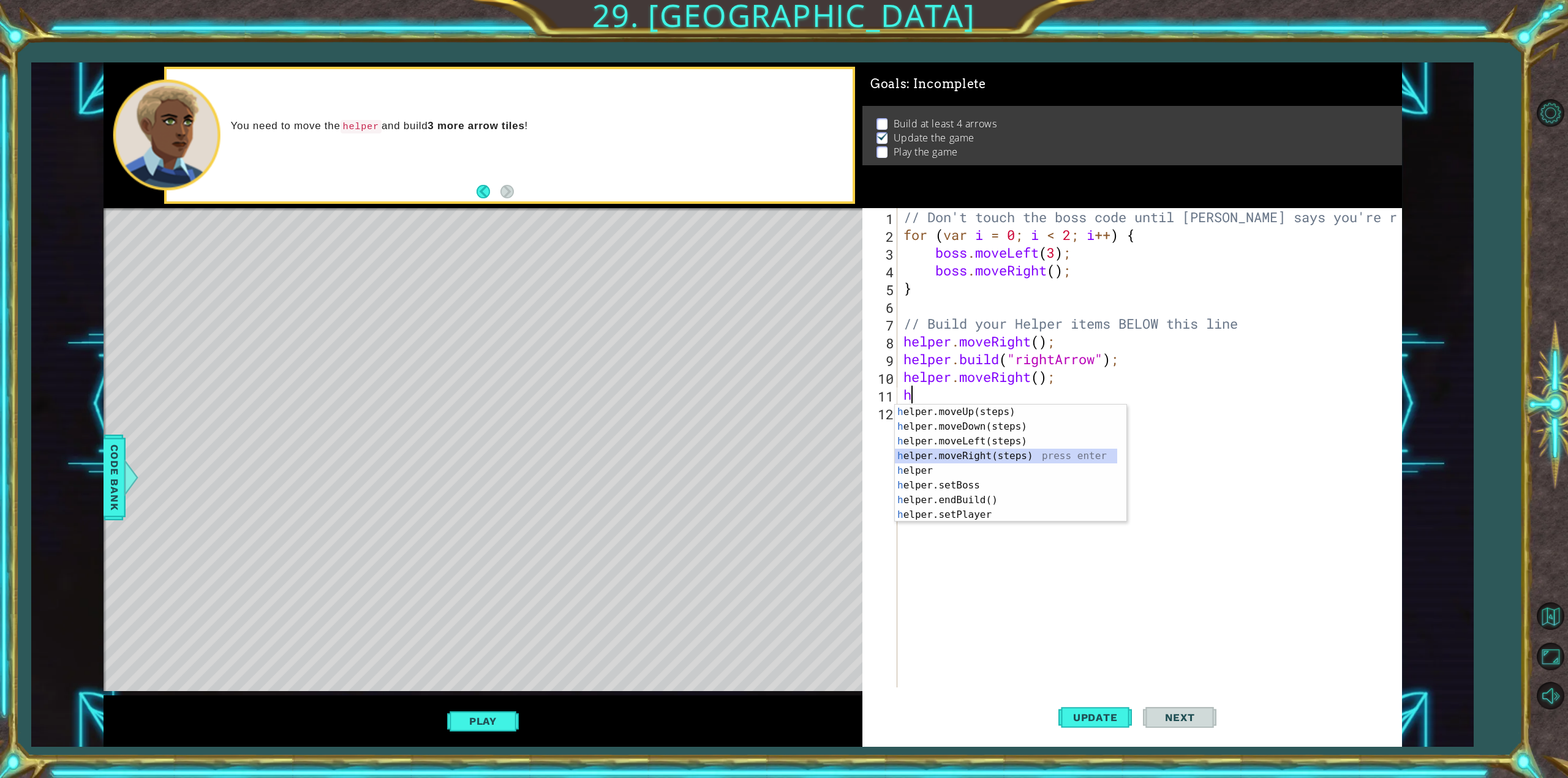
click at [1054, 454] on div "h elper.moveUp(steps) press enter h elper.moveDown(steps) press enter h elper.m…" at bounding box center [1006, 478] width 222 height 147
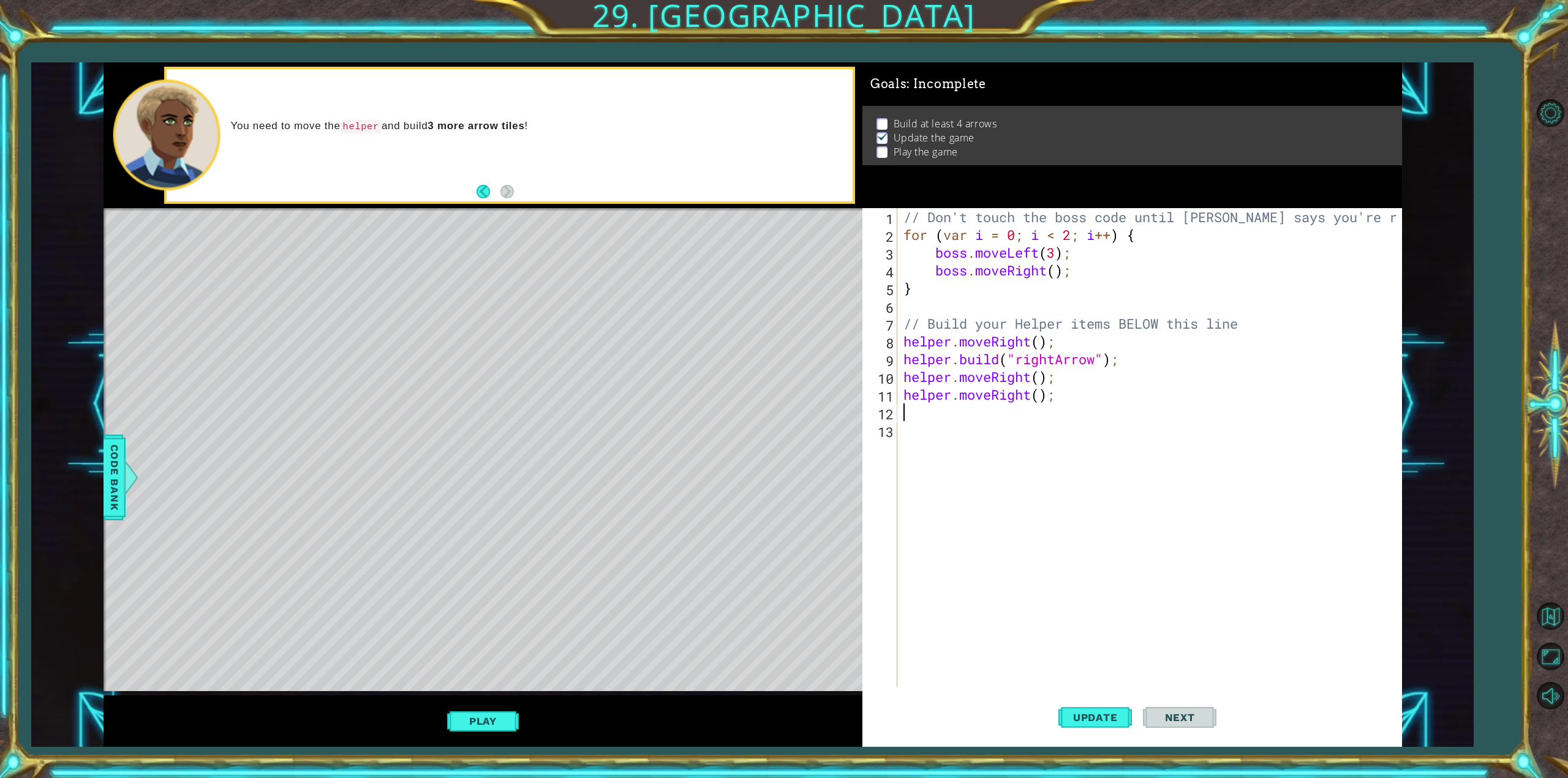
type textarea "h"
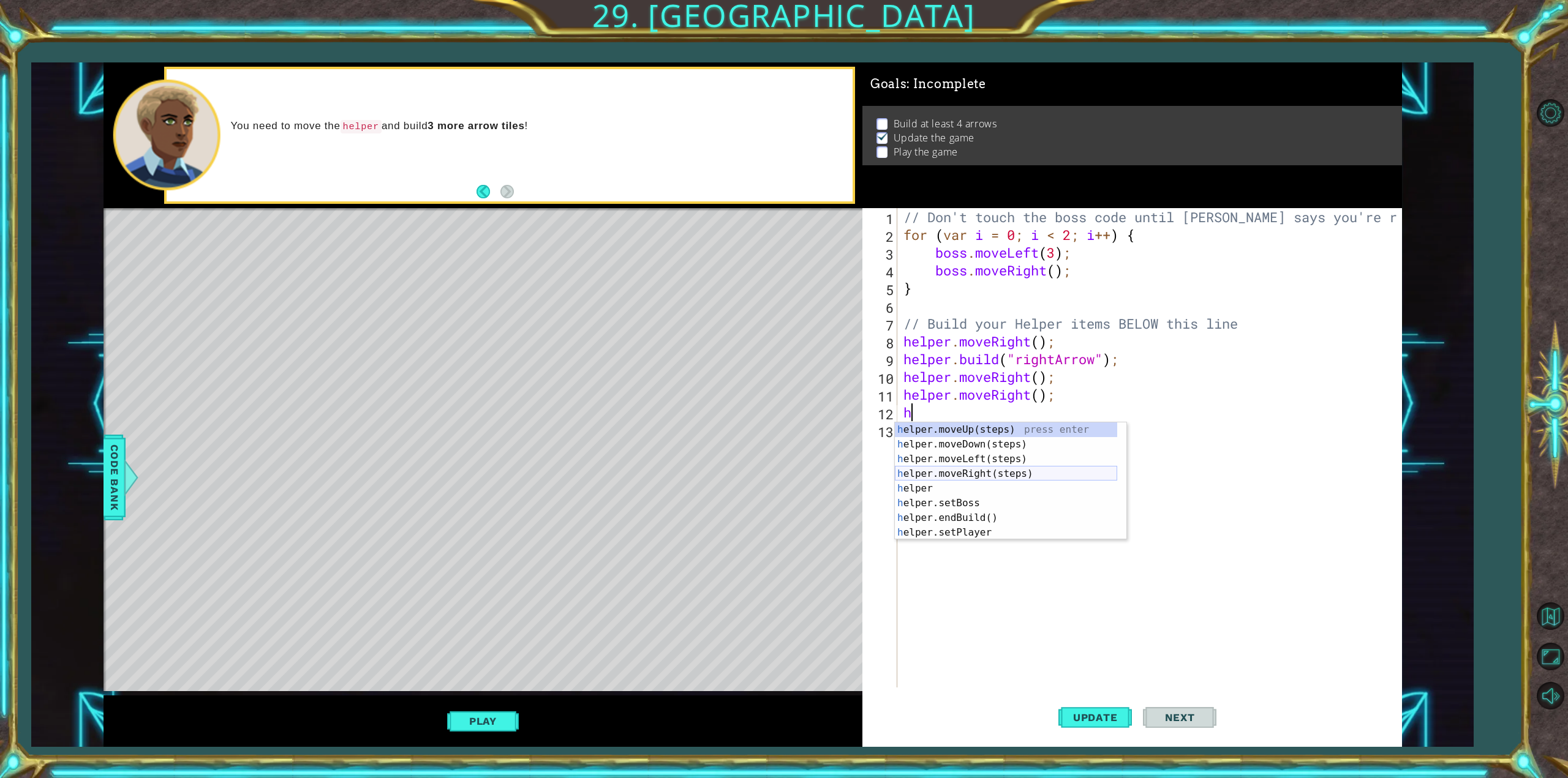
click at [1033, 472] on div "h elper.moveUp(steps) press enter h elper.moveDown(steps) press enter h elper.m…" at bounding box center [1006, 496] width 222 height 147
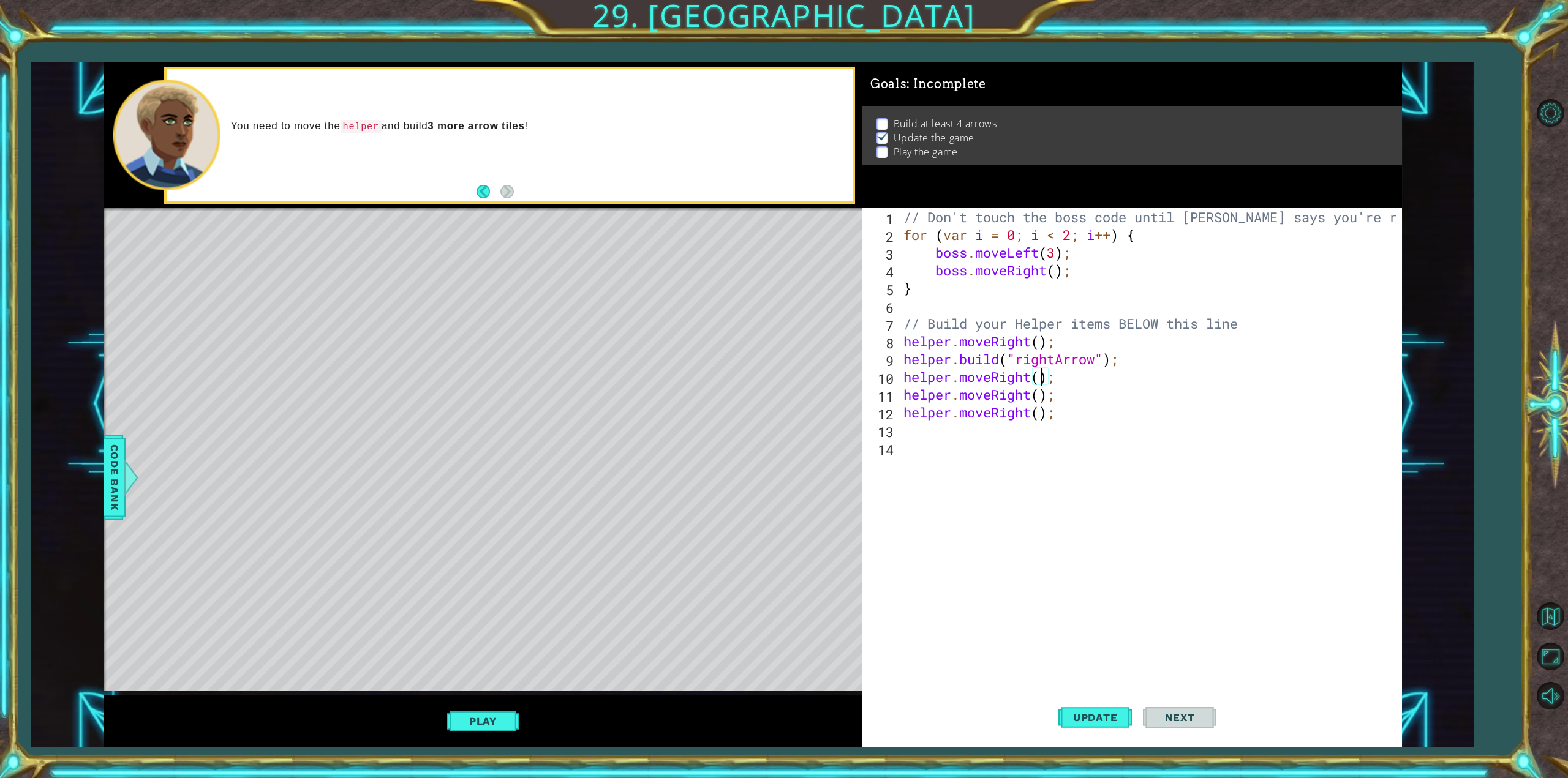
click at [1044, 380] on div "// Don't touch the boss code until [PERSON_NAME] says you're ready! for ( var i…" at bounding box center [1152, 466] width 501 height 515
click at [1045, 393] on div "// Don't touch the boss code until [PERSON_NAME] says you're ready! for ( var i…" at bounding box center [1152, 466] width 501 height 515
click at [1039, 409] on div "// Don't touch the boss code until [PERSON_NAME] says you're ready! for ( var i…" at bounding box center [1152, 466] width 501 height 515
type textarea "helper.moveRight(1);"
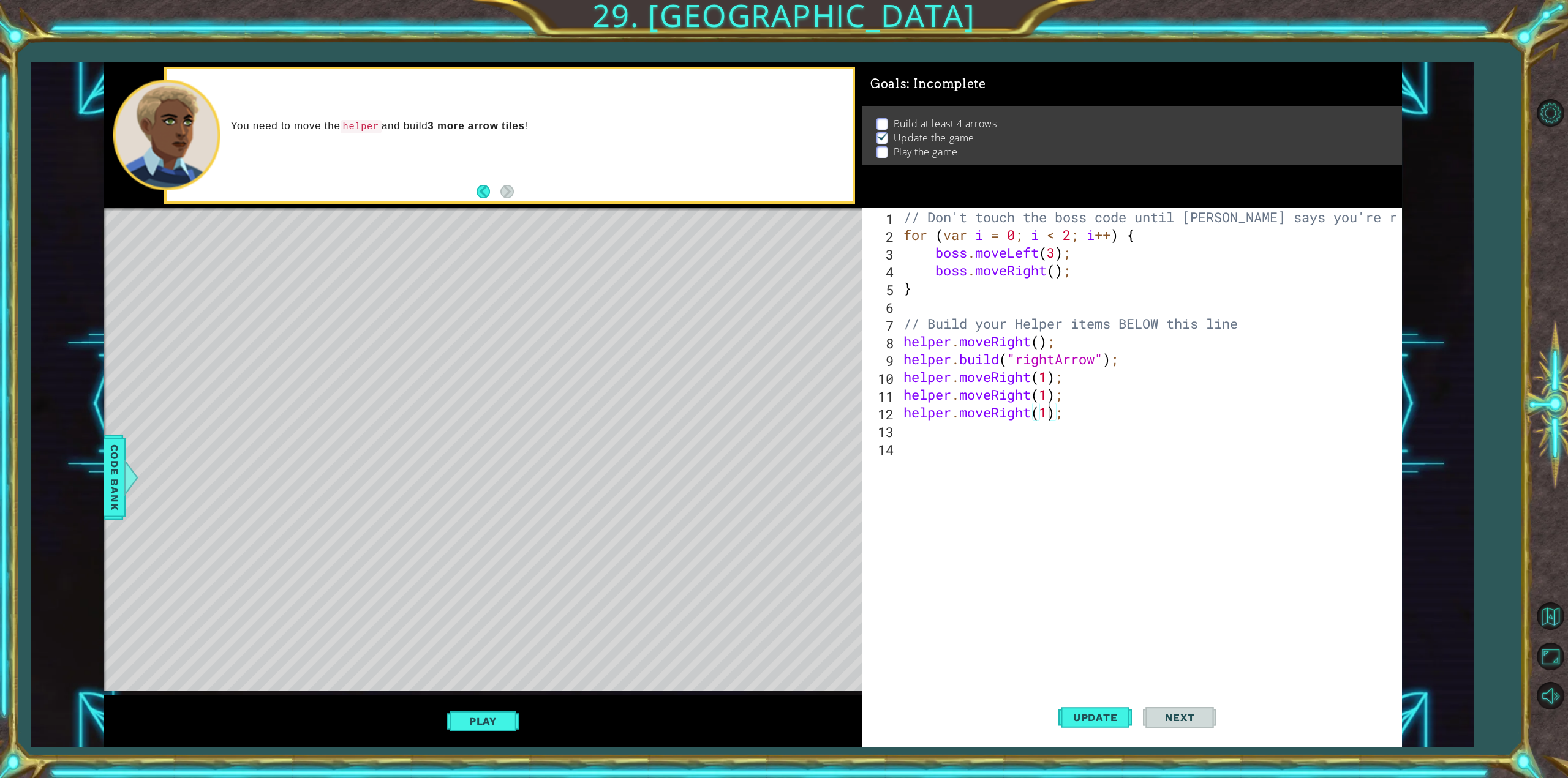
click at [1182, 716] on span "Next" at bounding box center [1180, 717] width 55 height 12
click at [1113, 711] on span "Update" at bounding box center [1095, 717] width 69 height 12
click at [473, 730] on button "Play" at bounding box center [482, 721] width 71 height 24
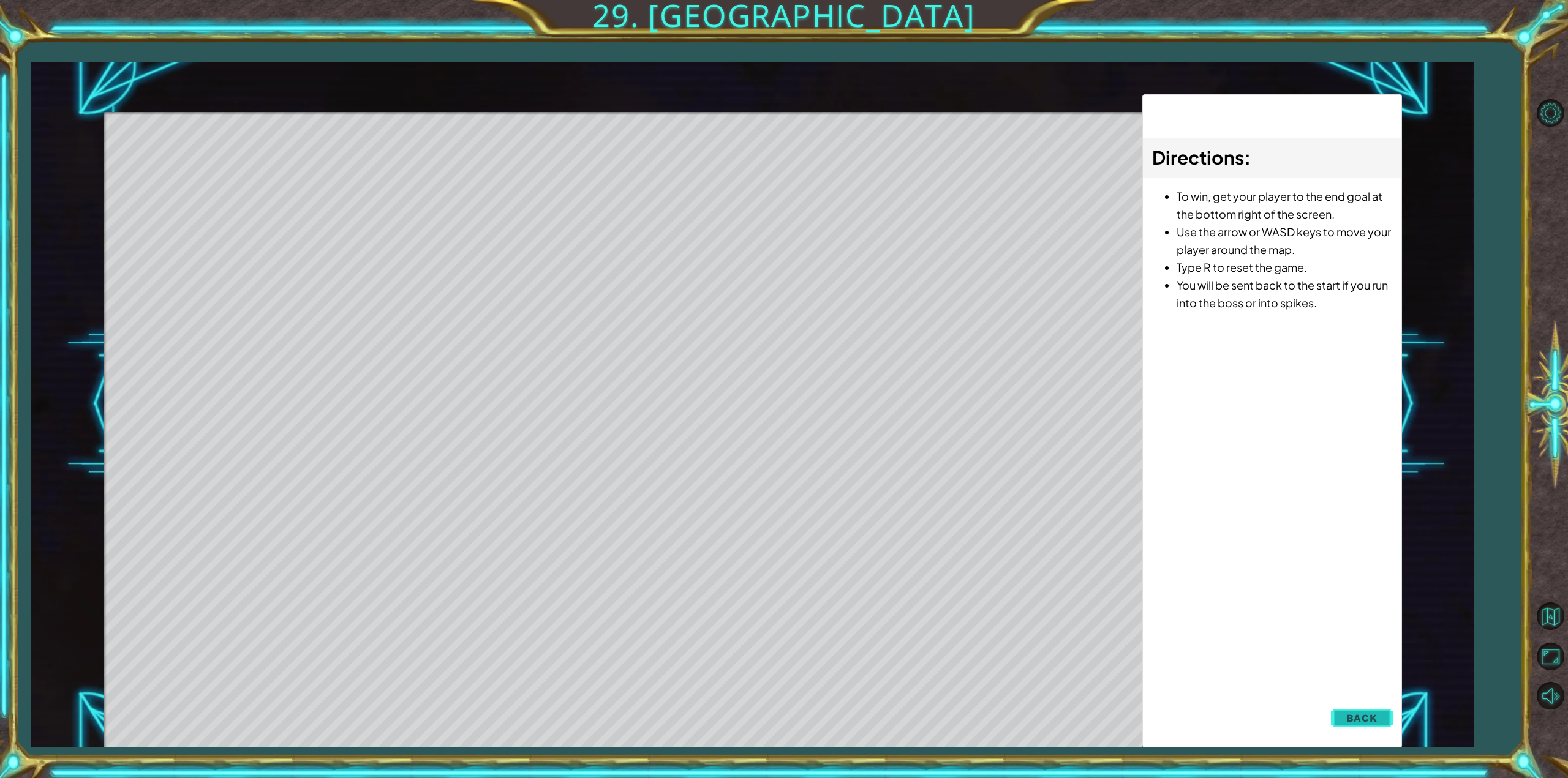
click at [1375, 720] on span "Back" at bounding box center [1362, 718] width 31 height 12
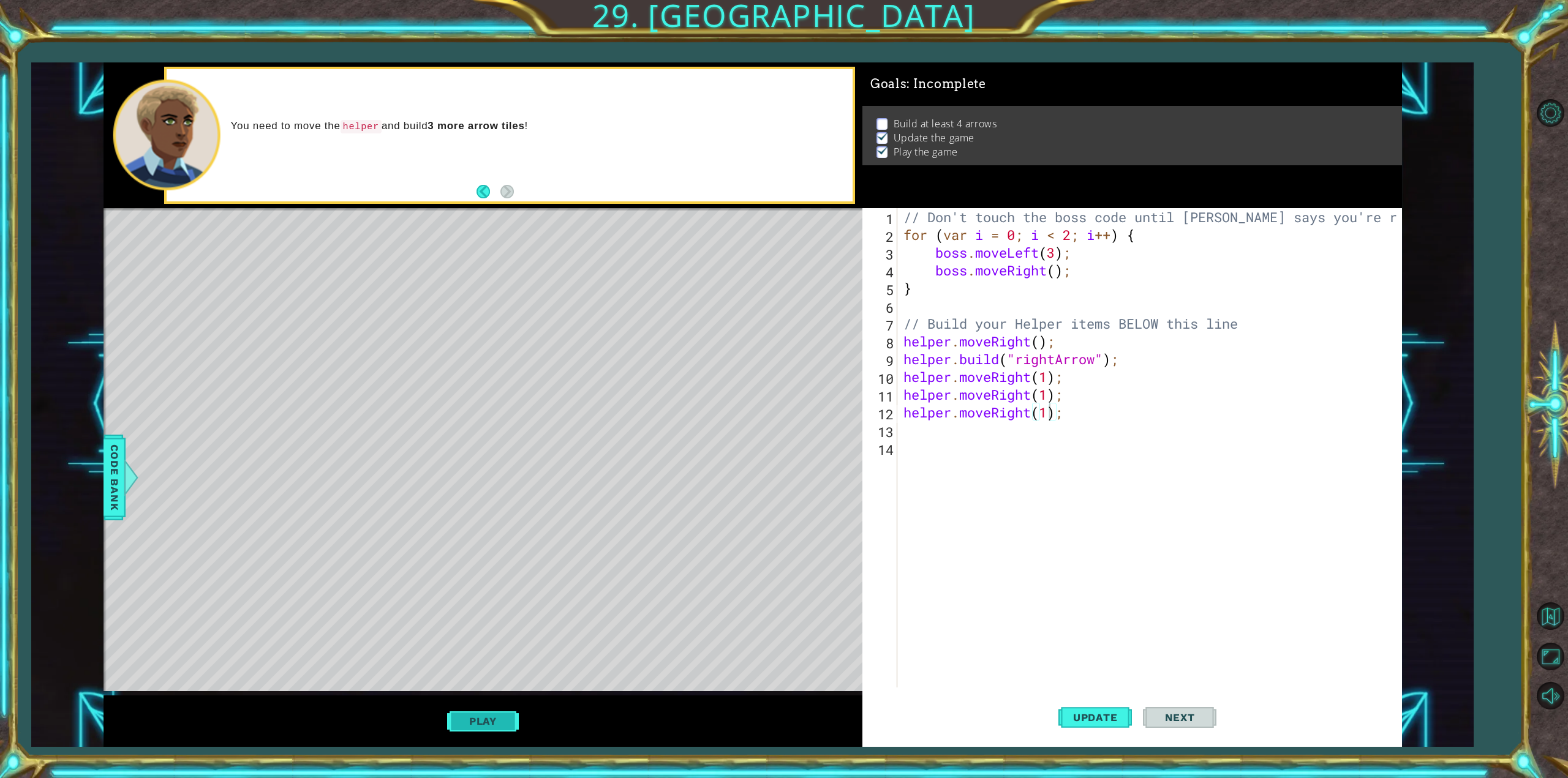
click at [495, 714] on button "Play" at bounding box center [482, 721] width 71 height 24
click at [1094, 716] on span "Update" at bounding box center [1095, 717] width 69 height 12
click at [485, 720] on button "Play" at bounding box center [482, 721] width 71 height 24
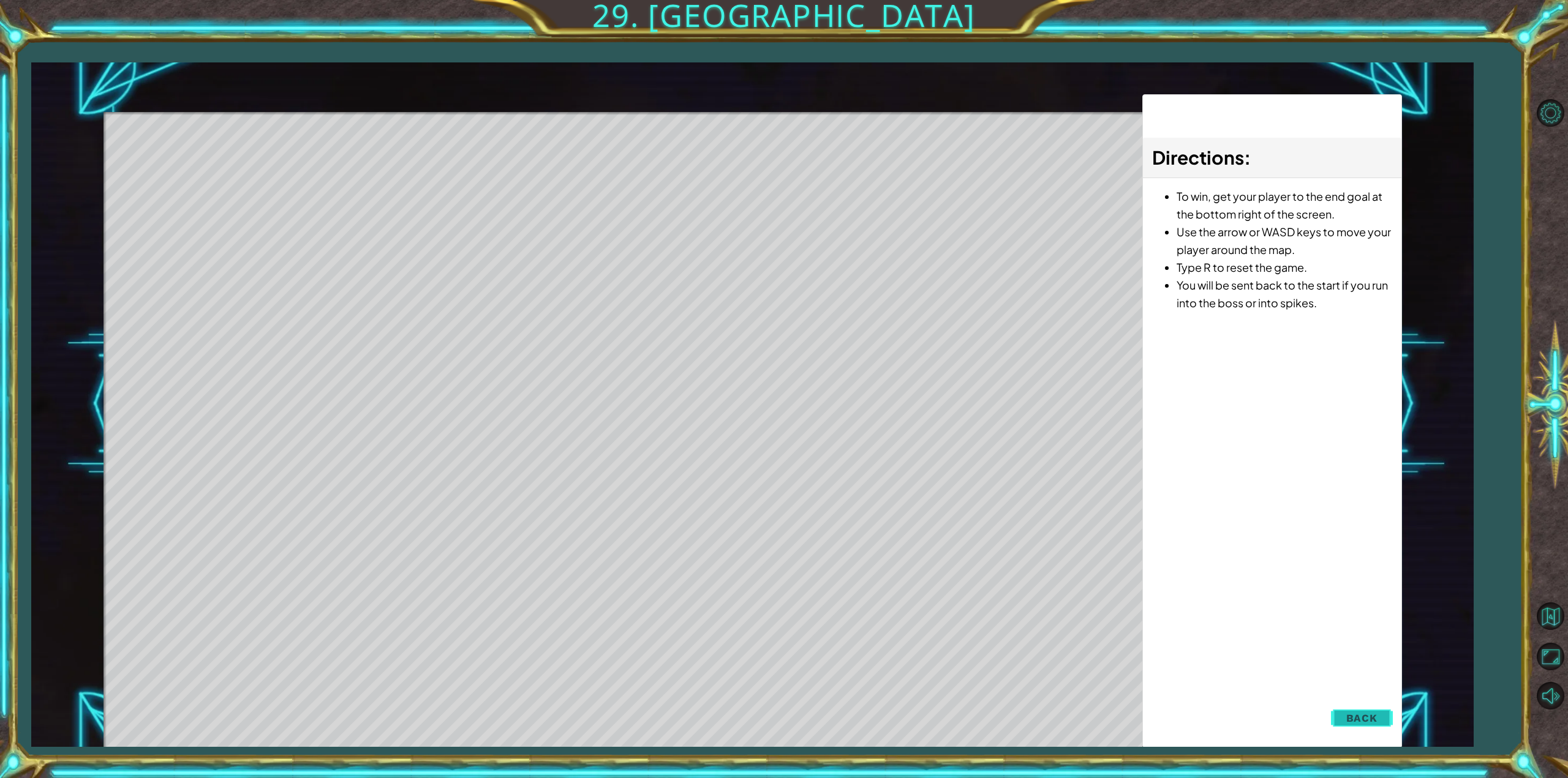
click at [1367, 717] on span "Back" at bounding box center [1362, 718] width 31 height 12
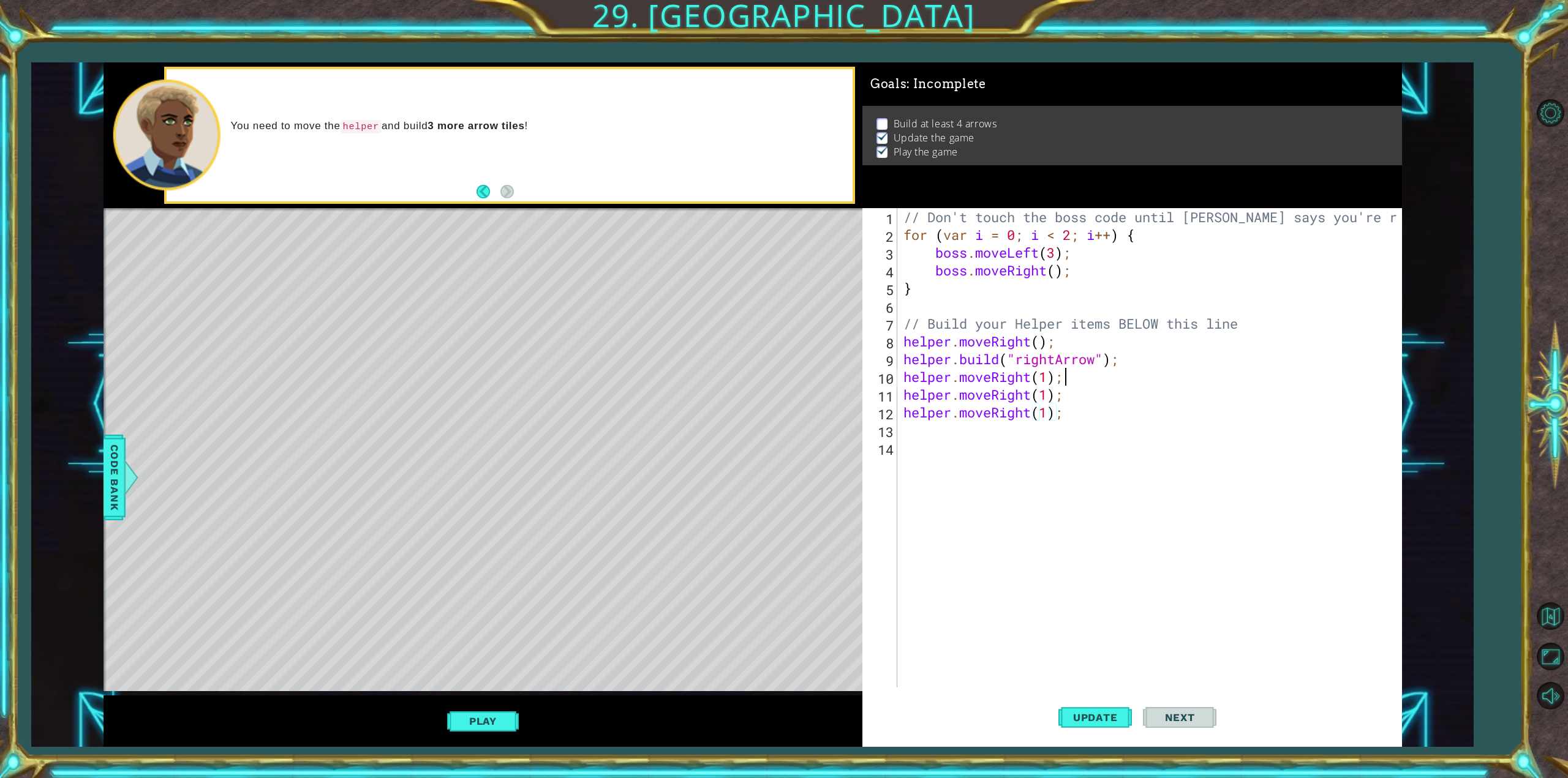
click at [1077, 375] on div "// Don't touch the boss code until [PERSON_NAME] says you're ready! for ( var i…" at bounding box center [1152, 466] width 501 height 515
type textarea "h"
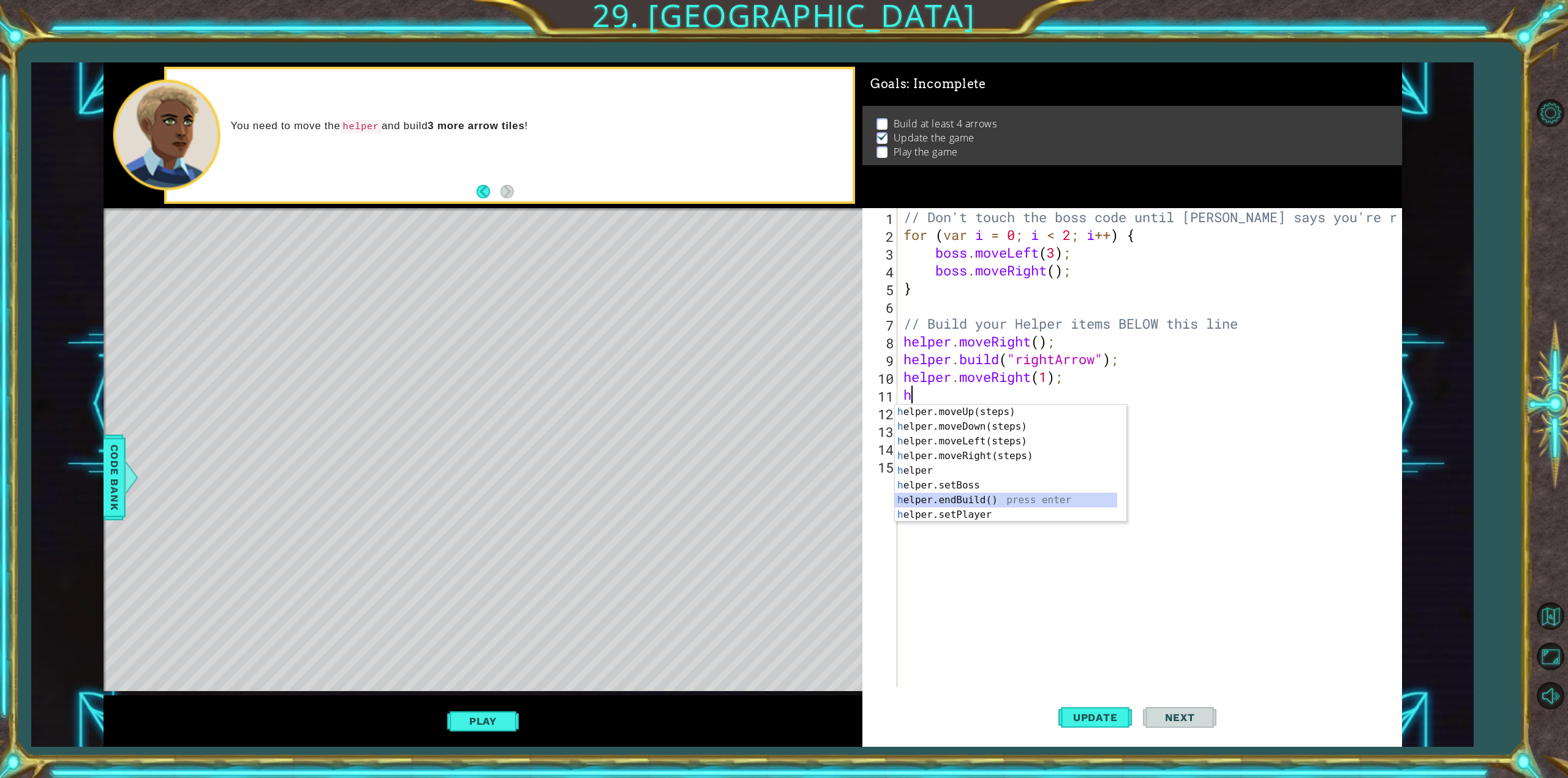
click at [1042, 500] on div "h elper.moveUp(steps) press enter h elper.moveDown(steps) press enter h elper.m…" at bounding box center [1006, 478] width 222 height 147
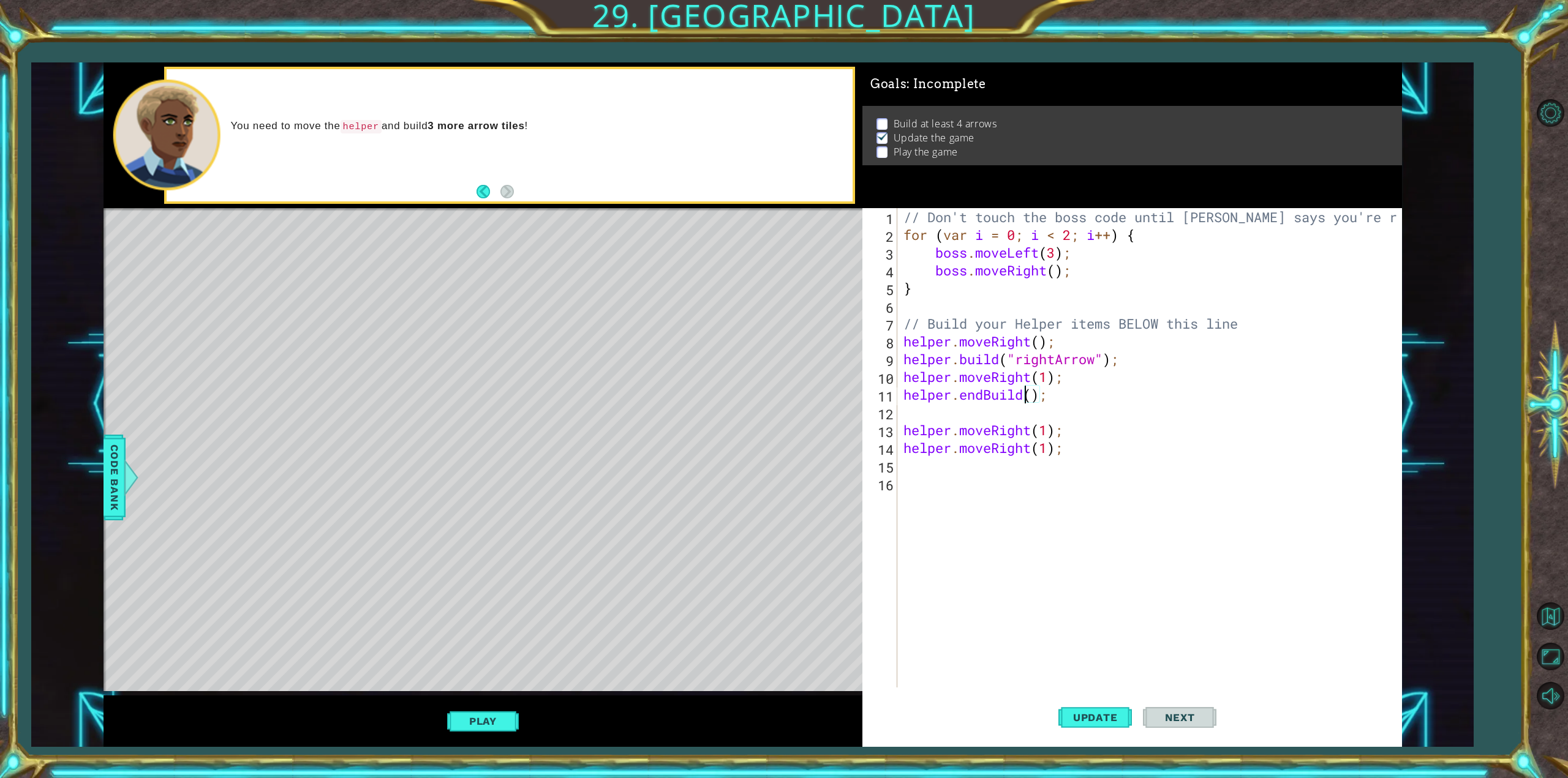
click at [1026, 399] on div "// Don't touch the boss code until [PERSON_NAME] says you're ready! for ( var i…" at bounding box center [1152, 466] width 501 height 515
type textarea "helper.endBuild();"
click at [1048, 399] on div "// Don't touch the boss code until [PERSON_NAME] says you're ready! for ( var i…" at bounding box center [1152, 466] width 501 height 515
click at [1040, 411] on div "// Don't touch the boss code until [PERSON_NAME] says you're ready! for ( var i…" at bounding box center [1152, 466] width 501 height 515
click at [1120, 708] on button "Update" at bounding box center [1095, 717] width 74 height 54
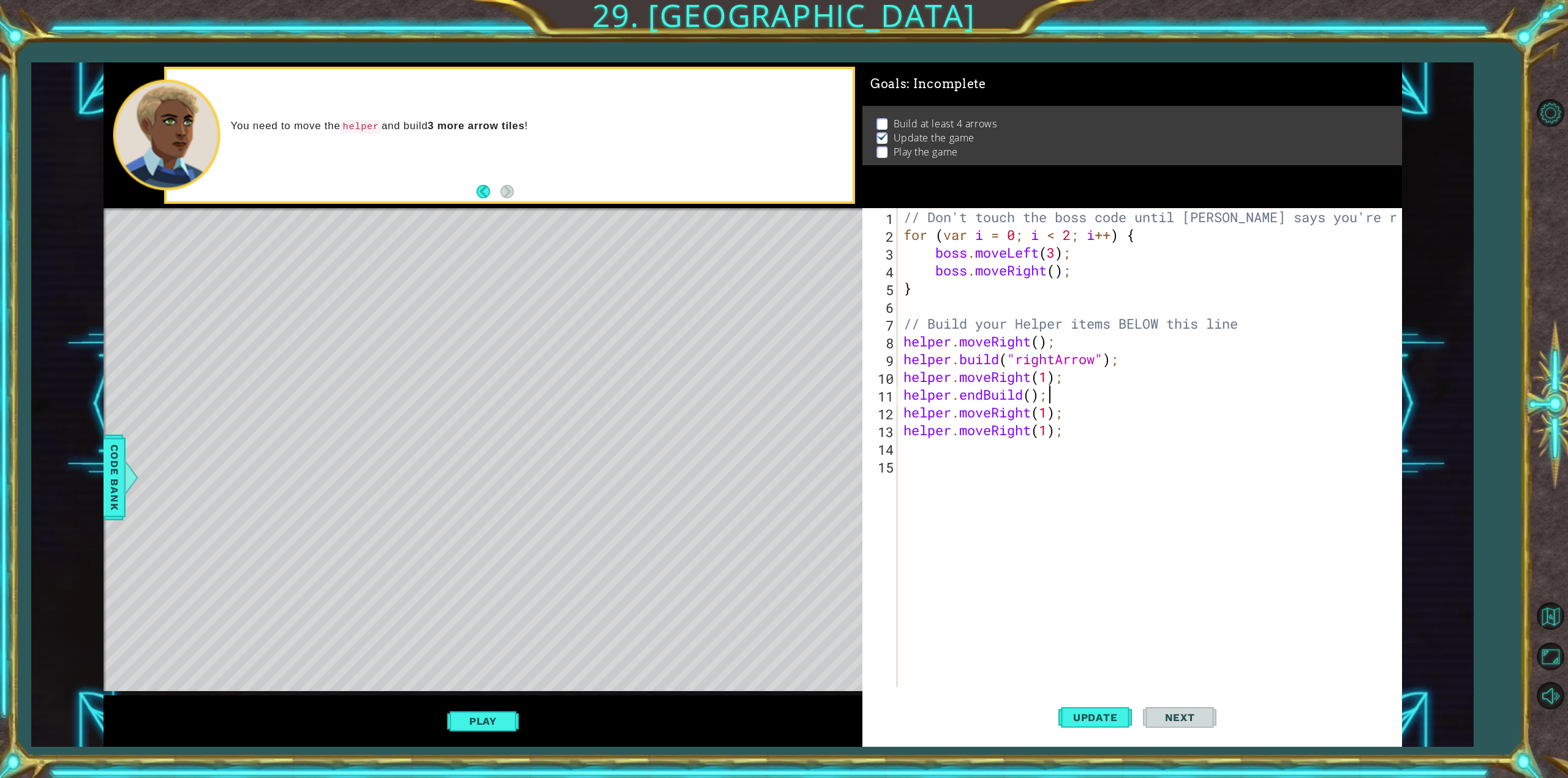
click at [504, 707] on div "Play" at bounding box center [482, 721] width 759 height 52
click at [506, 714] on button "Play" at bounding box center [482, 721] width 71 height 24
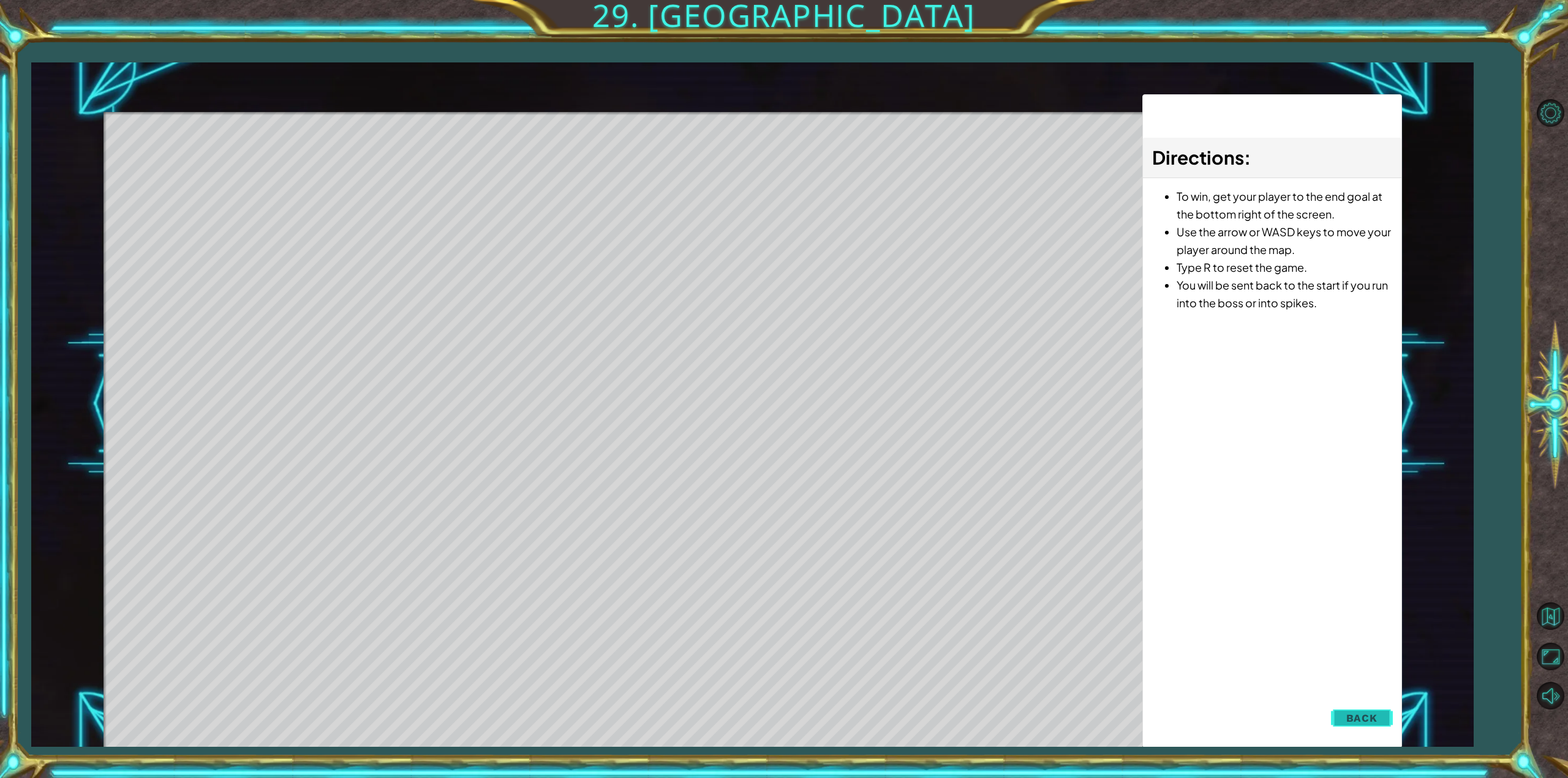
click at [1347, 718] on span "Back" at bounding box center [1362, 718] width 31 height 12
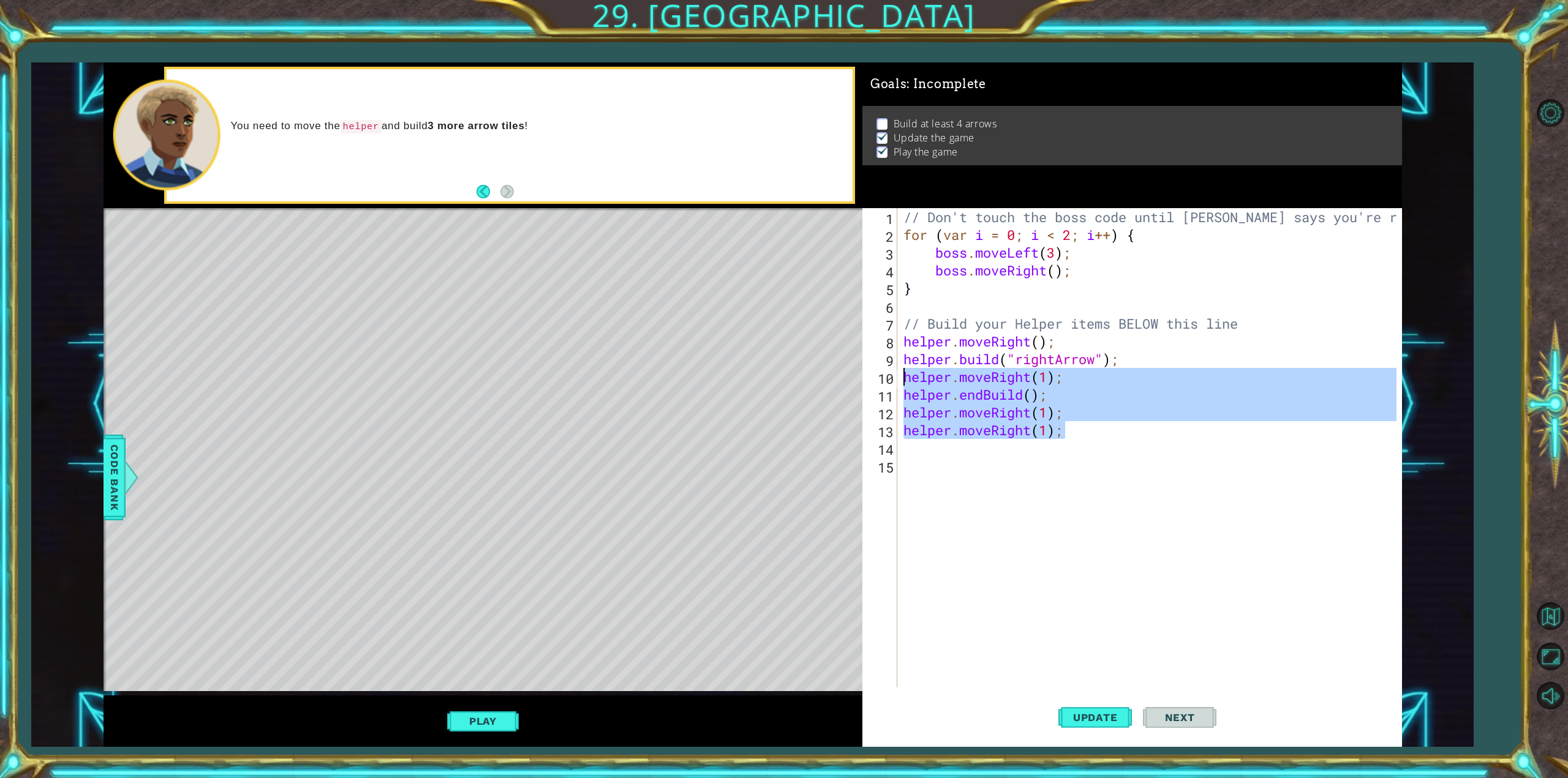
click at [817, 371] on div "1 ההההההההההההההההההההההההההההההההההההההההההההההההההההההההההההההההההההההההההההה…" at bounding box center [753, 405] width 1299 height 685
type textarea "helper.moveRight(1); helper.endBuild();"
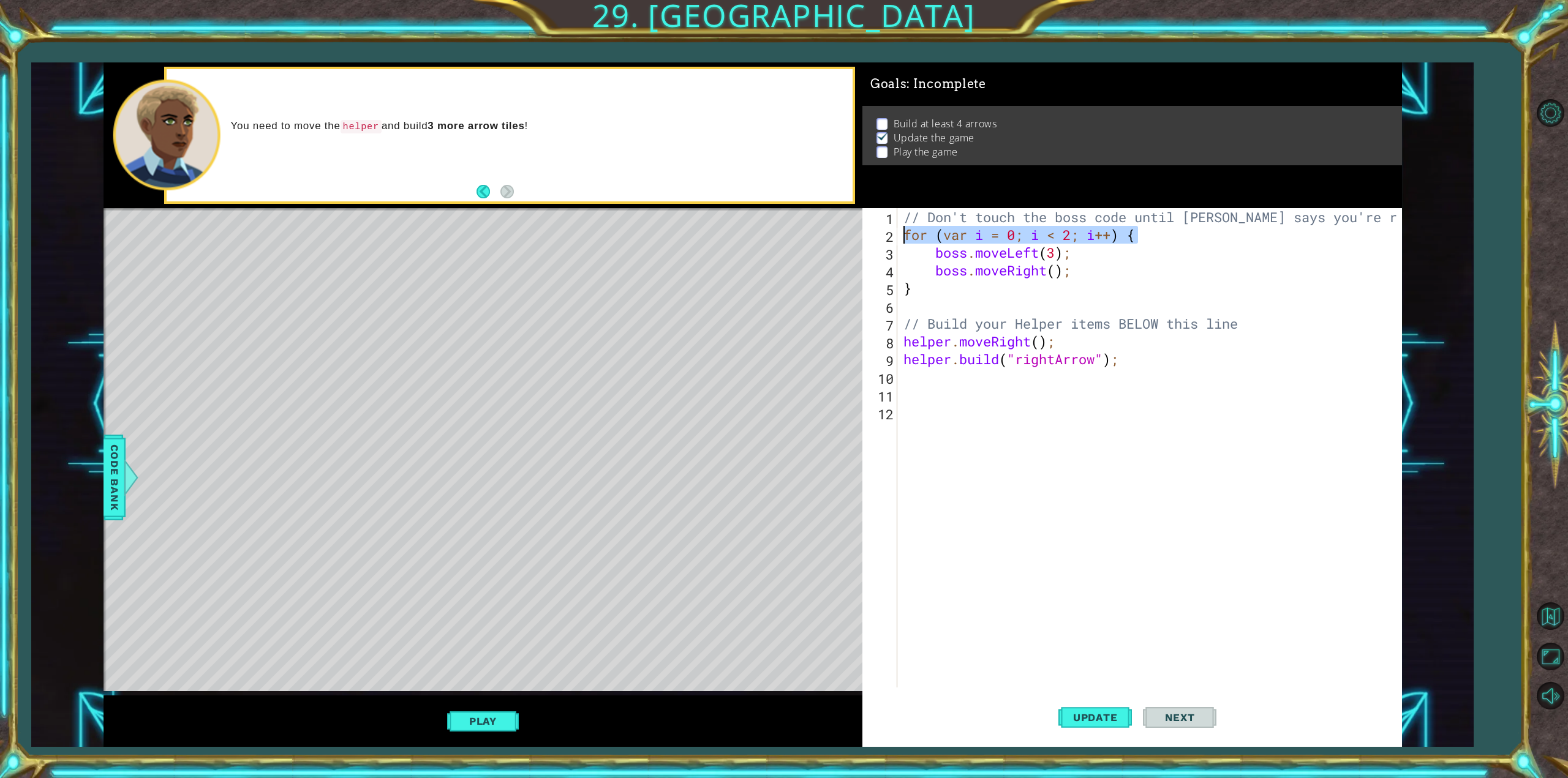
drag, startPoint x: 1157, startPoint y: 234, endPoint x: 903, endPoint y: 240, distance: 254.1
click at [903, 240] on div "// Don't touch the boss code until [PERSON_NAME] says you're ready! for ( var i…" at bounding box center [1152, 466] width 501 height 515
type textarea "for (var i = 0; i < 2; i++) {"
click at [950, 370] on div "// Don't touch the boss code until [PERSON_NAME] says you're ready! for ( var i…" at bounding box center [1152, 466] width 501 height 515
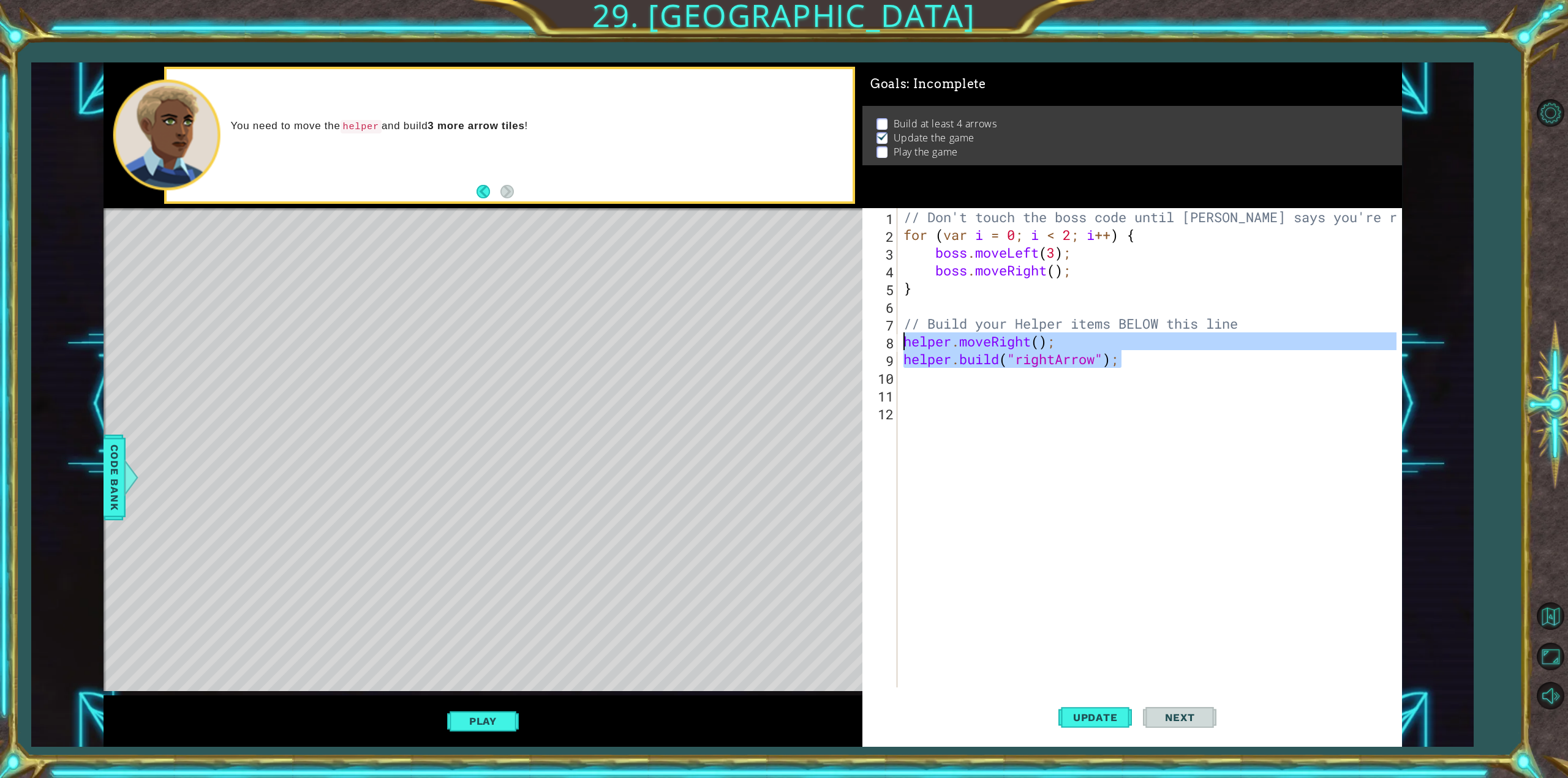
drag, startPoint x: 1143, startPoint y: 362, endPoint x: 896, endPoint y: 344, distance: 247.7
click at [896, 344] on div "1 2 3 4 5 6 7 8 9 10 11 12 // Don't touch the boss code until [PERSON_NAME] say…" at bounding box center [1130, 448] width 534 height 479
type textarea "helper.moveRight(); [DOMAIN_NAME]("rightArrow");"
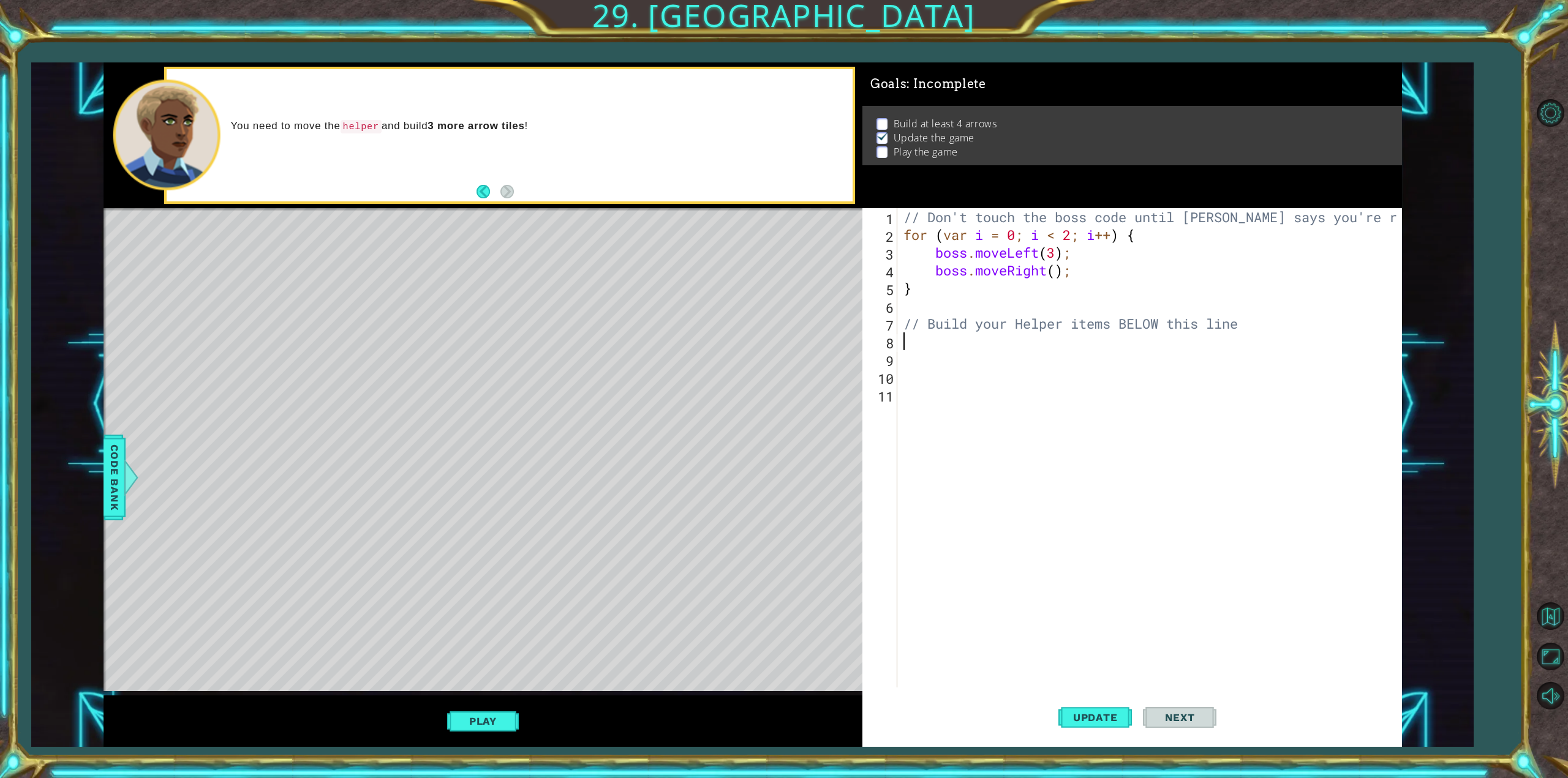
paste textarea "for (var i = 0; i < 2; i++) {"
type textarea "for (var i = 0; i < 2; i++) {"
click at [971, 349] on div "// Don't touch the boss code until [PERSON_NAME] says you're ready! for ( var i…" at bounding box center [1152, 466] width 501 height 515
click at [967, 355] on div "// Don't touch the boss code until [PERSON_NAME] says you're ready! for ( var i…" at bounding box center [1152, 466] width 501 height 515
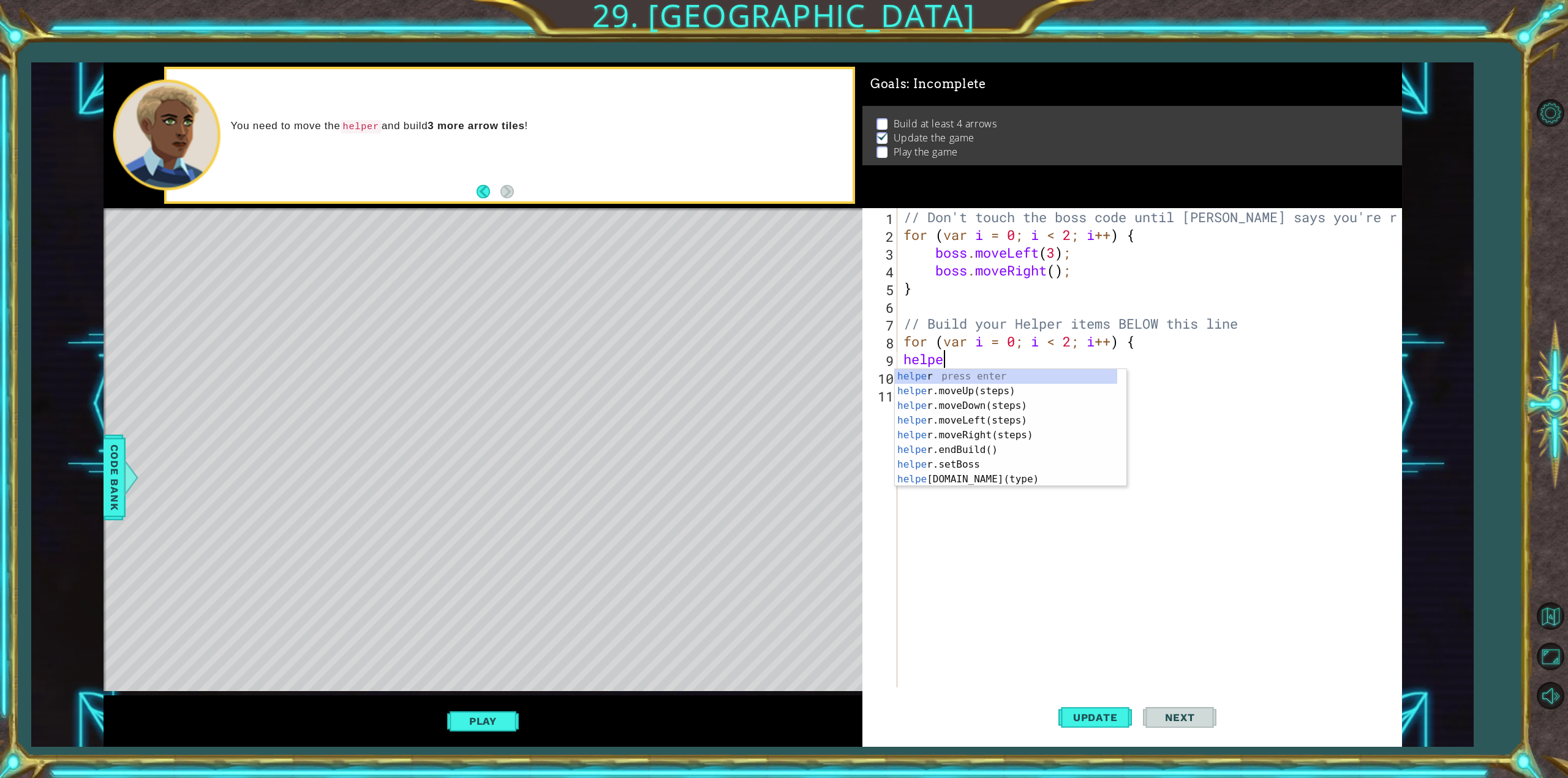
scroll to position [0, 2]
type textarea "helper"
click at [969, 436] on div "helper press enter helper .moveUp(steps) press enter helper .moveDown(steps) pr…" at bounding box center [1006, 443] width 222 height 147
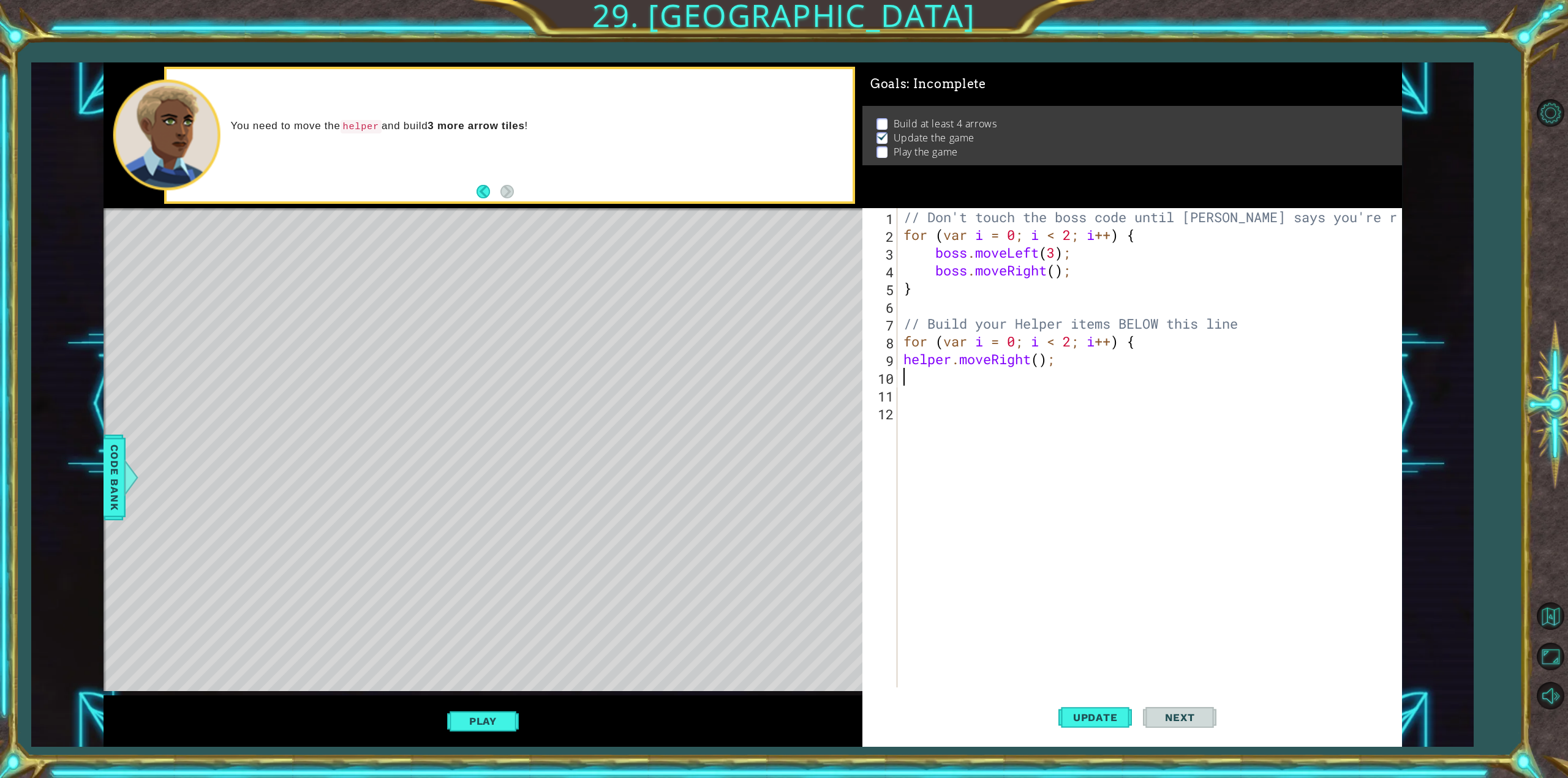
scroll to position [0, 0]
click at [1071, 345] on div "// Don't touch the boss code until [PERSON_NAME] says you're ready! for ( var i…" at bounding box center [1152, 466] width 501 height 515
click at [1111, 710] on button "Update" at bounding box center [1095, 717] width 74 height 54
click at [1070, 361] on div "// Don't touch the boss code until [PERSON_NAME] says you're ready! for ( var i…" at bounding box center [1152, 466] width 501 height 515
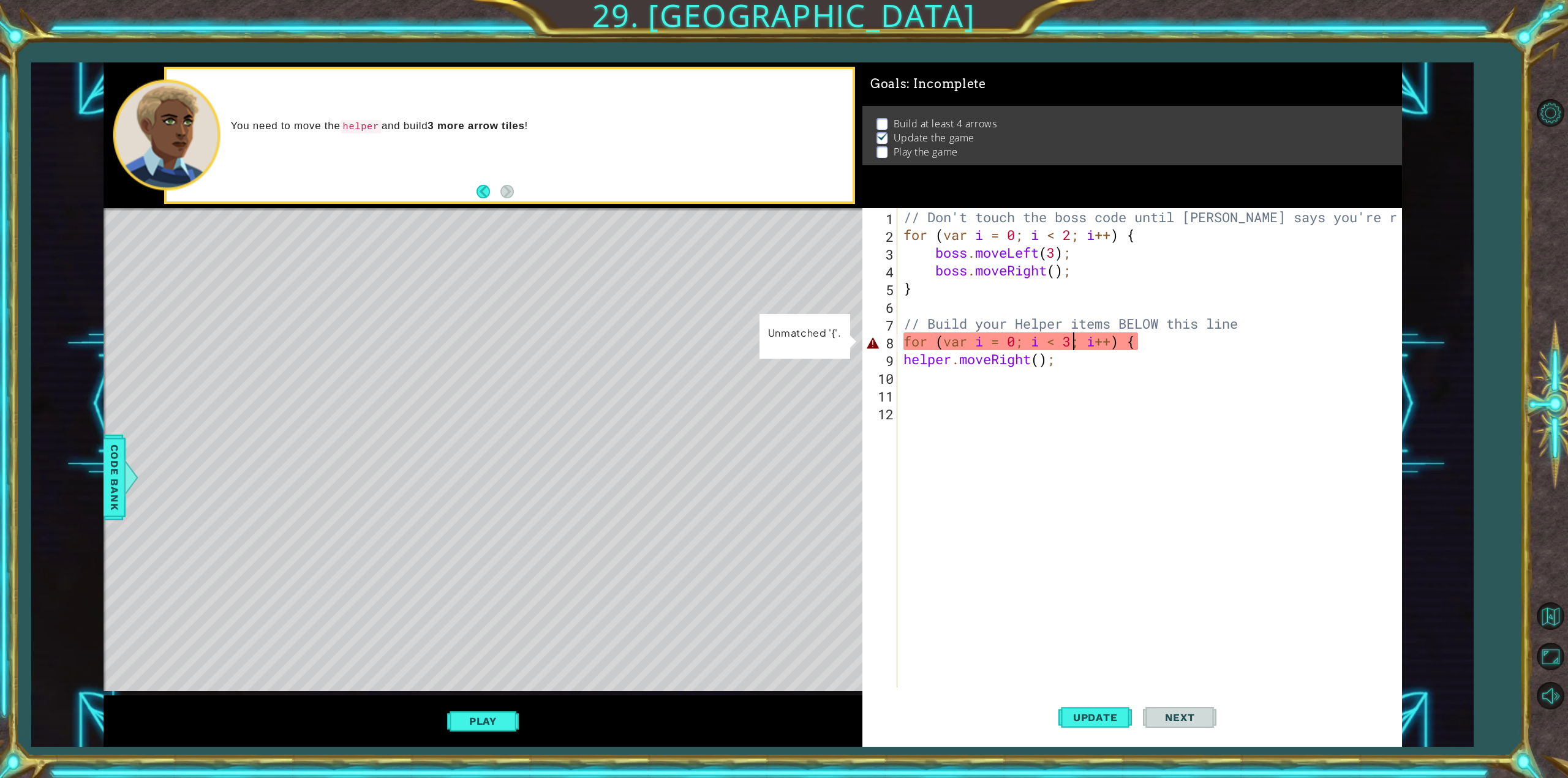
type textarea "helper.moveRight();"
drag, startPoint x: 1147, startPoint y: 345, endPoint x: 1131, endPoint y: 346, distance: 16.0
click at [1131, 346] on div "// Don't touch the boss code until [PERSON_NAME] says you're ready! for ( var i…" at bounding box center [1152, 466] width 501 height 515
type textarea "for (var i = 0; i < 3; i++) {"
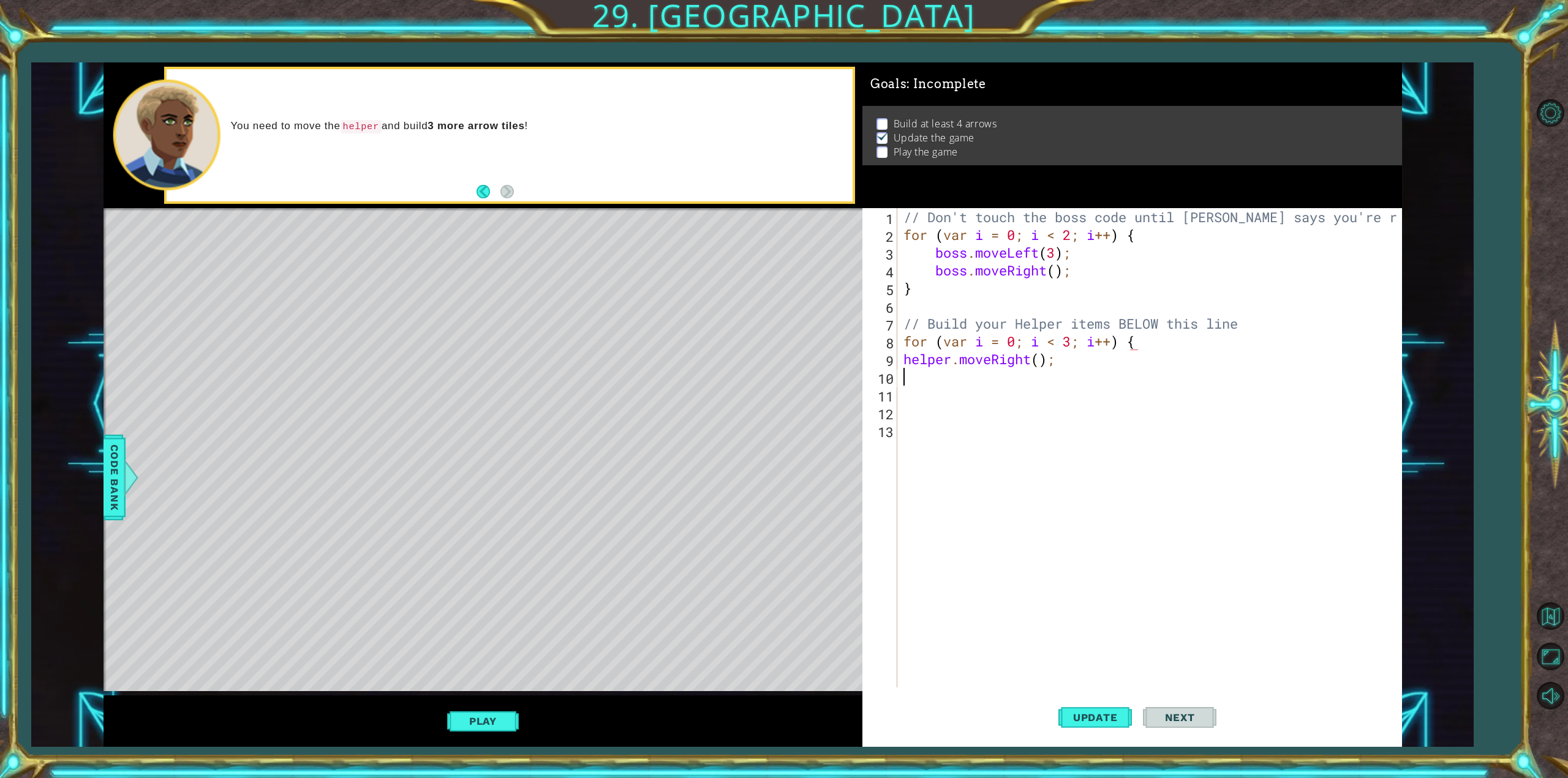
click at [990, 377] on div "// Don't touch the boss code until [PERSON_NAME] says you're ready! for ( var i…" at bounding box center [1152, 466] width 501 height 515
paste textarea "{"
click at [1119, 701] on button "Update" at bounding box center [1095, 717] width 74 height 54
click at [902, 358] on div "// Don't touch the boss code until [PERSON_NAME] says you're ready! for ( var i…" at bounding box center [1152, 466] width 501 height 515
type textarea "helper.moveRight();"
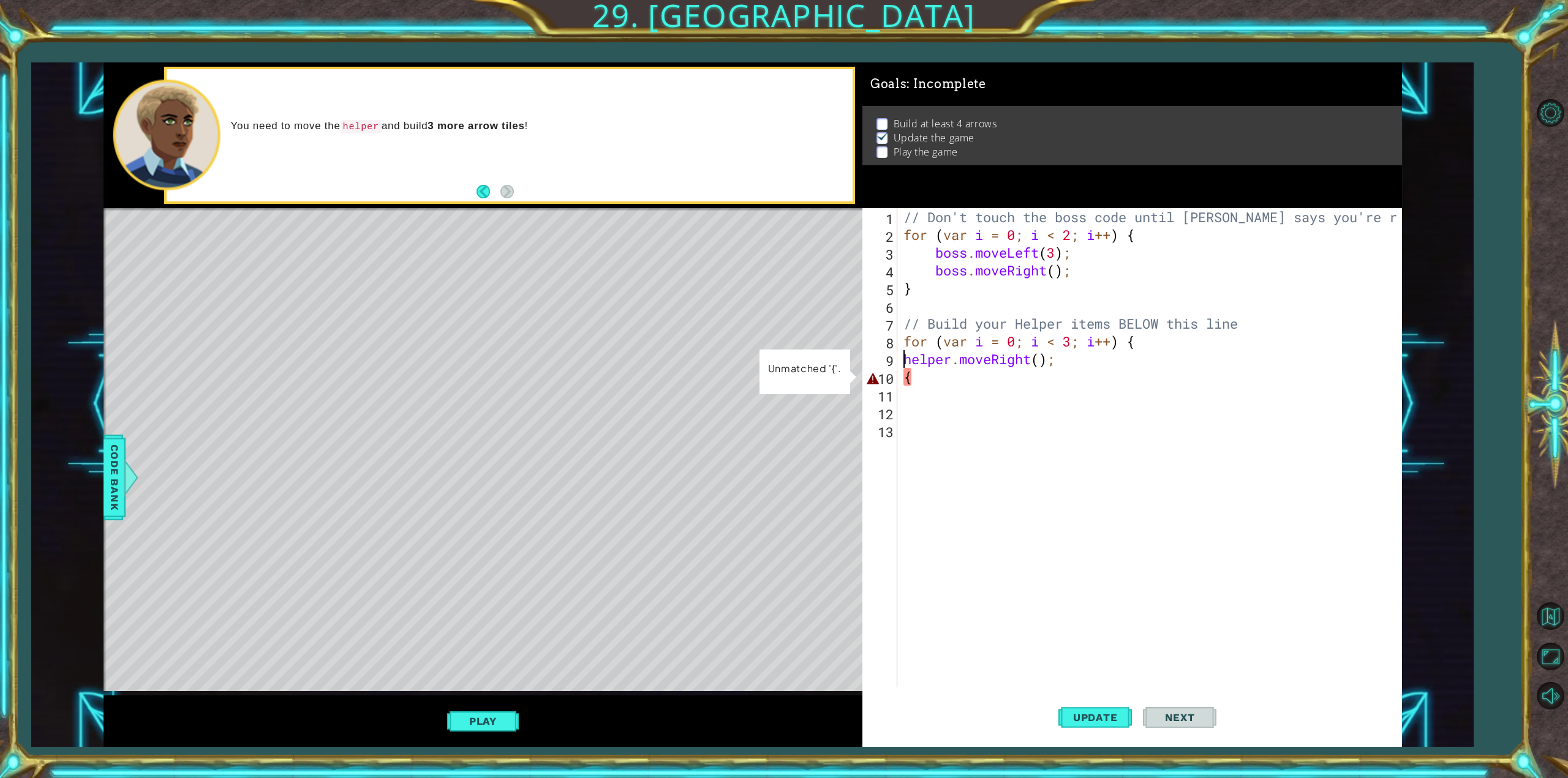
click at [1086, 354] on div "// Don't touch the boss code until [PERSON_NAME] says you're ready! for ( var i…" at bounding box center [1152, 466] width 501 height 515
click at [1095, 699] on button "Update" at bounding box center [1095, 717] width 74 height 54
click at [941, 387] on div "// Don't touch the boss code until [PERSON_NAME] says you're ready! for ( var i…" at bounding box center [1152, 466] width 501 height 515
type textarea "{"
